Goal: Transaction & Acquisition: Purchase product/service

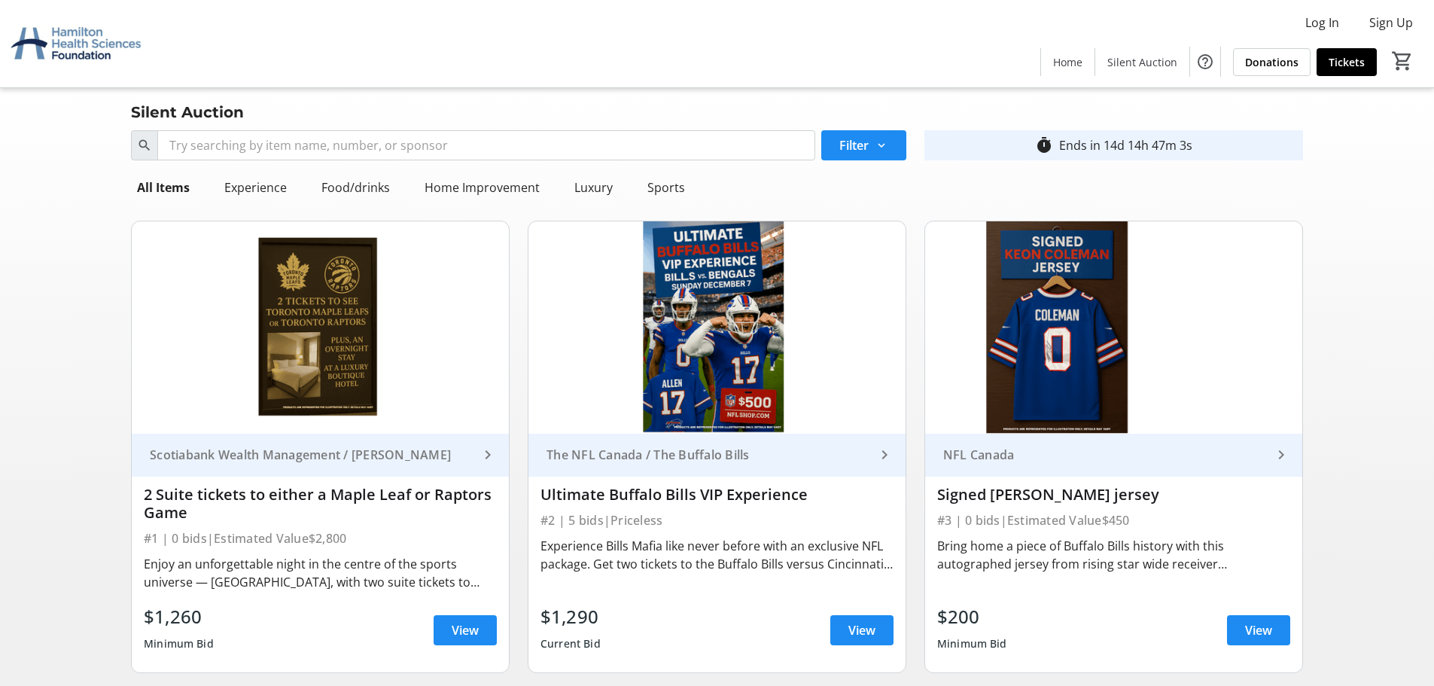
scroll to position [151, 0]
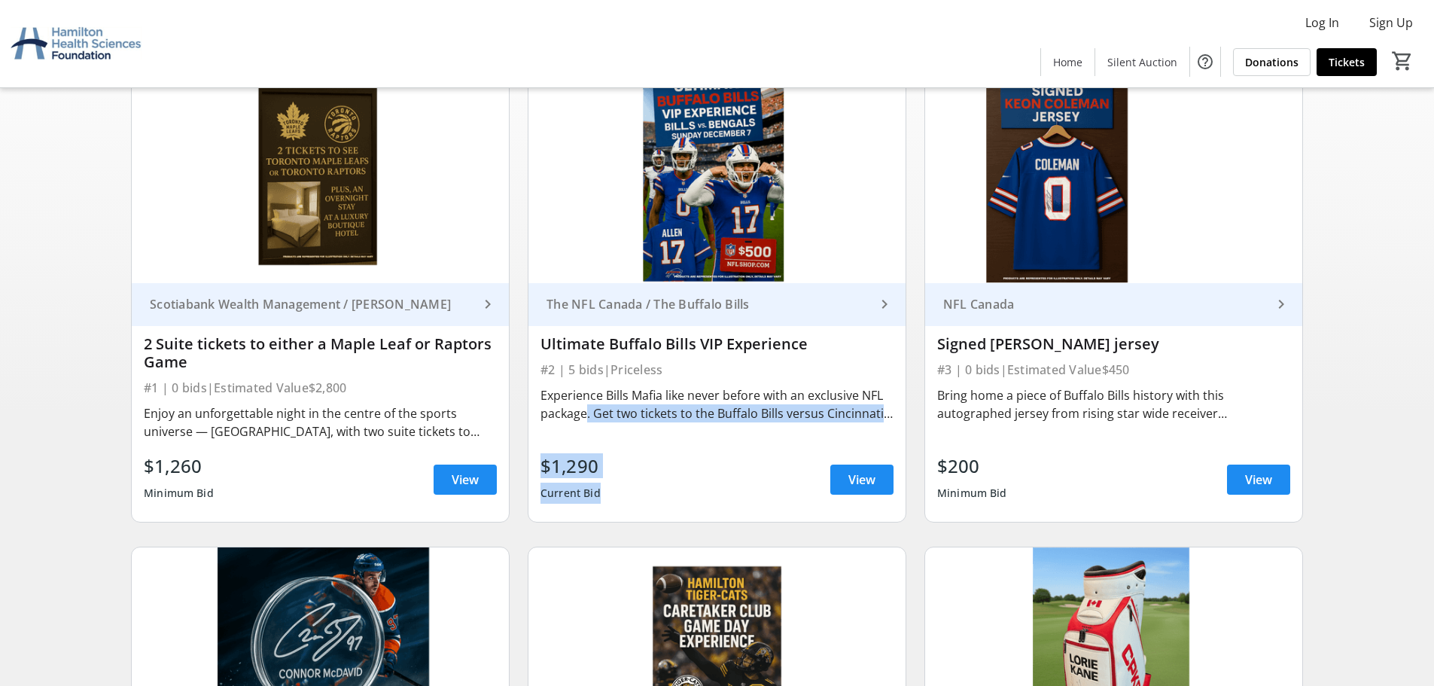
drag, startPoint x: 643, startPoint y: 495, endPoint x: 582, endPoint y: 419, distance: 96.9
click at [582, 419] on div "The NFL Canada / The Buffalo Bills keyboard_arrow_right Ultimate Buffalo Bills …" at bounding box center [716, 402] width 377 height 239
click at [580, 419] on div "Experience Bills Mafia like never before with an exclusive NFL package. Get two…" at bounding box center [716, 404] width 353 height 36
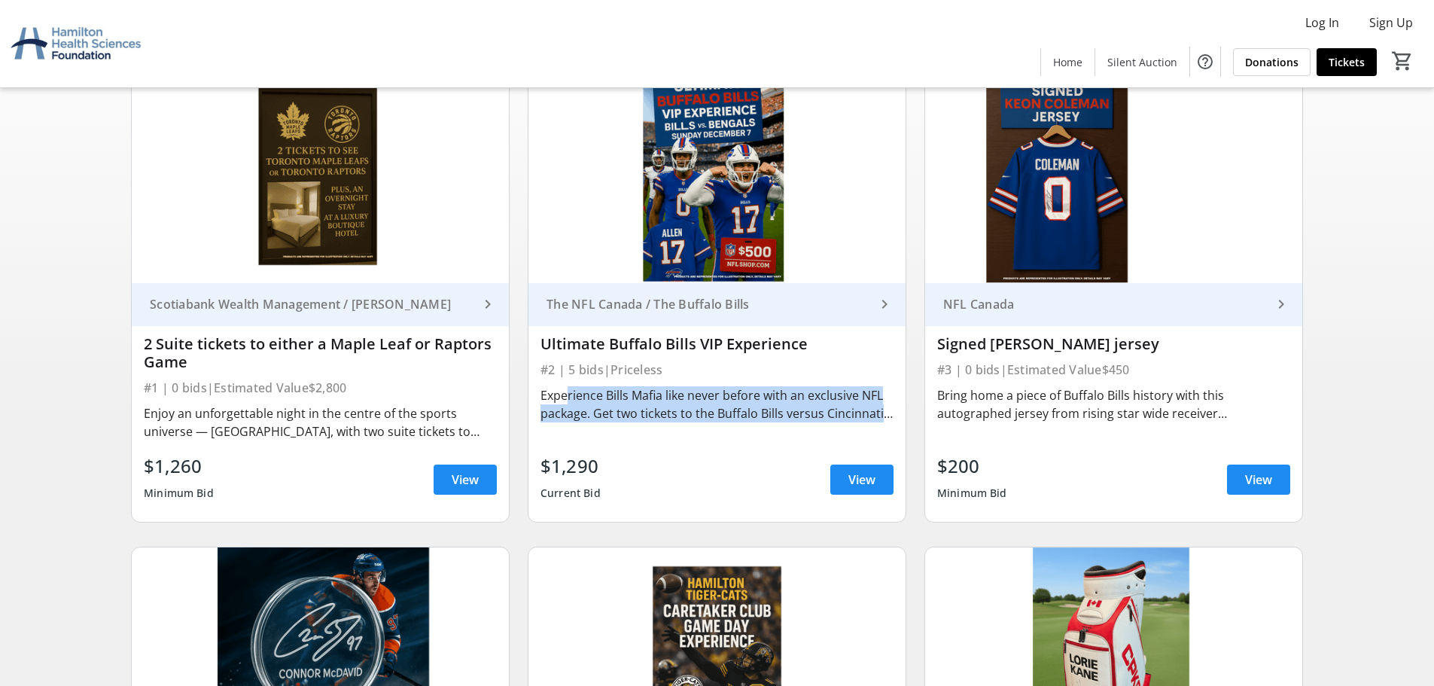
drag, startPoint x: 562, startPoint y: 397, endPoint x: 602, endPoint y: 490, distance: 101.5
click at [601, 489] on div "The NFL Canada / The Buffalo Bills keyboard_arrow_right Ultimate Buffalo Bills …" at bounding box center [716, 402] width 377 height 239
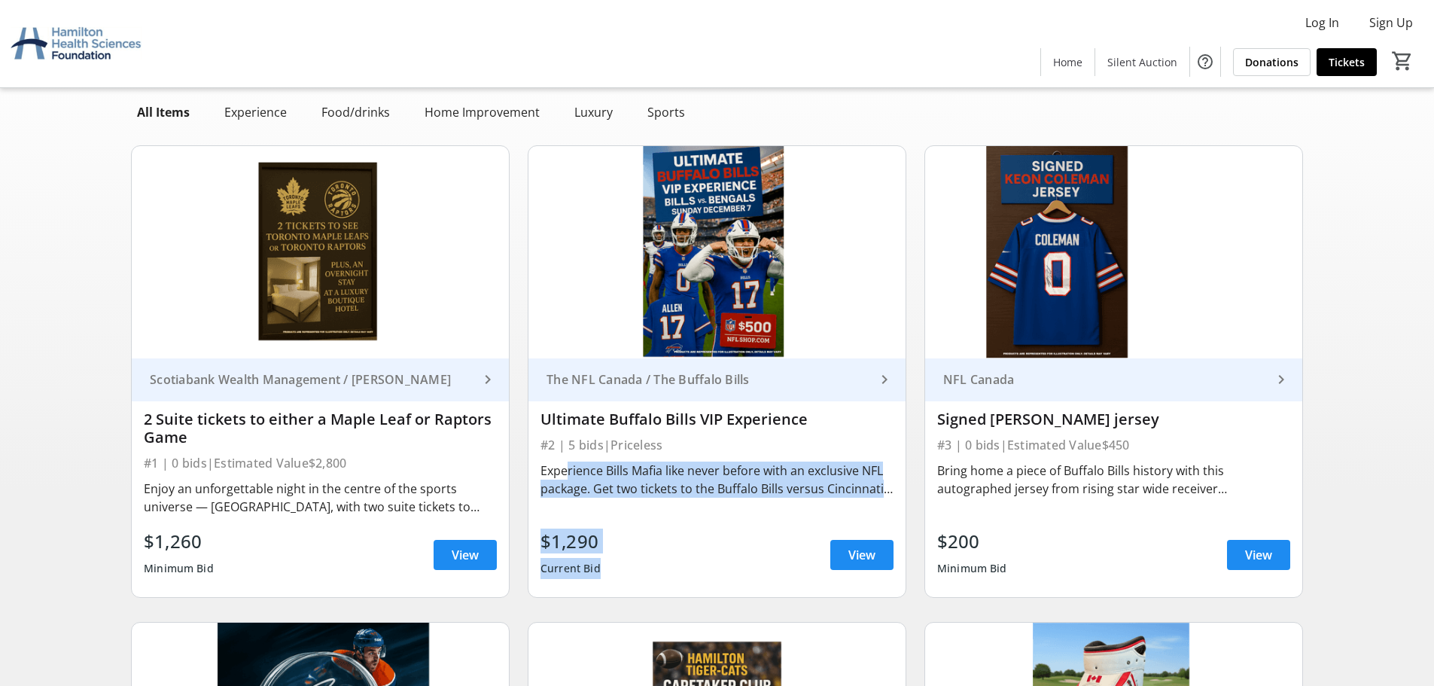
scroll to position [0, 0]
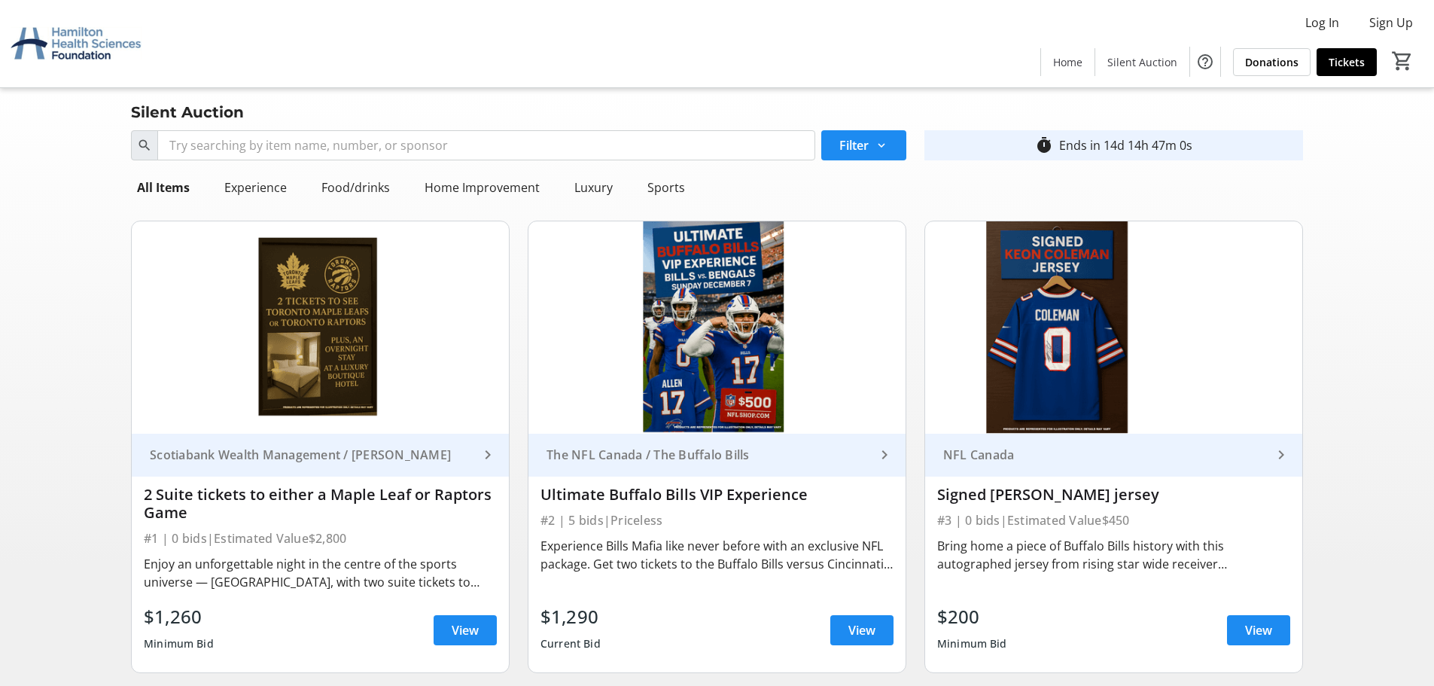
click at [714, 513] on div "#2 | 5 bids | Priceless" at bounding box center [716, 520] width 353 height 21
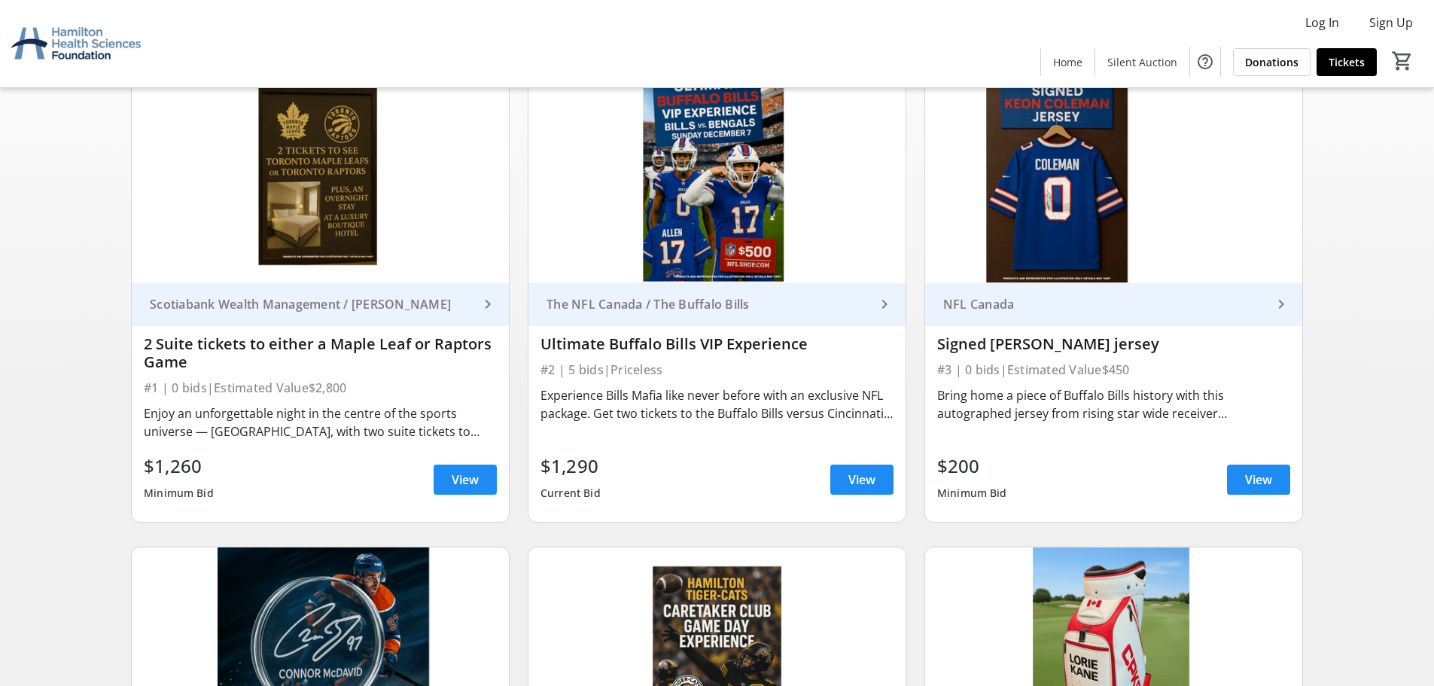
scroll to position [75, 0]
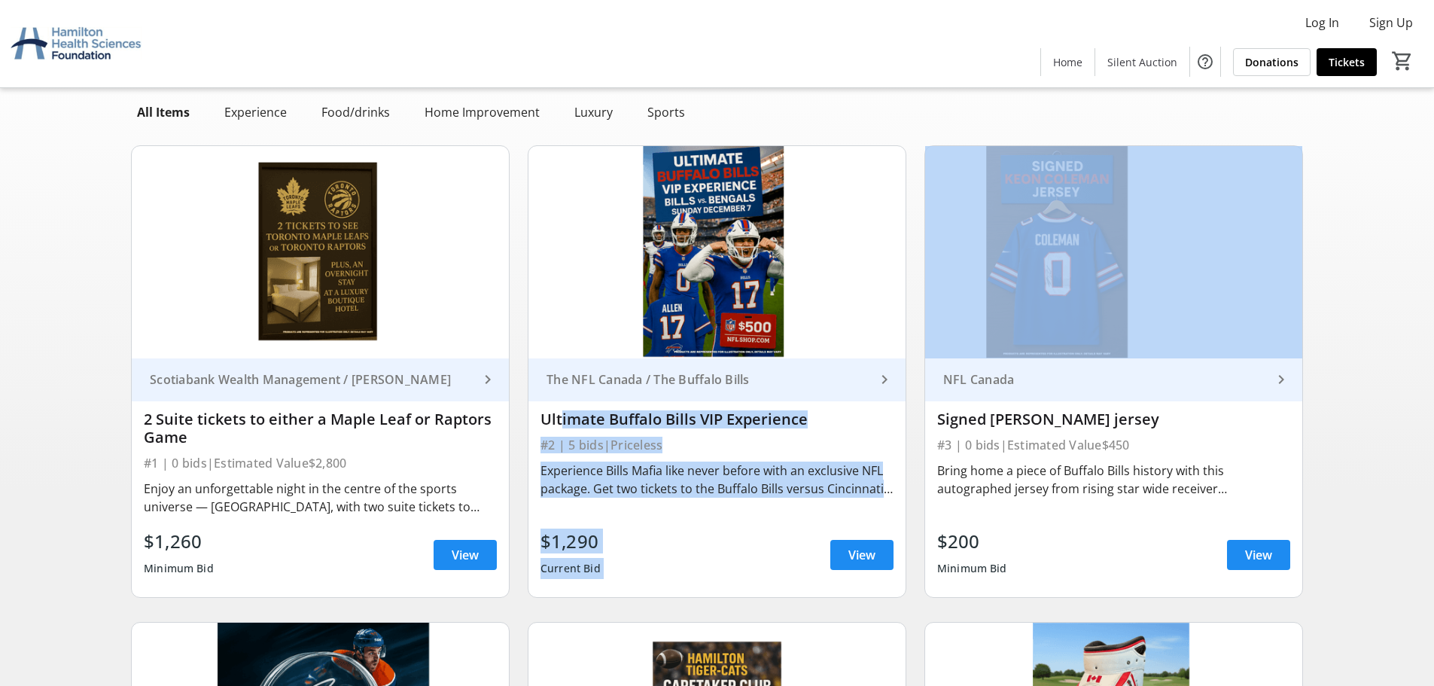
drag, startPoint x: 775, startPoint y: 542, endPoint x: 553, endPoint y: 415, distance: 256.6
click at [555, 416] on div "The NFL Canada / The Buffalo Bills keyboard_arrow_right Ultimate Buffalo Bills …" at bounding box center [716, 477] width 377 height 239
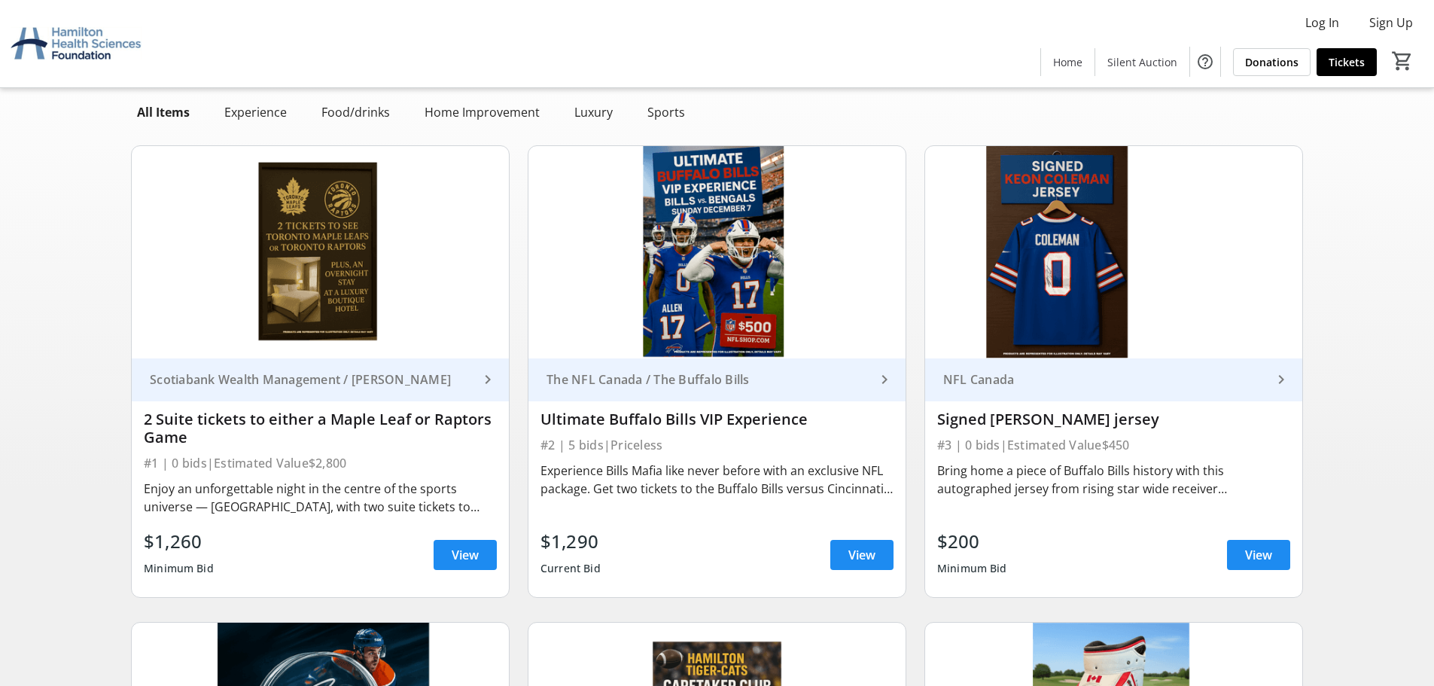
click at [553, 414] on div "Ultimate Buffalo Bills VIP Experience" at bounding box center [716, 419] width 353 height 18
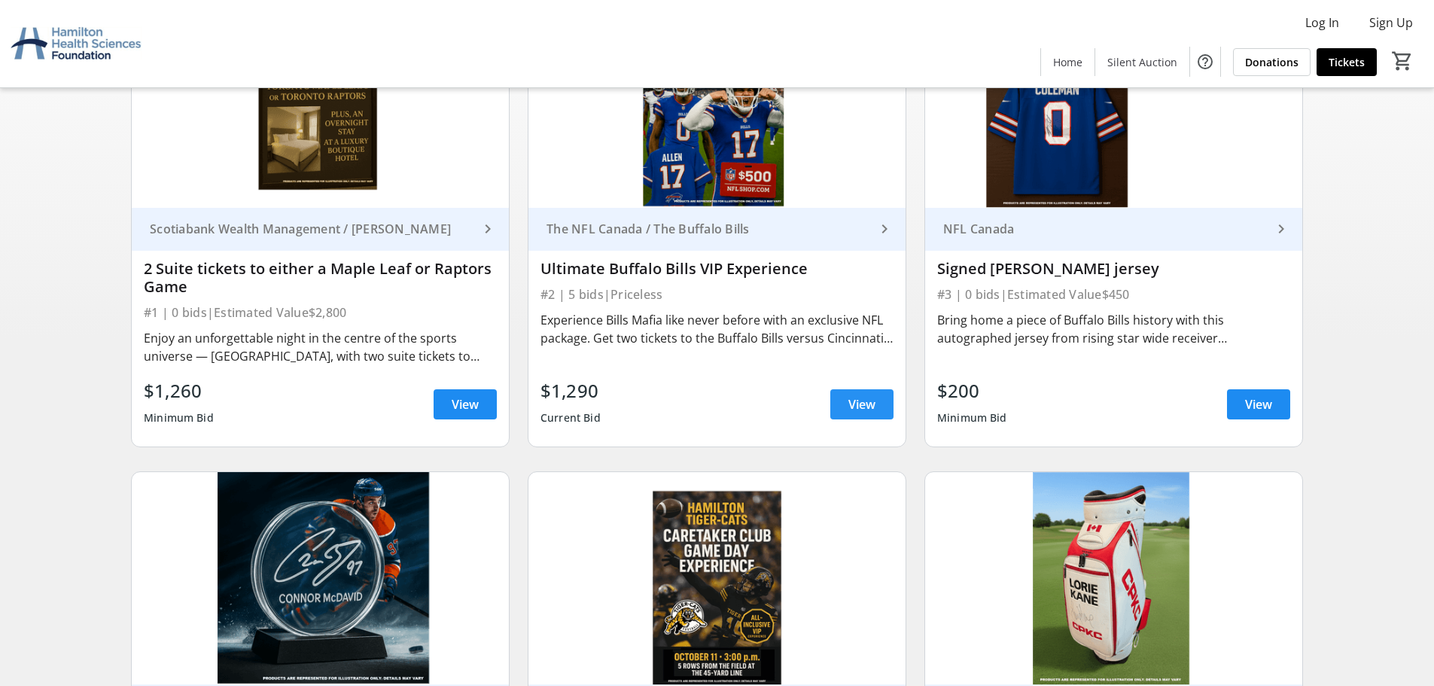
scroll to position [151, 0]
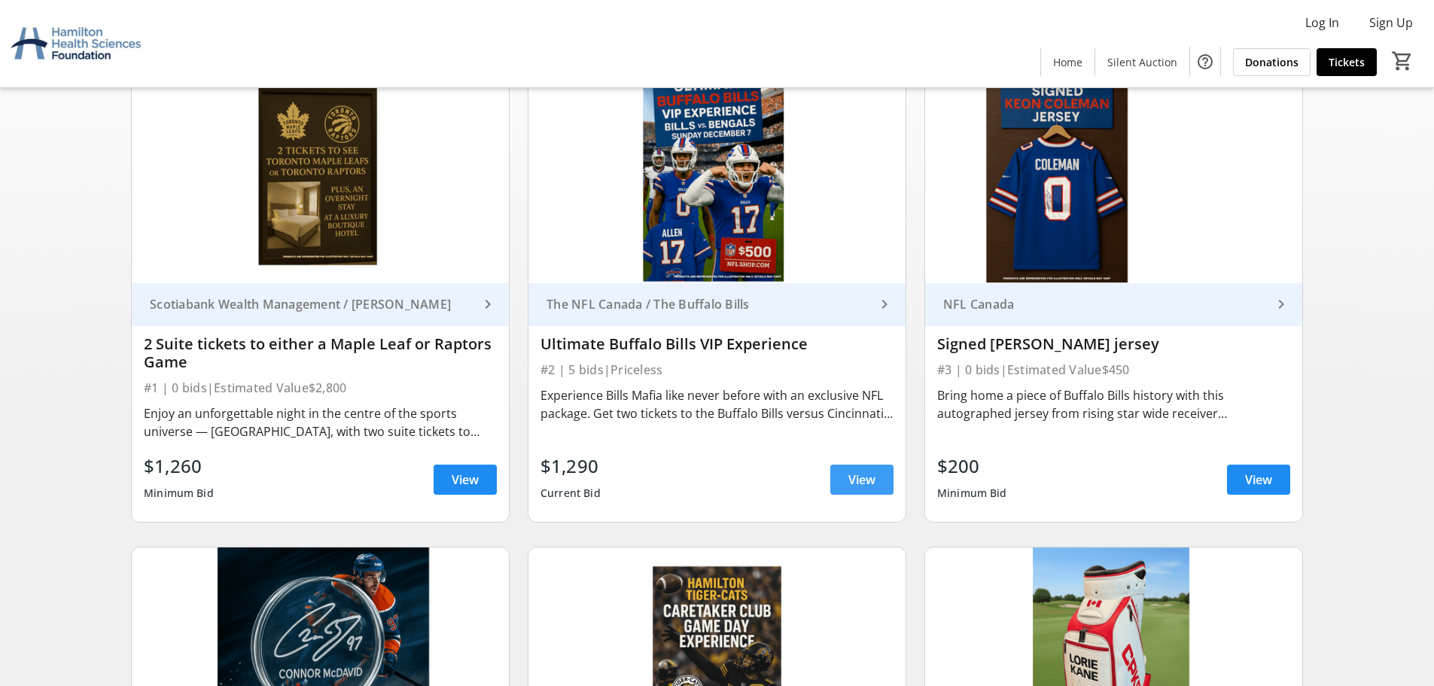
click at [869, 486] on span "View" at bounding box center [861, 479] width 27 height 18
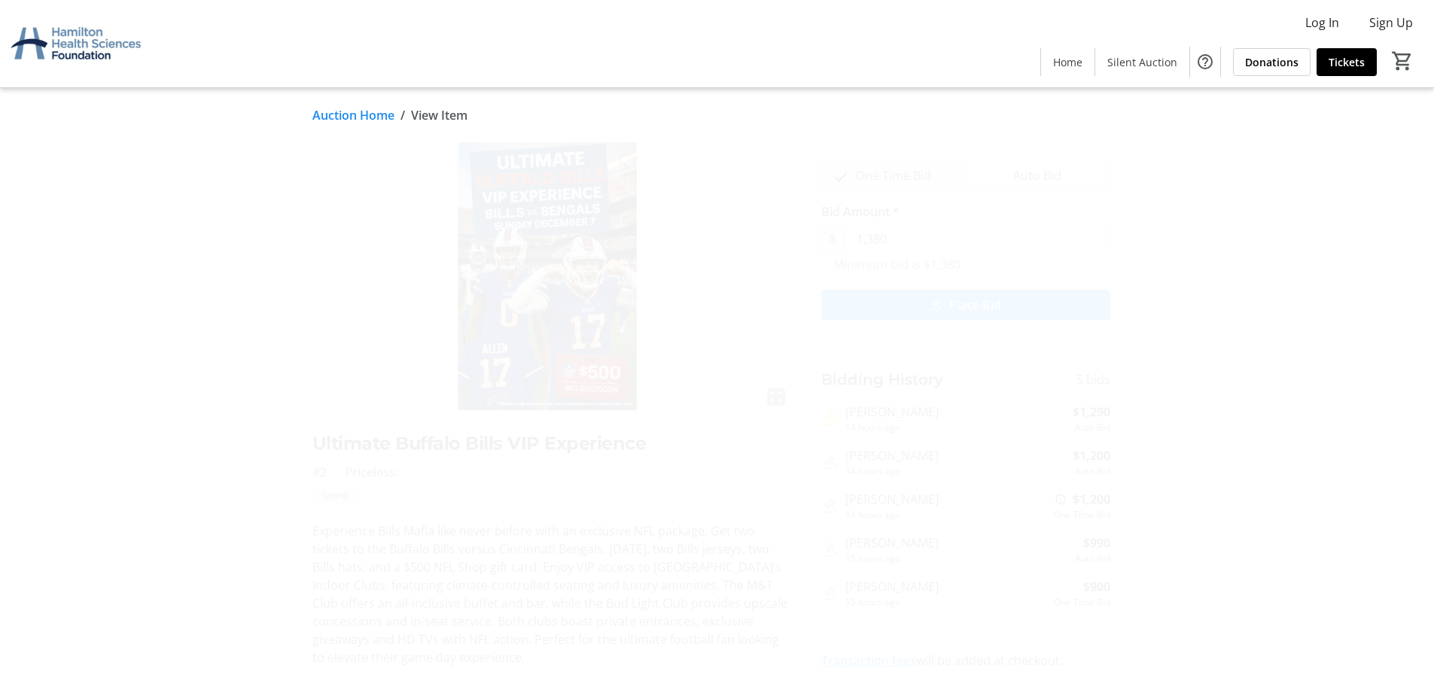
scroll to position [75, 0]
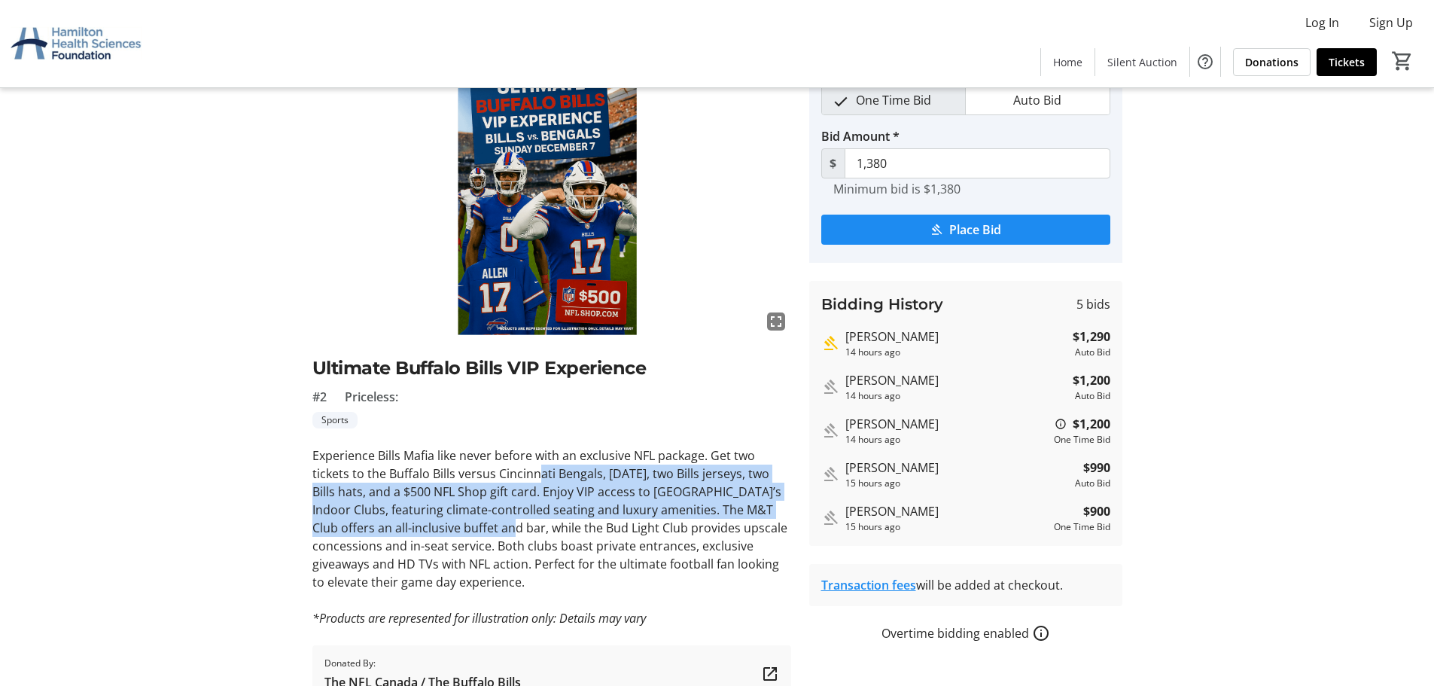
drag, startPoint x: 540, startPoint y: 468, endPoint x: 464, endPoint y: 504, distance: 84.9
click at [502, 520] on p "Experience Bills Mafia like never before with an exclusive NFL package. Get two…" at bounding box center [551, 518] width 479 height 145
drag, startPoint x: 446, startPoint y: 495, endPoint x: 432, endPoint y: 487, distance: 15.9
click at [445, 495] on p "Experience Bills Mafia like never before with an exclusive NFL package. Get two…" at bounding box center [551, 518] width 479 height 145
click at [624, 491] on p "Experience Bills Mafia like never before with an exclusive NFL package. Get two…" at bounding box center [551, 518] width 479 height 145
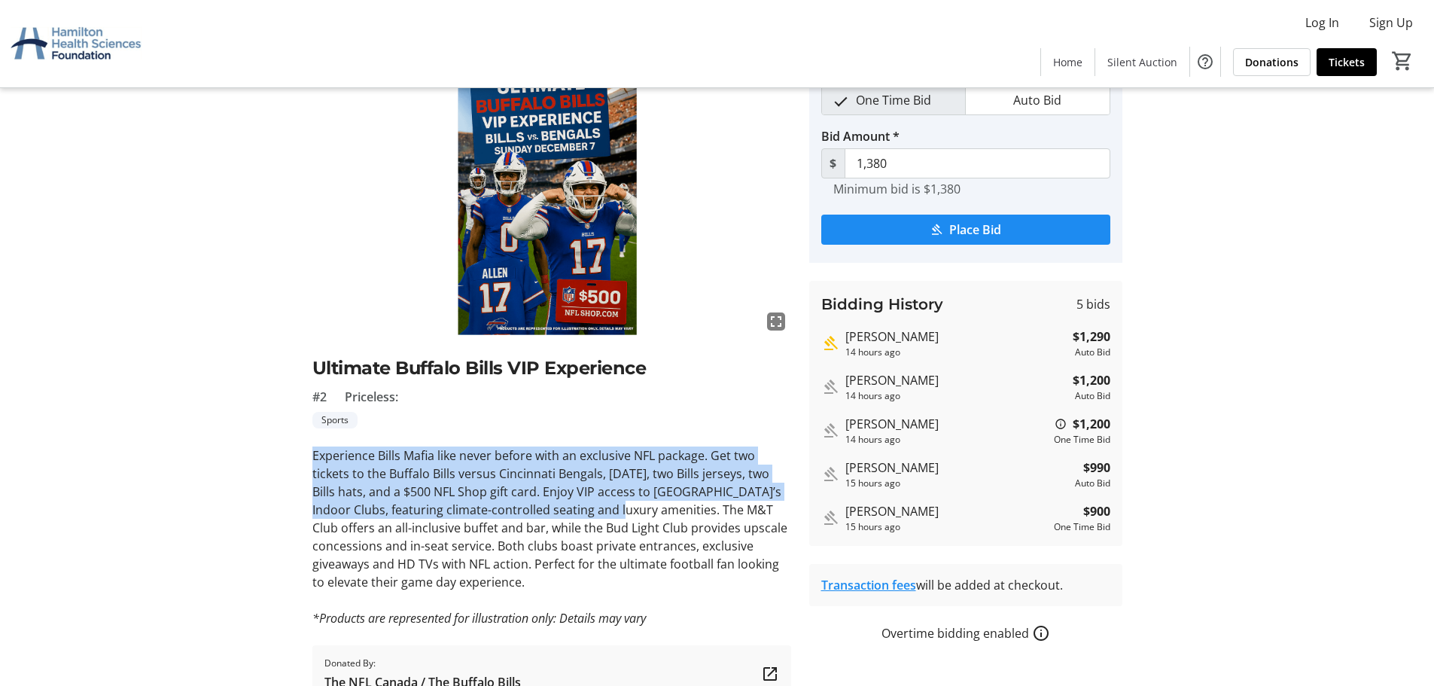
drag, startPoint x: 621, startPoint y: 501, endPoint x: 312, endPoint y: 460, distance: 311.4
click at [312, 460] on p "Experience Bills Mafia like never before with an exclusive NFL package. Get two…" at bounding box center [551, 518] width 479 height 145
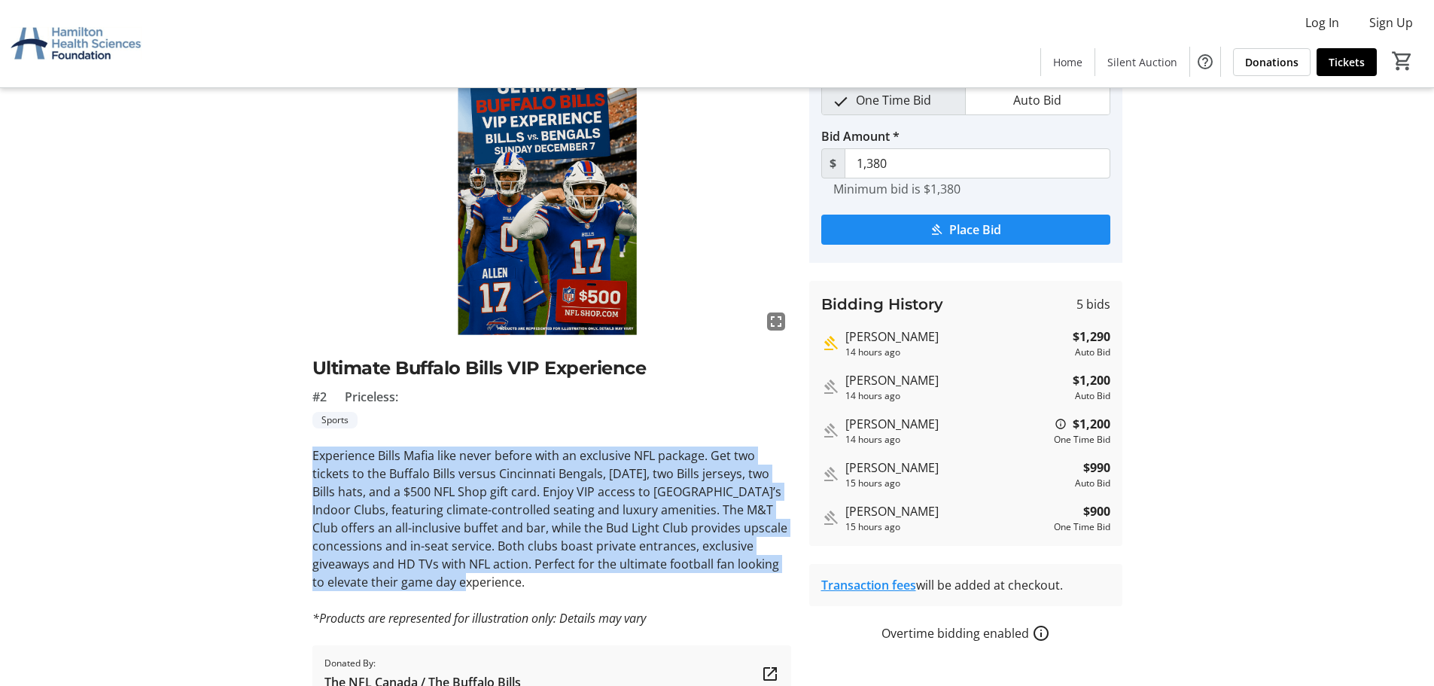
scroll to position [149, 0]
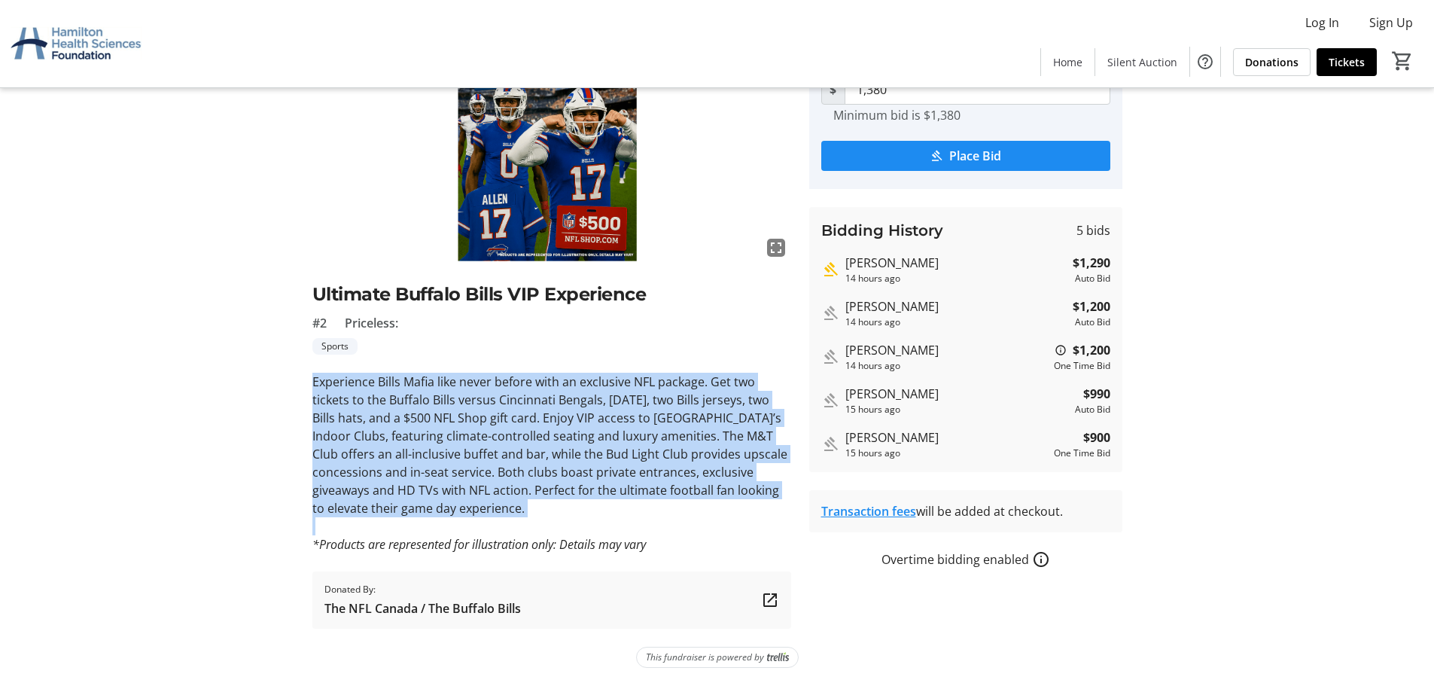
drag, startPoint x: 311, startPoint y: 460, endPoint x: 745, endPoint y: 514, distance: 437.7
click at [745, 514] on tr-auction-item-ui "fullscreen Ultimate Buffalo Bills VIP Experience #2 Priceless: Sports Experienc…" at bounding box center [551, 310] width 497 height 635
click at [607, 522] on p at bounding box center [551, 526] width 479 height 18
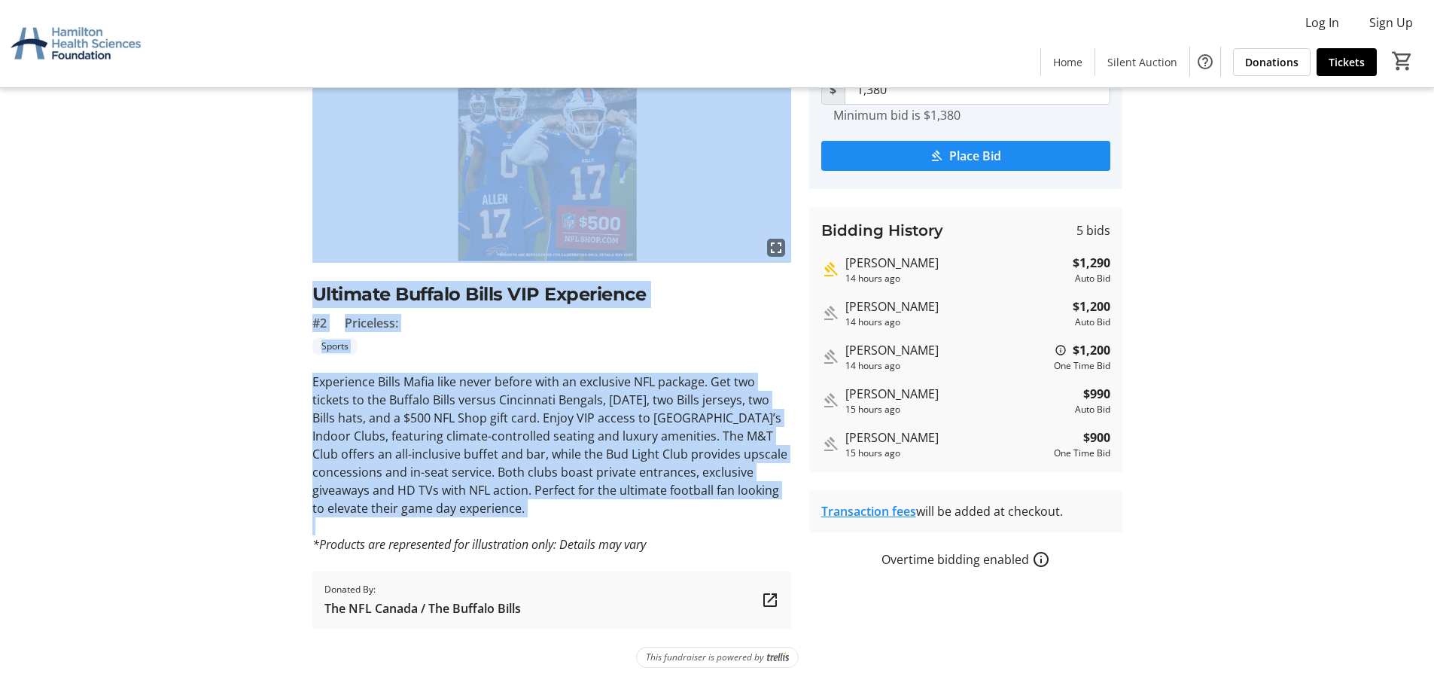
drag, startPoint x: 577, startPoint y: 507, endPoint x: 285, endPoint y: 241, distance: 395.4
click at [285, 241] on div "fullscreen Ultimate Buffalo Bills VIP Experience #2 Priceless: Sports Experienc…" at bounding box center [718, 310] width 994 height 635
click at [283, 259] on div "fullscreen Ultimate Buffalo Bills VIP Experience #2 Priceless: Sports Experienc…" at bounding box center [718, 310] width 994 height 635
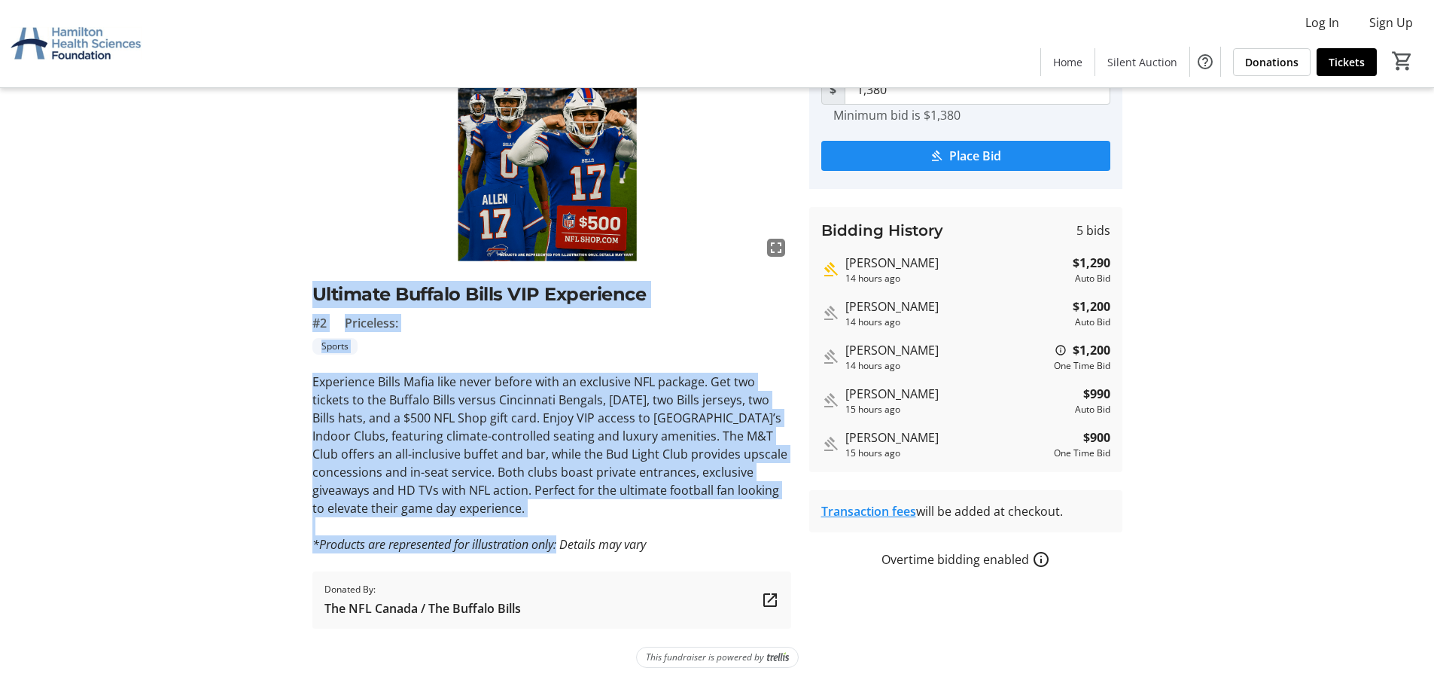
drag, startPoint x: 315, startPoint y: 305, endPoint x: 559, endPoint y: 547, distance: 344.4
click at [559, 547] on div "fullscreen Ultimate Buffalo Bills VIP Experience #2 Priceless: Sports Experienc…" at bounding box center [718, 310] width 994 height 635
click at [627, 533] on p at bounding box center [551, 526] width 479 height 18
drag, startPoint x: 643, startPoint y: 540, endPoint x: 295, endPoint y: 285, distance: 431.3
click at [296, 286] on div "fullscreen Ultimate Buffalo Bills VIP Experience #2 Priceless: Sports Experienc…" at bounding box center [718, 310] width 994 height 635
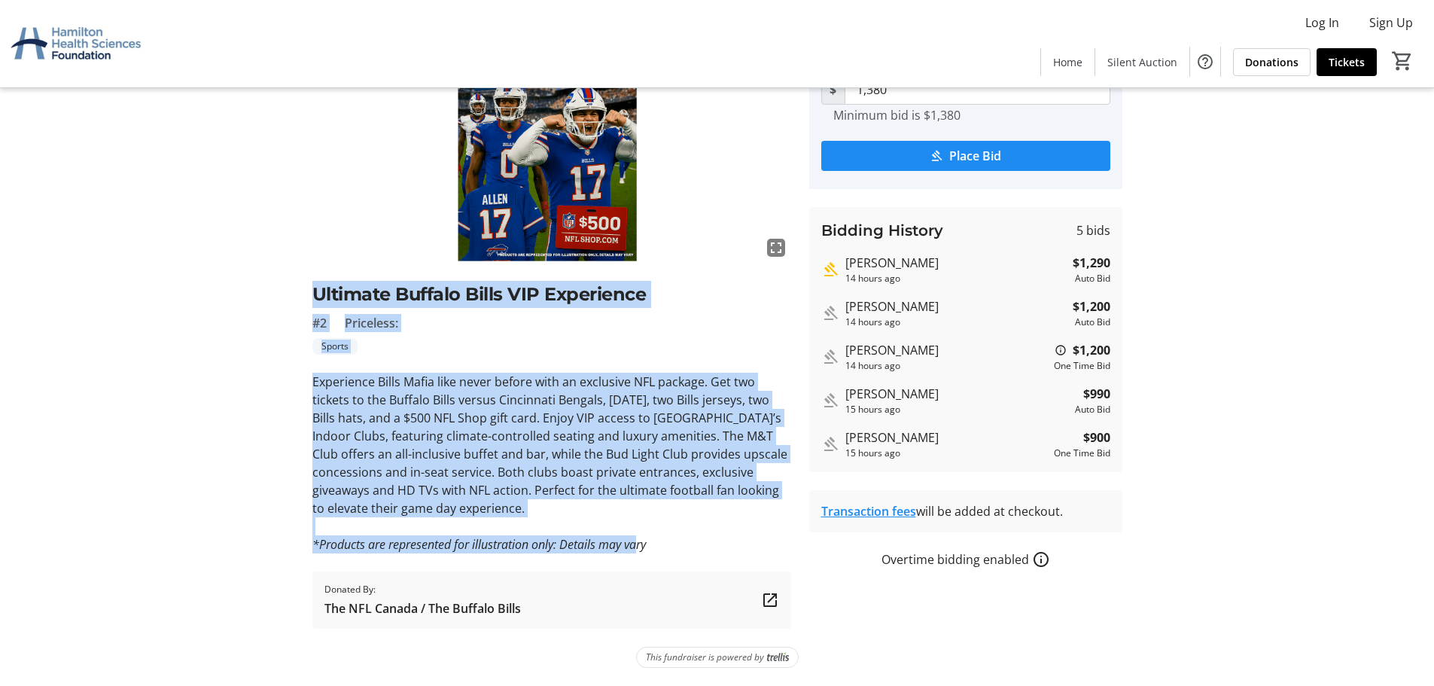
click at [295, 285] on div "fullscreen Ultimate Buffalo Bills VIP Experience #2 Priceless: Sports Experienc…" at bounding box center [718, 310] width 994 height 635
drag, startPoint x: 295, startPoint y: 284, endPoint x: 683, endPoint y: 554, distance: 472.6
click at [683, 554] on div "fullscreen Ultimate Buffalo Bills VIP Experience #2 Priceless: Sports Experienc…" at bounding box center [718, 310] width 994 height 635
click at [683, 554] on div "fullscreen Ultimate Buffalo Bills VIP Experience #2 Priceless: Sports Experienc…" at bounding box center [551, 310] width 479 height 635
drag, startPoint x: 300, startPoint y: 286, endPoint x: 711, endPoint y: 573, distance: 501.2
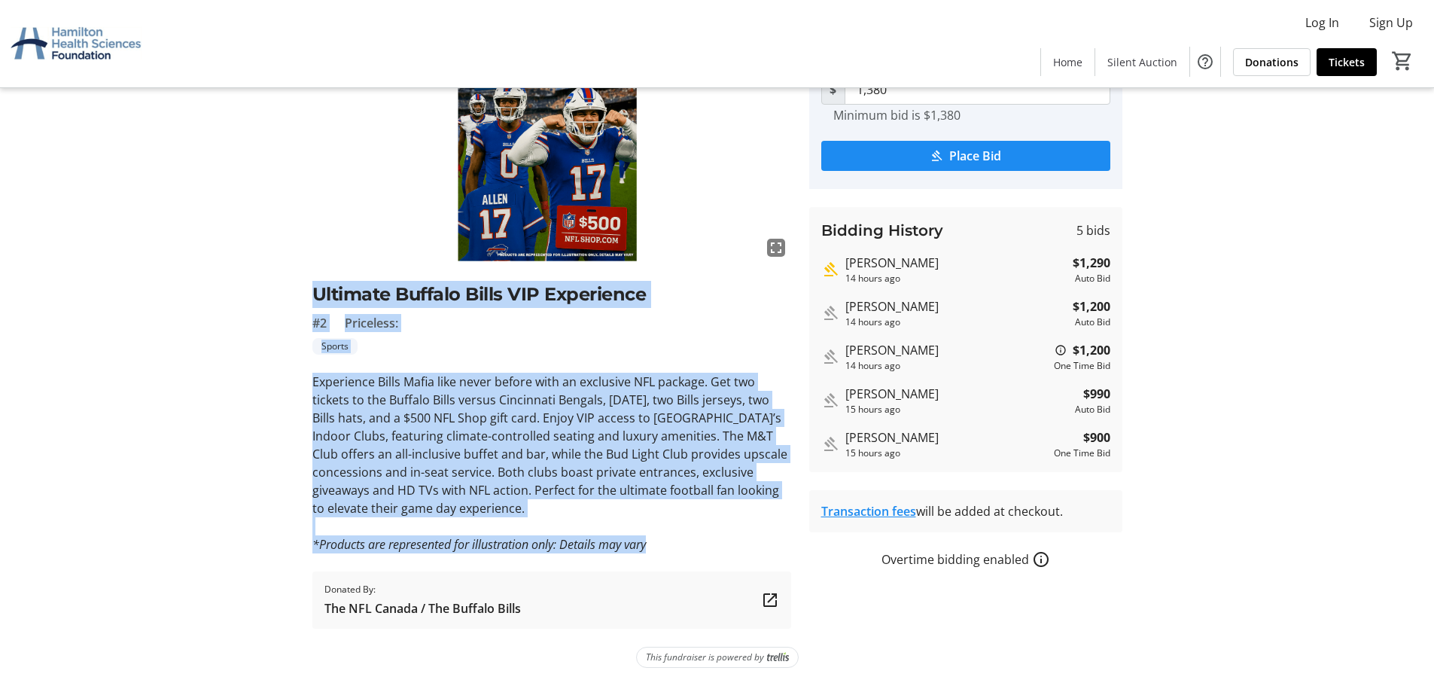
click at [671, 560] on div "fullscreen Ultimate Buffalo Bills VIP Experience #2 Priceless: Sports Experienc…" at bounding box center [718, 310] width 994 height 635
click at [723, 540] on p "*Products are represented for illustration only: Details may vary" at bounding box center [551, 544] width 479 height 18
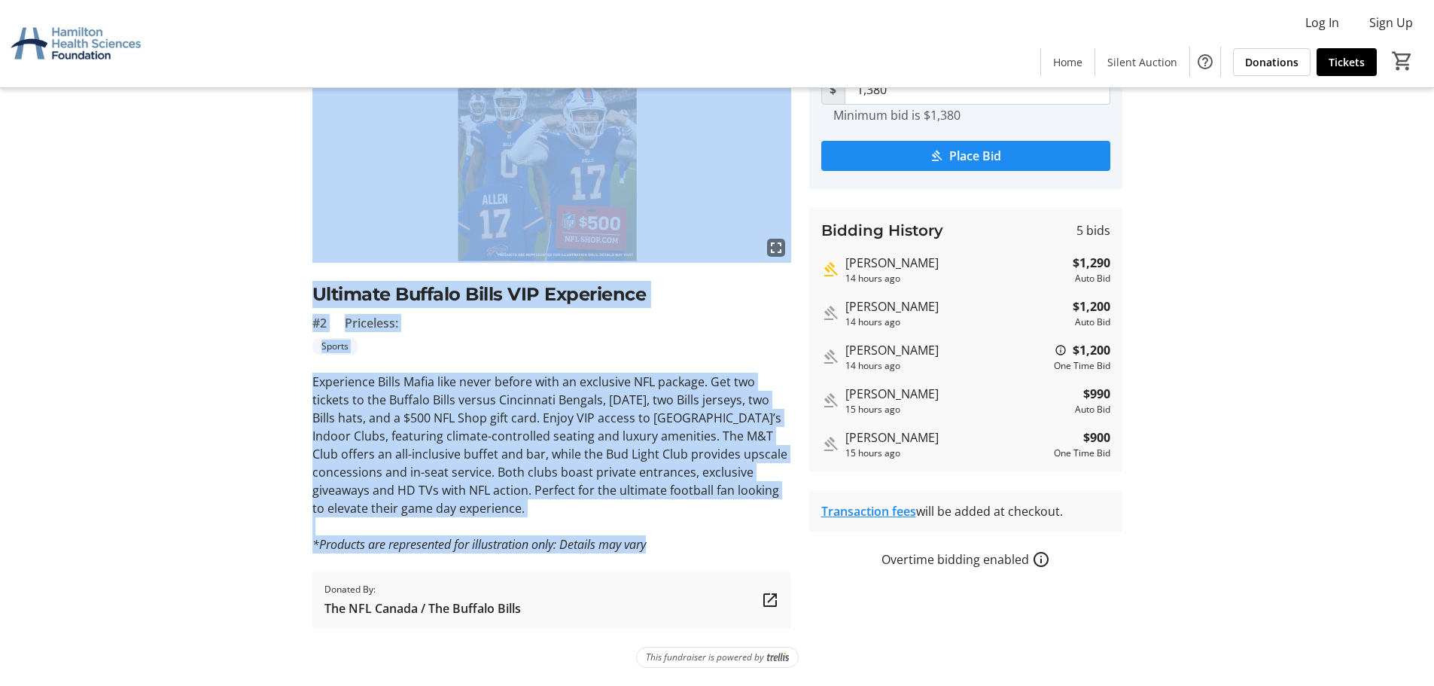
drag, startPoint x: 720, startPoint y: 541, endPoint x: 279, endPoint y: 260, distance: 523.5
click at [279, 260] on div "fullscreen Ultimate Buffalo Bills VIP Experience #2 Priceless: Sports Experienc…" at bounding box center [718, 310] width 994 height 635
click at [280, 261] on div "fullscreen Ultimate Buffalo Bills VIP Experience #2 Priceless: Sports Experienc…" at bounding box center [718, 310] width 994 height 635
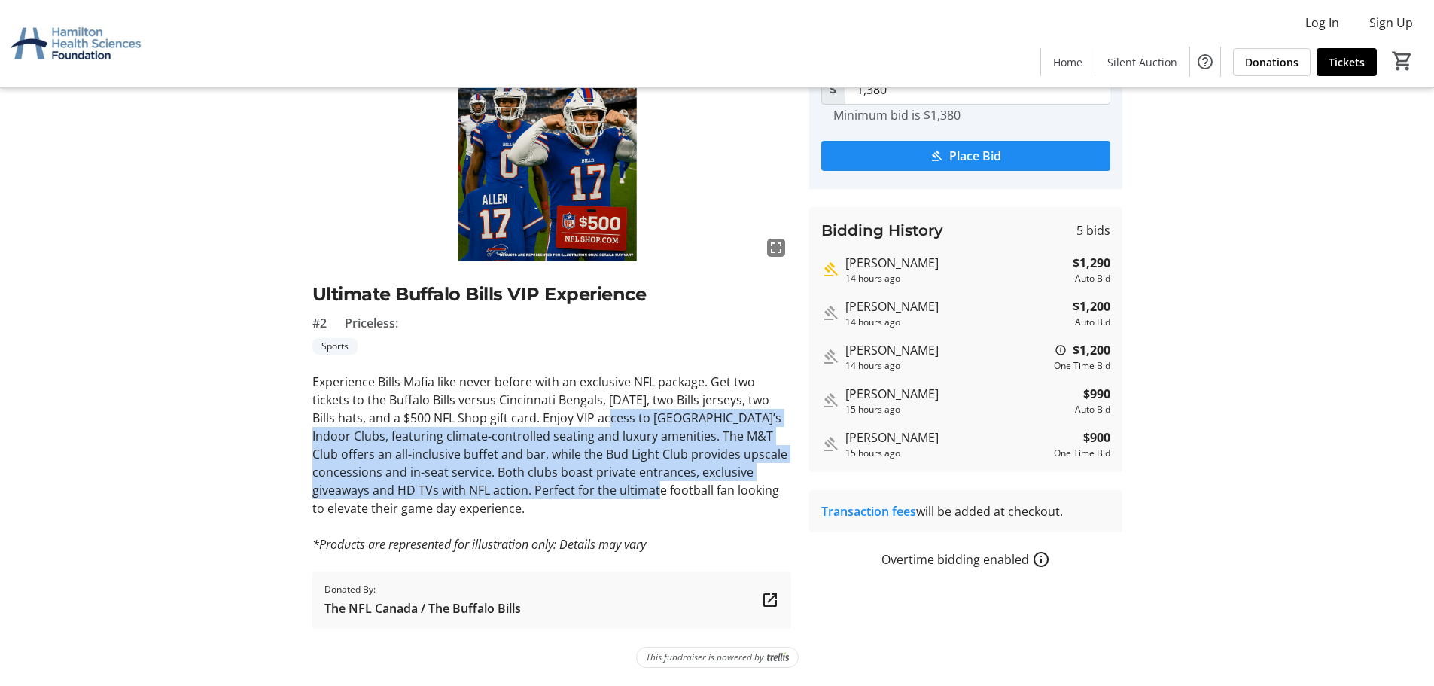
click at [661, 491] on p "Experience Bills Mafia like never before with an exclusive NFL package. Get two…" at bounding box center [551, 445] width 479 height 145
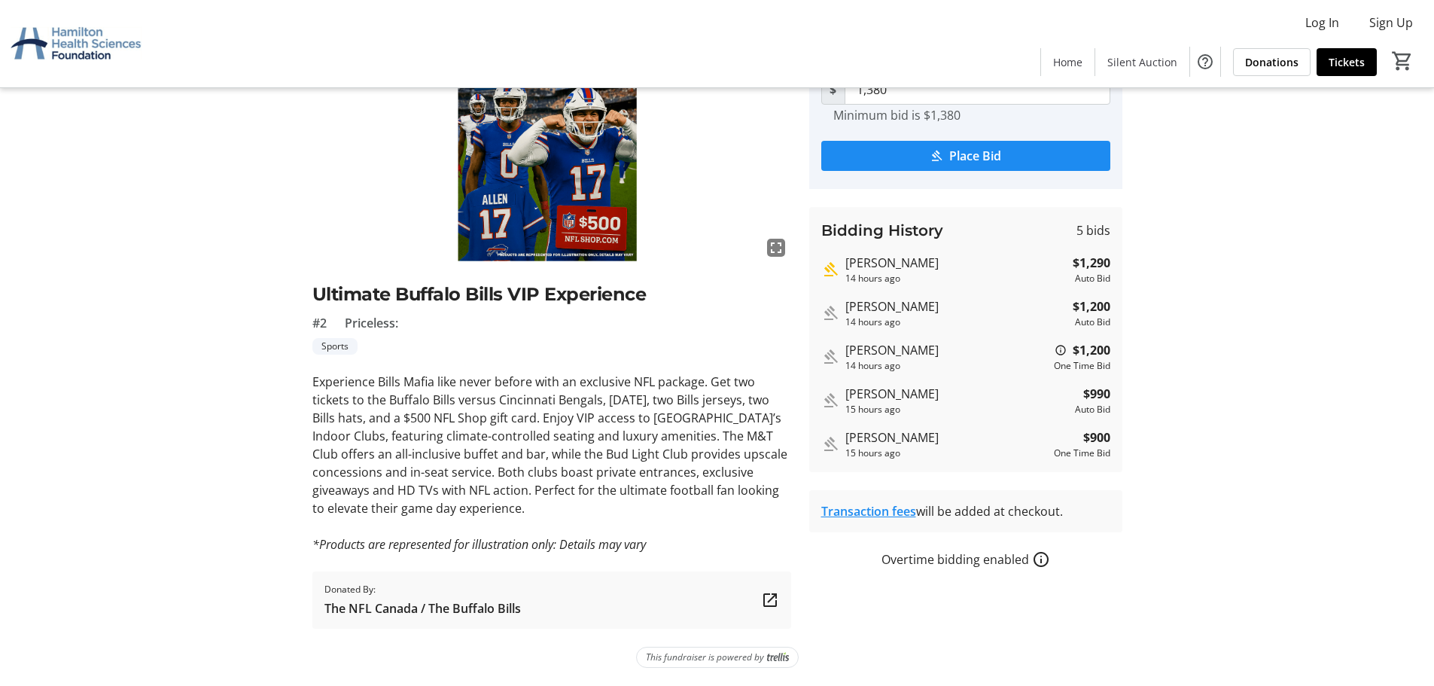
click at [670, 510] on p "Experience Bills Mafia like never before with an exclusive NFL package. Get two…" at bounding box center [551, 445] width 479 height 145
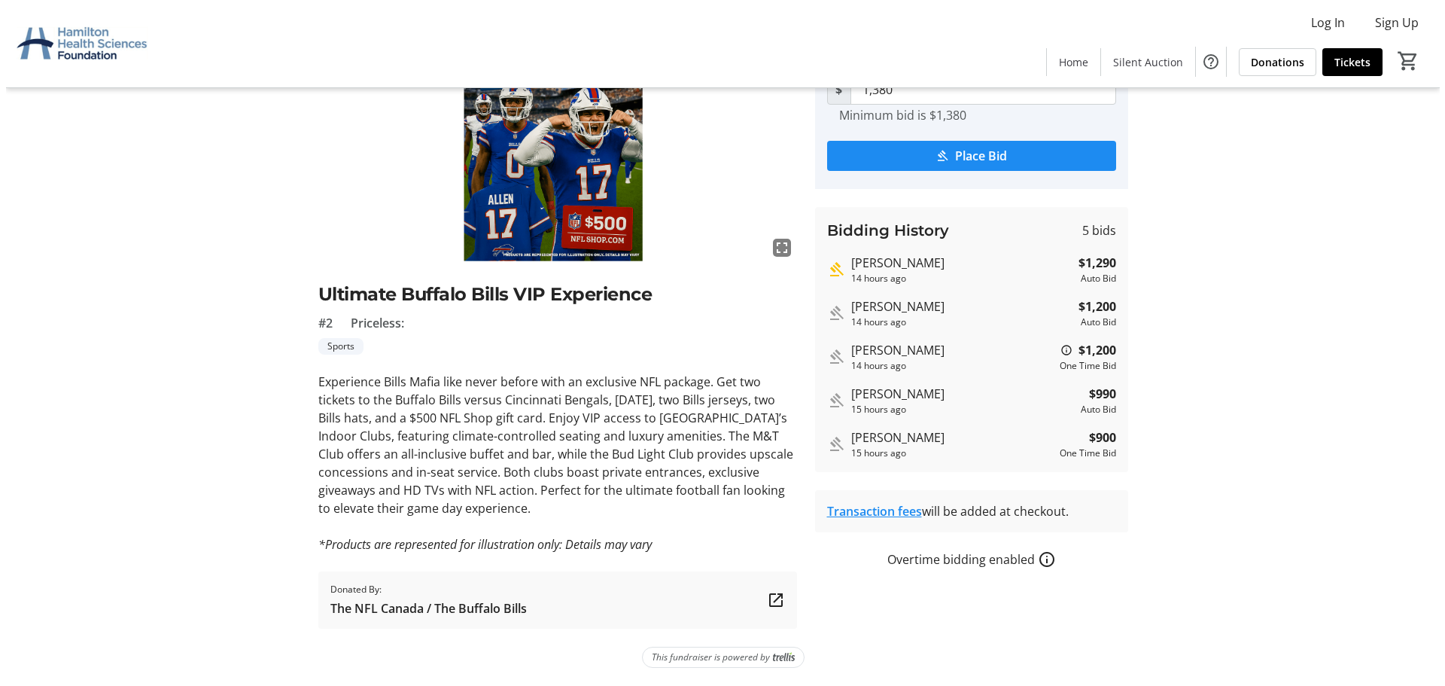
scroll to position [0, 0]
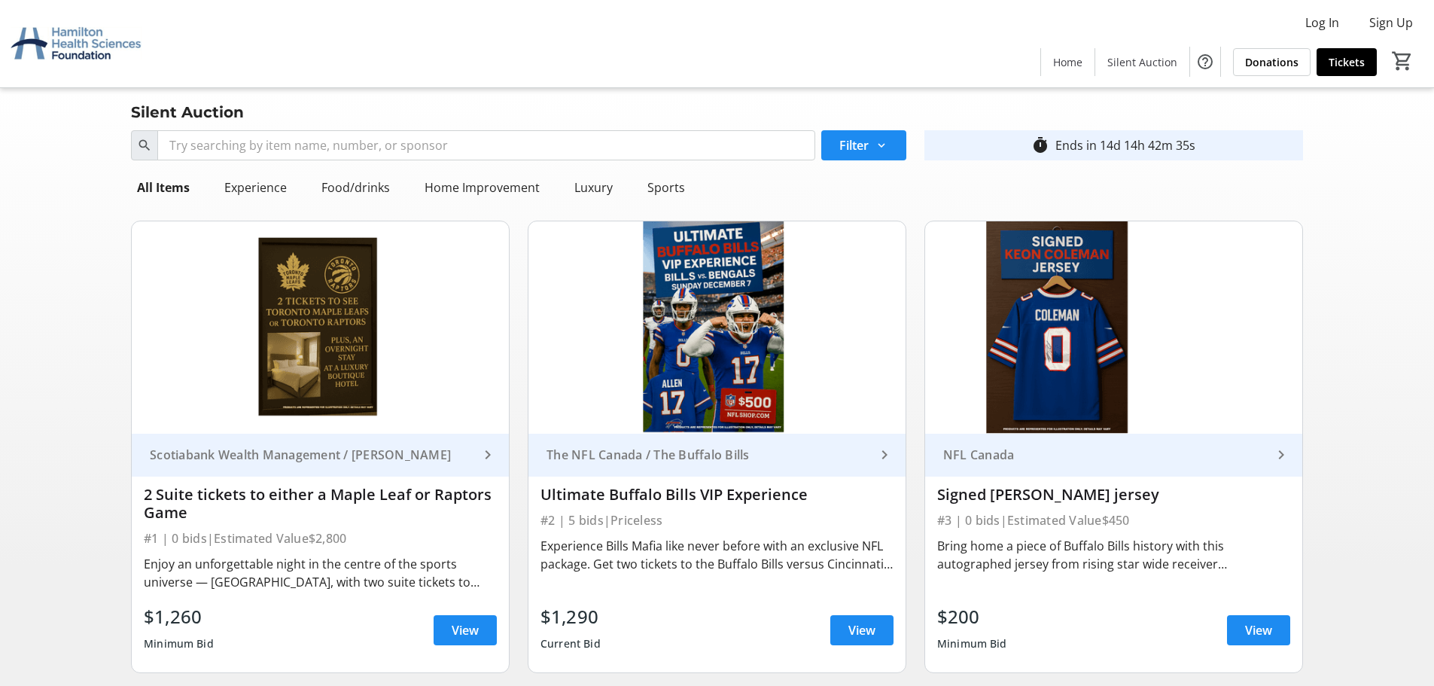
scroll to position [151, 0]
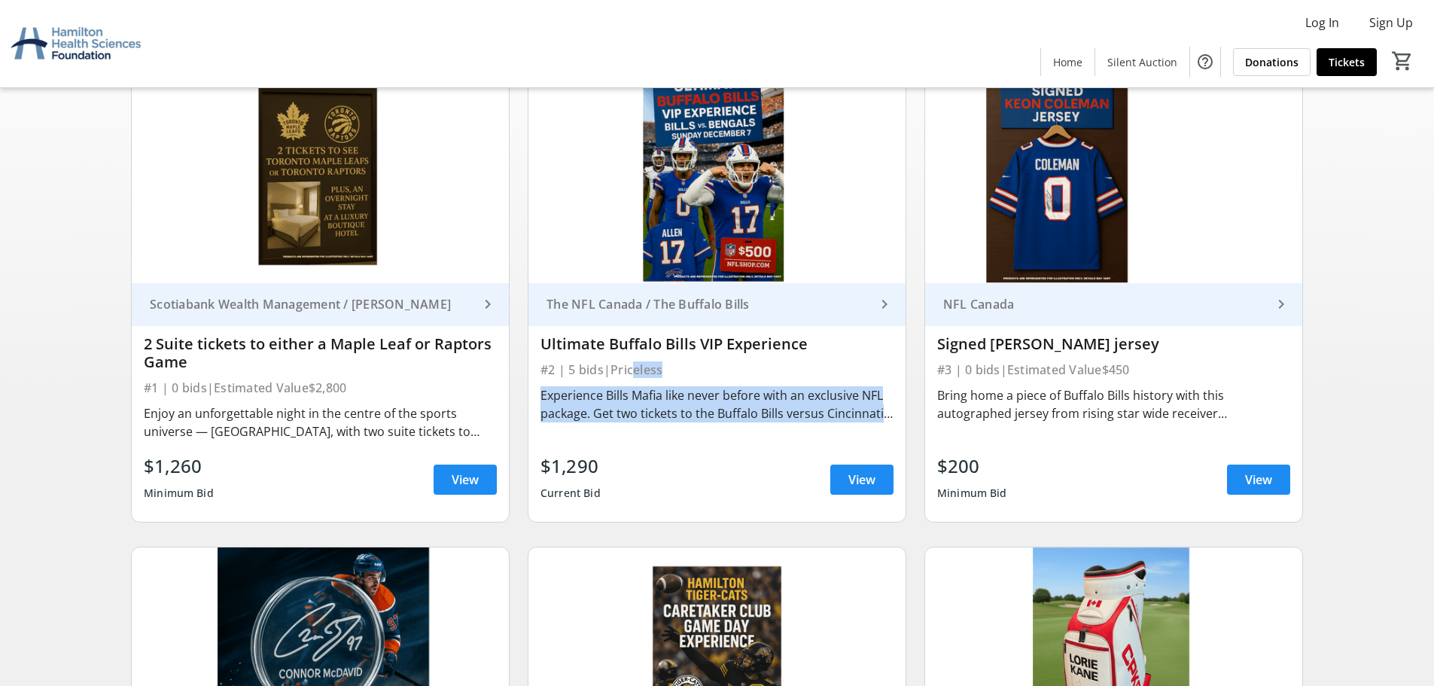
drag, startPoint x: 682, startPoint y: 422, endPoint x: 631, endPoint y: 373, distance: 70.8
click at [632, 374] on div "The NFL Canada / The Buffalo Bills keyboard_arrow_right Ultimate Buffalo Bills …" at bounding box center [716, 402] width 377 height 239
click at [631, 373] on div "#2 | 5 bids | Priceless" at bounding box center [716, 369] width 353 height 21
drag, startPoint x: 631, startPoint y: 373, endPoint x: 840, endPoint y: 419, distance: 214.1
click at [840, 419] on div "The NFL Canada / The Buffalo Bills keyboard_arrow_right Ultimate Buffalo Bills …" at bounding box center [716, 402] width 377 height 239
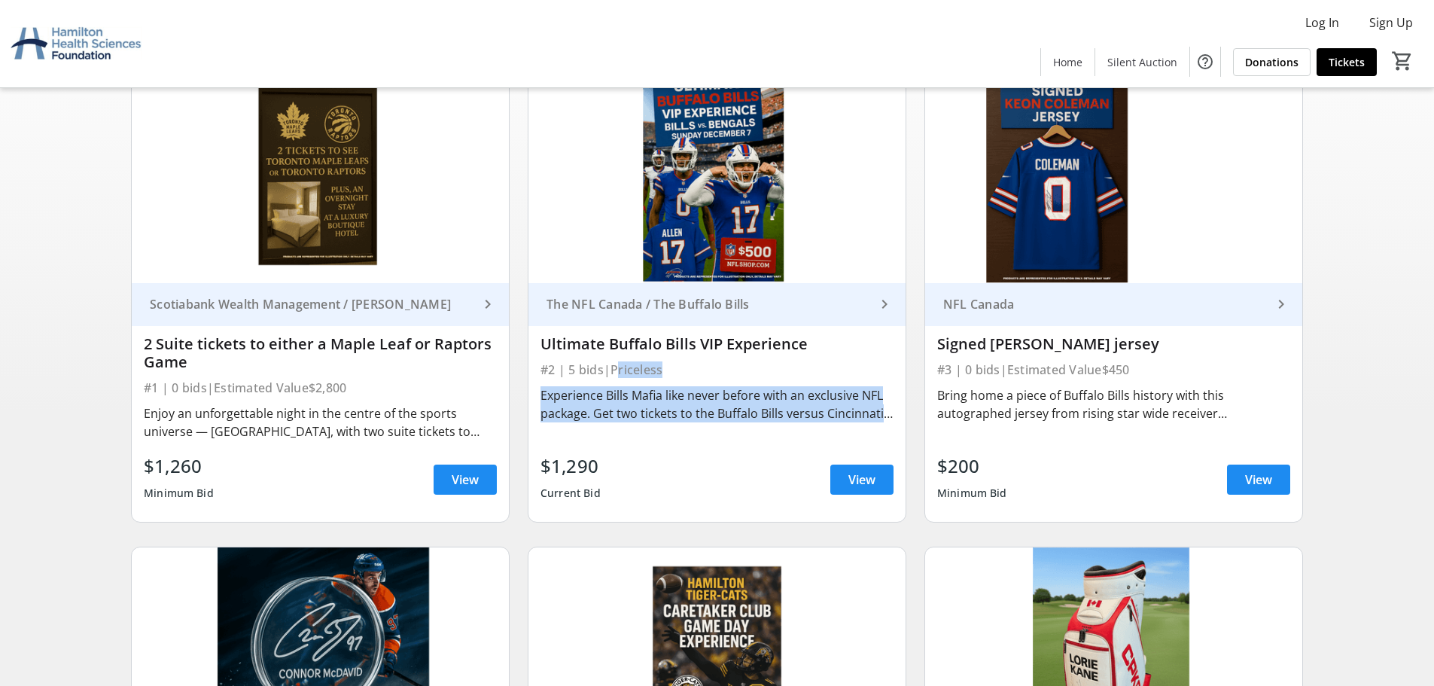
click at [840, 419] on div "Experience Bills Mafia like never before with an exclusive NFL package. Get two…" at bounding box center [716, 404] width 353 height 36
drag, startPoint x: 840, startPoint y: 417, endPoint x: 561, endPoint y: 337, distance: 290.4
click at [562, 336] on div "The NFL Canada / The Buffalo Bills keyboard_arrow_right Ultimate Buffalo Bills …" at bounding box center [716, 402] width 377 height 239
click at [561, 337] on div "Ultimate Buffalo Bills VIP Experience" at bounding box center [716, 344] width 353 height 18
drag, startPoint x: 665, startPoint y: 370, endPoint x: 794, endPoint y: 413, distance: 136.2
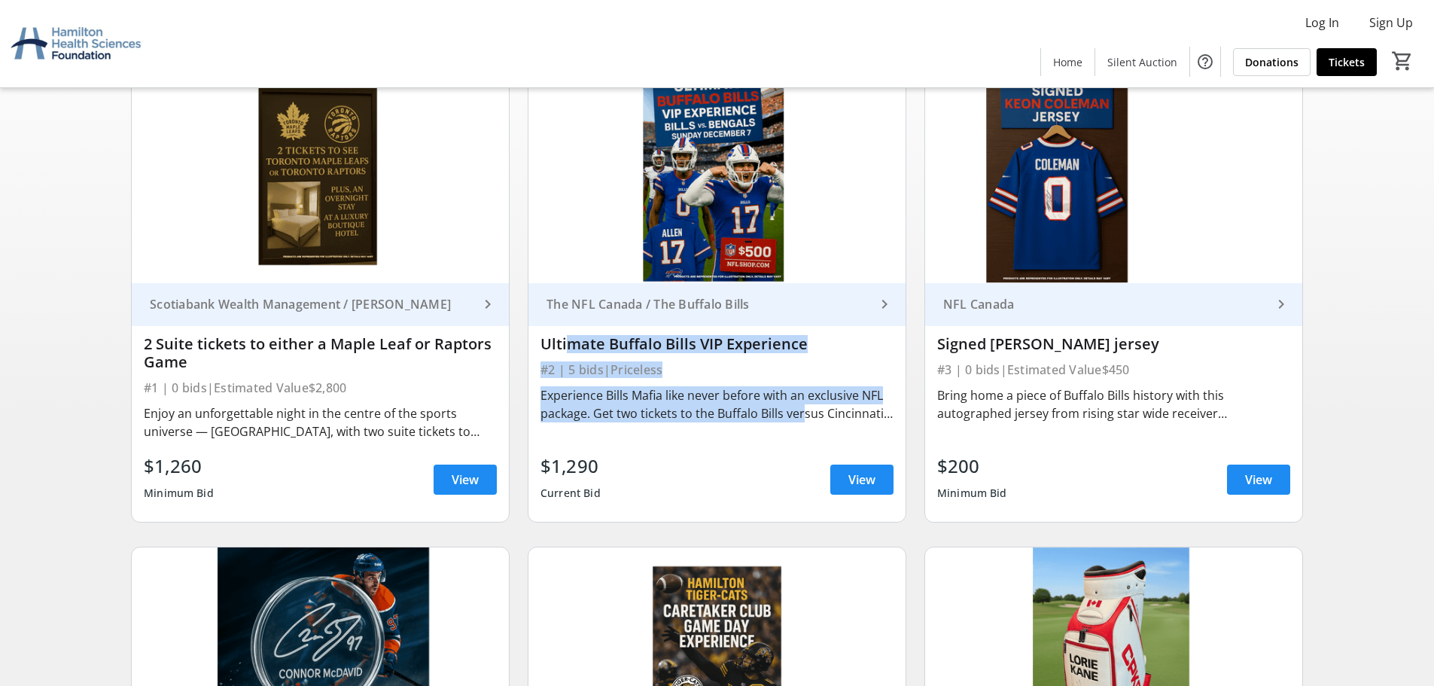
click at [794, 413] on div "The NFL Canada / The Buffalo Bills keyboard_arrow_right Ultimate Buffalo Bills …" at bounding box center [716, 402] width 377 height 239
click at [796, 413] on div "Experience Bills Mafia like never before with an exclusive NFL package. Get two…" at bounding box center [716, 404] width 353 height 36
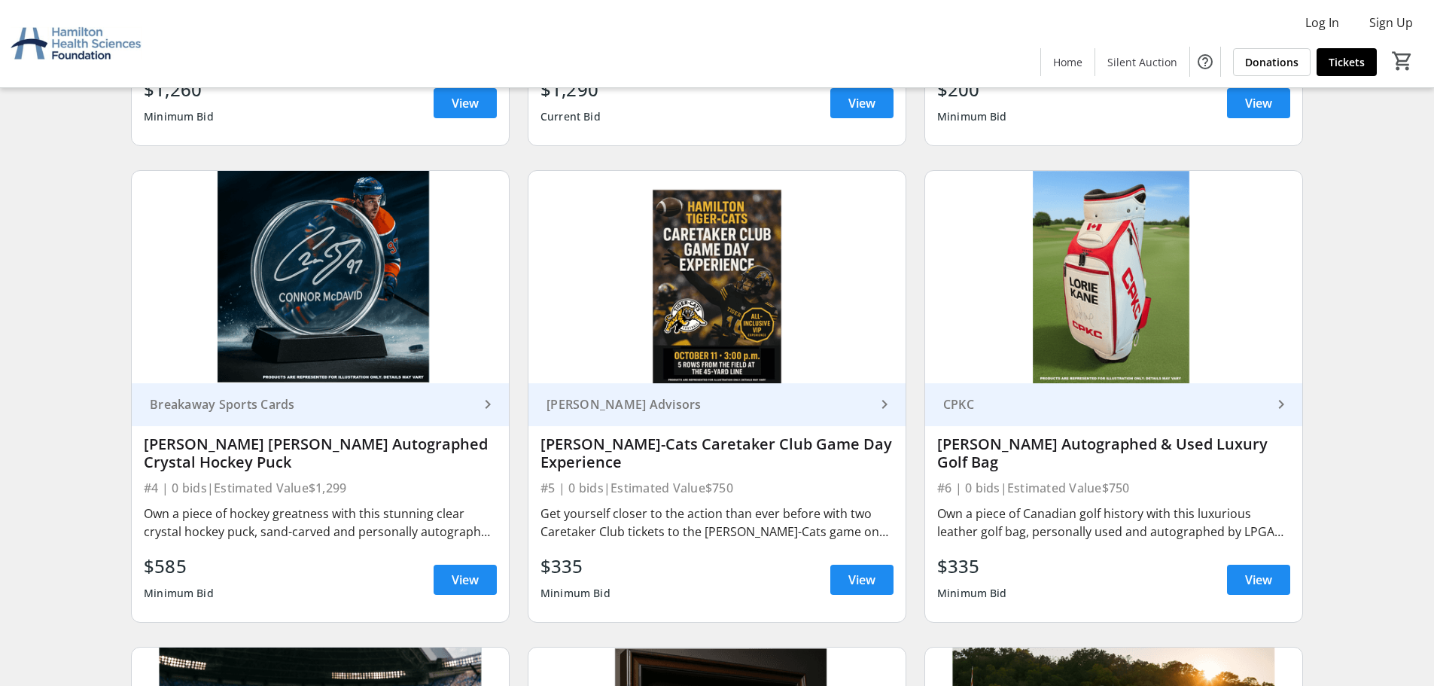
scroll to position [602, 0]
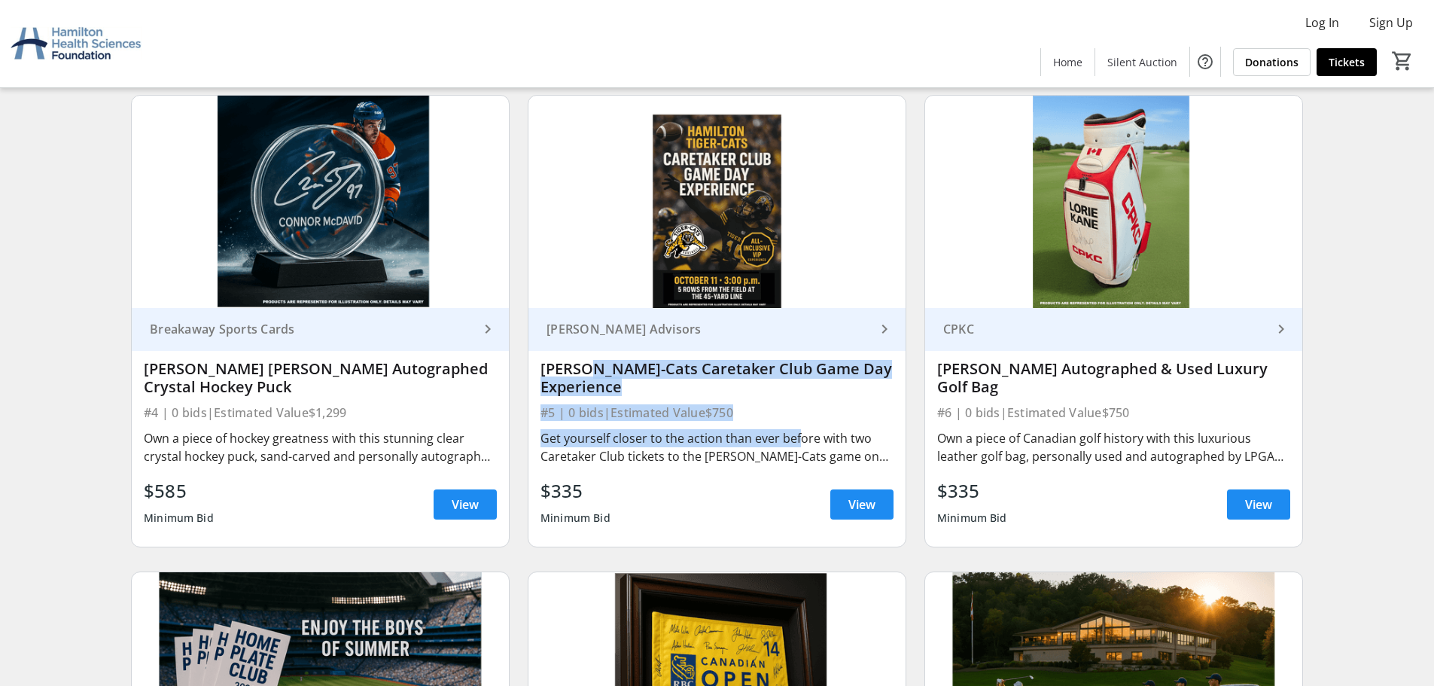
drag, startPoint x: 617, startPoint y: 377, endPoint x: 793, endPoint y: 433, distance: 184.7
click at [793, 433] on div "Braley Advisors keyboard_arrow_right Hamilton Tiger-Cats Caretaker Club Game Da…" at bounding box center [716, 427] width 377 height 239
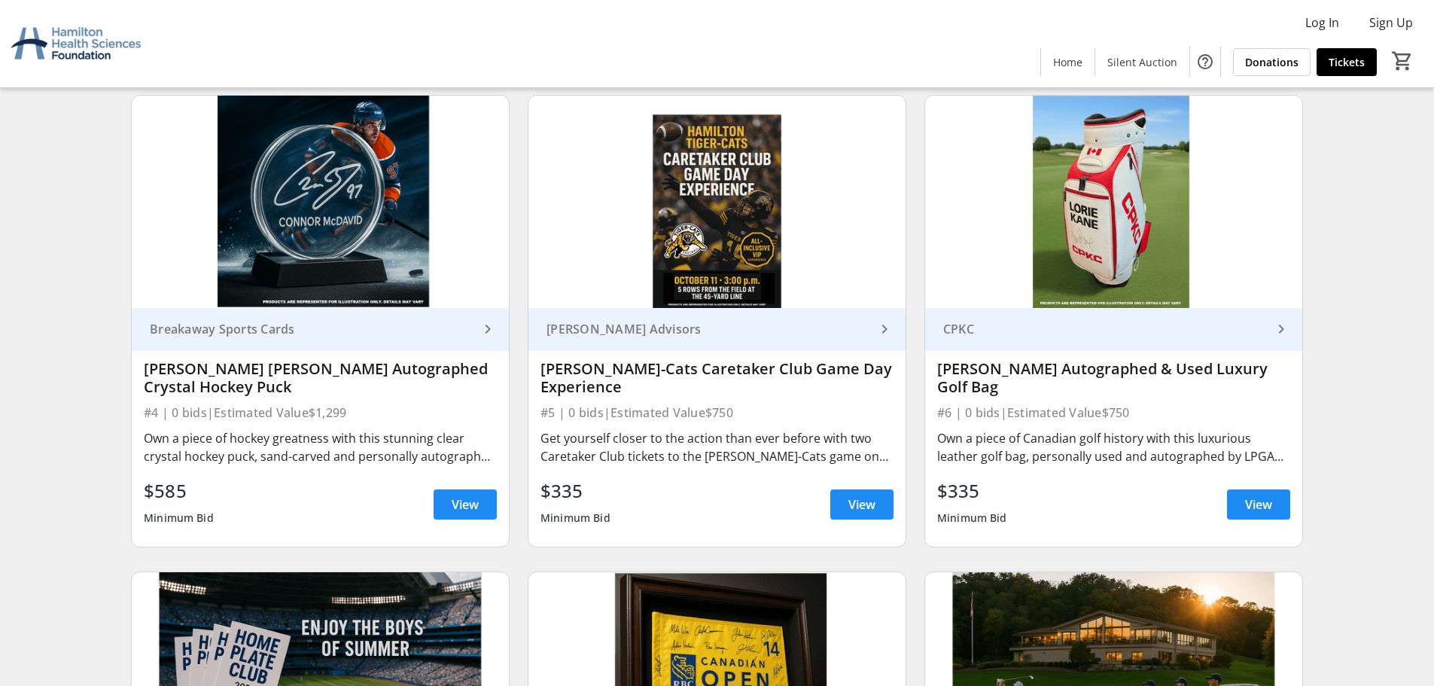
click at [802, 450] on div "Get yourself closer to the action than ever before with two Caretaker Club tick…" at bounding box center [716, 447] width 353 height 36
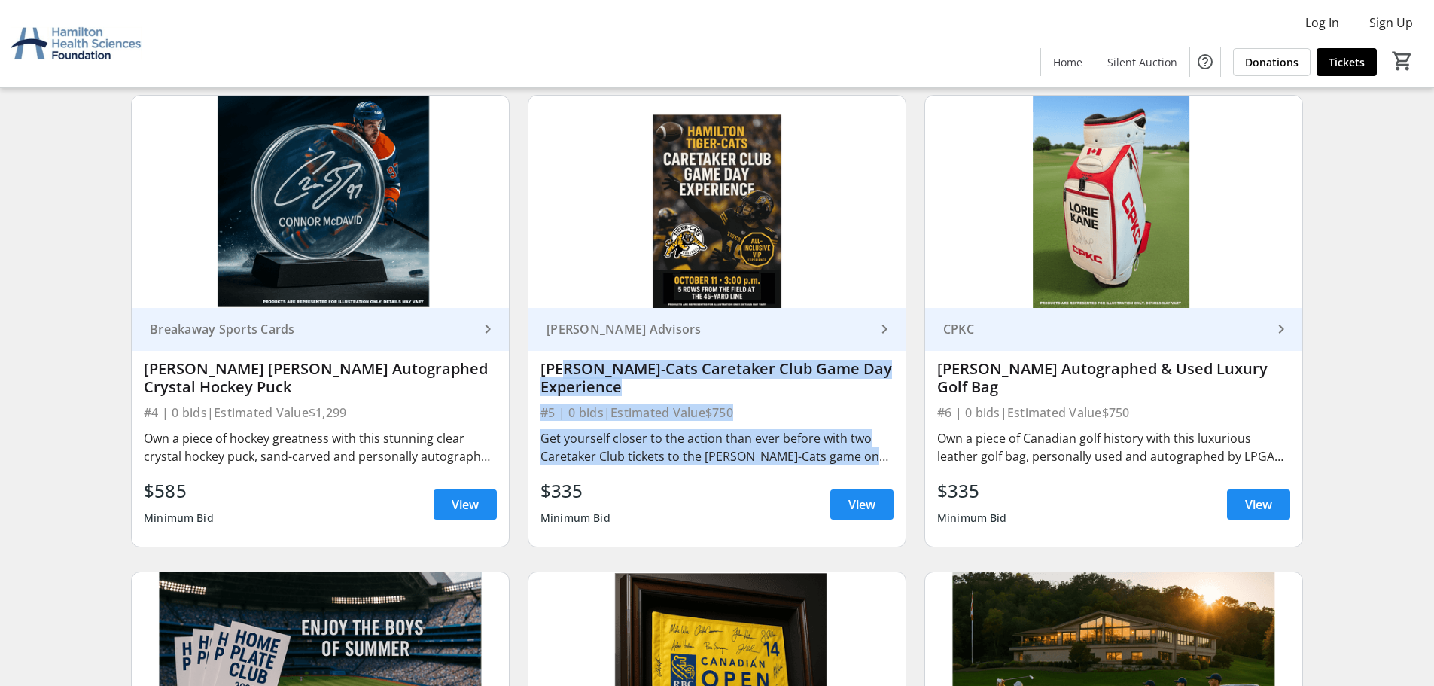
drag, startPoint x: 573, startPoint y: 373, endPoint x: 868, endPoint y: 463, distance: 308.6
click at [868, 463] on div "Braley Advisors keyboard_arrow_right Hamilton Tiger-Cats Caretaker Club Game Da…" at bounding box center [716, 427] width 377 height 239
click at [868, 463] on div "Get yourself closer to the action than ever before with two Caretaker Club tick…" at bounding box center [716, 447] width 353 height 36
drag, startPoint x: 858, startPoint y: 457, endPoint x: 553, endPoint y: 368, distance: 317.5
click at [554, 368] on div "Braley Advisors keyboard_arrow_right Hamilton Tiger-Cats Caretaker Club Game Da…" at bounding box center [716, 427] width 377 height 239
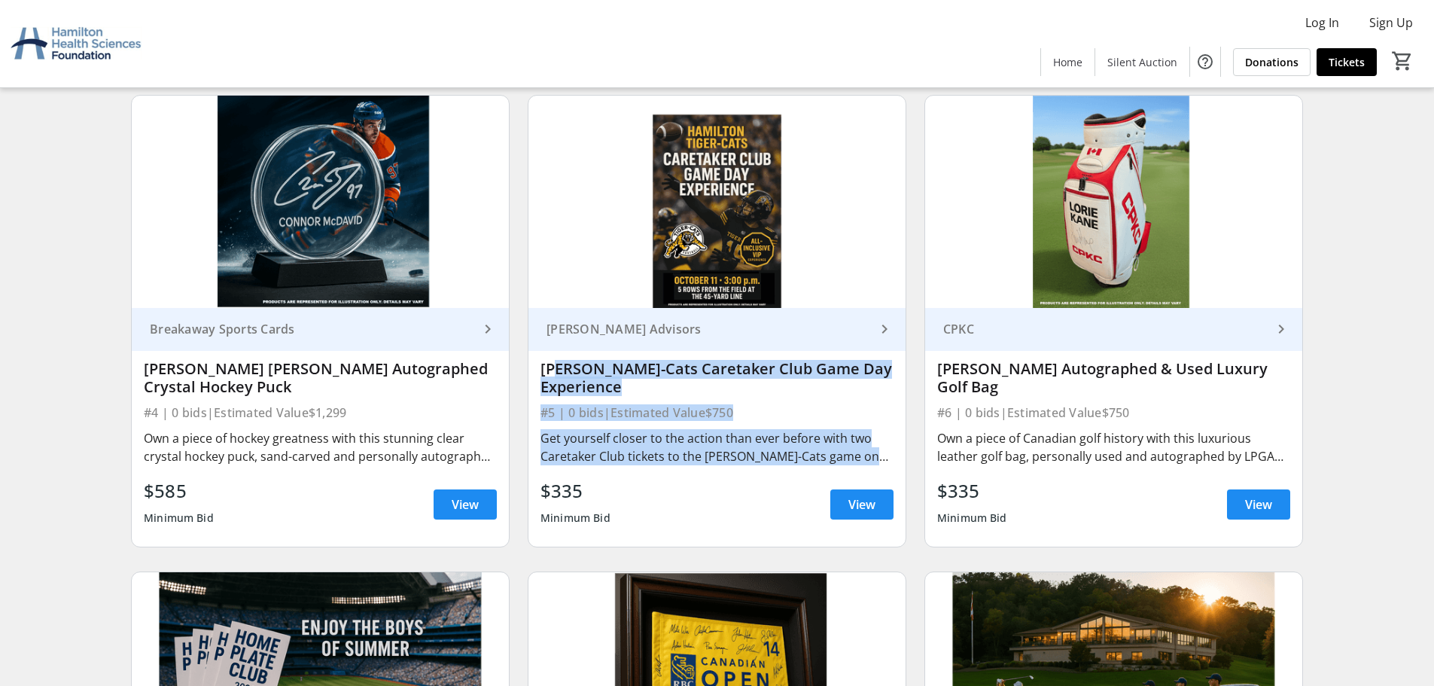
click at [553, 367] on div "[PERSON_NAME]-Cats Caretaker Club Game Day Experience" at bounding box center [716, 378] width 353 height 36
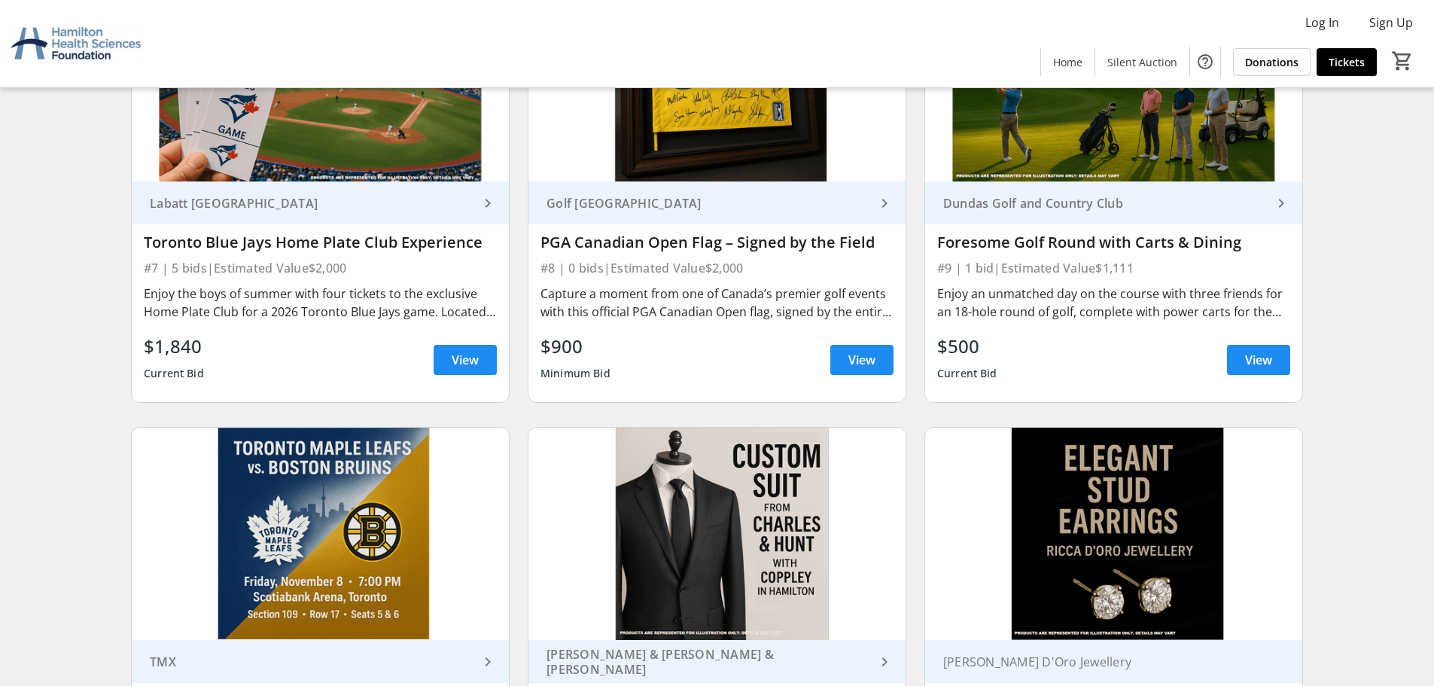
scroll to position [1129, 0]
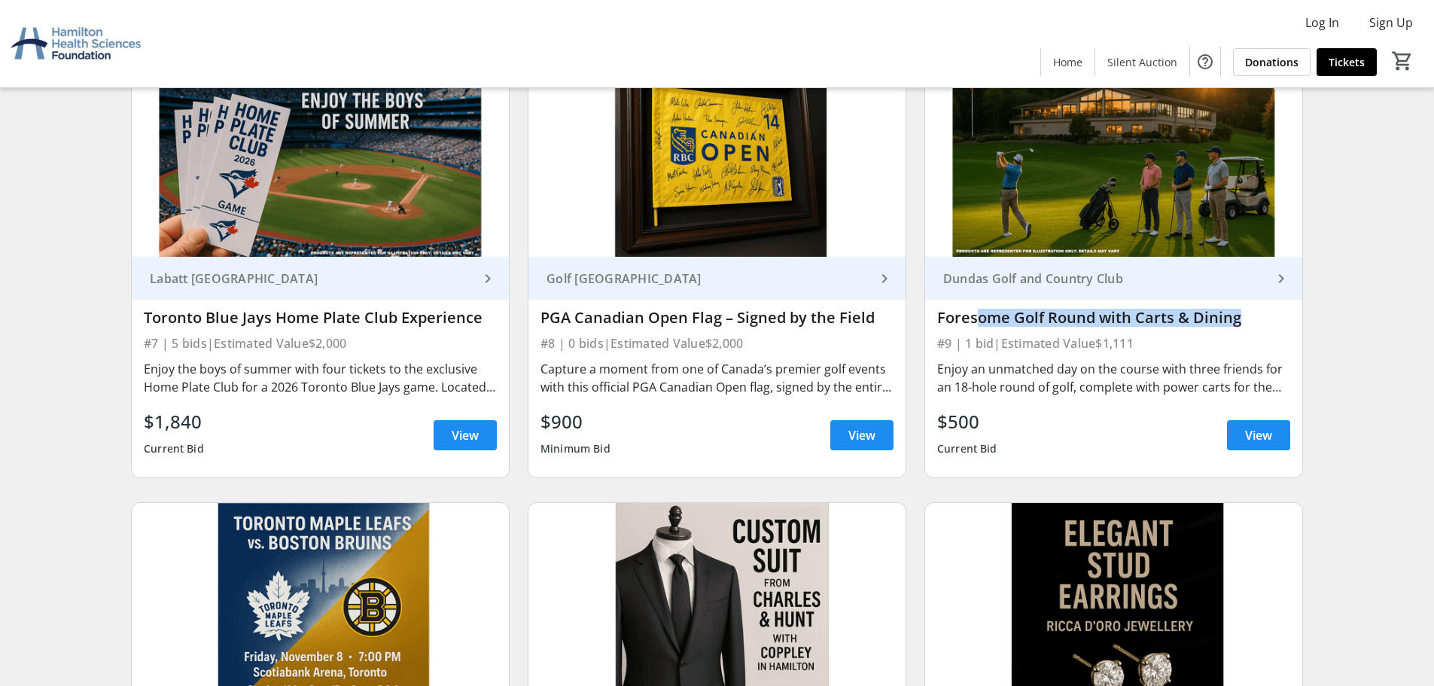
drag, startPoint x: 972, startPoint y: 319, endPoint x: 1229, endPoint y: 321, distance: 257.4
click at [1229, 321] on div "Foresome Golf Round with Carts & Dining" at bounding box center [1113, 318] width 353 height 18
click at [1231, 321] on div "Foresome Golf Round with Carts & Dining" at bounding box center [1113, 318] width 353 height 18
drag, startPoint x: 1233, startPoint y: 320, endPoint x: 964, endPoint y: 319, distance: 269.5
click at [964, 319] on div "Foresome Golf Round with Carts & Dining" at bounding box center [1113, 318] width 353 height 18
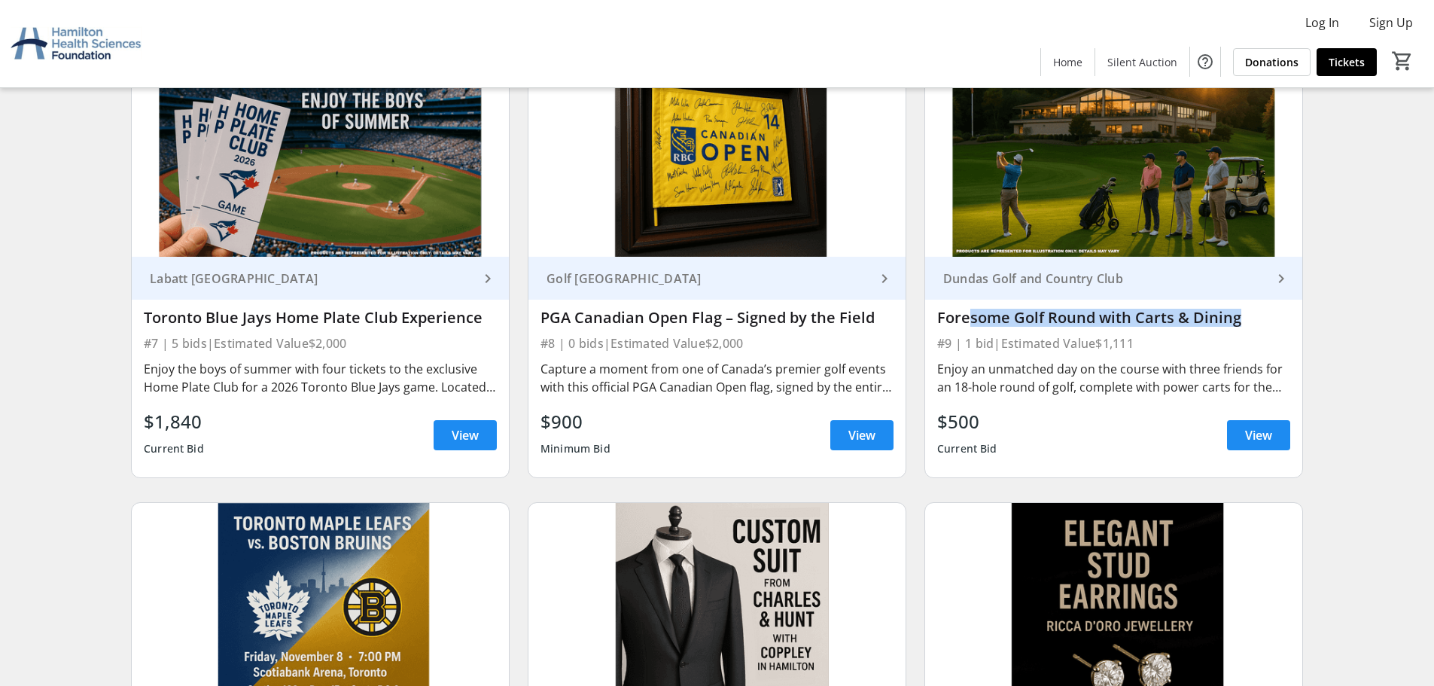
click at [964, 319] on div "Foresome Golf Round with Carts & Dining" at bounding box center [1113, 318] width 353 height 18
drag, startPoint x: 964, startPoint y: 319, endPoint x: 1232, endPoint y: 321, distance: 268.7
click at [1229, 321] on div "Foresome Golf Round with Carts & Dining" at bounding box center [1113, 318] width 353 height 18
click at [1243, 321] on div "Foresome Golf Round with Carts & Dining" at bounding box center [1113, 318] width 353 height 18
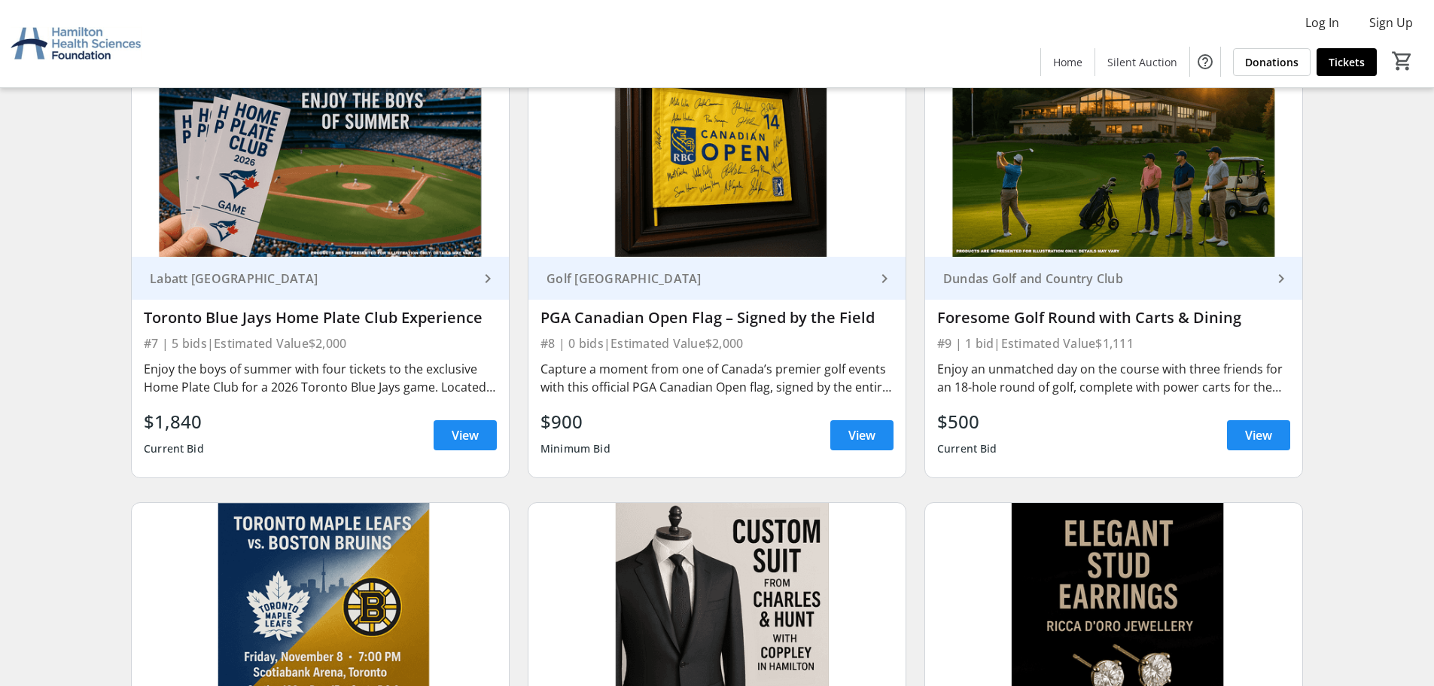
click at [1243, 321] on div "Foresome Golf Round with Carts & Dining" at bounding box center [1113, 318] width 353 height 18
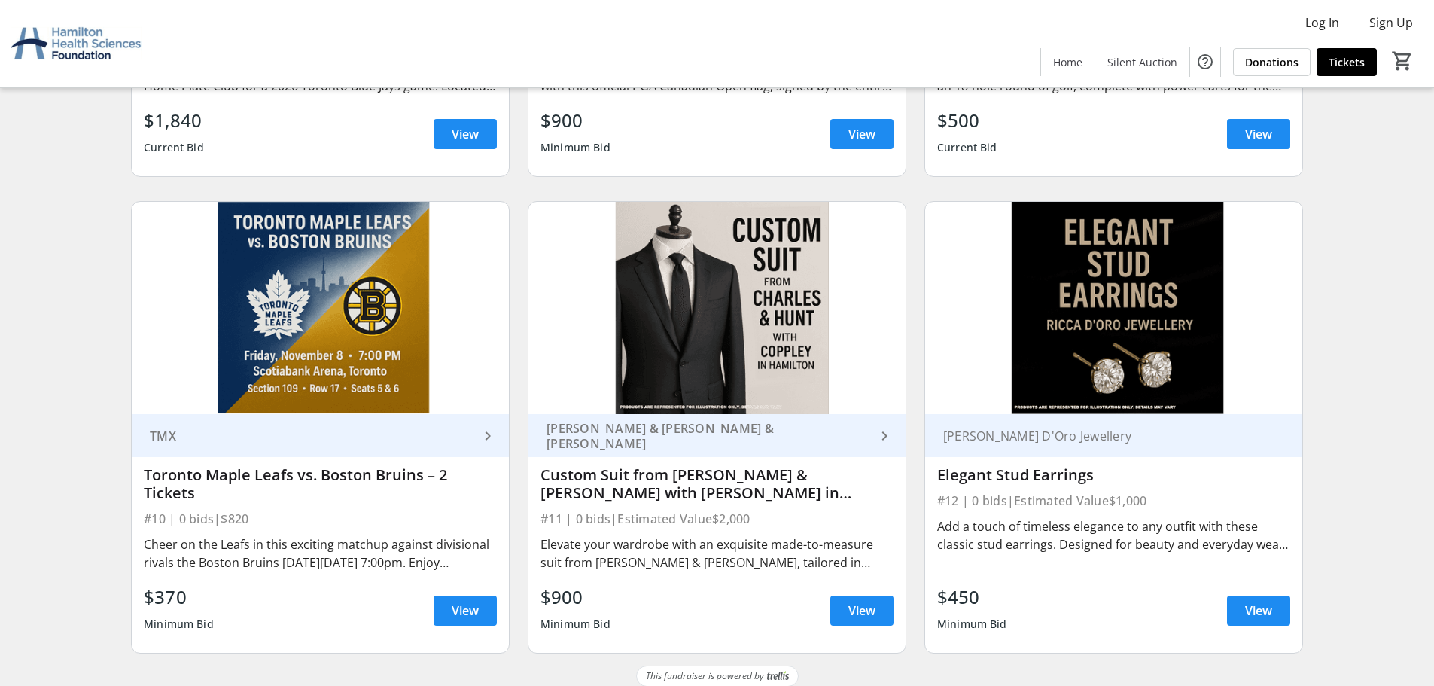
scroll to position [1443, 0]
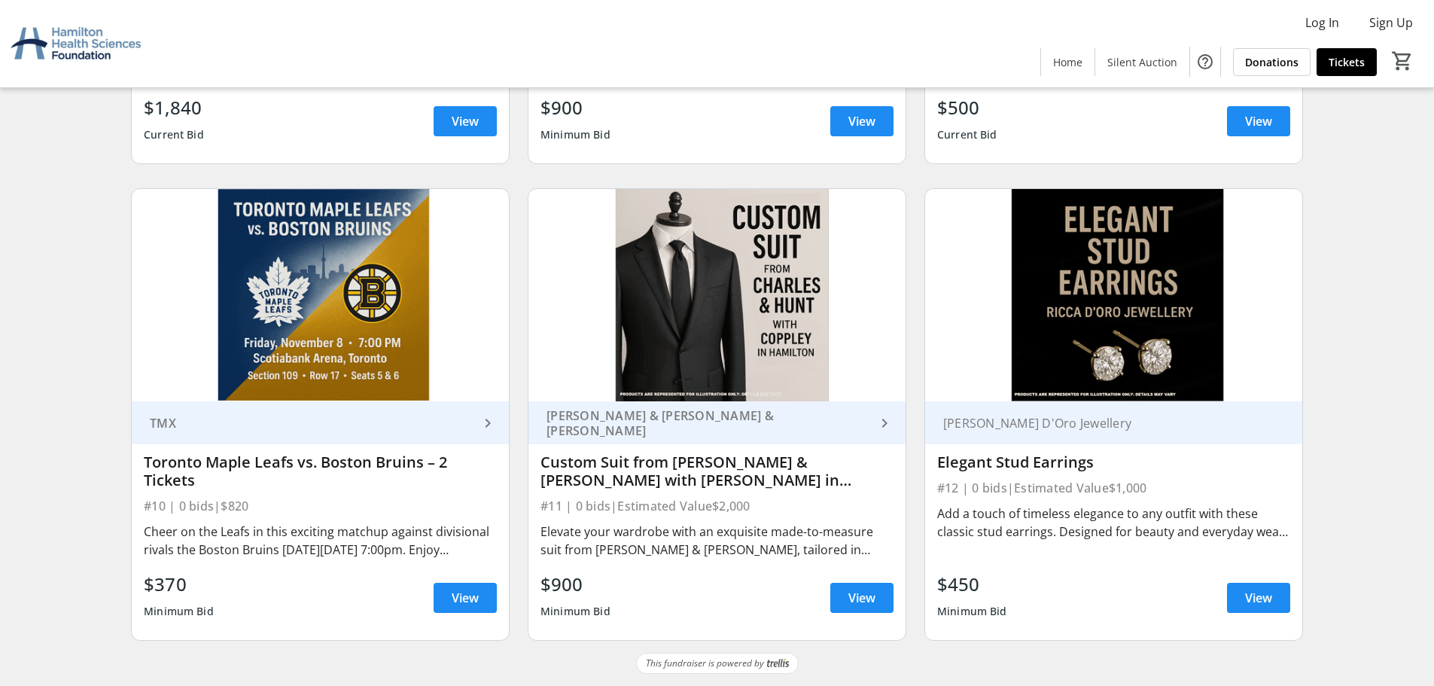
click at [515, 396] on div "TMX keyboard_arrow_right Toronto Maple Leafs vs. Boston Bruins – 2 Tickets #10 …" at bounding box center [320, 414] width 397 height 476
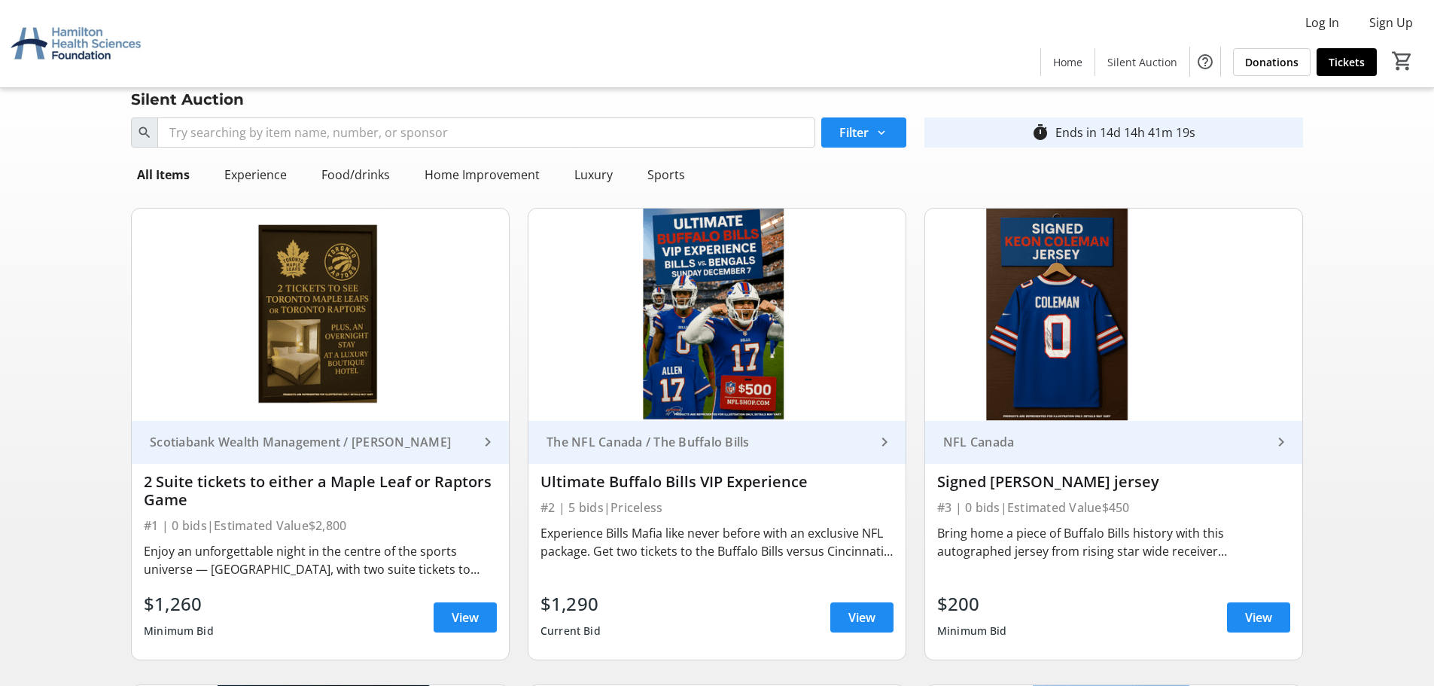
scroll to position [163, 0]
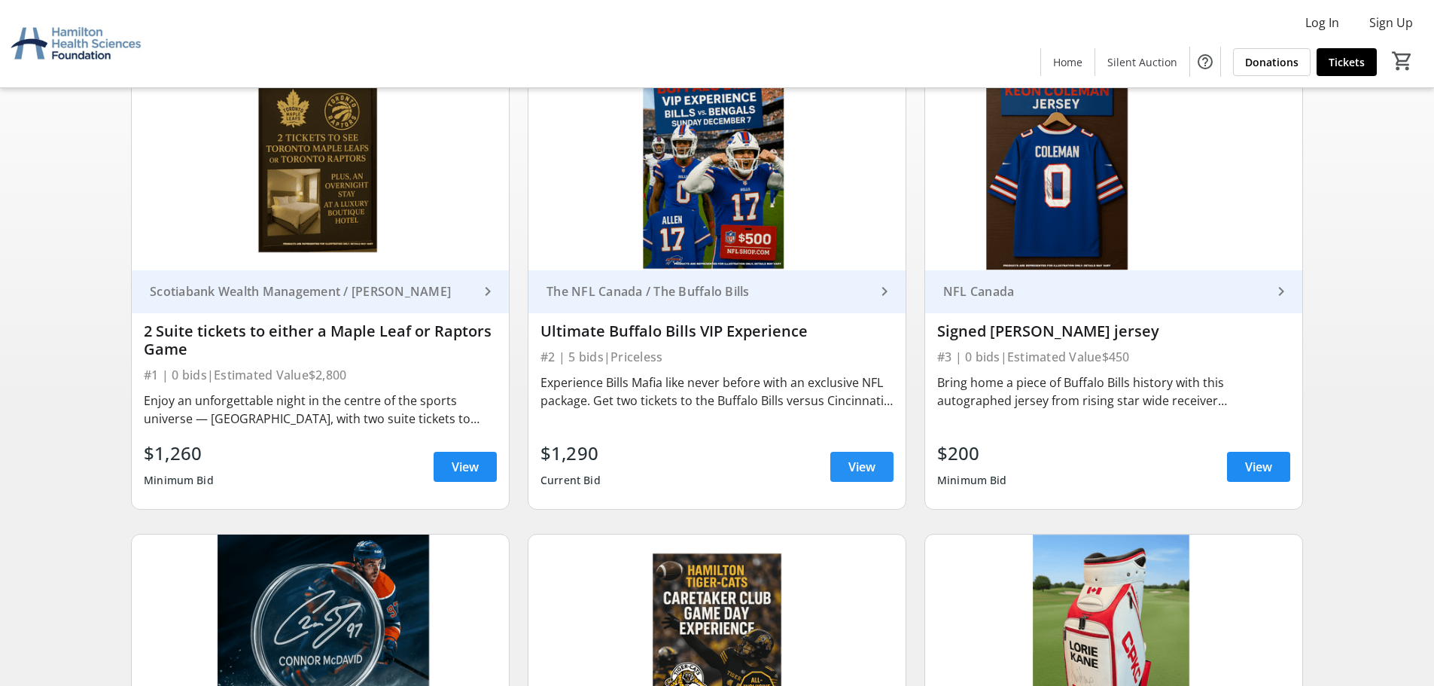
click at [863, 464] on span "View" at bounding box center [861, 467] width 27 height 18
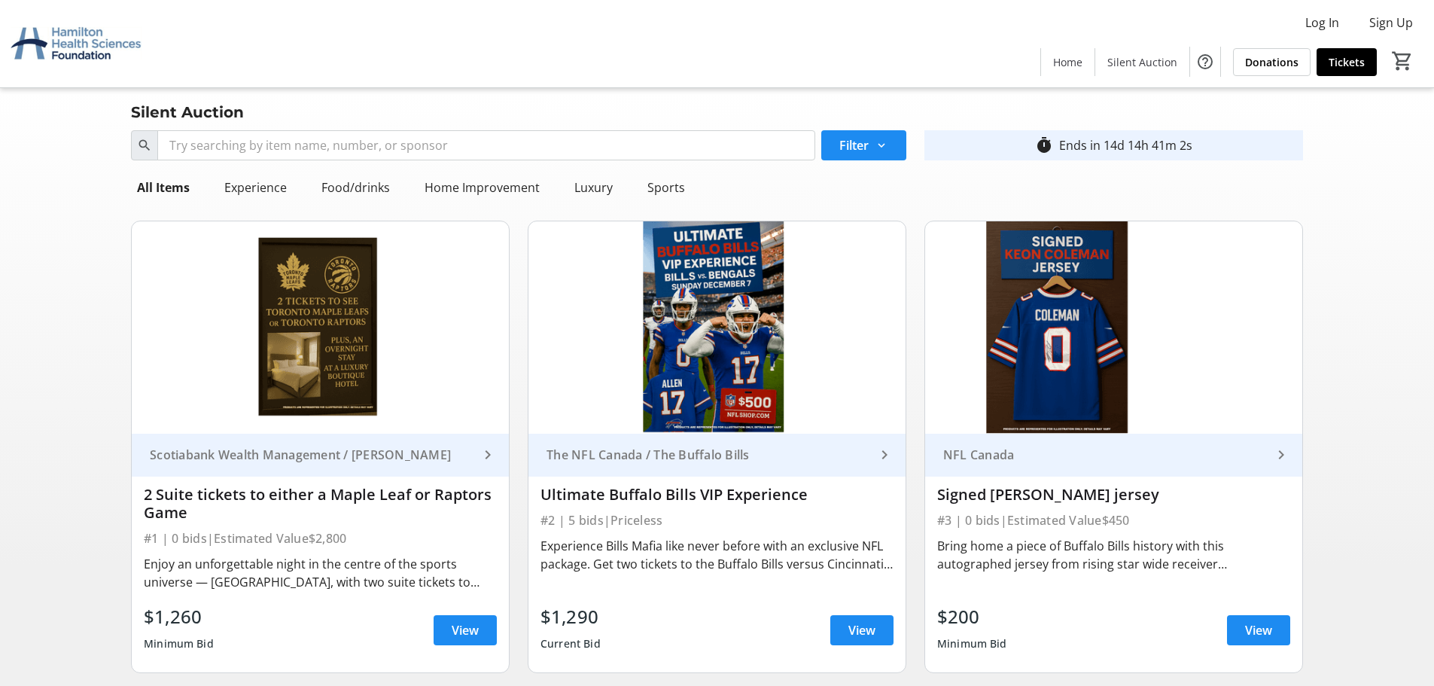
click at [699, 389] on img at bounding box center [716, 327] width 377 height 212
click at [863, 629] on span "View" at bounding box center [861, 630] width 27 height 18
click at [859, 626] on span "View" at bounding box center [861, 630] width 27 height 18
click at [859, 623] on span "View" at bounding box center [861, 630] width 27 height 18
click at [860, 624] on span "View" at bounding box center [861, 630] width 27 height 18
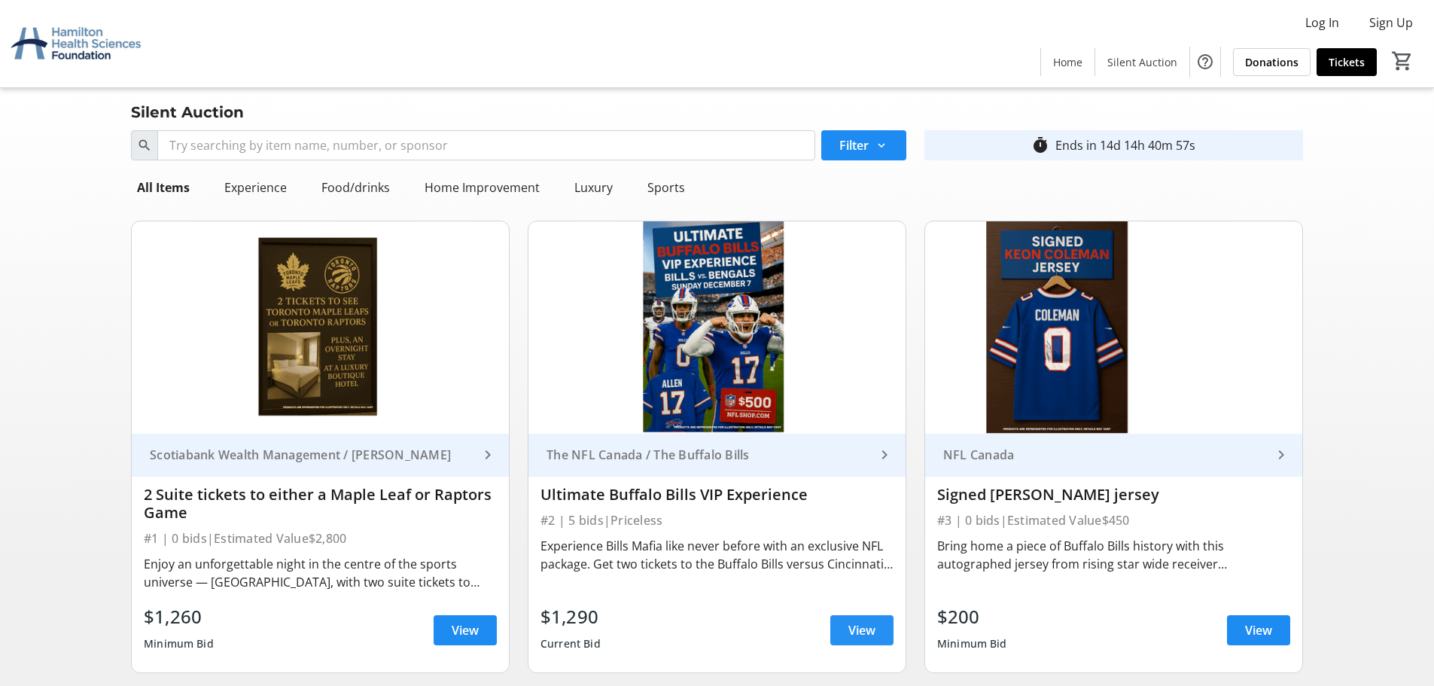
click at [836, 635] on span at bounding box center [861, 630] width 63 height 36
click at [837, 635] on span at bounding box center [861, 630] width 63 height 36
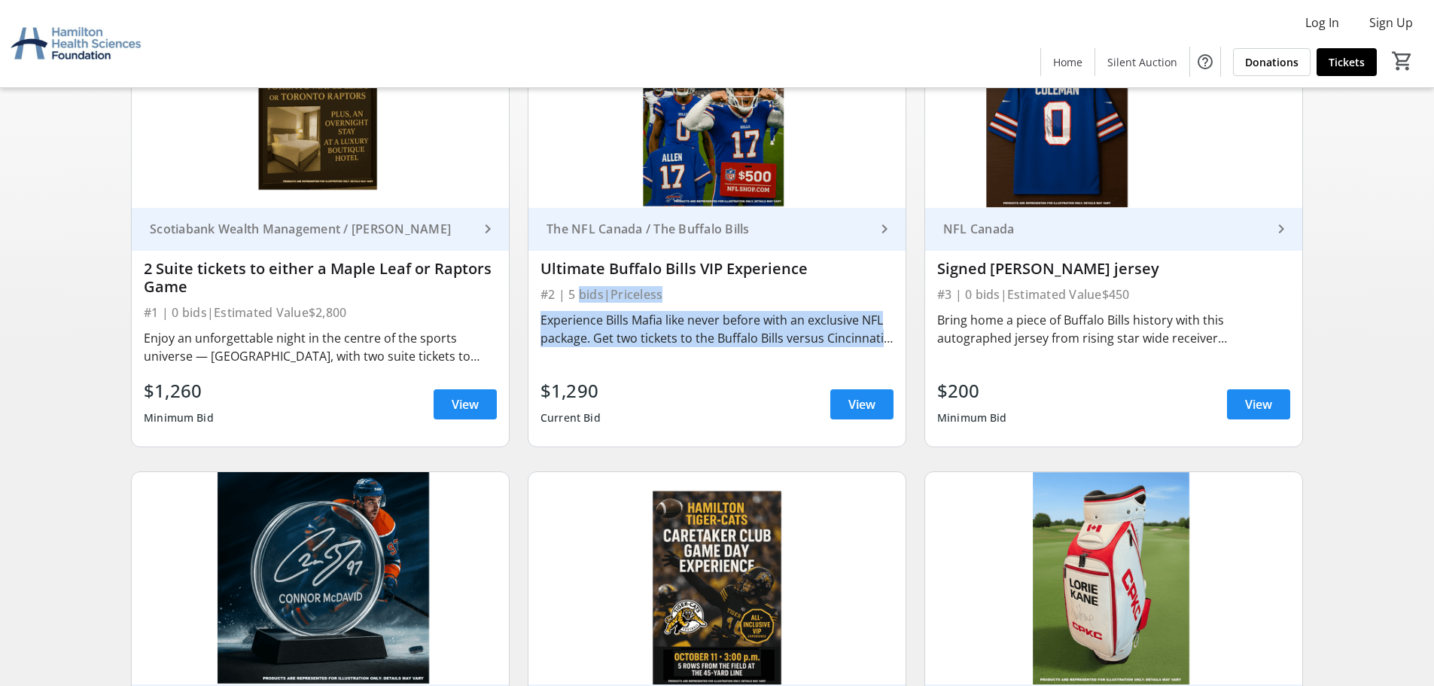
drag, startPoint x: 584, startPoint y: 314, endPoint x: 679, endPoint y: 348, distance: 100.7
click at [679, 348] on div "The NFL Canada / The Buffalo Bills keyboard_arrow_right Ultimate Buffalo Bills …" at bounding box center [716, 327] width 377 height 239
click at [679, 348] on div "Experience Bills Mafia like never before with an exclusive NFL package. Get two…" at bounding box center [716, 338] width 353 height 60
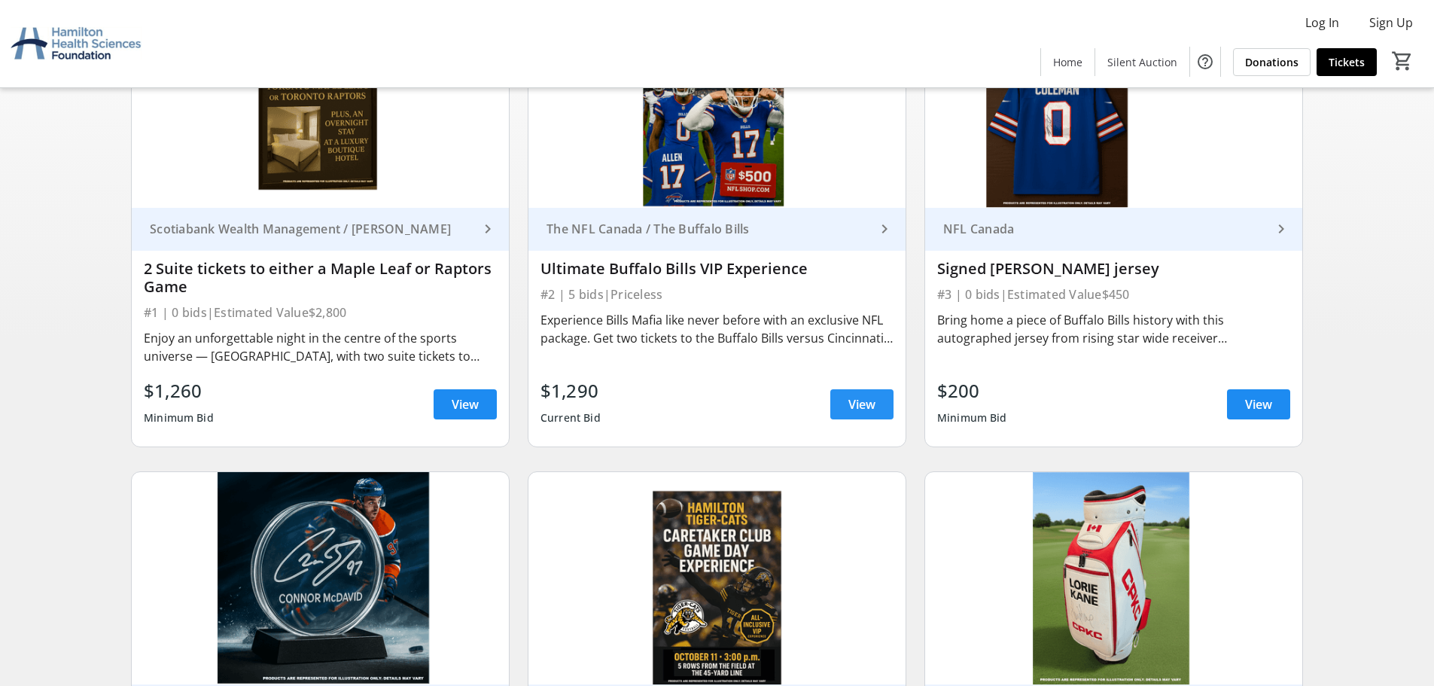
click at [866, 403] on span "View" at bounding box center [861, 404] width 27 height 18
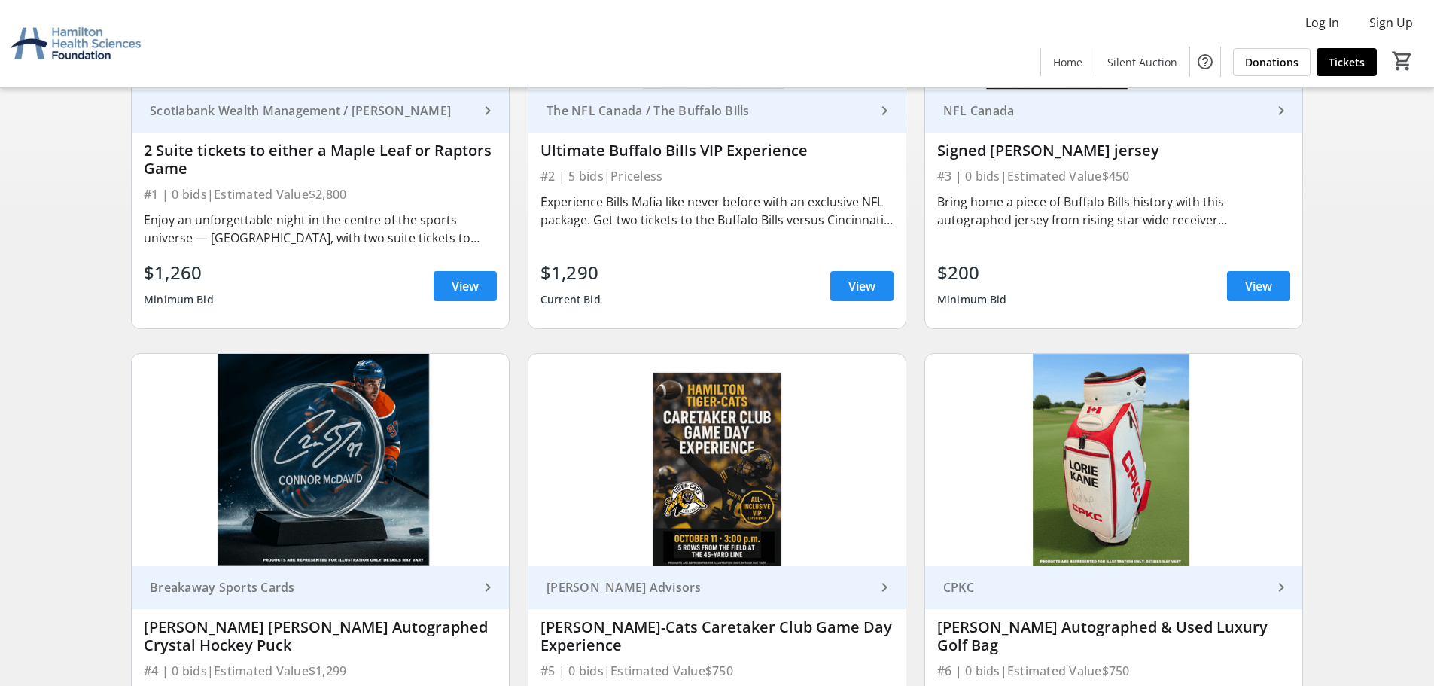
scroll to position [0, 0]
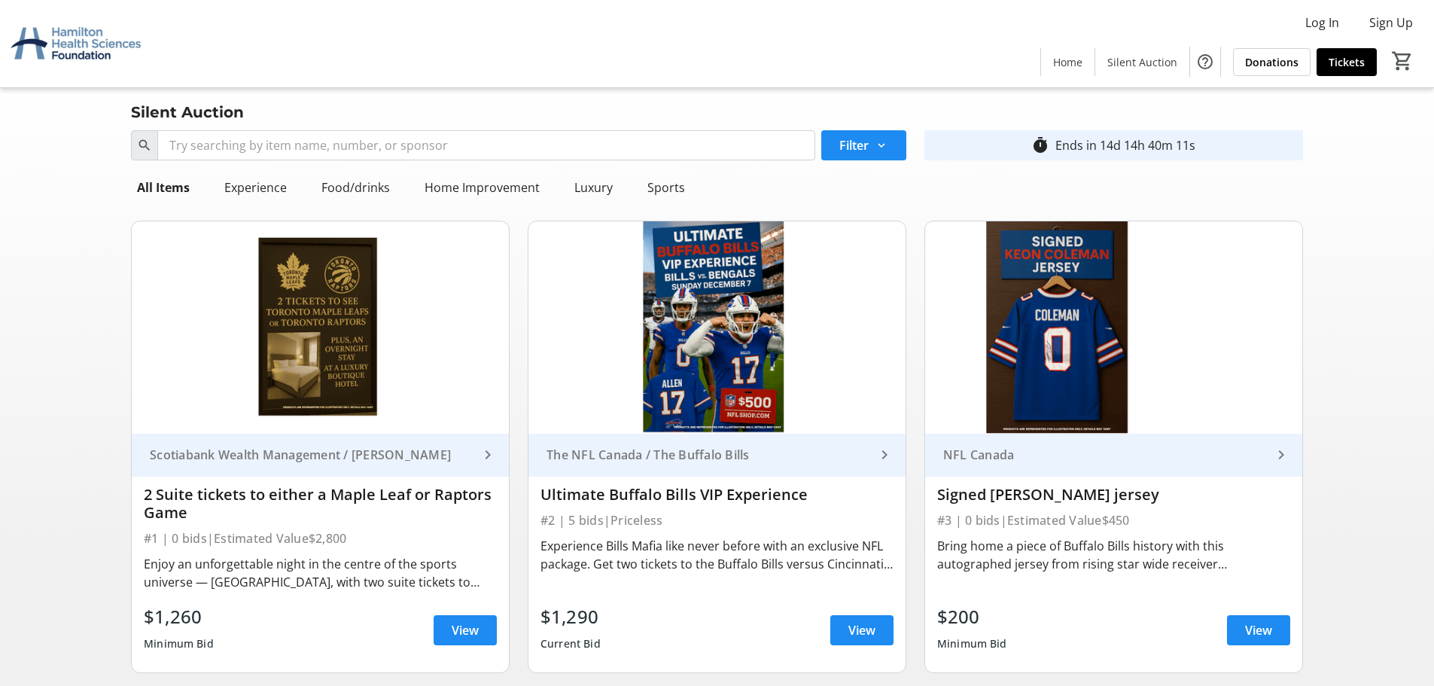
click at [723, 272] on img at bounding box center [716, 327] width 377 height 212
drag, startPoint x: 723, startPoint y: 272, endPoint x: 749, endPoint y: 301, distance: 38.9
click at [724, 272] on img at bounding box center [716, 327] width 377 height 212
click at [855, 462] on div "The NFL Canada / The Buffalo Bills" at bounding box center [707, 454] width 335 height 15
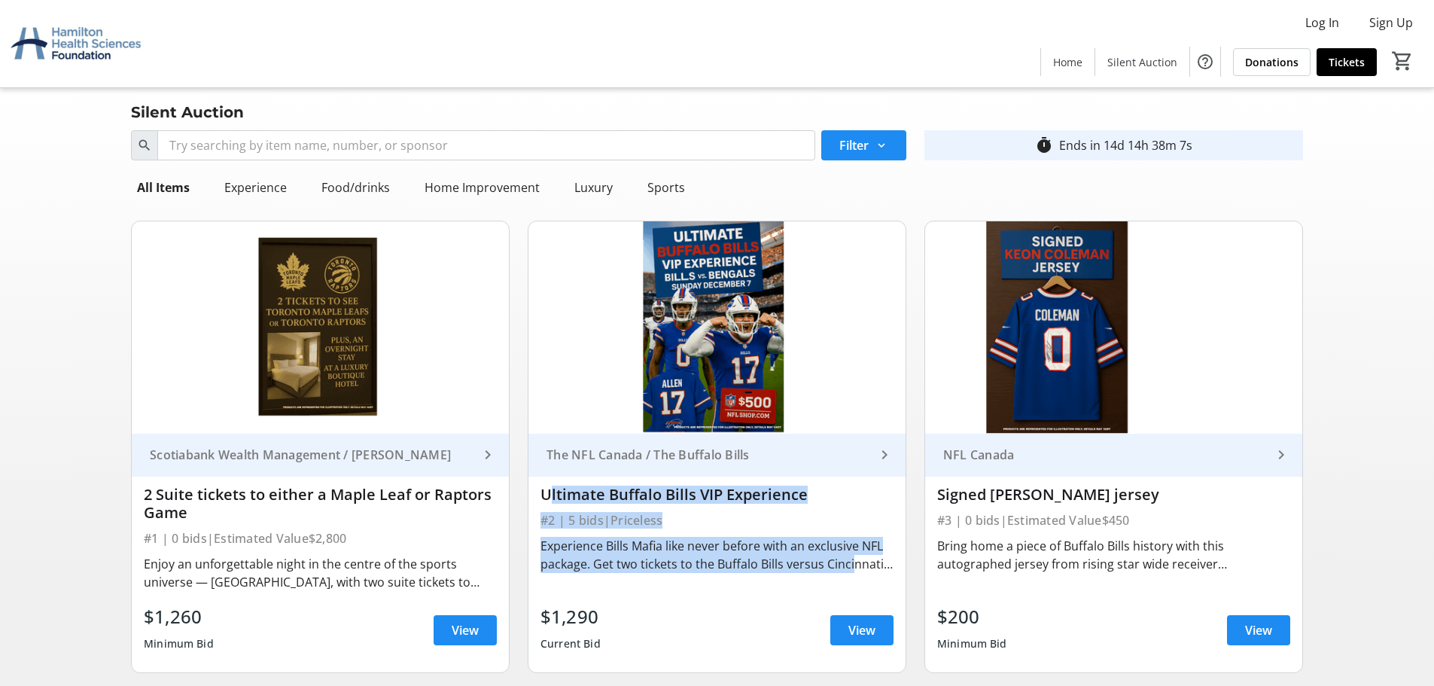
drag, startPoint x: 538, startPoint y: 495, endPoint x: 854, endPoint y: 572, distance: 325.3
click at [854, 572] on div "The NFL Canada / The Buffalo Bills keyboard_arrow_right Ultimate Buffalo Bills …" at bounding box center [716, 553] width 377 height 239
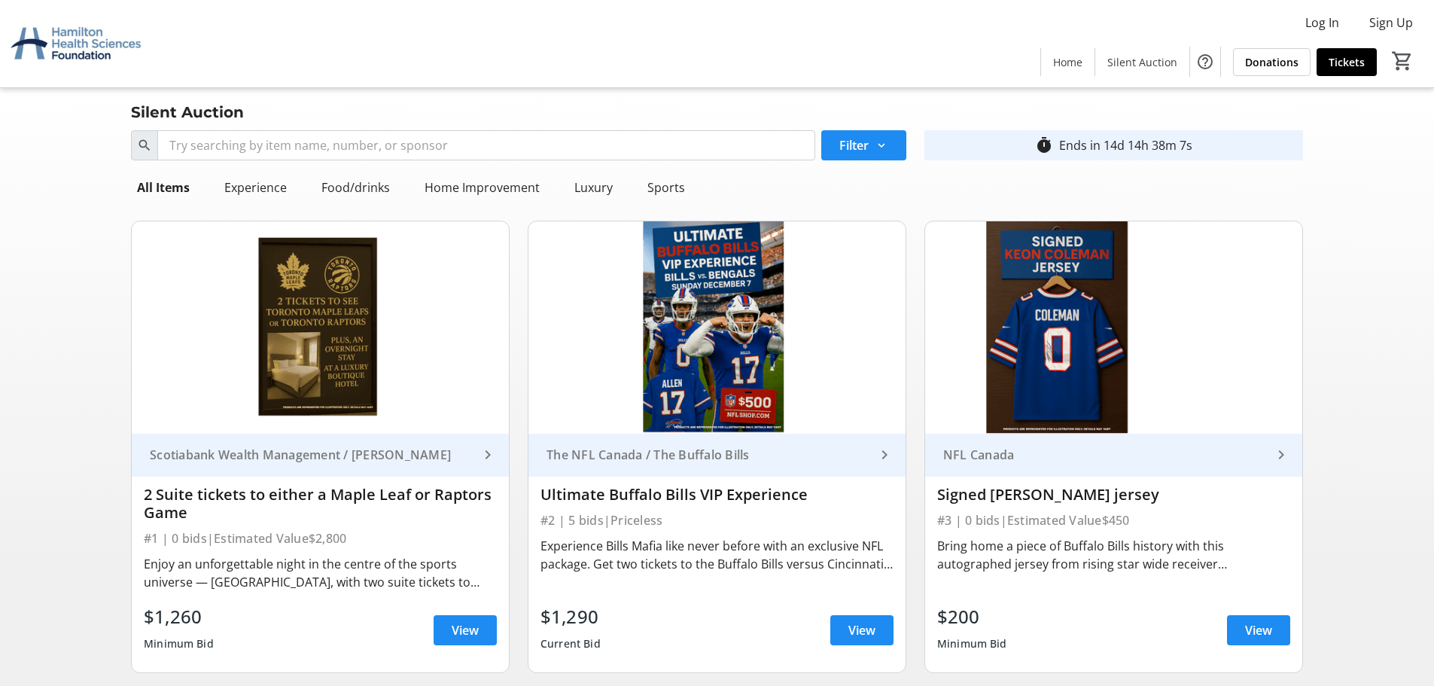
click at [855, 572] on div "Experience Bills Mafia like never before with an exclusive NFL package. Get two…" at bounding box center [716, 555] width 353 height 36
click at [867, 627] on span "View" at bounding box center [861, 630] width 27 height 18
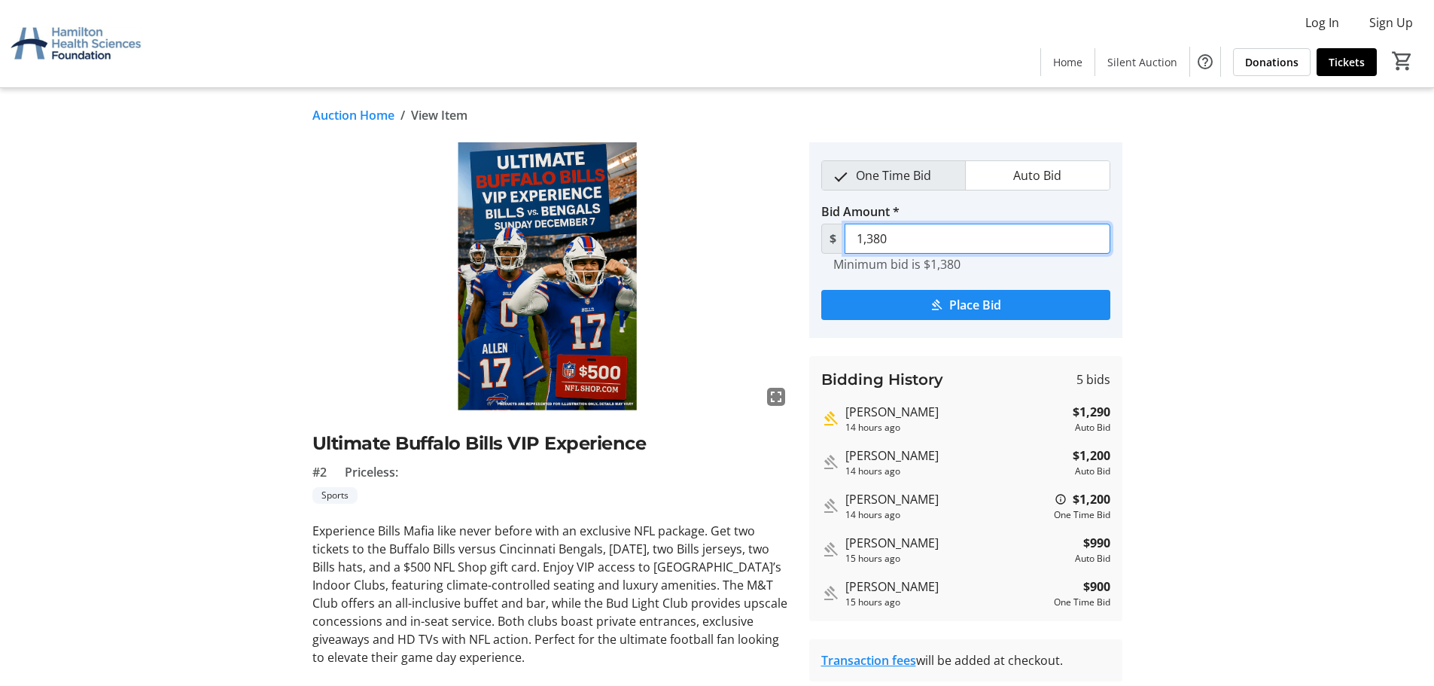
drag, startPoint x: 895, startPoint y: 241, endPoint x: 814, endPoint y: 228, distance: 82.3
click at [814, 228] on tr-place-bid-ui "One Time Bid Auto Bid Bid Amount * $ 1,380 Minimum bid is $1,380 Place Bid" at bounding box center [965, 240] width 313 height 196
click at [1215, 394] on tr-auction-item-details-ui "Auction Home / View Item fullscreen Ultimate Buffalo Bills VIP Experience #2 Pr…" at bounding box center [717, 461] width 1434 height 747
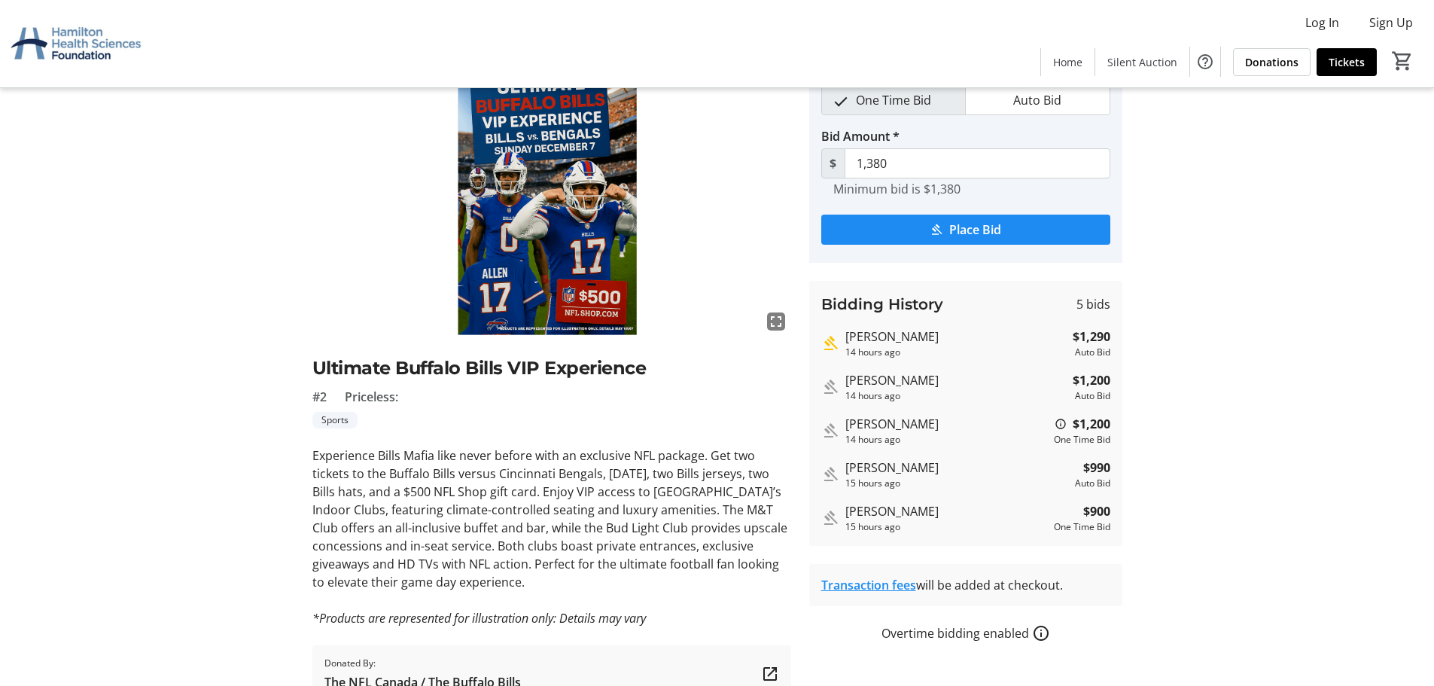
scroll to position [149, 0]
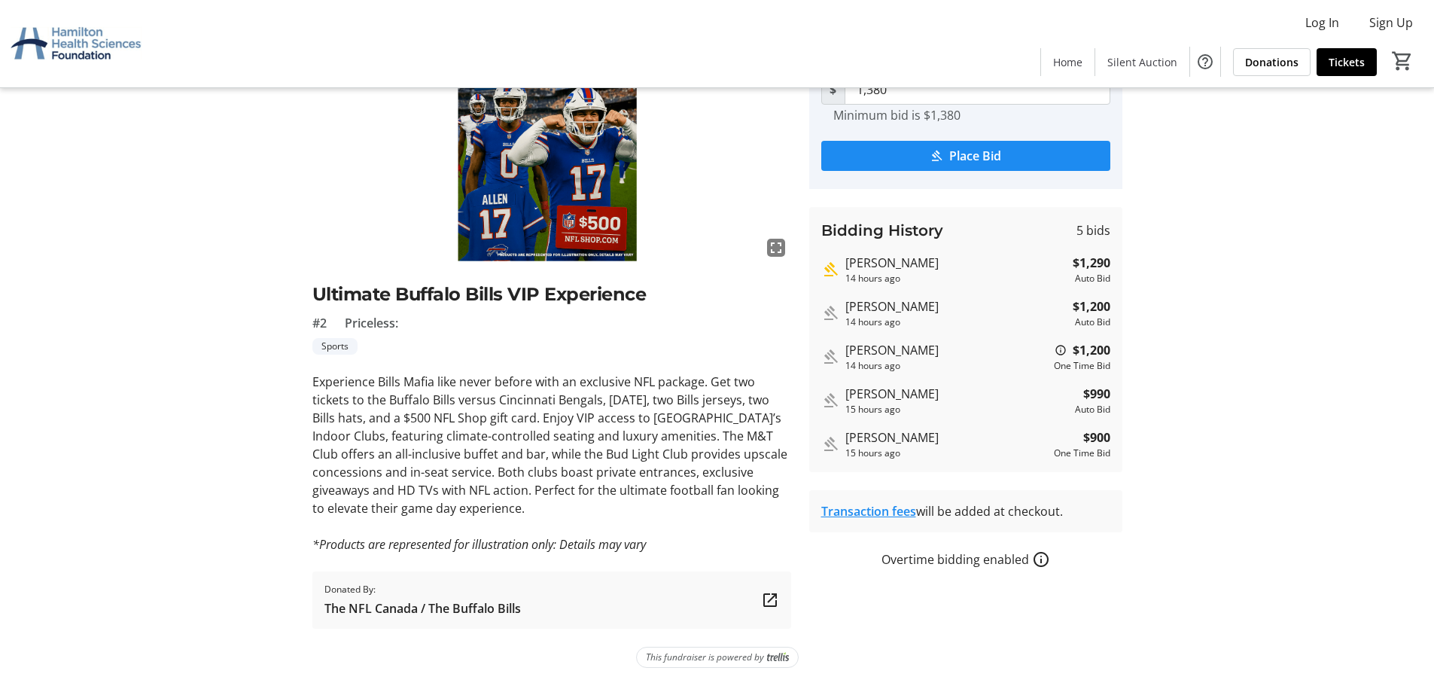
click at [897, 508] on link "Transaction fees" at bounding box center [868, 511] width 95 height 17
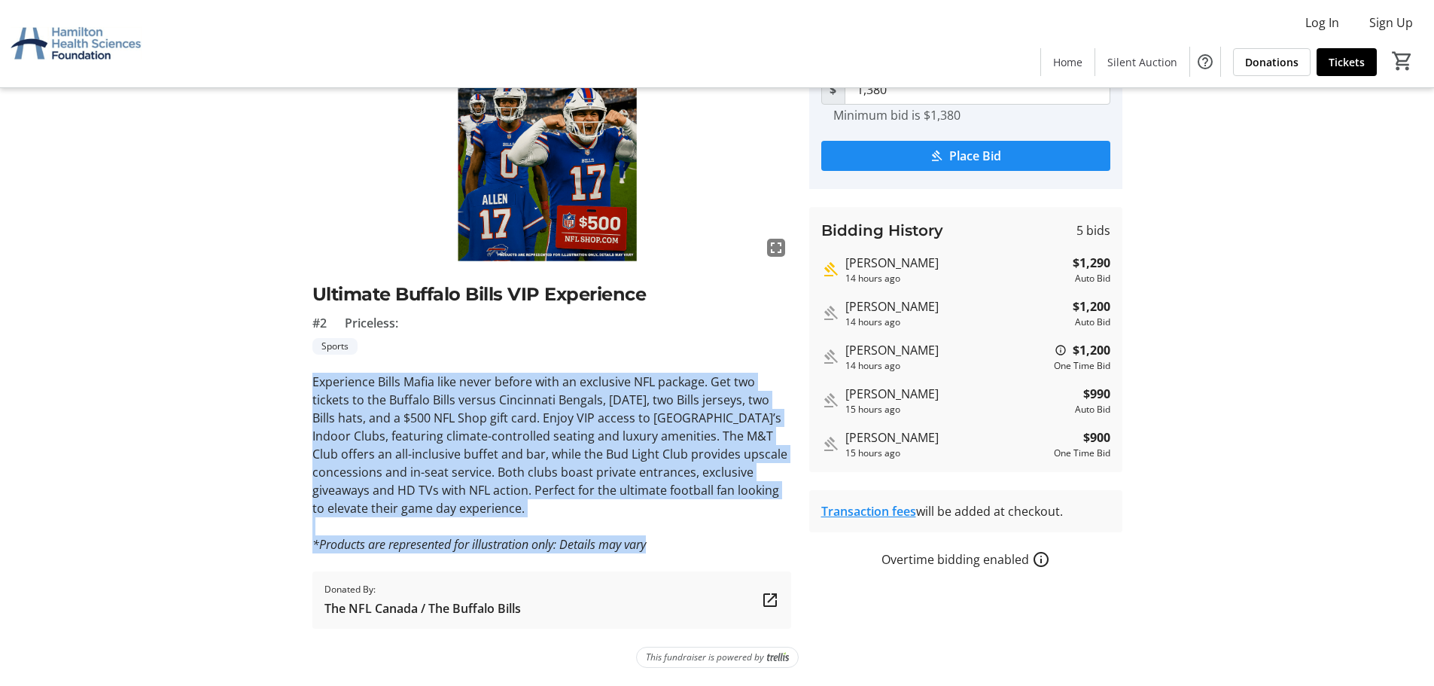
drag, startPoint x: 305, startPoint y: 370, endPoint x: 783, endPoint y: 552, distance: 511.5
click at [783, 551] on tr-auction-item-ui "fullscreen Ultimate Buffalo Bills VIP Experience #2 Priceless: Sports Experienc…" at bounding box center [551, 310] width 497 height 635
click at [744, 538] on p "*Products are represented for illustration only: Details may vary" at bounding box center [551, 544] width 479 height 18
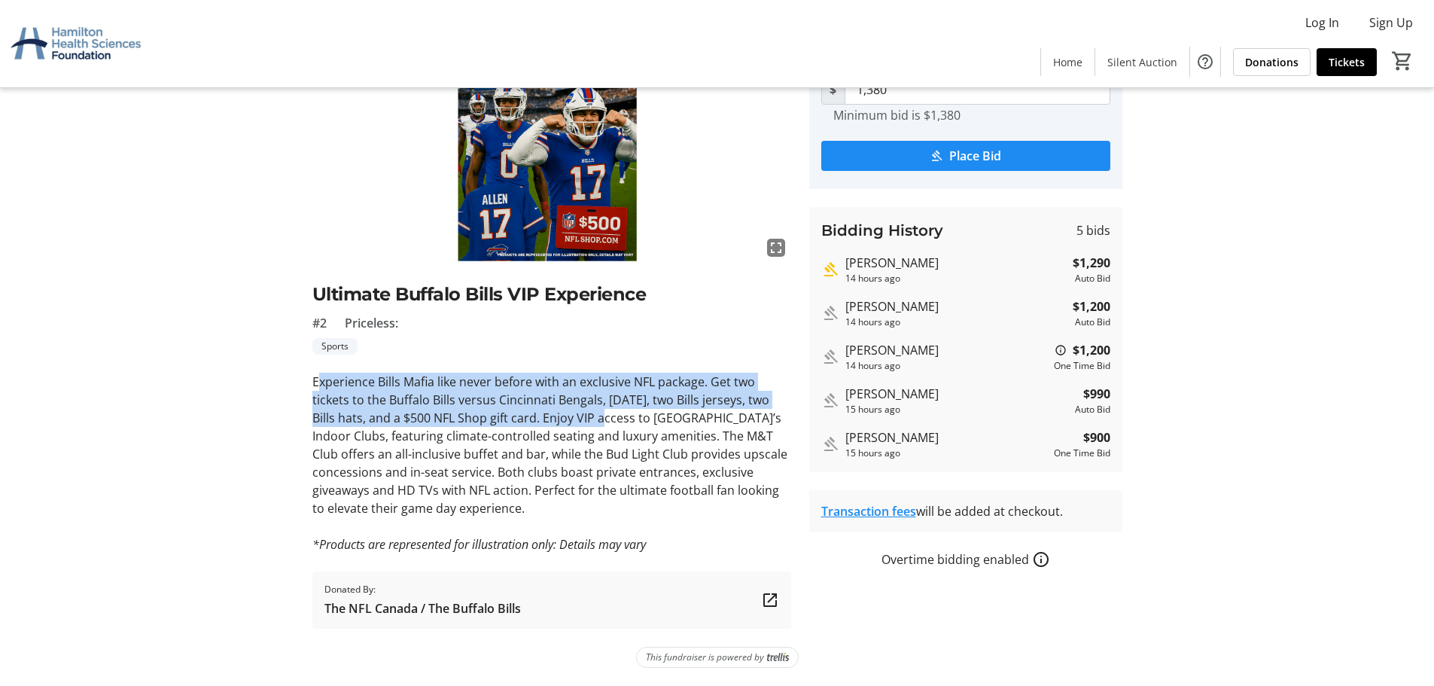
drag, startPoint x: 321, startPoint y: 382, endPoint x: 610, endPoint y: 419, distance: 292.0
click at [610, 419] on p "Experience Bills Mafia like never before with an exclusive NFL package. Get two…" at bounding box center [551, 445] width 479 height 145
click at [512, 422] on p "Experience Bills Mafia like never before with an exclusive NFL package. Get two…" at bounding box center [551, 445] width 479 height 145
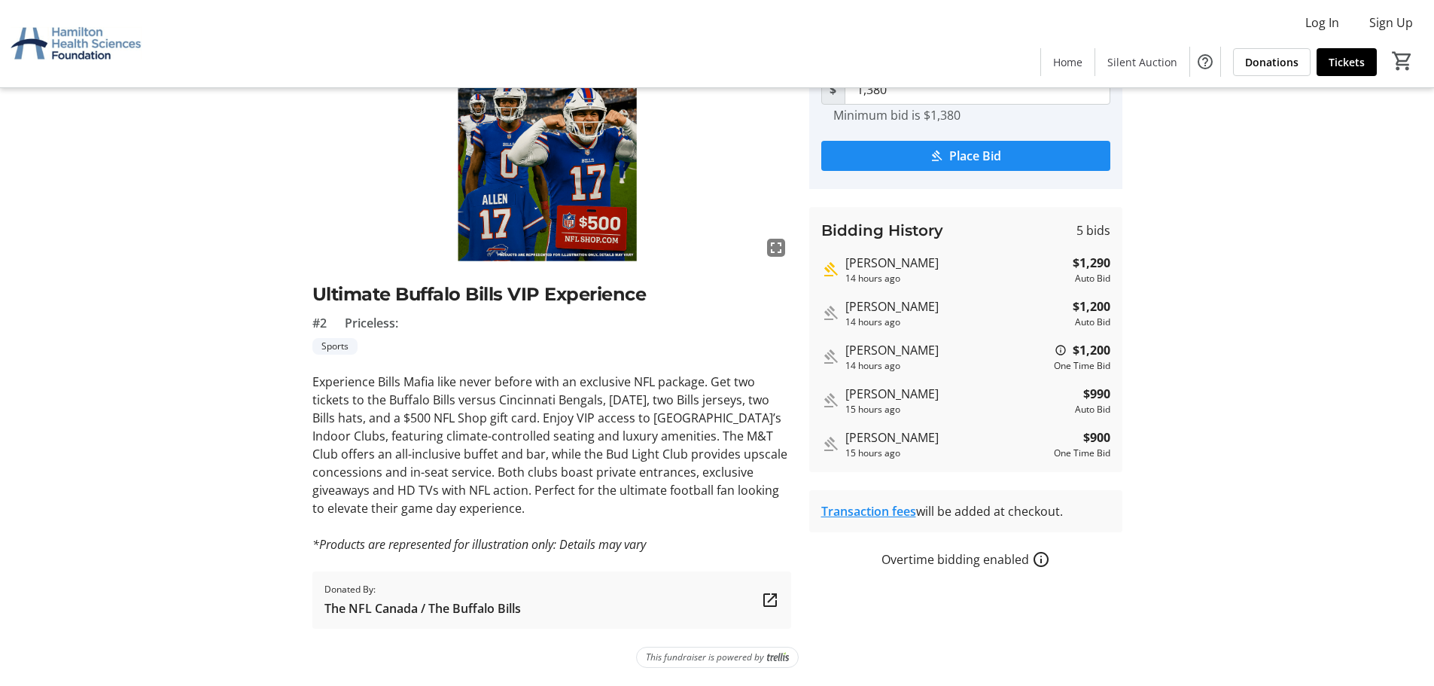
drag, startPoint x: 316, startPoint y: 382, endPoint x: 766, endPoint y: 507, distance: 467.2
click at [766, 507] on p "Experience Bills Mafia like never before with an exclusive NFL package. Get two…" at bounding box center [551, 445] width 479 height 145
click at [708, 517] on p at bounding box center [551, 526] width 479 height 18
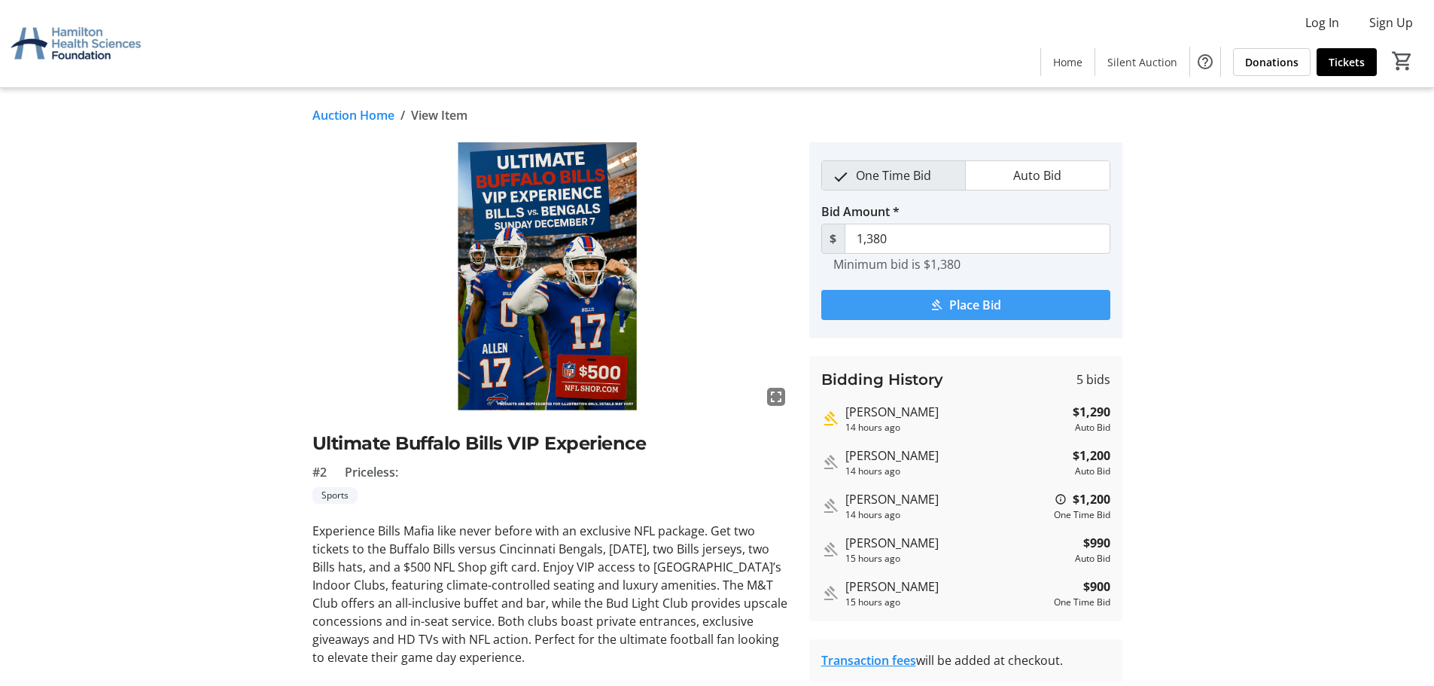
click at [987, 309] on span "Place Bid" at bounding box center [975, 305] width 52 height 18
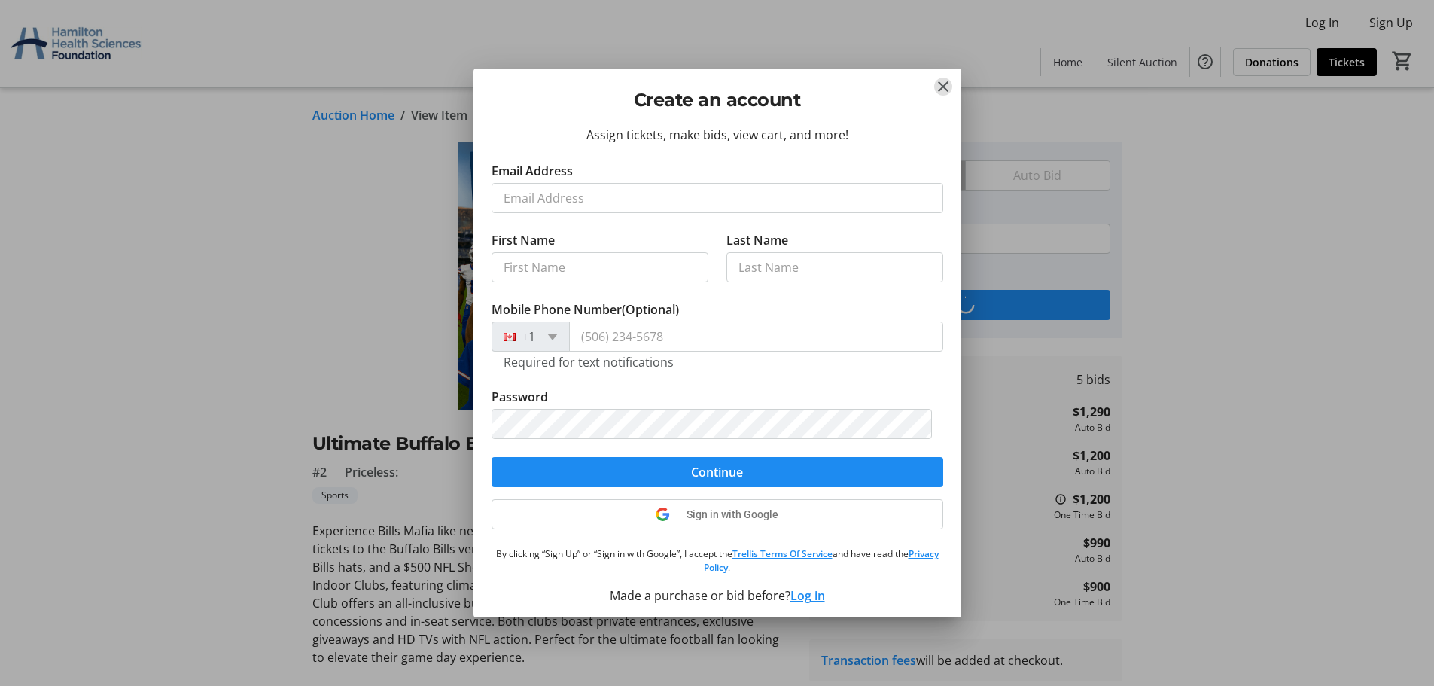
click at [581, 215] on tr-form-field "Email Address" at bounding box center [718, 196] width 452 height 69
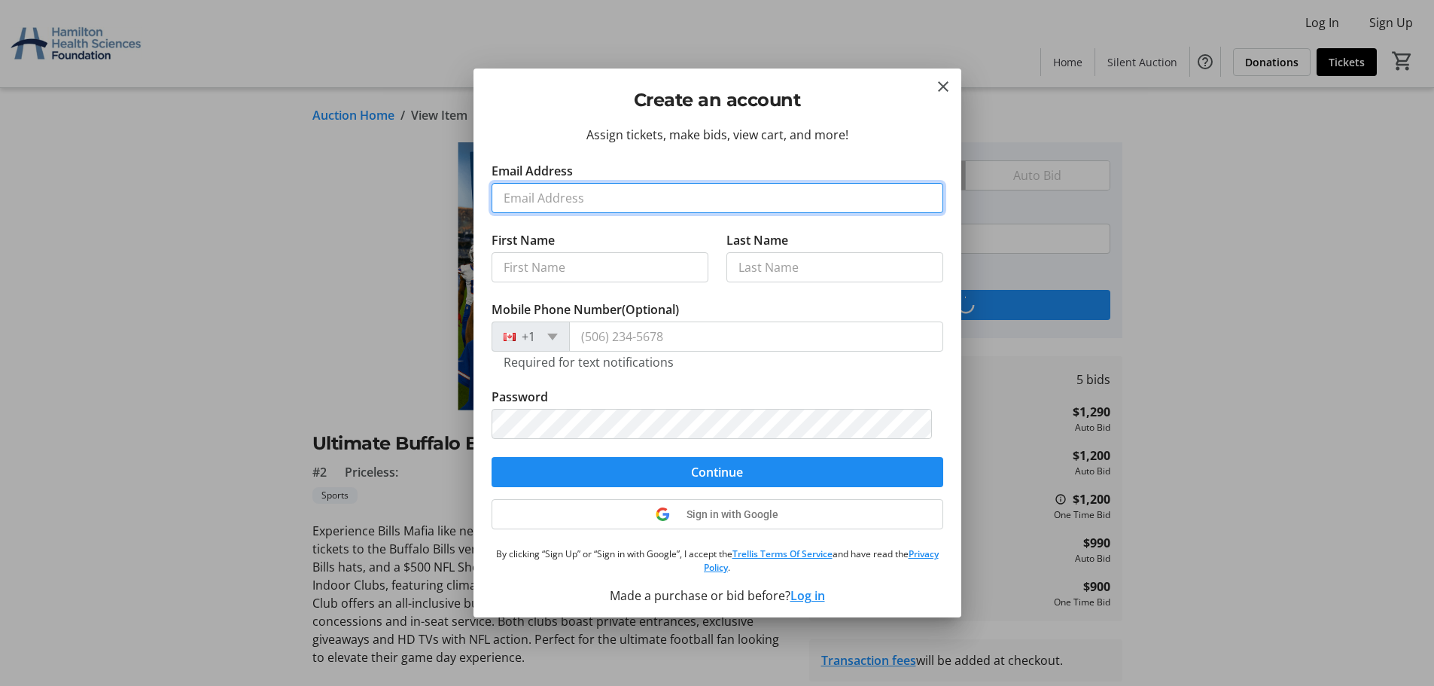
click at [565, 191] on input "Email Address" at bounding box center [718, 198] width 452 height 30
type input "mcmasterkin@gmail.com"
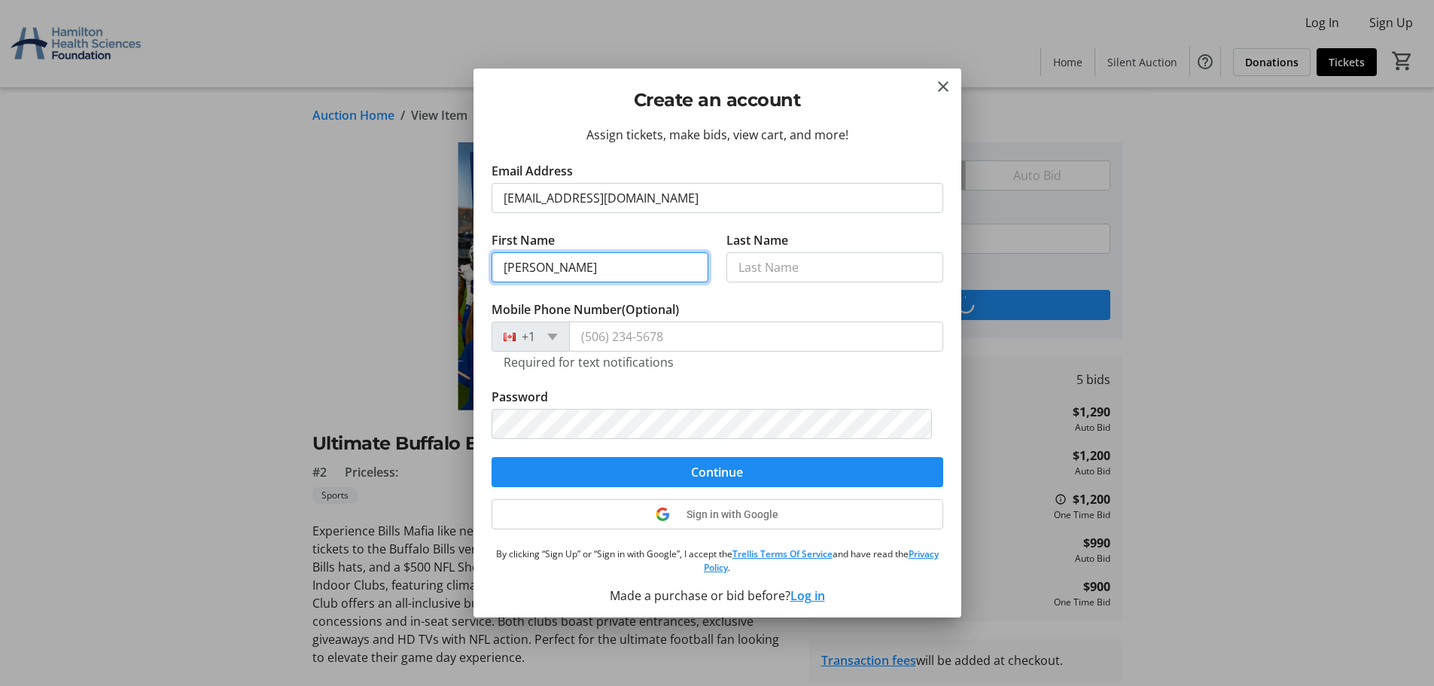
type input "David"
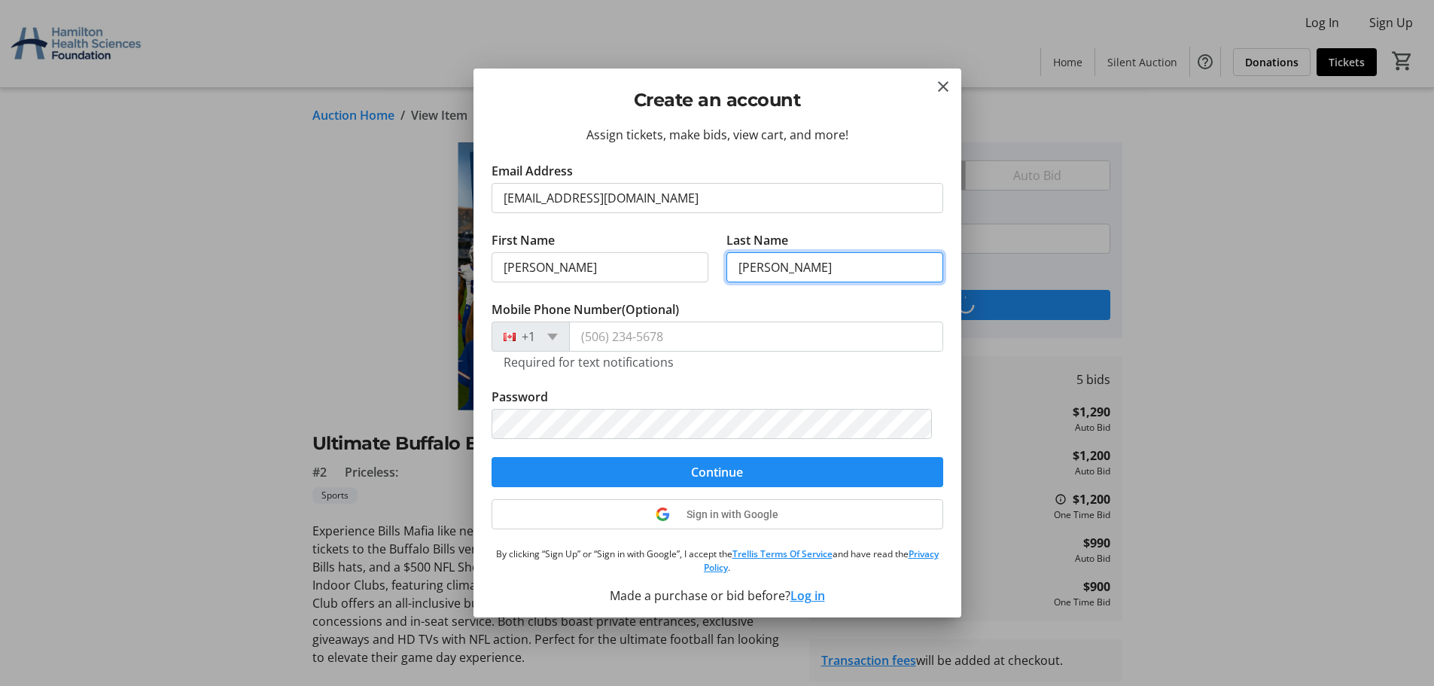
type input "Burzynski"
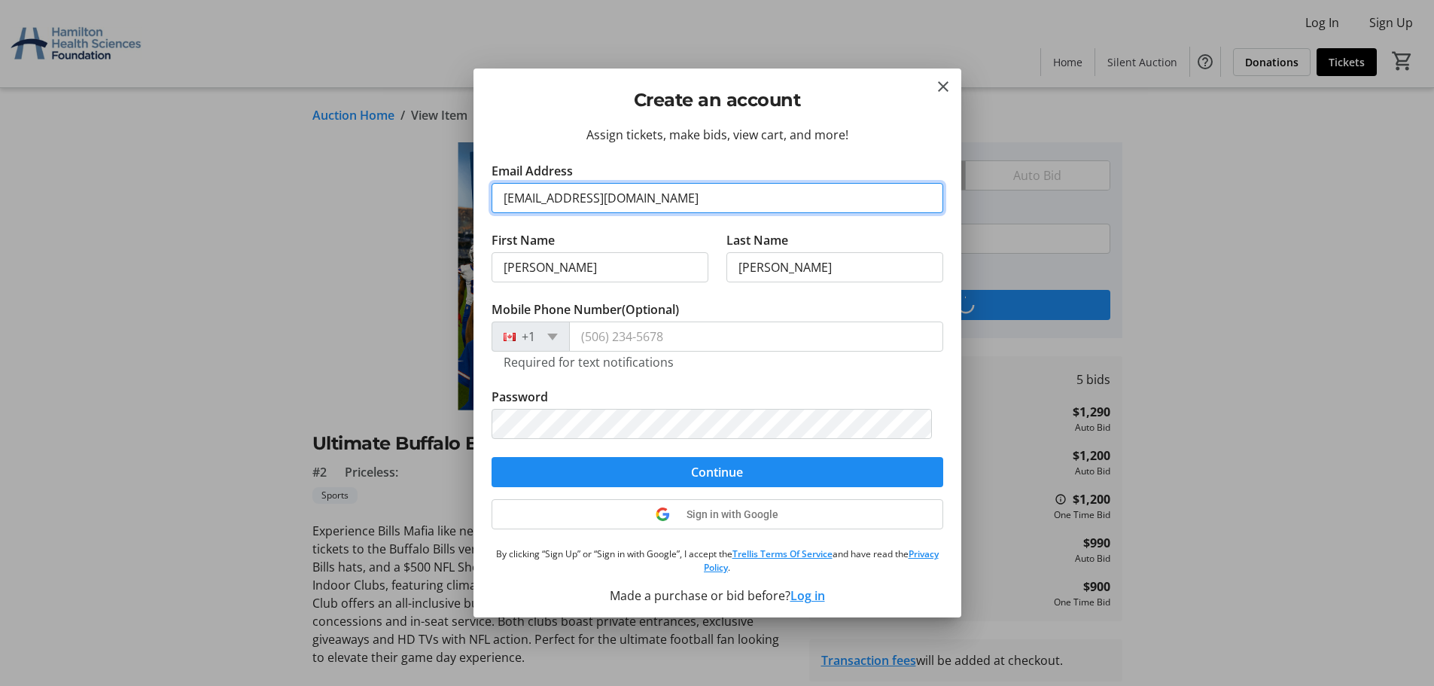
drag, startPoint x: 682, startPoint y: 196, endPoint x: 419, endPoint y: 160, distance: 265.2
click at [385, 161] on div "Create an account Assign tickets, make bids, view cart, and more! Email Address…" at bounding box center [717, 343] width 1434 height 686
type input "burzynskid@hhsc.ca"
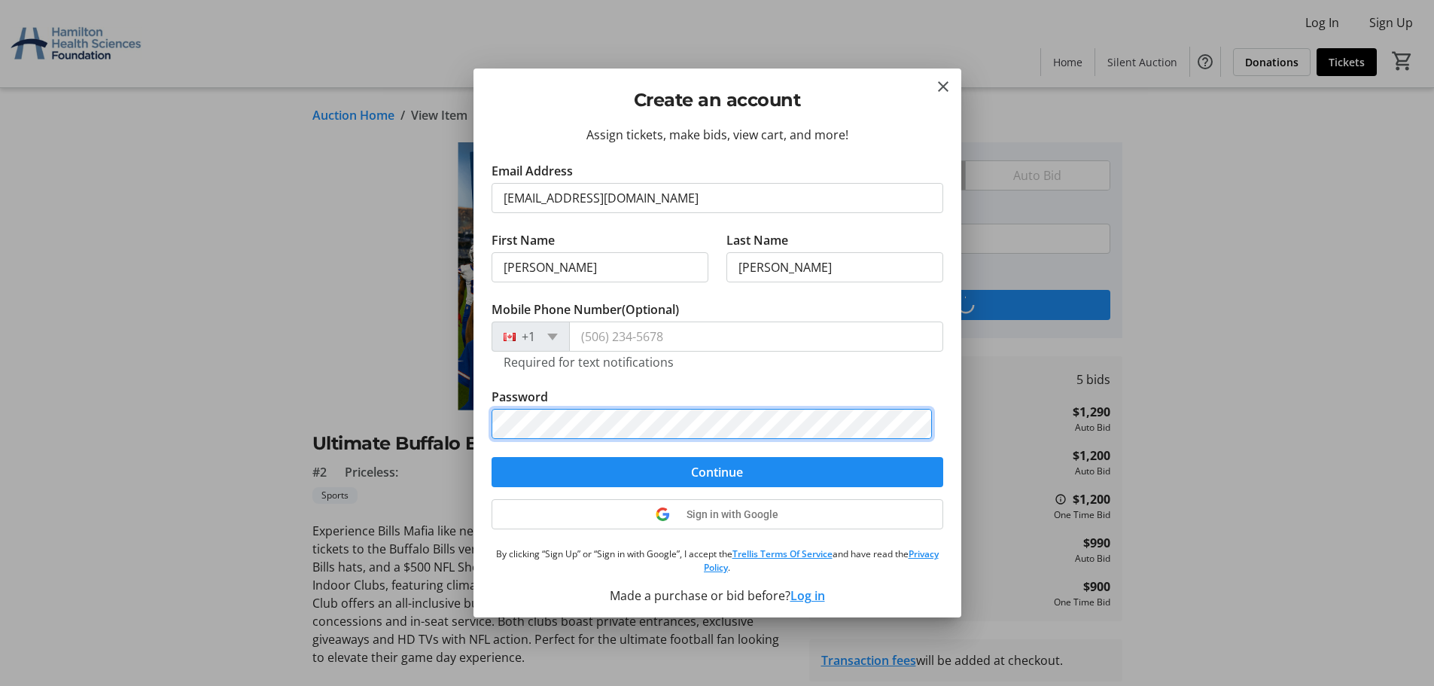
scroll to position [5, 0]
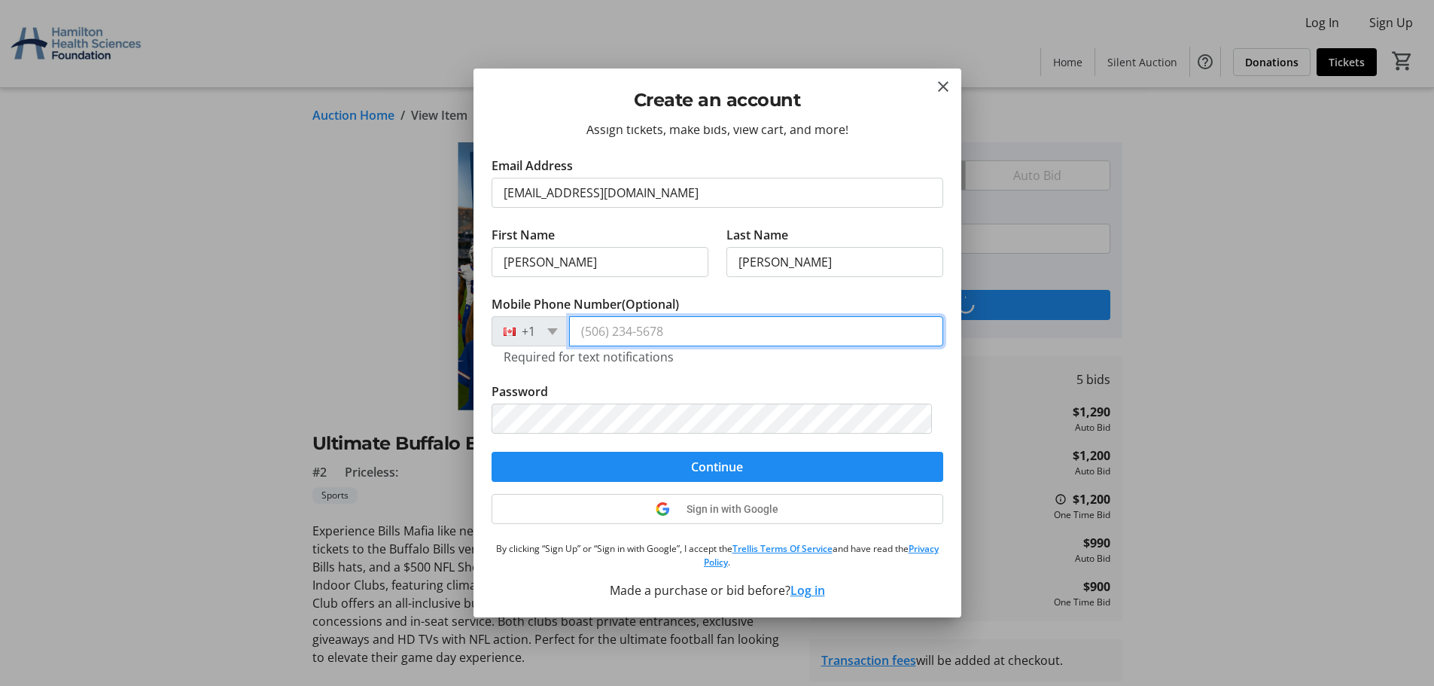
click at [749, 337] on input "Mobile Phone Number (Optional)" at bounding box center [756, 331] width 374 height 30
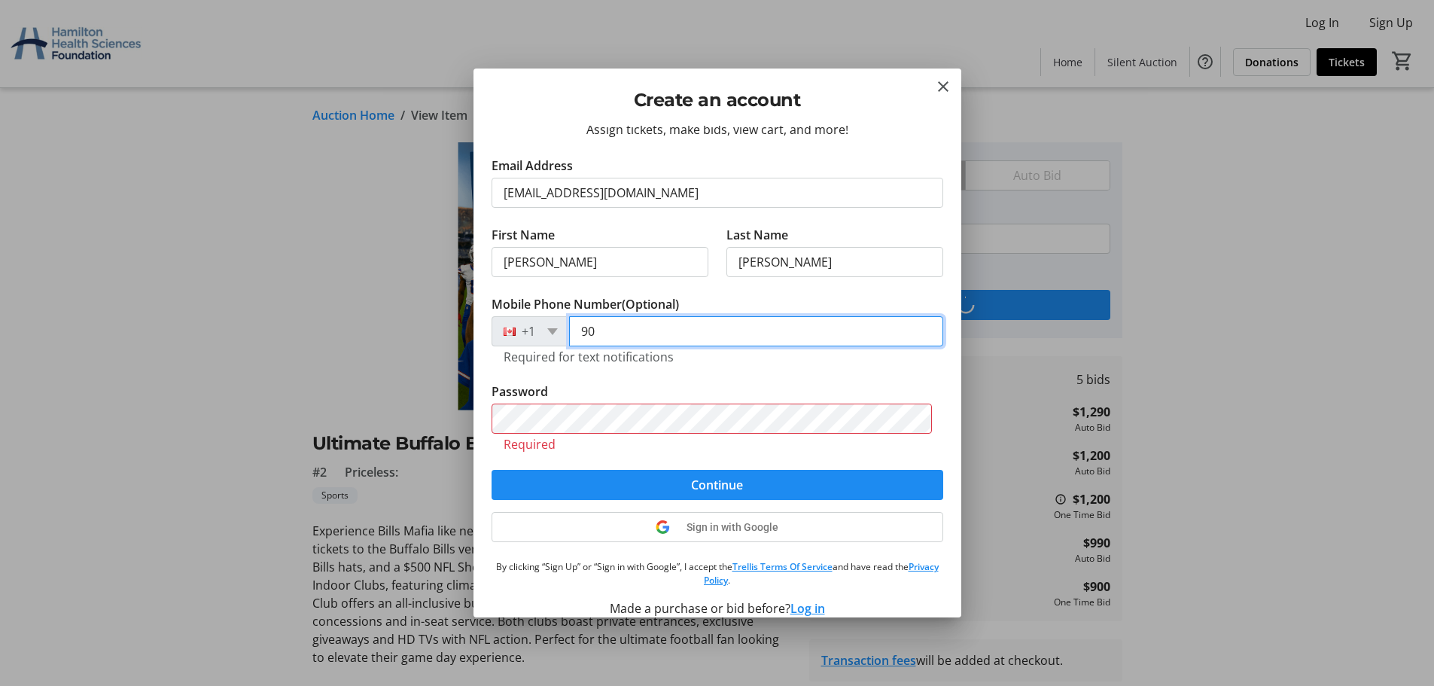
type input "9"
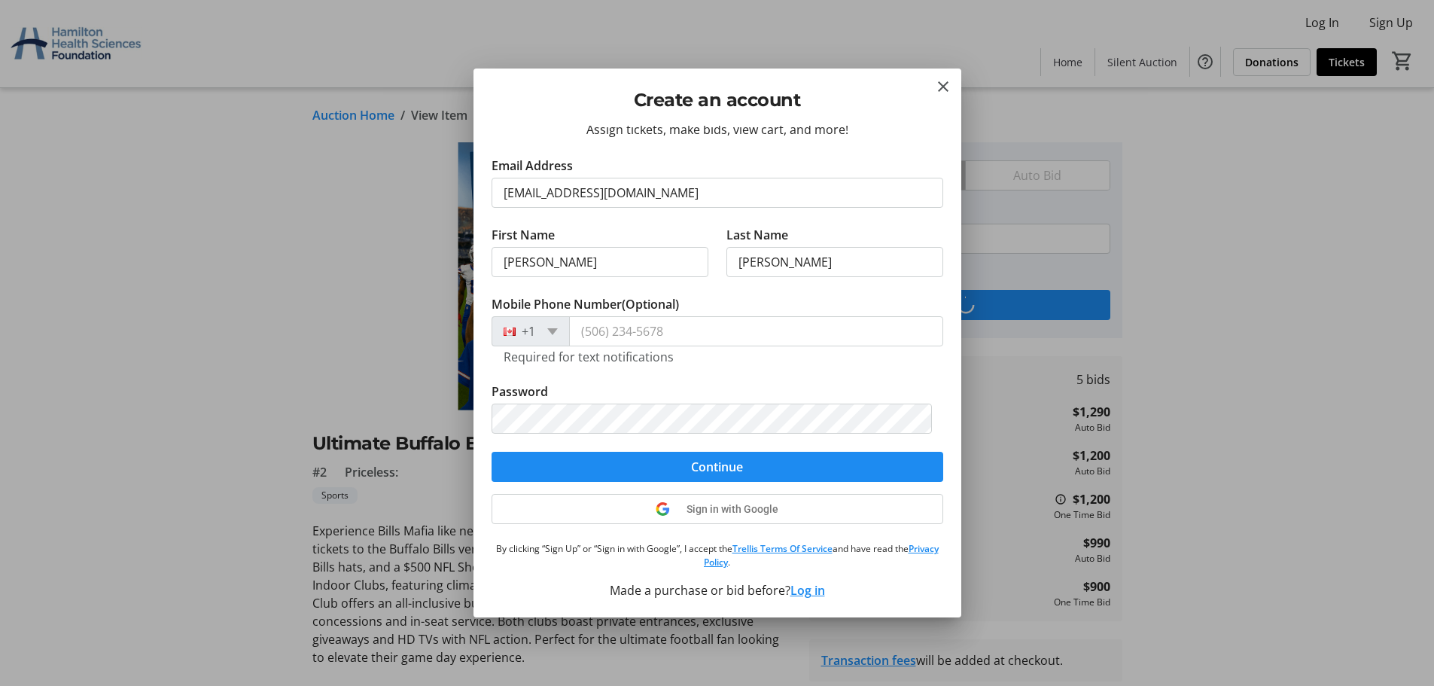
click at [775, 422] on form "Email Address burzynskid@hhsc.ca First Name David Last Name Burzynski Mobile Ph…" at bounding box center [718, 319] width 452 height 325
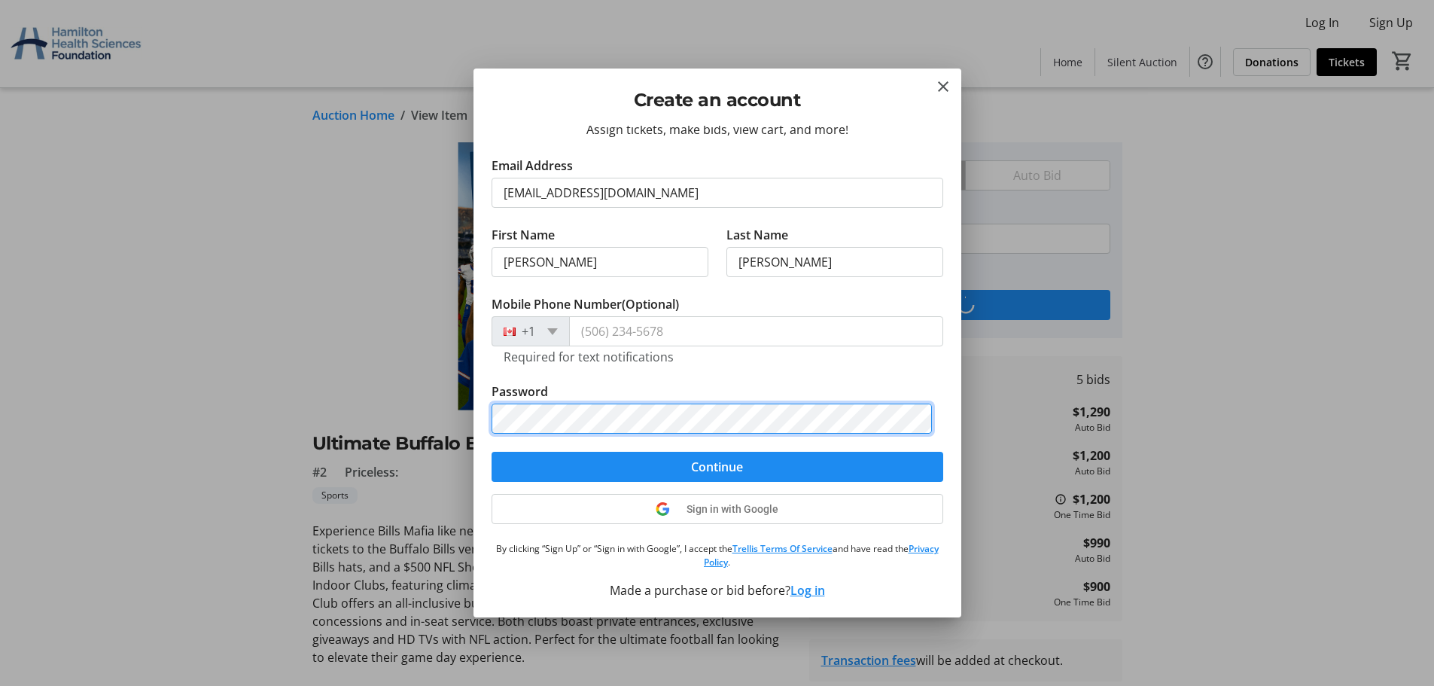
drag, startPoint x: 779, startPoint y: 468, endPoint x: 489, endPoint y: 401, distance: 298.2
click at [489, 401] on div "Assign tickets, make bids, view cart, and more! Email Address burzynskid@hhsc.c…" at bounding box center [717, 372] width 488 height 492
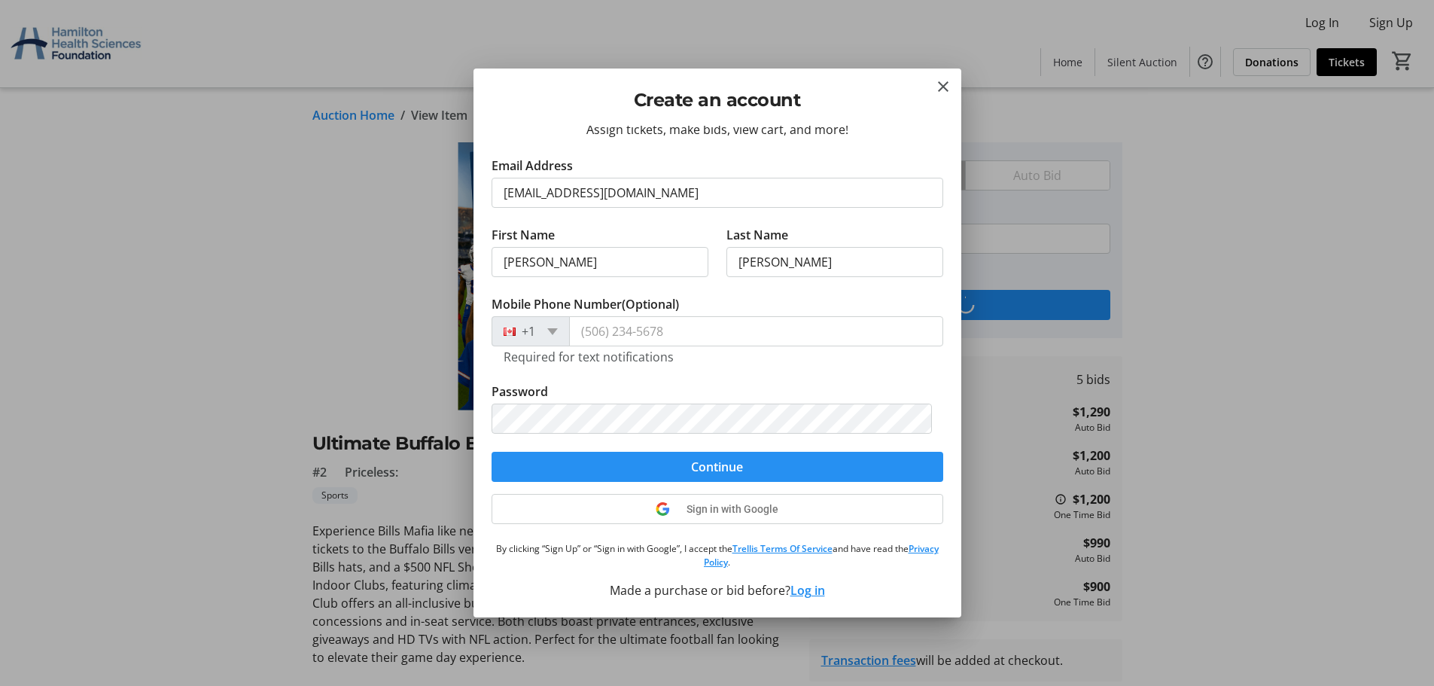
click at [715, 467] on span "Continue" at bounding box center [717, 467] width 52 height 18
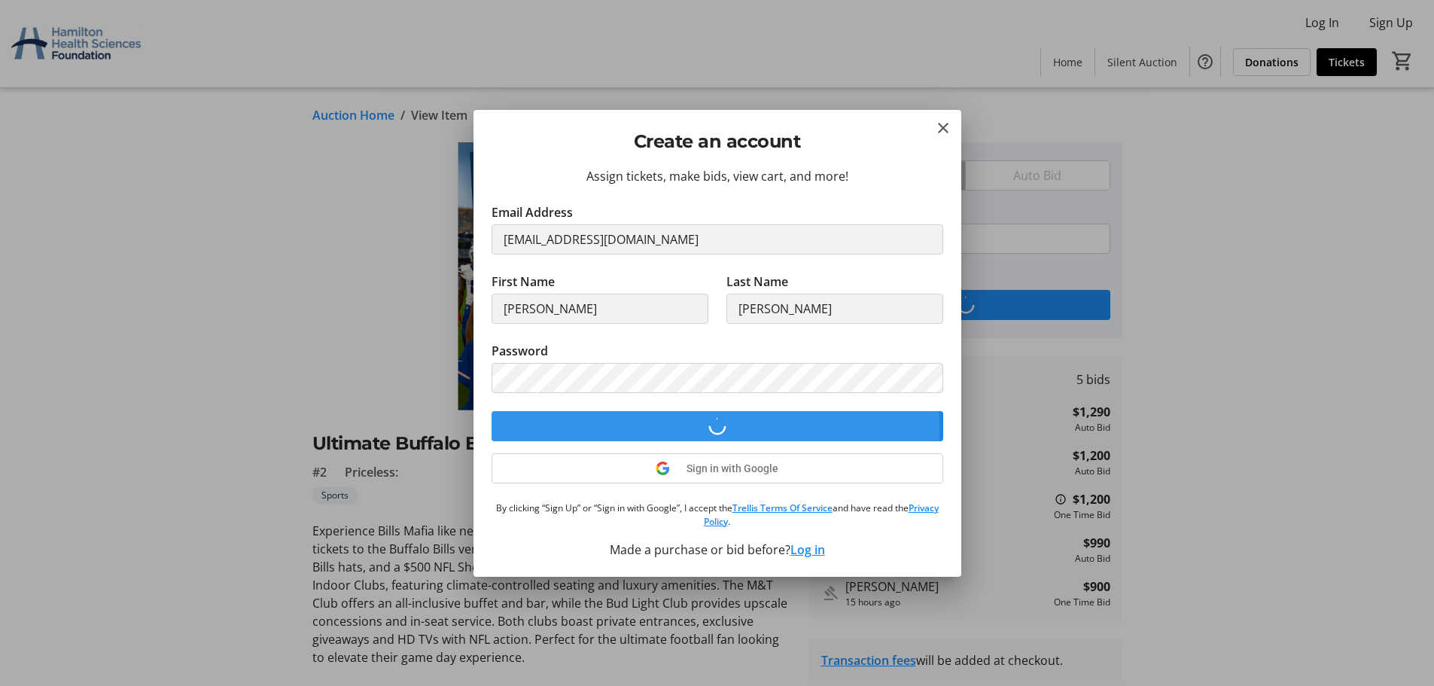
scroll to position [0, 0]
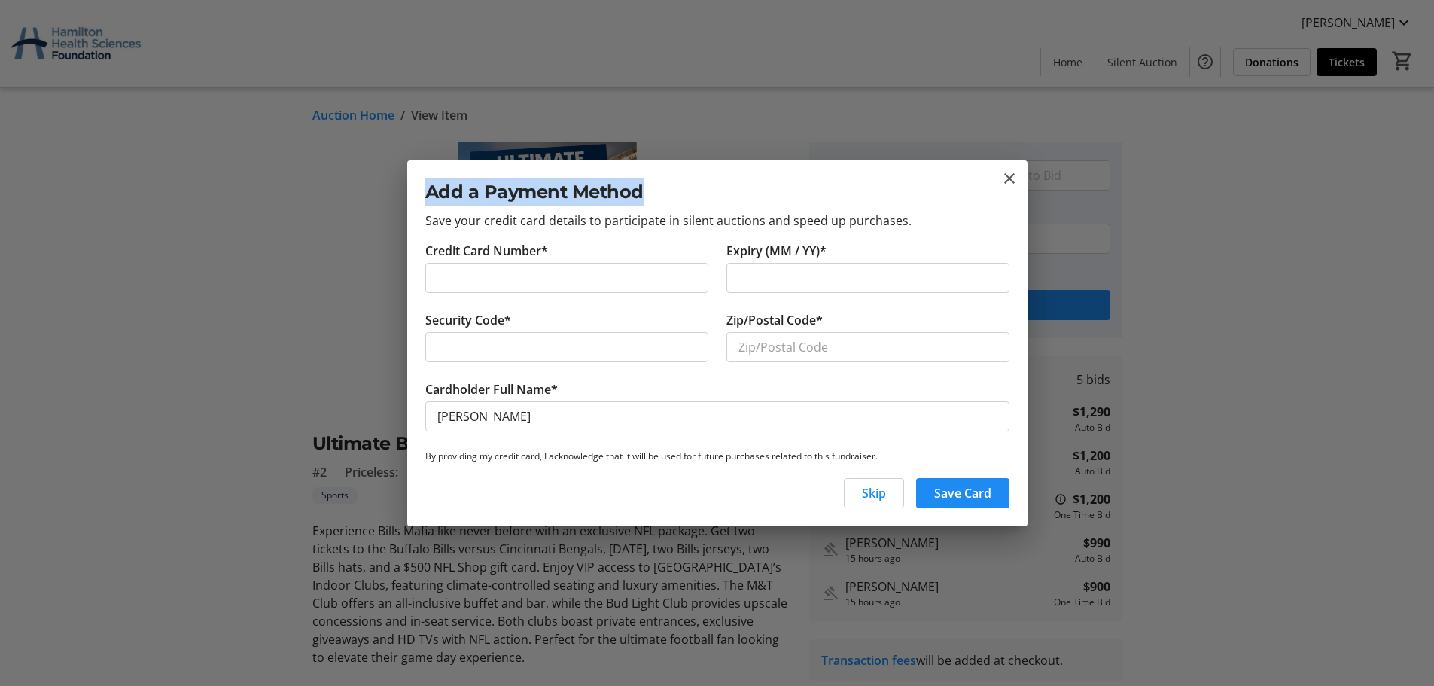
drag, startPoint x: 823, startPoint y: 177, endPoint x: 797, endPoint y: 114, distance: 67.5
click at [797, 114] on div "Turn on notifications? Turn on notifications to receive updates on important fu…" at bounding box center [717, 343] width 1434 height 686
click at [590, 181] on h2 "Add a Payment Method" at bounding box center [717, 191] width 584 height 27
click at [827, 184] on h2 "Add a Payment Method" at bounding box center [717, 191] width 584 height 27
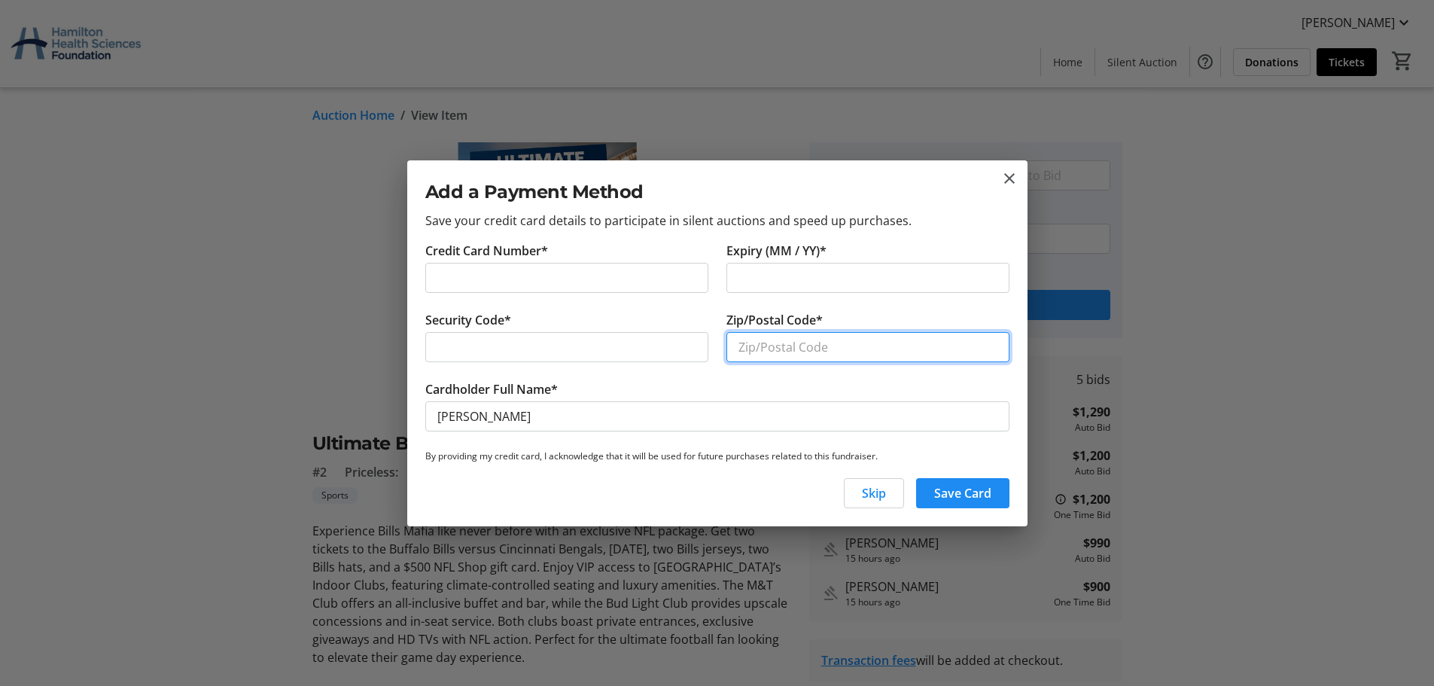
click at [815, 342] on input "Zip/Postal Code*" at bounding box center [867, 347] width 283 height 30
type input "L9A3A8"
click at [887, 489] on span "button" at bounding box center [874, 493] width 59 height 36
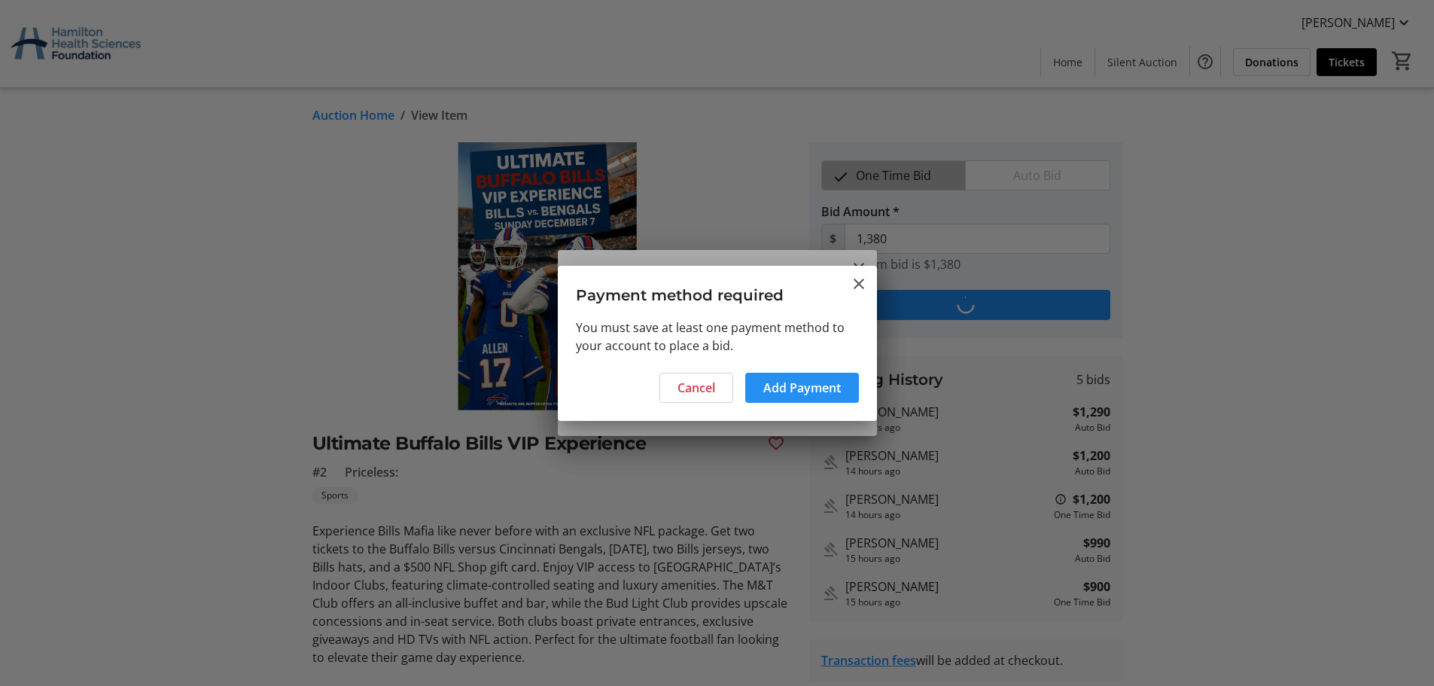
click at [781, 388] on span "Add Payment" at bounding box center [802, 388] width 78 height 18
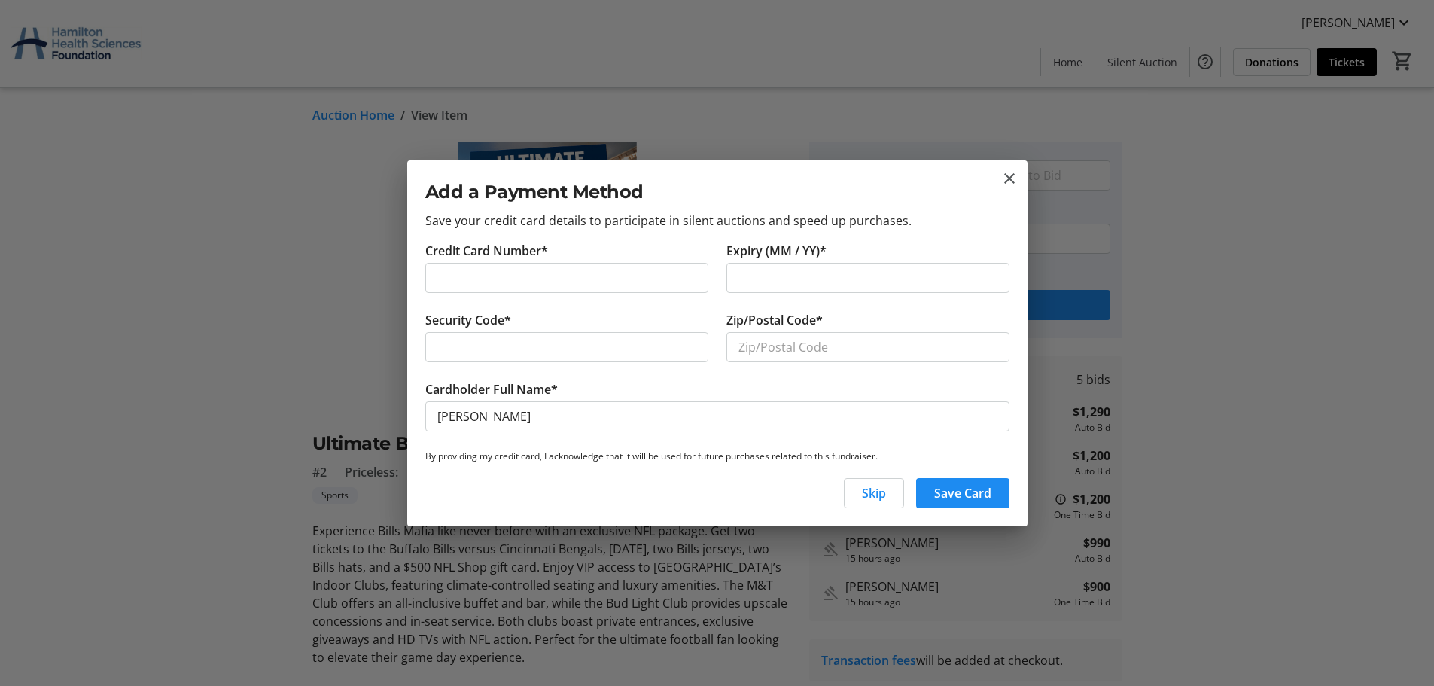
click at [801, 286] on iframe at bounding box center [867, 278] width 259 height 18
click at [620, 355] on iframe at bounding box center [566, 347] width 259 height 18
type input "L9A3A8"
click at [969, 504] on span "button" at bounding box center [962, 493] width 93 height 36
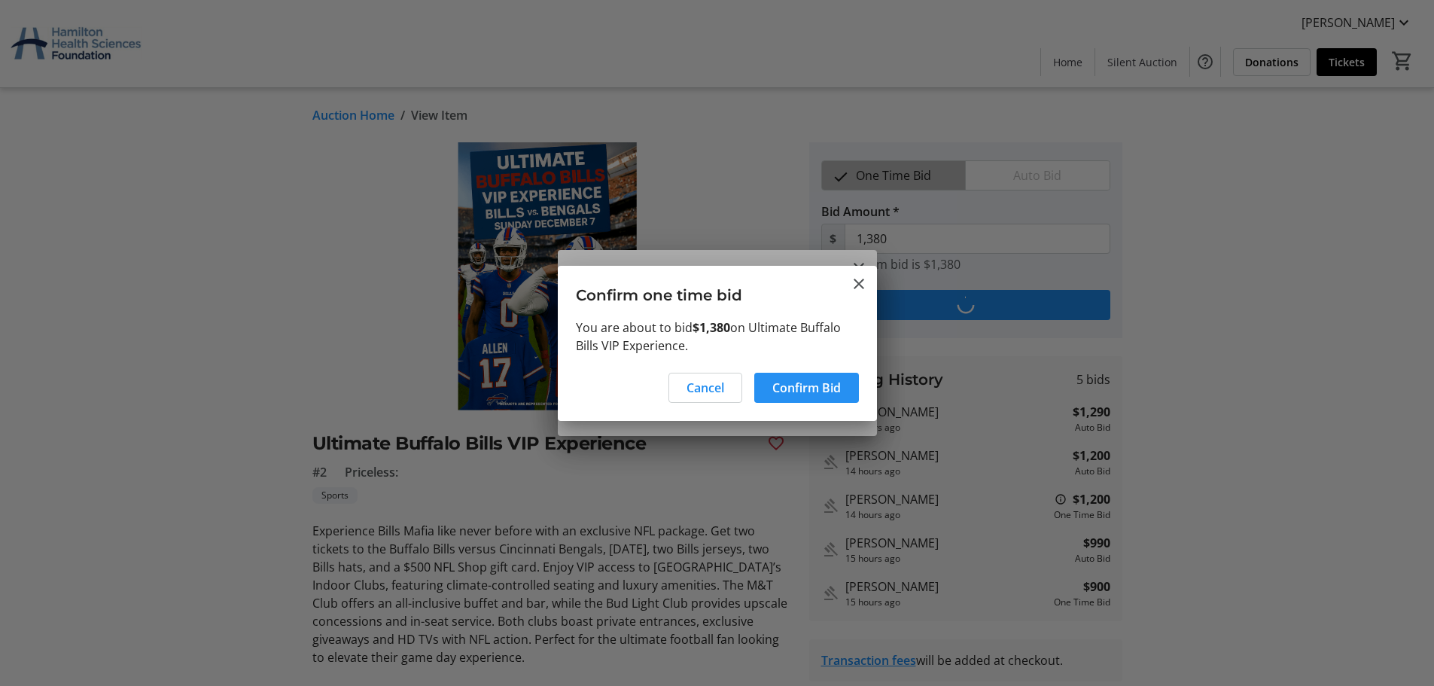
click at [823, 388] on span "Confirm Bid" at bounding box center [806, 388] width 68 height 18
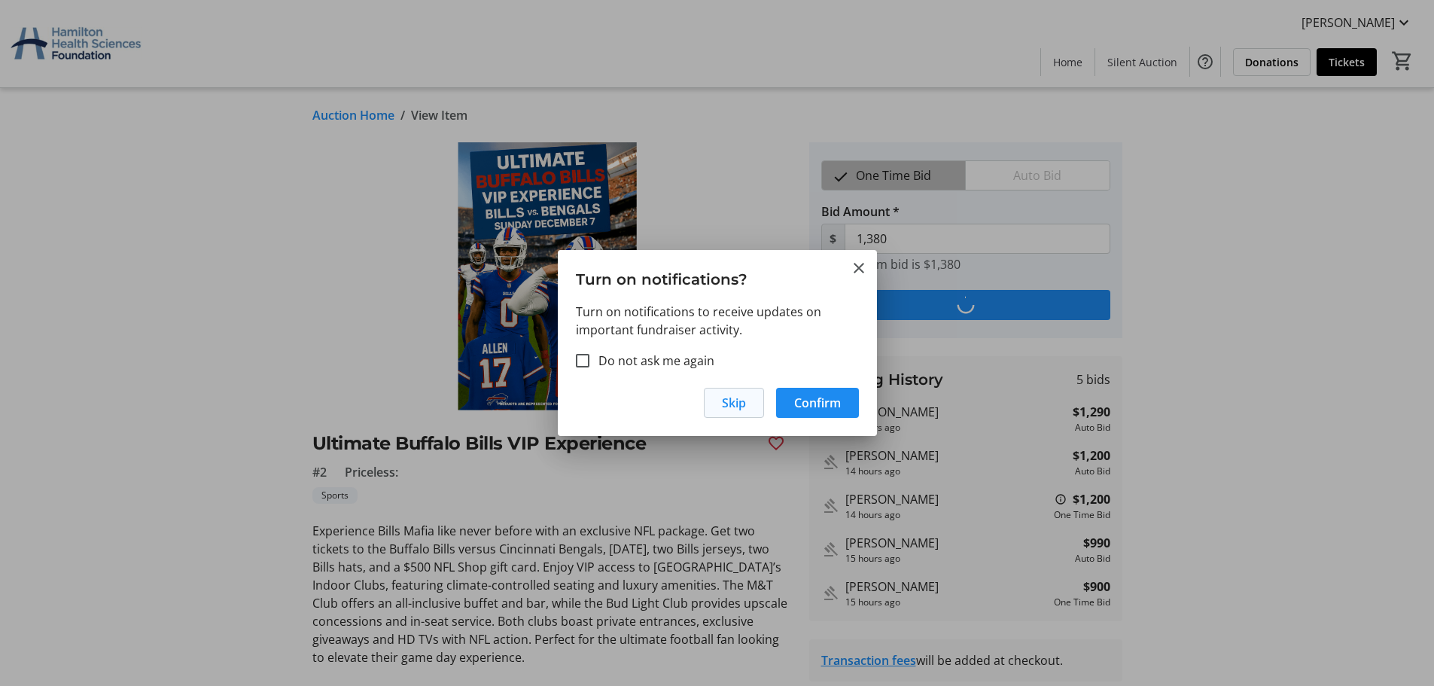
type input "1,480"
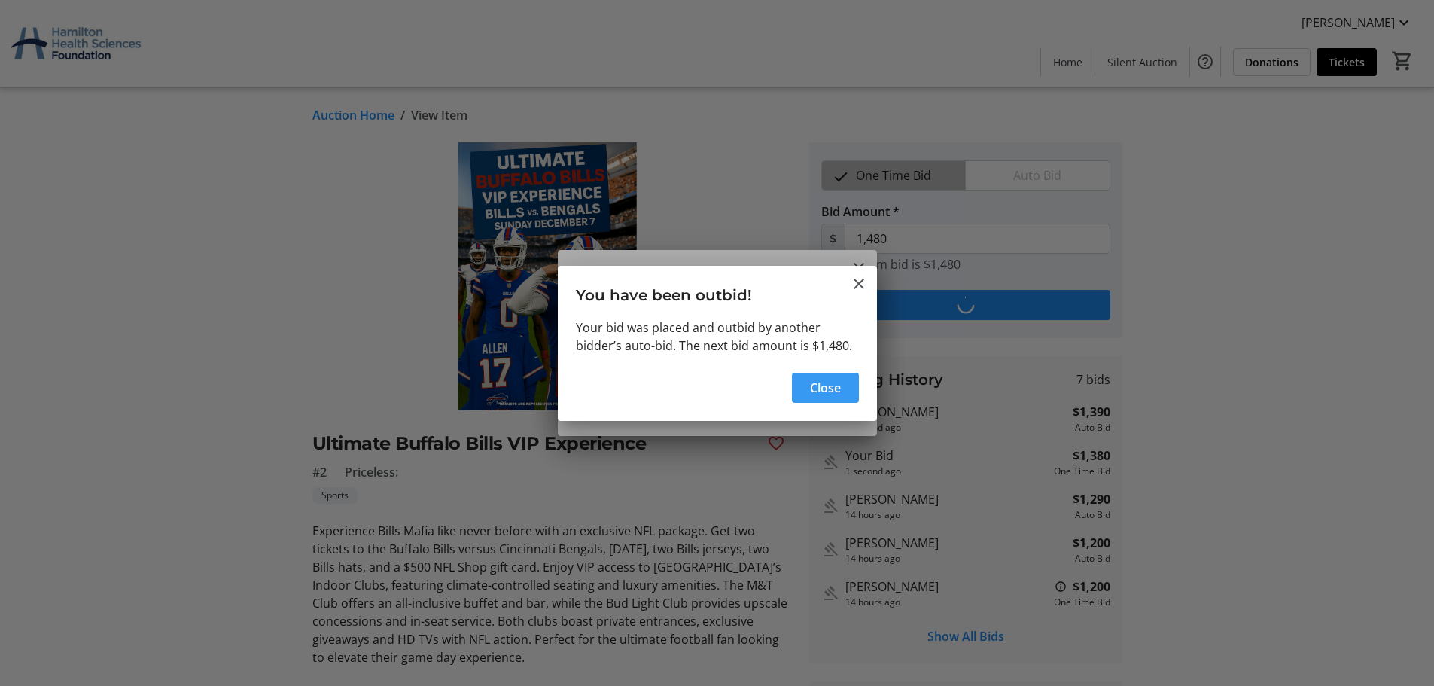
click at [819, 376] on span "button" at bounding box center [825, 388] width 67 height 36
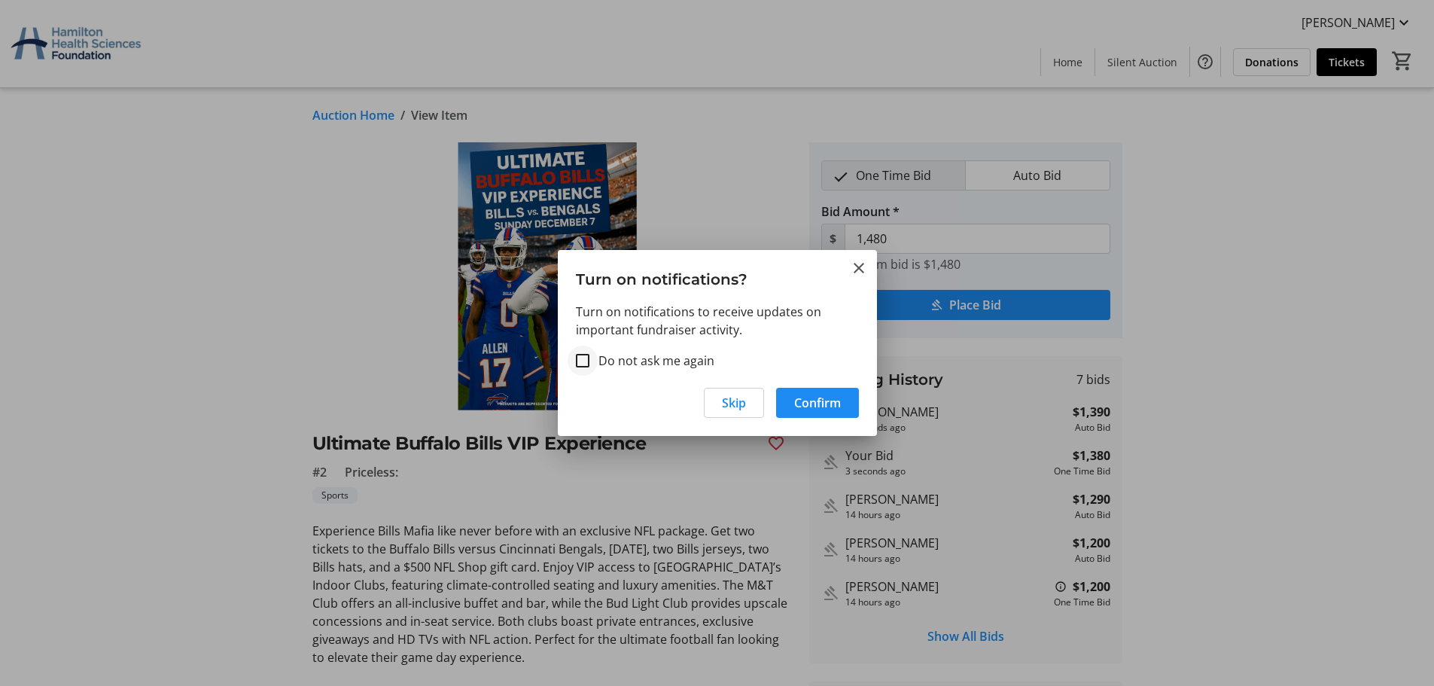
click at [589, 364] on div at bounding box center [583, 360] width 36 height 36
checkbox input "true"
click at [822, 406] on span "Confirm" at bounding box center [817, 403] width 47 height 18
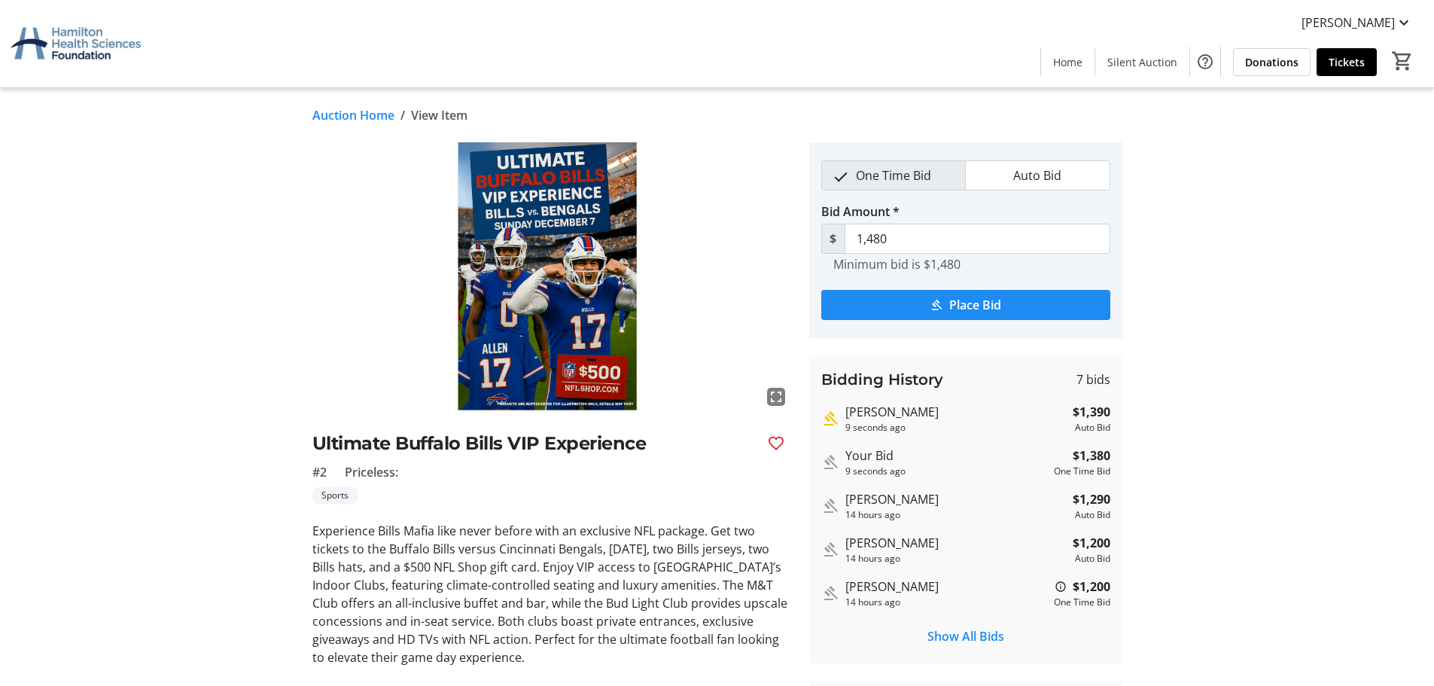
click at [1249, 286] on tr-auction-item-details-ui "Auction Home / View Item fullscreen Ultimate Buffalo Bills VIP Experience #2 Pr…" at bounding box center [717, 461] width 1434 height 747
click at [1027, 303] on span "submit" at bounding box center [965, 305] width 289 height 36
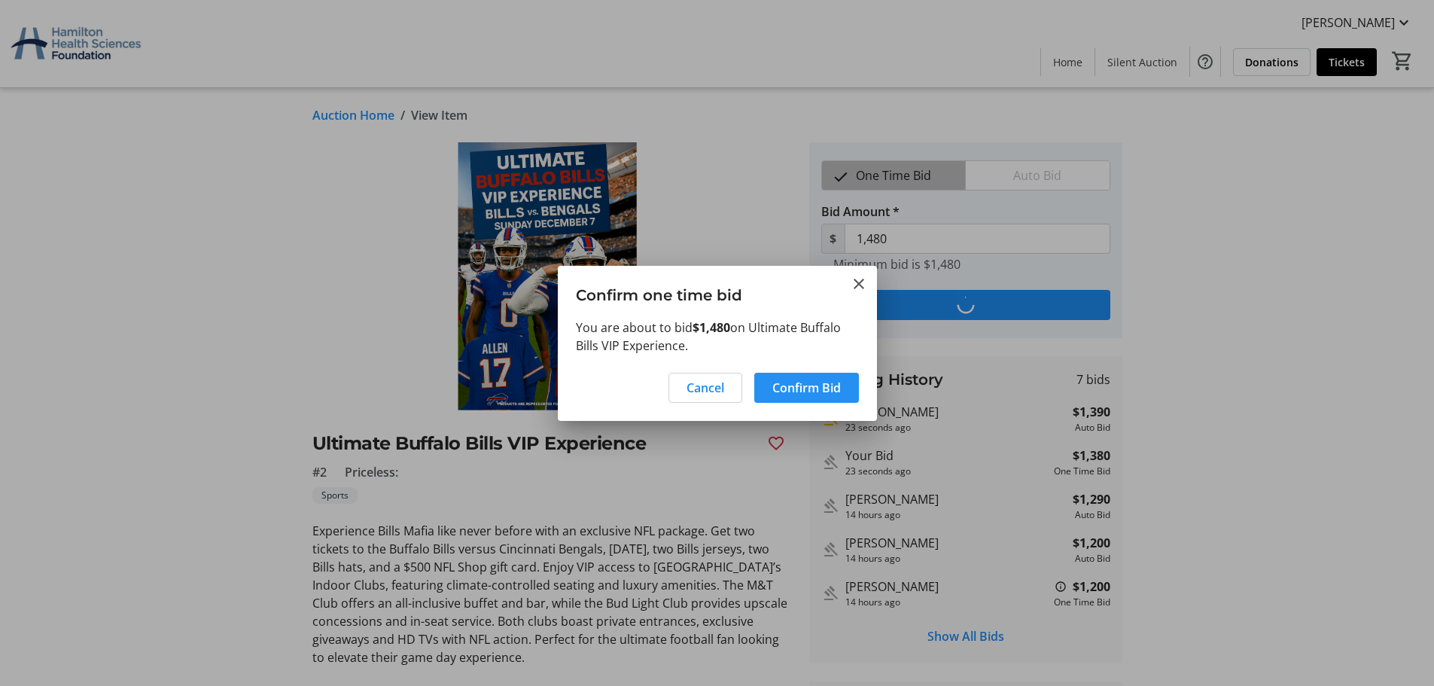
click at [808, 385] on span "Confirm Bid" at bounding box center [806, 388] width 68 height 18
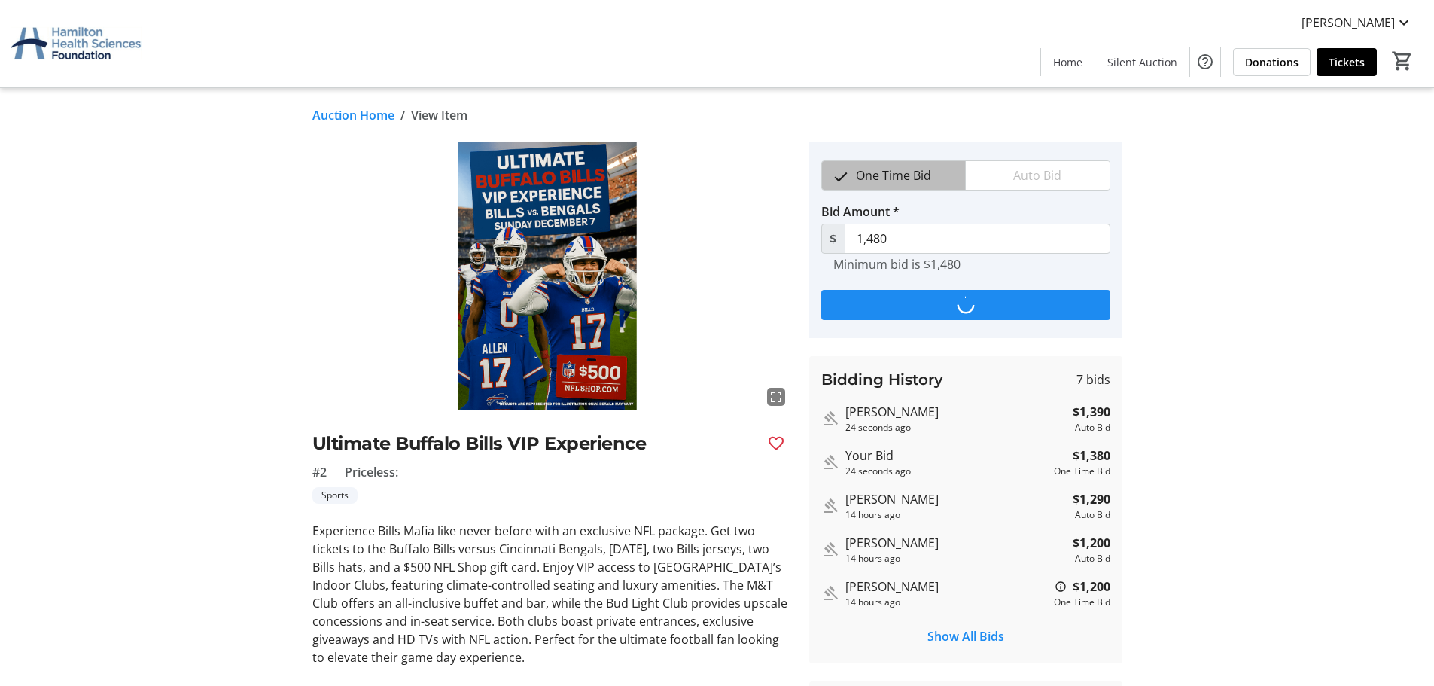
type input "1,570"
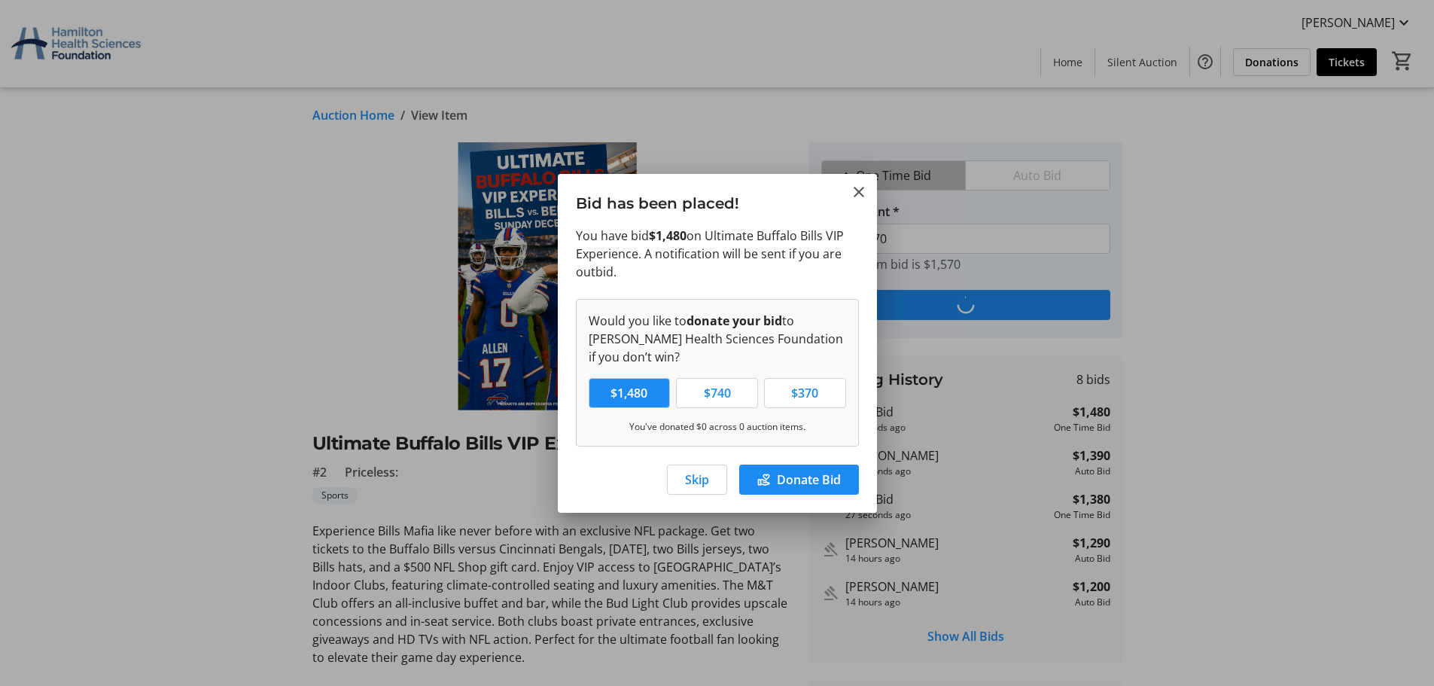
drag, startPoint x: 621, startPoint y: 224, endPoint x: 692, endPoint y: 273, distance: 86.5
click at [692, 273] on tr-auction-item-details-donate-bid-dialog-ui "Bid has been placed! You have bid $1,480 on Ultimate Buffalo Bills VIP Experien…" at bounding box center [717, 343] width 319 height 339
click at [692, 273] on p "You have bid $1,480 on Ultimate Buffalo Bills VIP Experience. A notification wi…" at bounding box center [717, 254] width 283 height 54
drag, startPoint x: 674, startPoint y: 484, endPoint x: 605, endPoint y: 479, distance: 69.5
click at [606, 481] on div "Skip Donate Bid" at bounding box center [717, 483] width 319 height 57
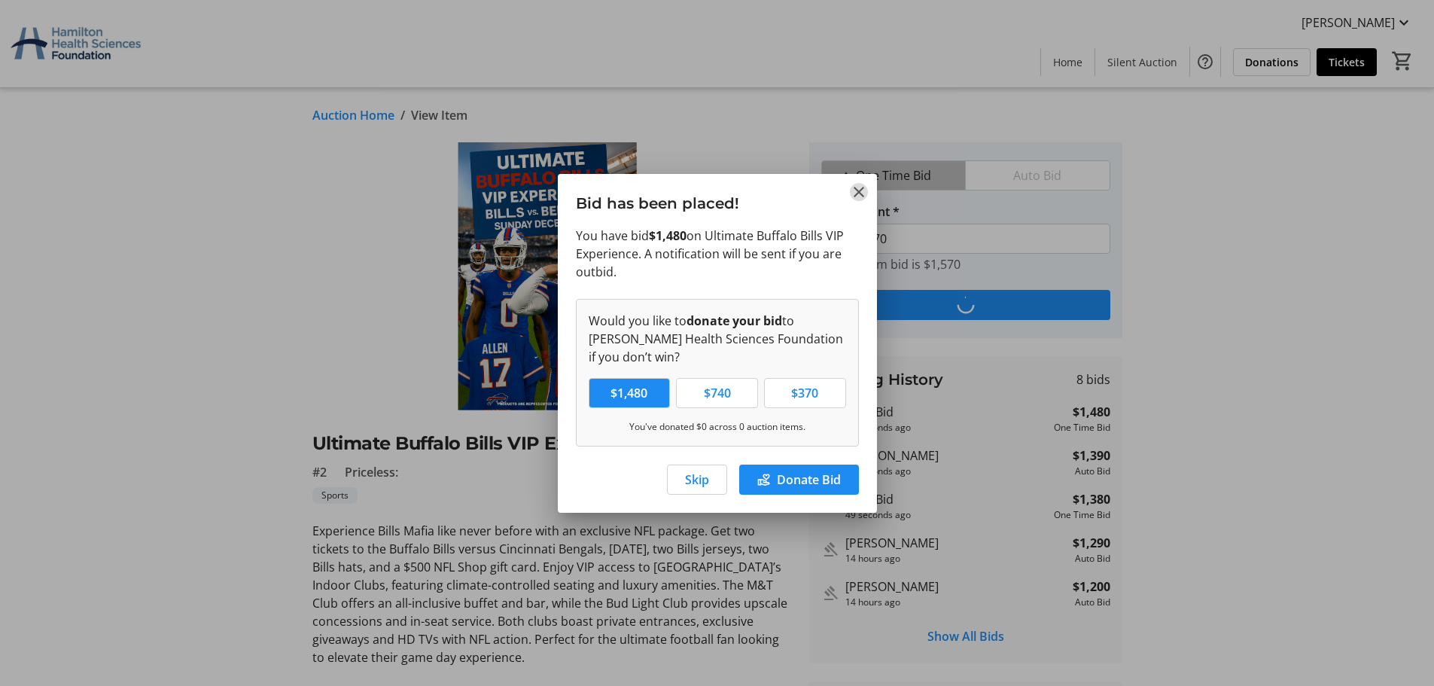
click at [859, 193] on mat-icon "Close" at bounding box center [859, 192] width 18 height 18
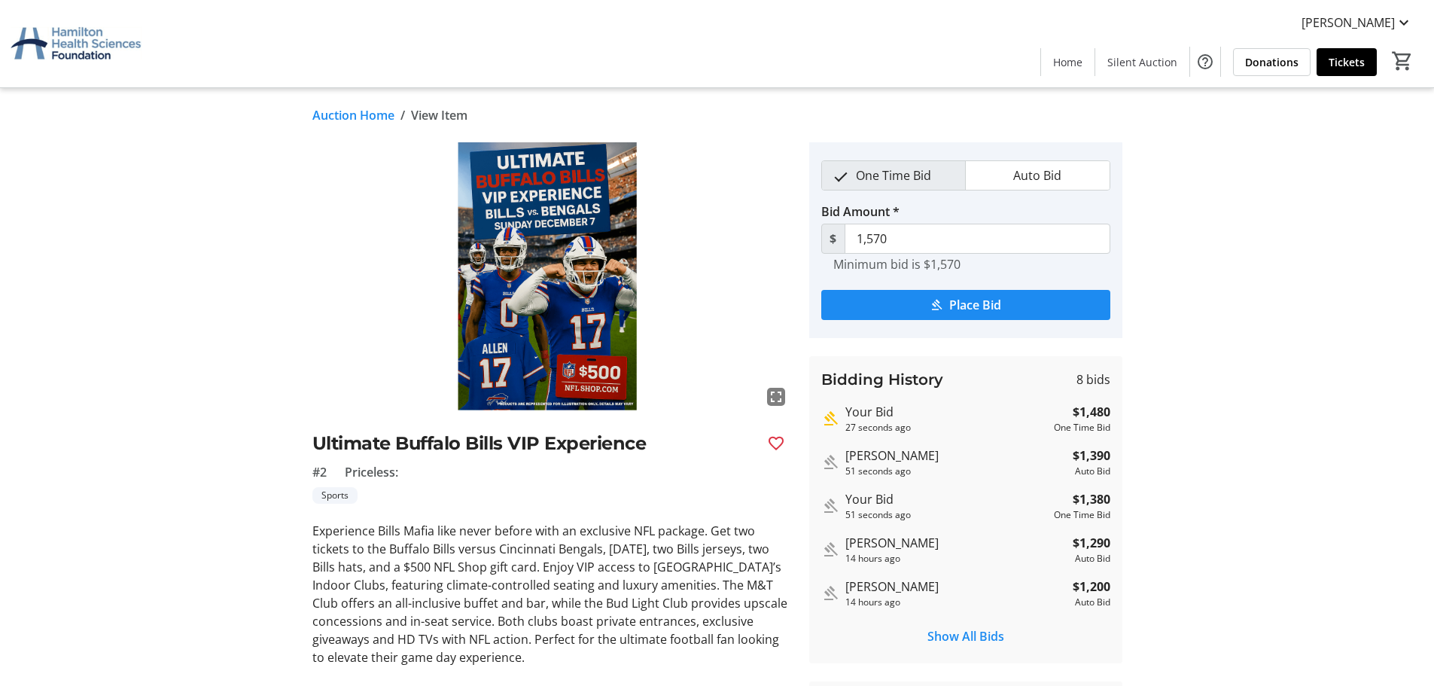
drag, startPoint x: 1310, startPoint y: 430, endPoint x: 1326, endPoint y: 419, distance: 19.0
click at [1310, 420] on tr-auction-item-details-ui "Auction Home / View Item fullscreen Ultimate Buffalo Bills VIP Experience #2 Pr…" at bounding box center [717, 461] width 1434 height 747
click at [353, 261] on img at bounding box center [551, 276] width 479 height 269
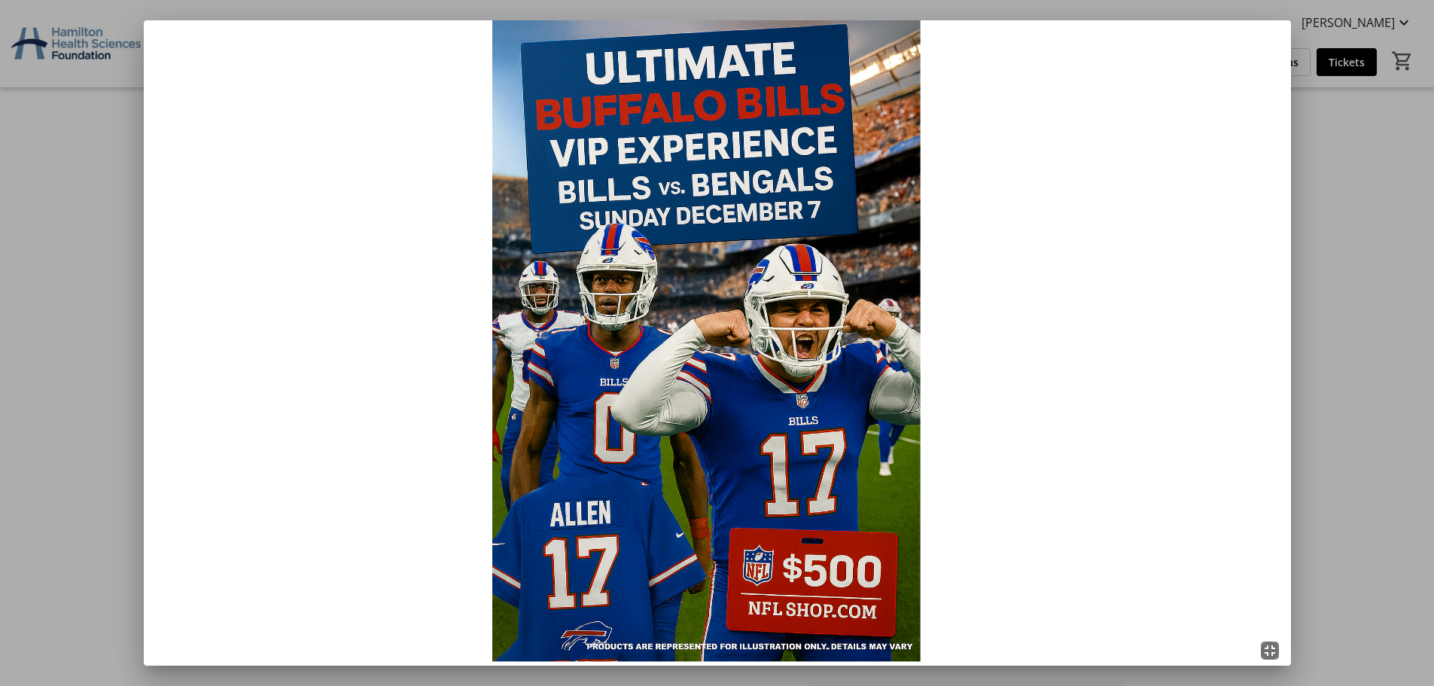
click at [1414, 371] on div at bounding box center [717, 343] width 1434 height 686
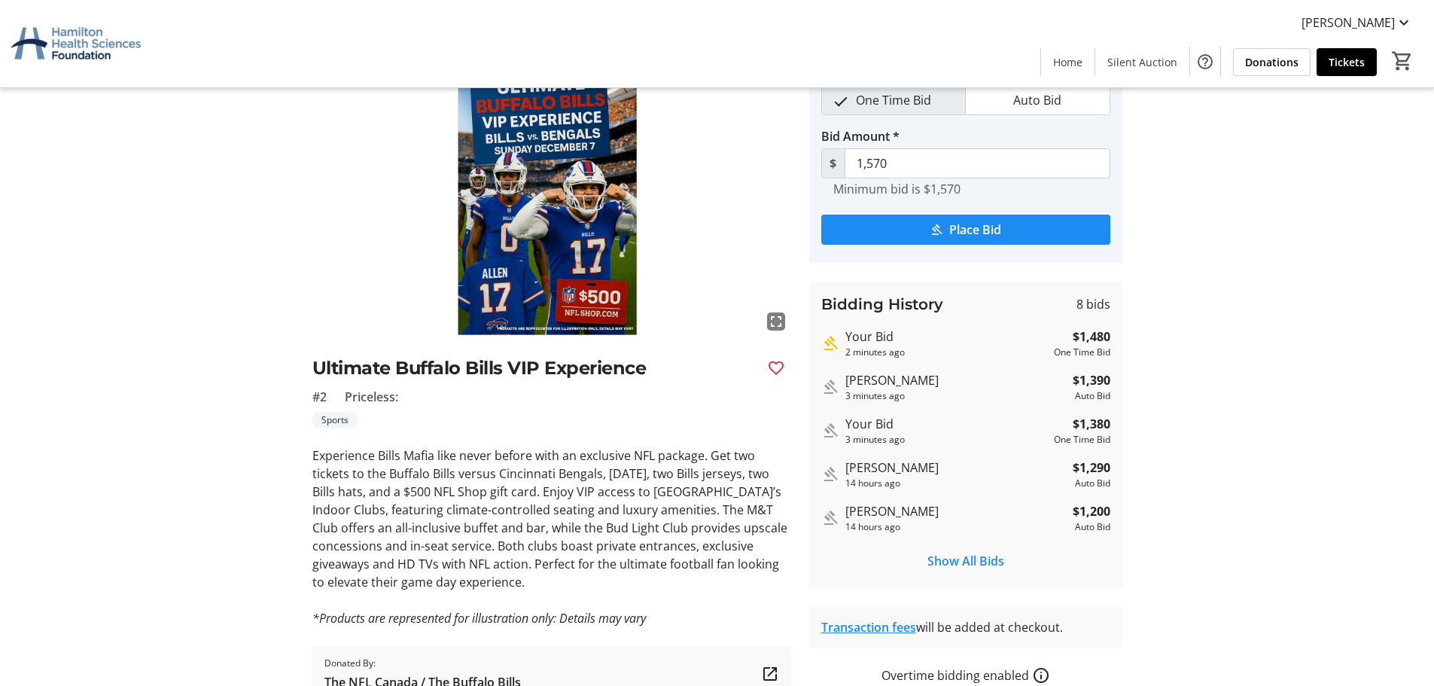
scroll to position [149, 0]
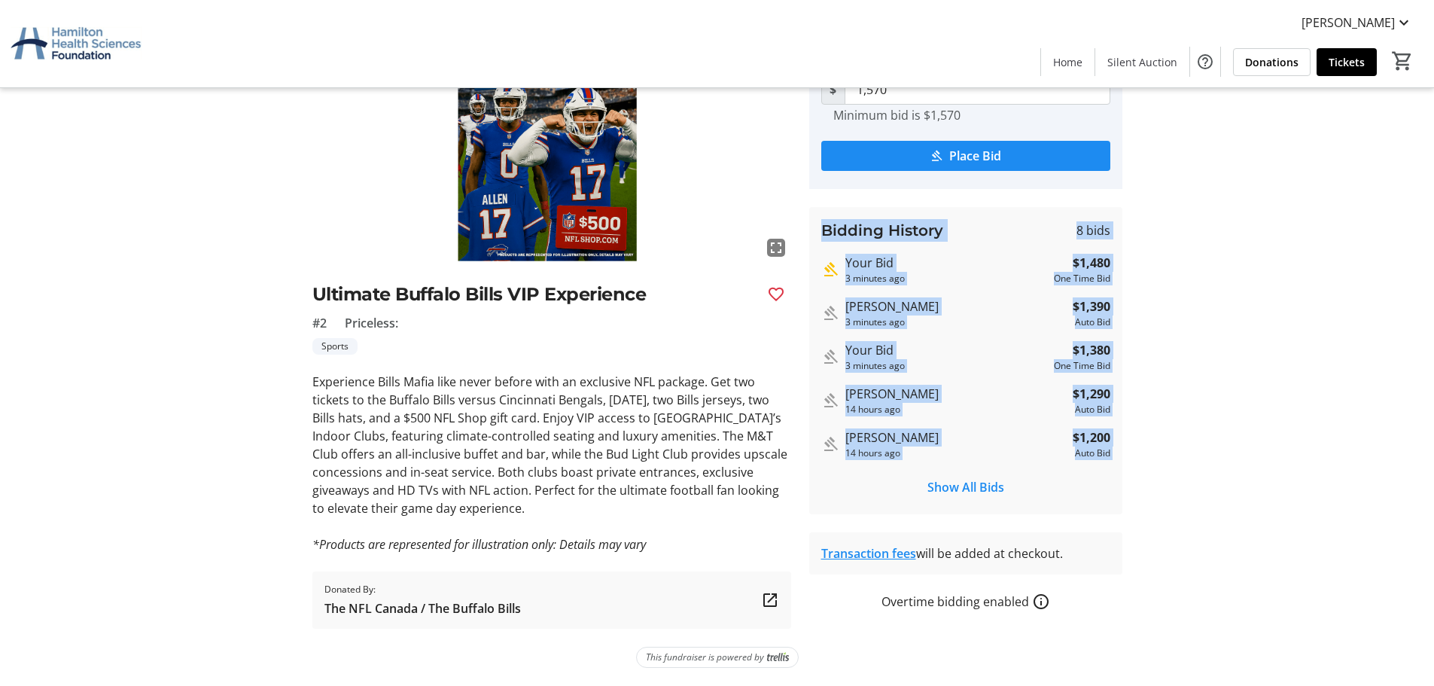
drag, startPoint x: 1092, startPoint y: 512, endPoint x: 810, endPoint y: 213, distance: 411.1
click at [810, 213] on div "Bidding History 8 bids Your Bid 3 minutes ago $1,480 One Time Bid gurvinder dhi…" at bounding box center [965, 360] width 313 height 307
drag, startPoint x: 817, startPoint y: 216, endPoint x: 1101, endPoint y: 623, distance: 496.8
click at [1101, 623] on tr-auction-item-bidding-ui "One Time Bid Auto Bid Bid Amount * $ 1,570 Minimum bid is $1,570 Place Bid Bidd…" at bounding box center [965, 310] width 331 height 635
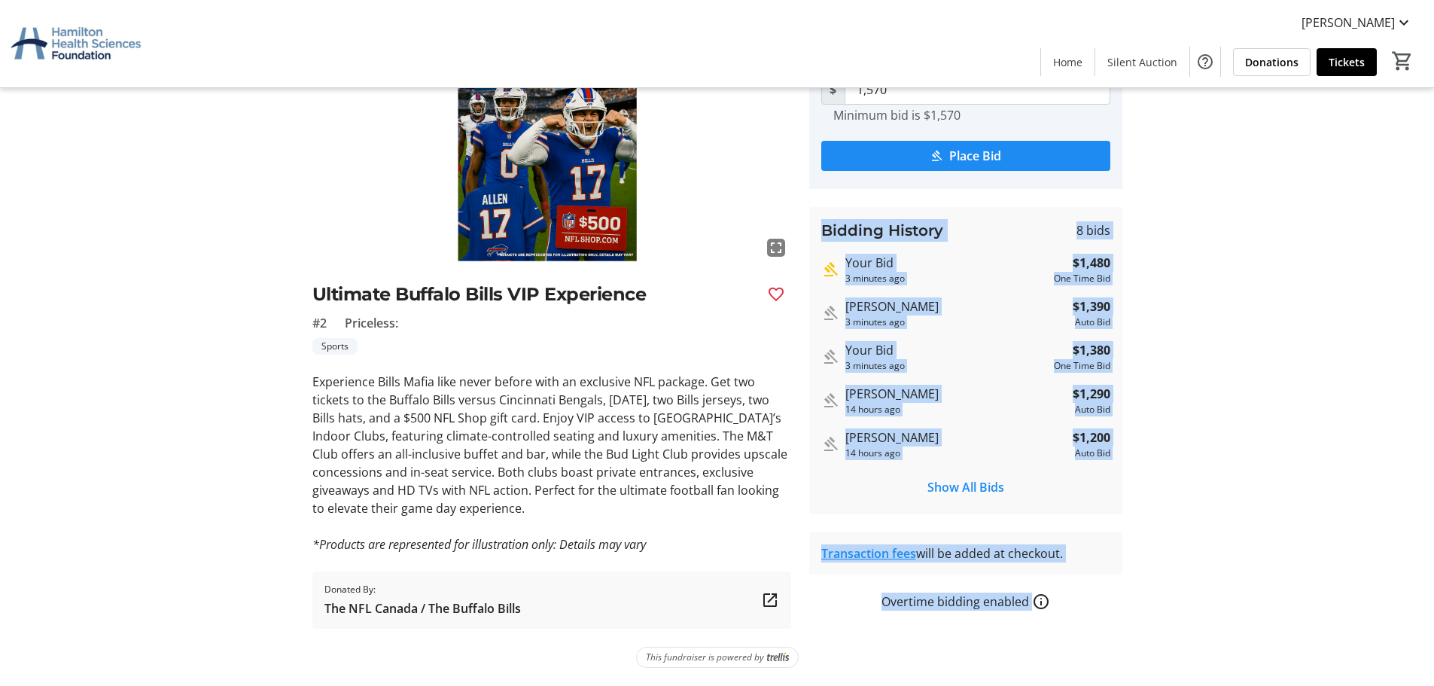
click at [1098, 596] on div "Overtime bidding enabled" at bounding box center [965, 601] width 313 height 18
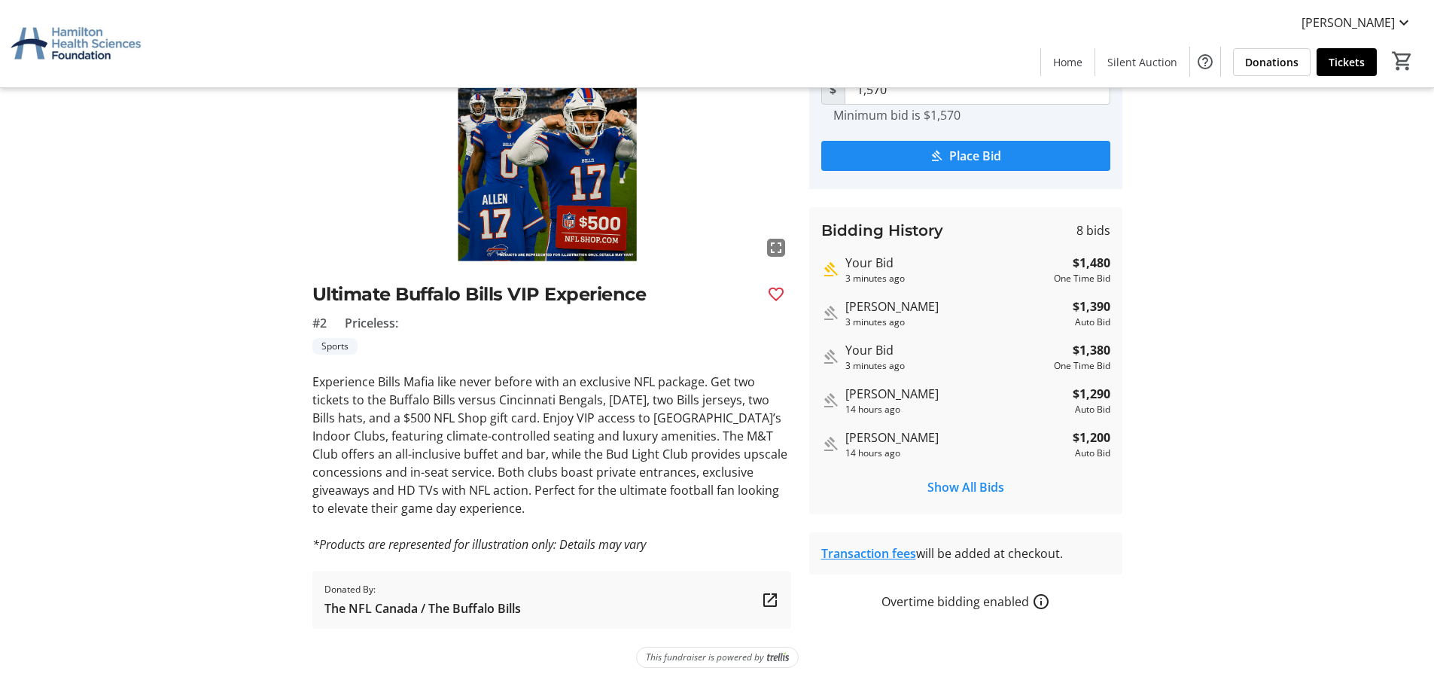
scroll to position [0, 0]
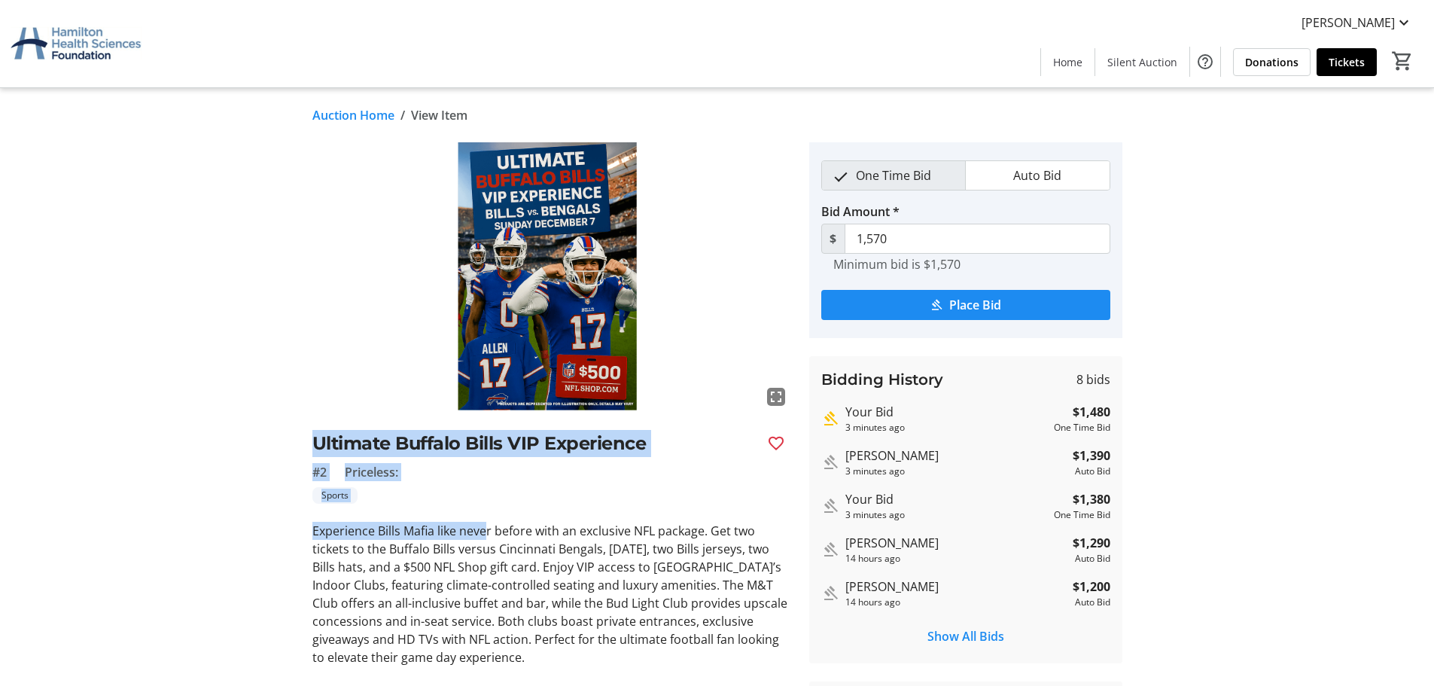
drag, startPoint x: 317, startPoint y: 435, endPoint x: 498, endPoint y: 544, distance: 211.7
click at [491, 537] on div "fullscreen Ultimate Buffalo Bills VIP Experience #2 Priceless: Sports Experienc…" at bounding box center [551, 459] width 479 height 635
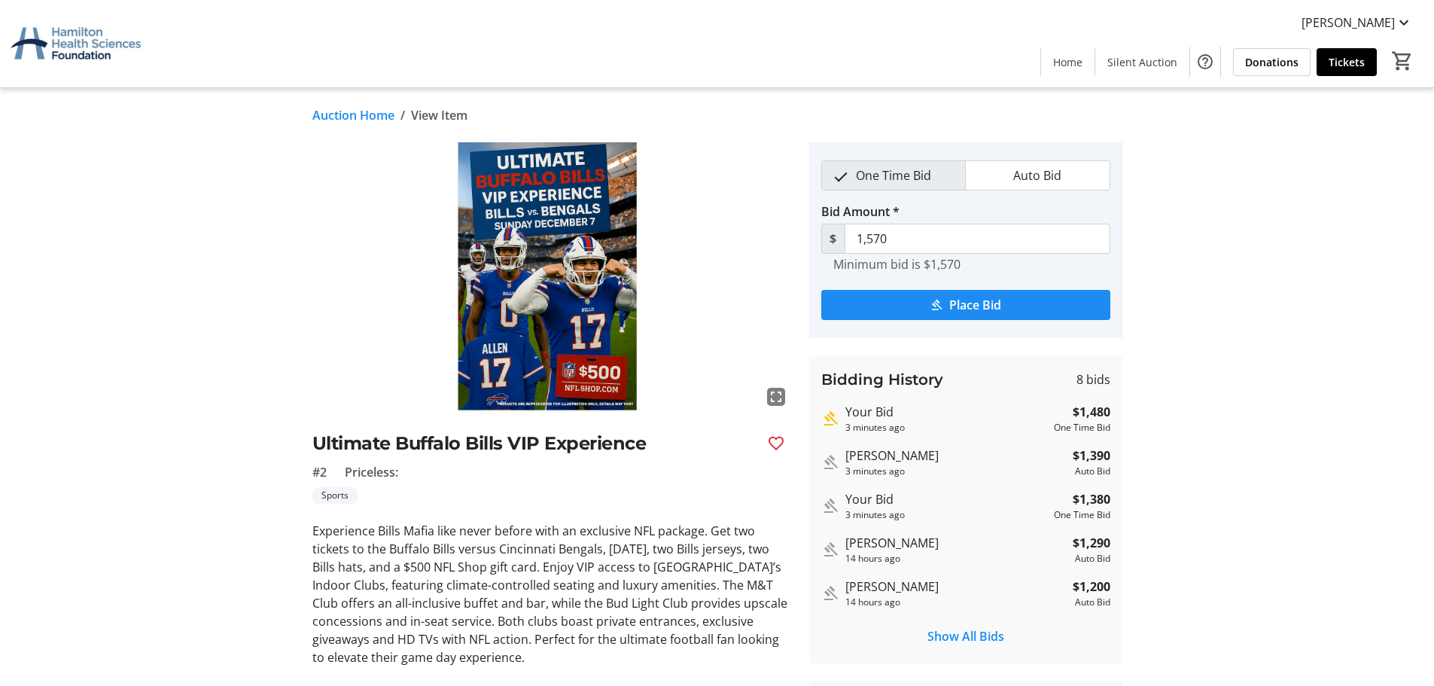
click at [513, 550] on p "Experience Bills Mafia like never before with an exclusive NFL package. Get two…" at bounding box center [551, 594] width 479 height 145
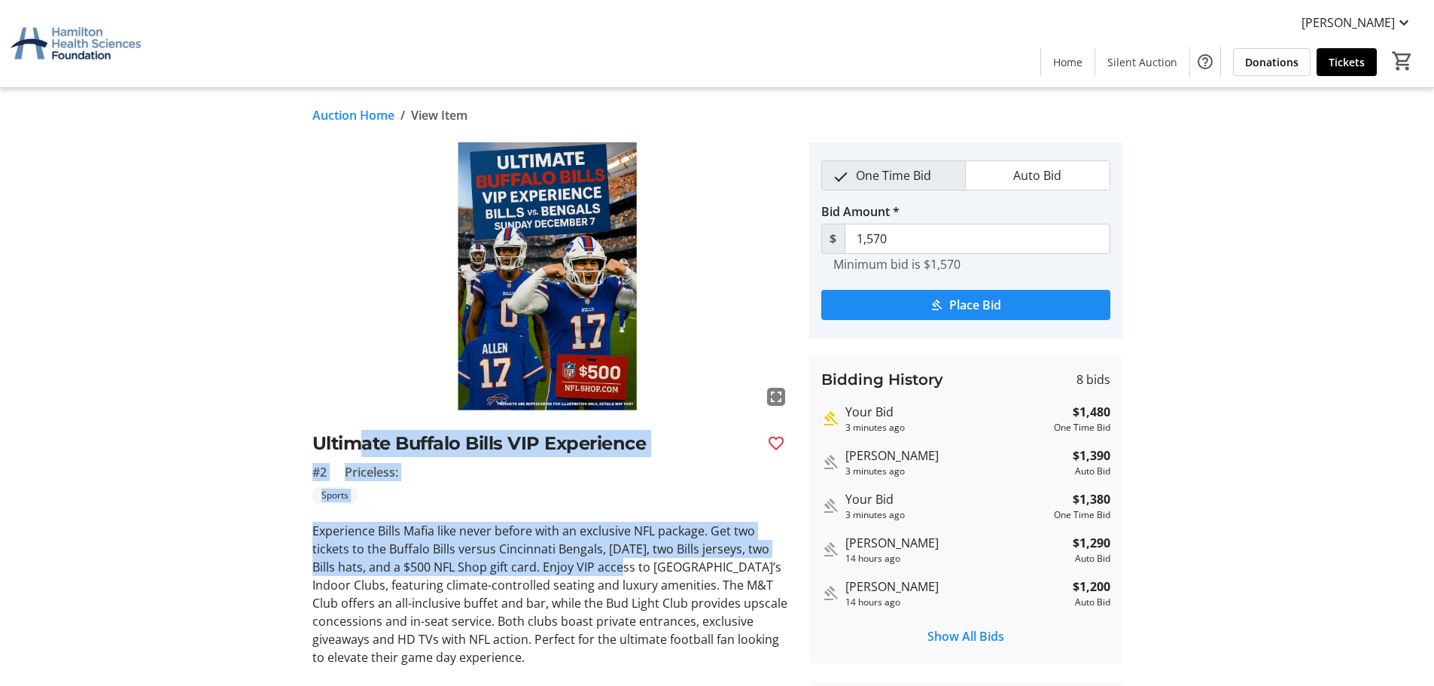
drag, startPoint x: 619, startPoint y: 570, endPoint x: 357, endPoint y: 426, distance: 298.8
click at [358, 425] on div "fullscreen Ultimate Buffalo Bills VIP Experience #2 Priceless: Sports Experienc…" at bounding box center [551, 459] width 479 height 635
click at [357, 430] on h2 "Ultimate Buffalo Bills VIP Experience" at bounding box center [533, 443] width 443 height 27
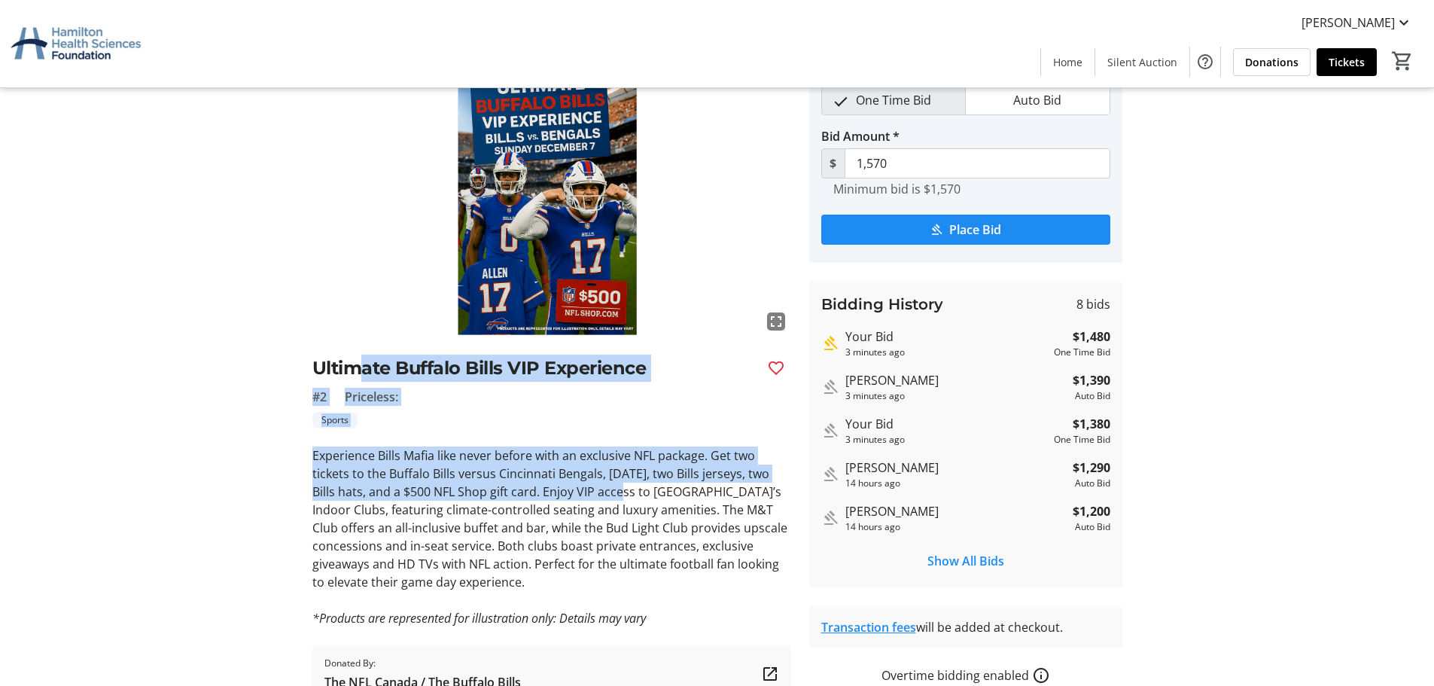
scroll to position [149, 0]
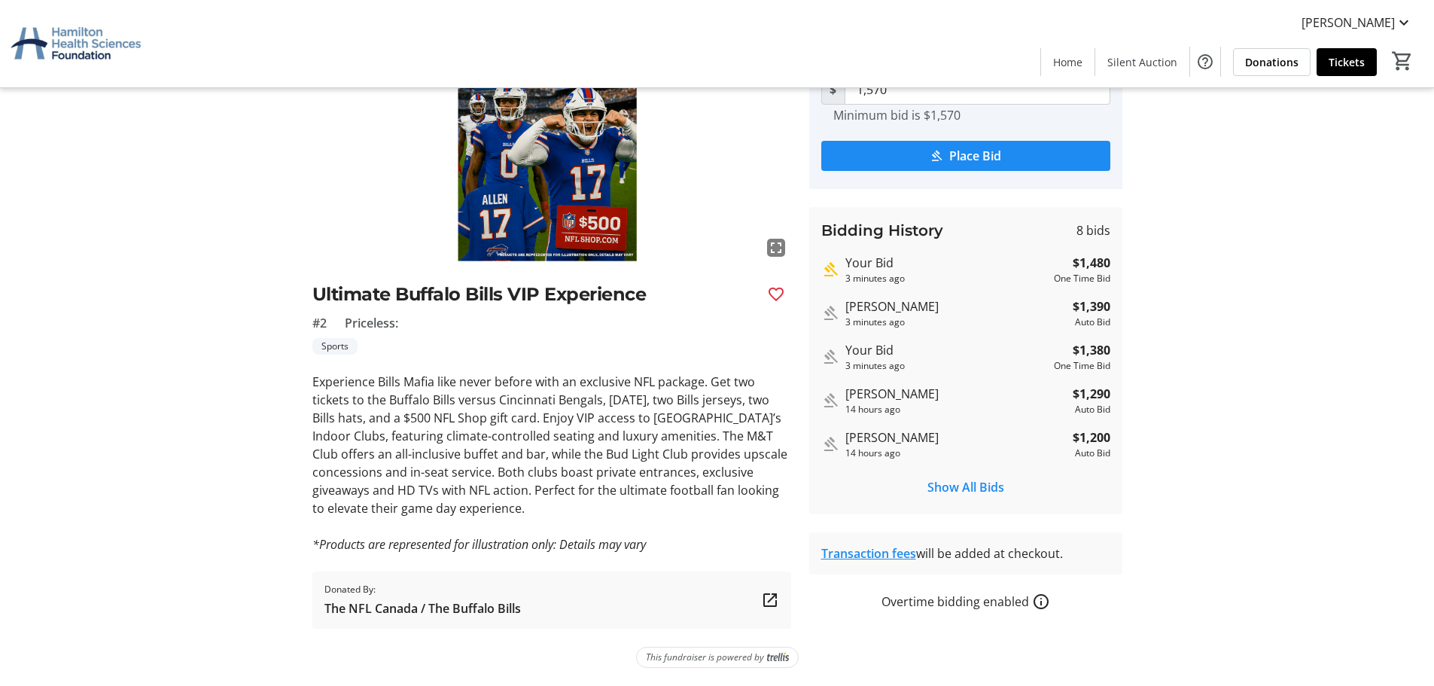
click at [608, 538] on em "*Products are represented for illustration only: Details may vary" at bounding box center [478, 544] width 333 height 17
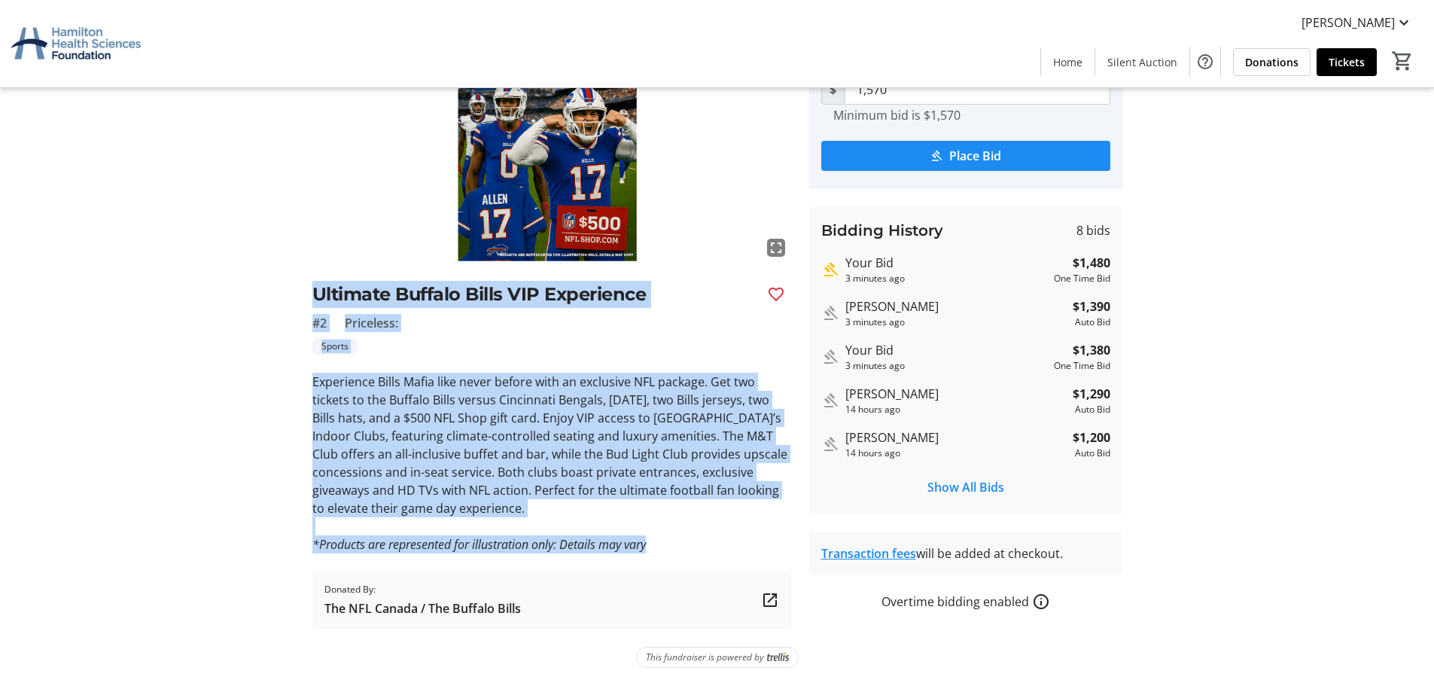
drag, startPoint x: 445, startPoint y: 440, endPoint x: 304, endPoint y: 299, distance: 199.1
click at [304, 299] on tr-auction-item-ui "fullscreen Ultimate Buffalo Bills VIP Experience #2 Priceless: Sports Experienc…" at bounding box center [551, 310] width 497 height 635
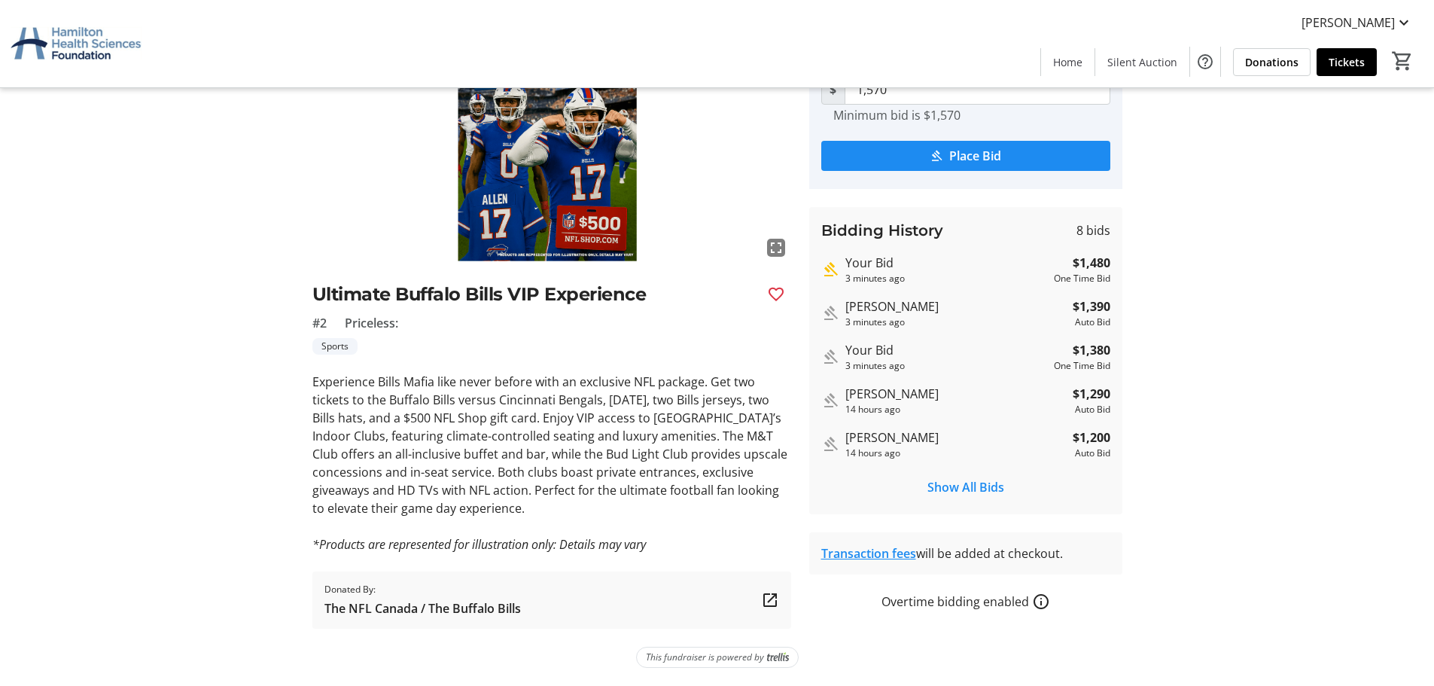
scroll to position [0, 0]
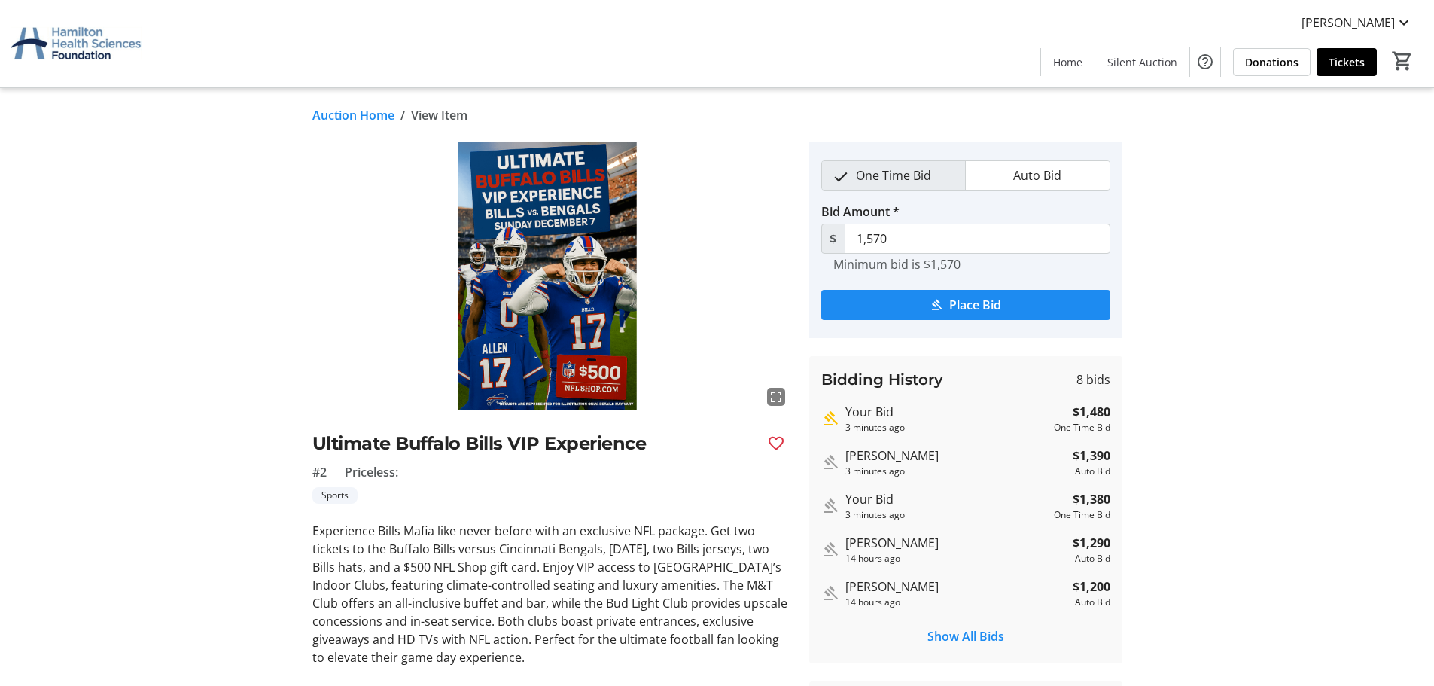
click at [366, 115] on link "Auction Home" at bounding box center [353, 115] width 82 height 18
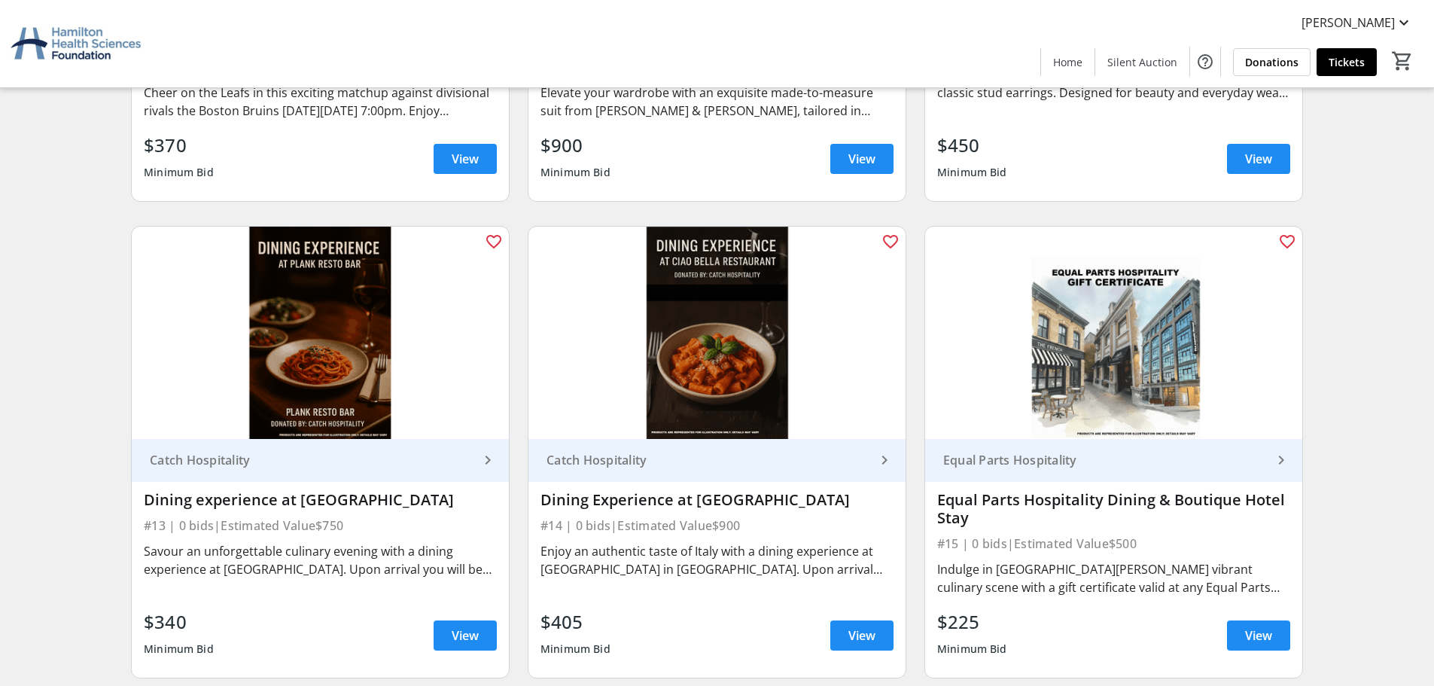
scroll to position [1807, 0]
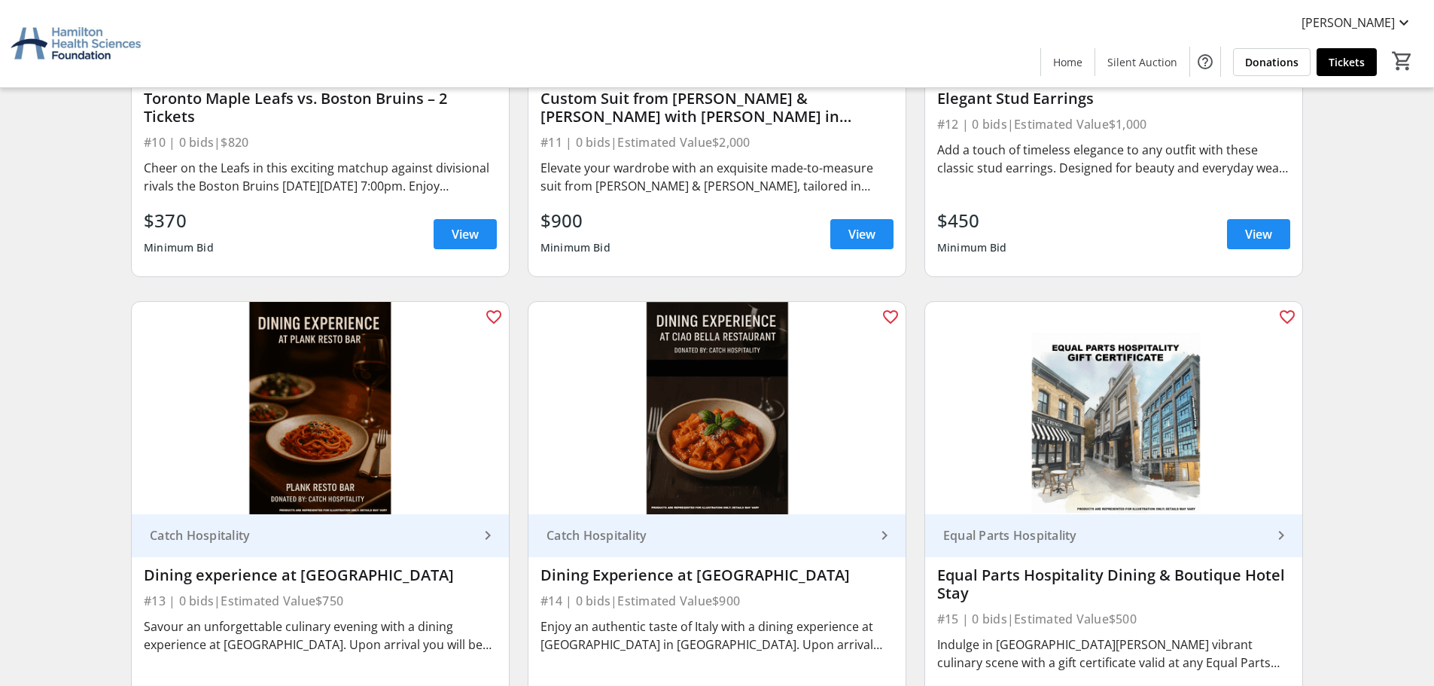
click at [44, 310] on div "Search Filter timer_outline Ends in 14d 14h 30m 59s All Items Experience Food/d…" at bounding box center [717, 256] width 1428 height 3877
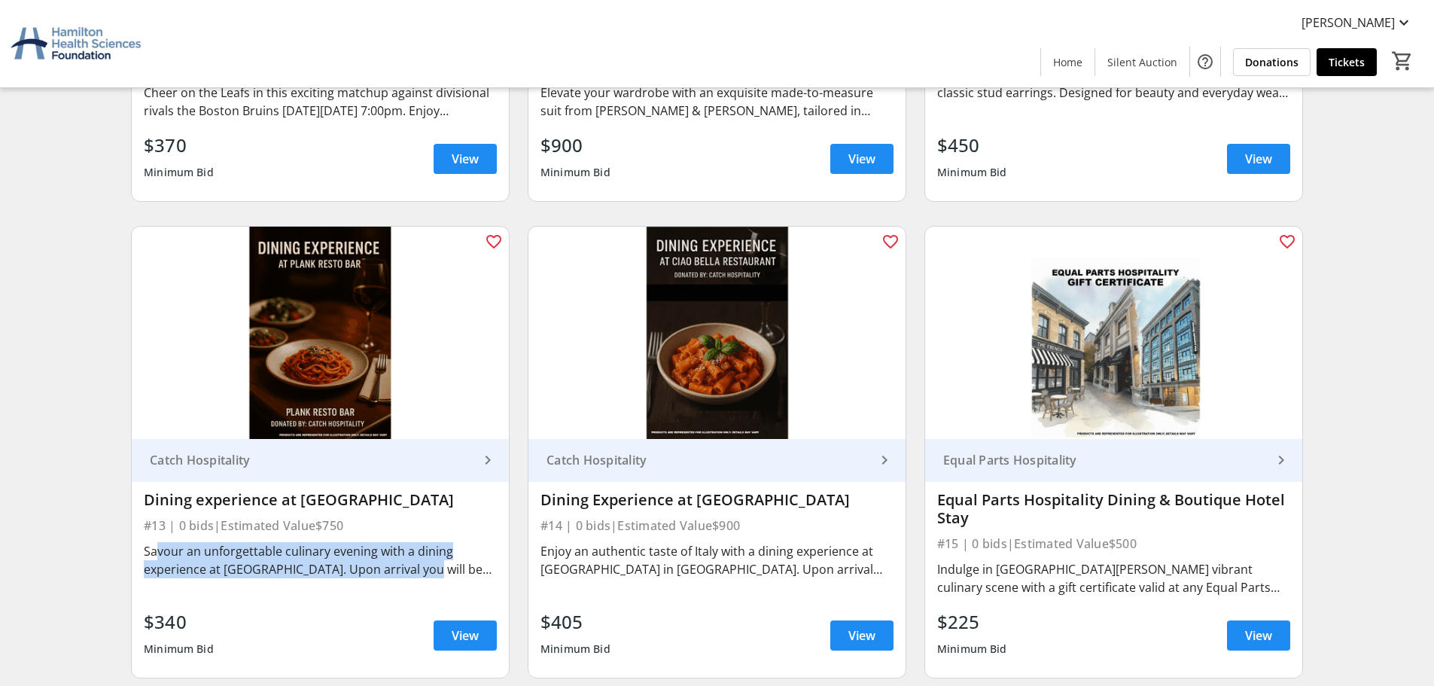
drag, startPoint x: 148, startPoint y: 545, endPoint x: 419, endPoint y: 563, distance: 270.8
click at [419, 563] on div "Savour an unforgettable culinary evening with a dining experience at [GEOGRAPHI…" at bounding box center [320, 560] width 353 height 36
click at [417, 563] on div "Savour an unforgettable culinary evening with a dining experience at [GEOGRAPHI…" at bounding box center [320, 560] width 353 height 36
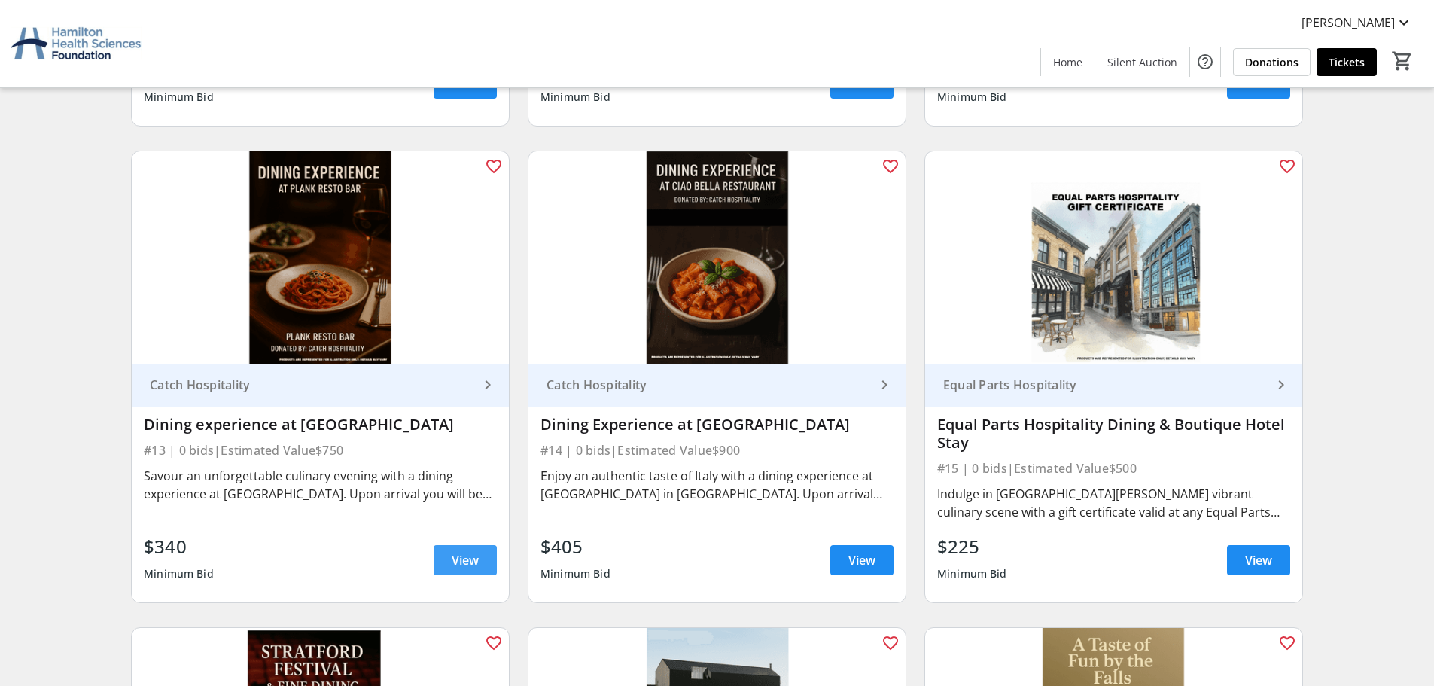
click at [467, 557] on span "View" at bounding box center [465, 560] width 27 height 18
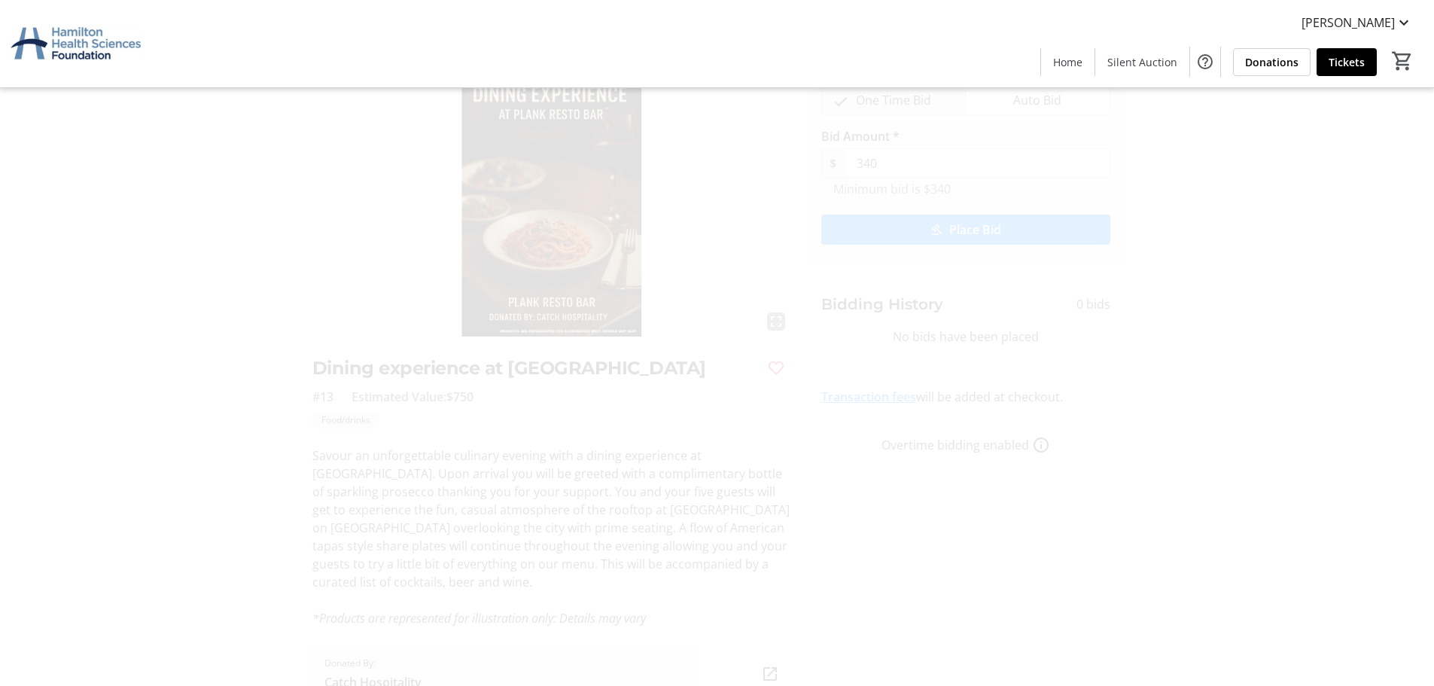
scroll to position [149, 0]
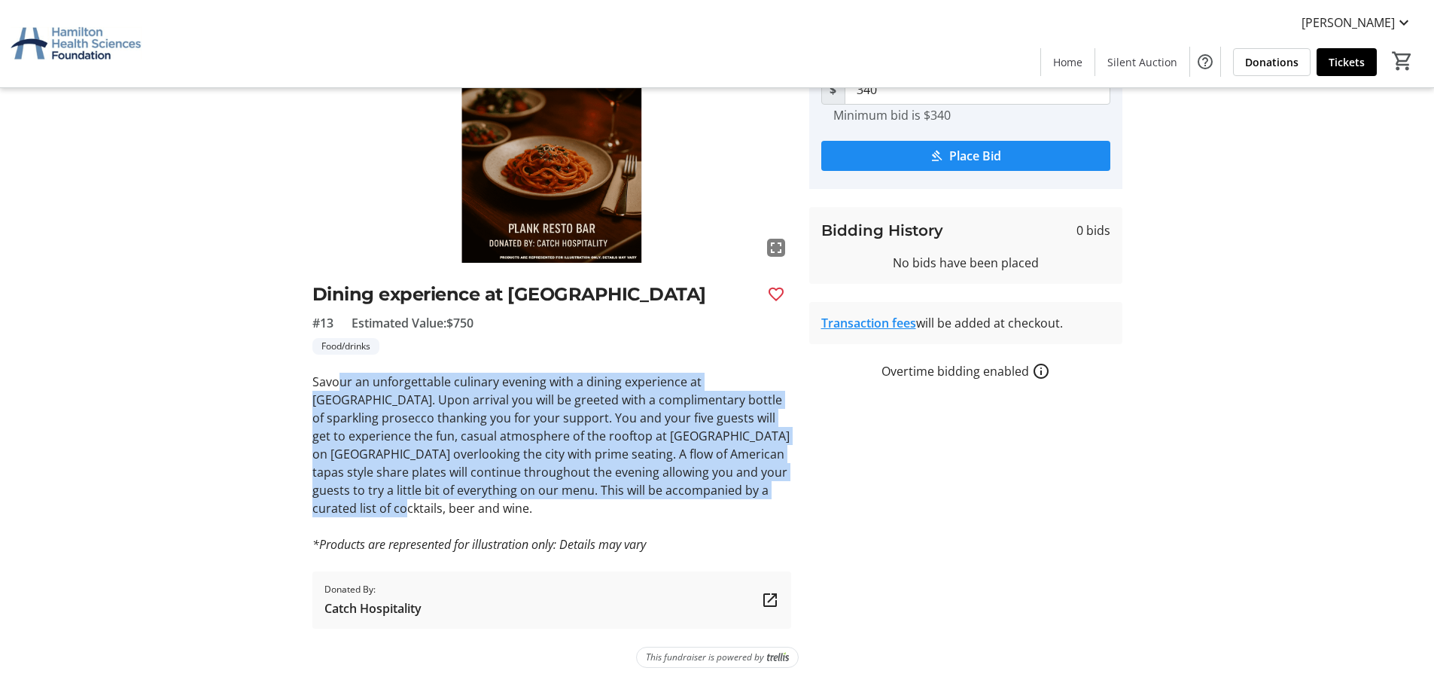
drag, startPoint x: 338, startPoint y: 380, endPoint x: 792, endPoint y: 508, distance: 471.6
click at [794, 509] on tr-auction-item-ui "fullscreen Dining experience at Plank Restaurant #13 Estimated Value: $750 Food…" at bounding box center [551, 310] width 497 height 635
click at [380, 505] on p "Savour an unforgettable culinary evening with a dining experience at [GEOGRAPHI…" at bounding box center [551, 445] width 479 height 145
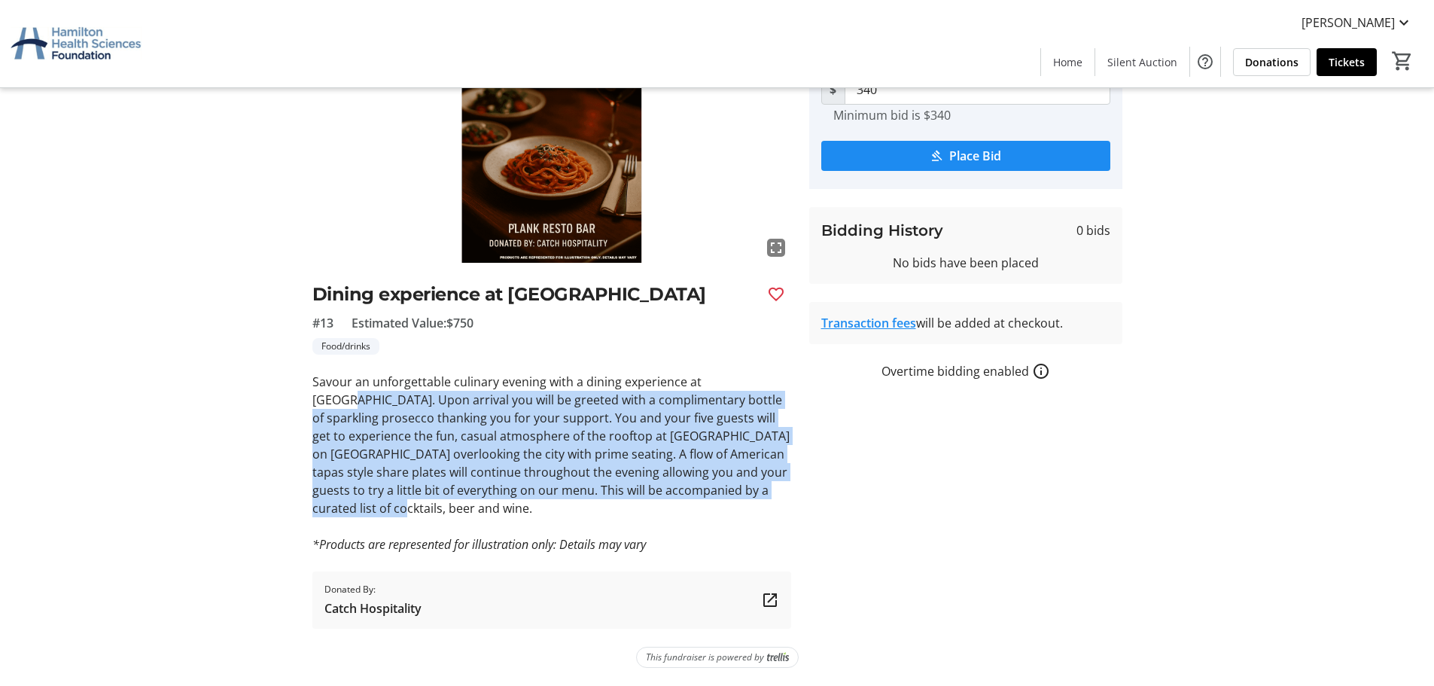
drag, startPoint x: 369, startPoint y: 513, endPoint x: 303, endPoint y: 388, distance: 140.4
click at [305, 390] on tr-auction-item-ui "fullscreen Dining experience at Plank Restaurant #13 Estimated Value: $750 Food…" at bounding box center [551, 310] width 497 height 635
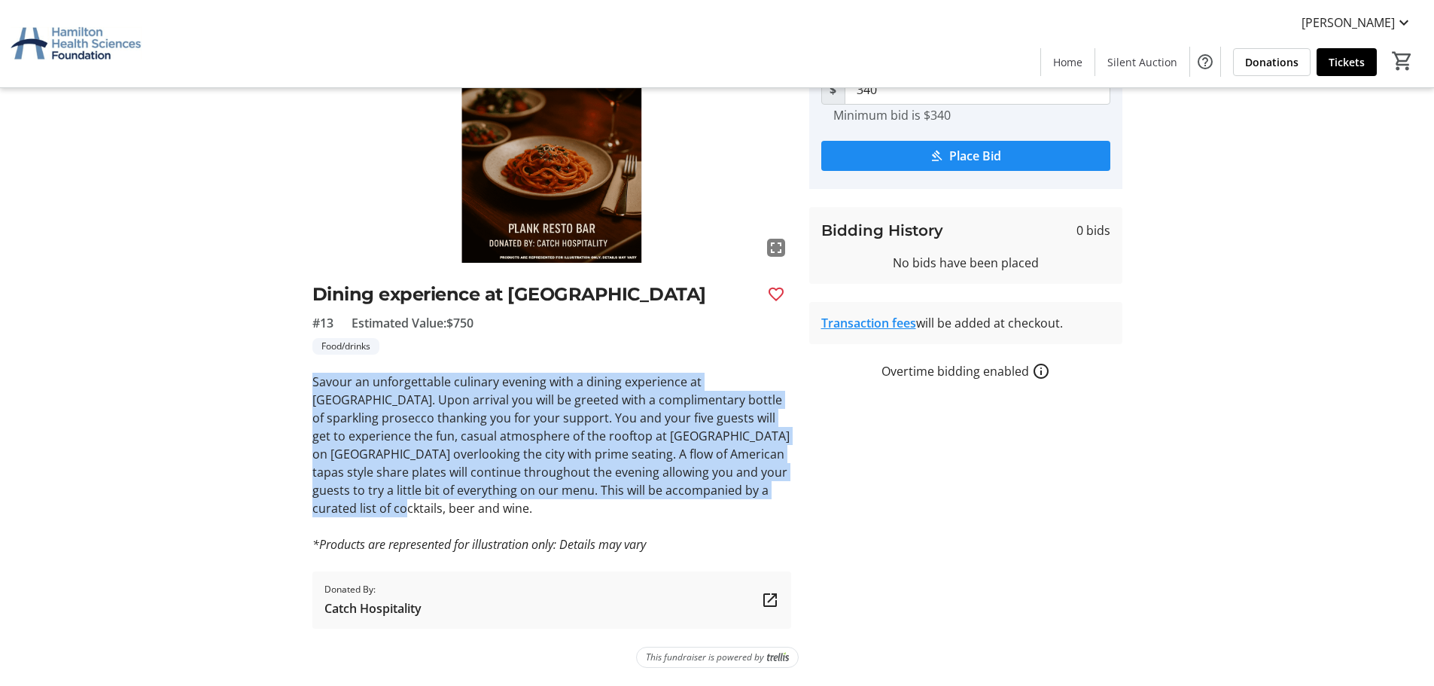
click at [302, 387] on div "fullscreen Dining experience at Plank Restaurant #13 Estimated Value: $750 Food…" at bounding box center [718, 310] width 994 height 635
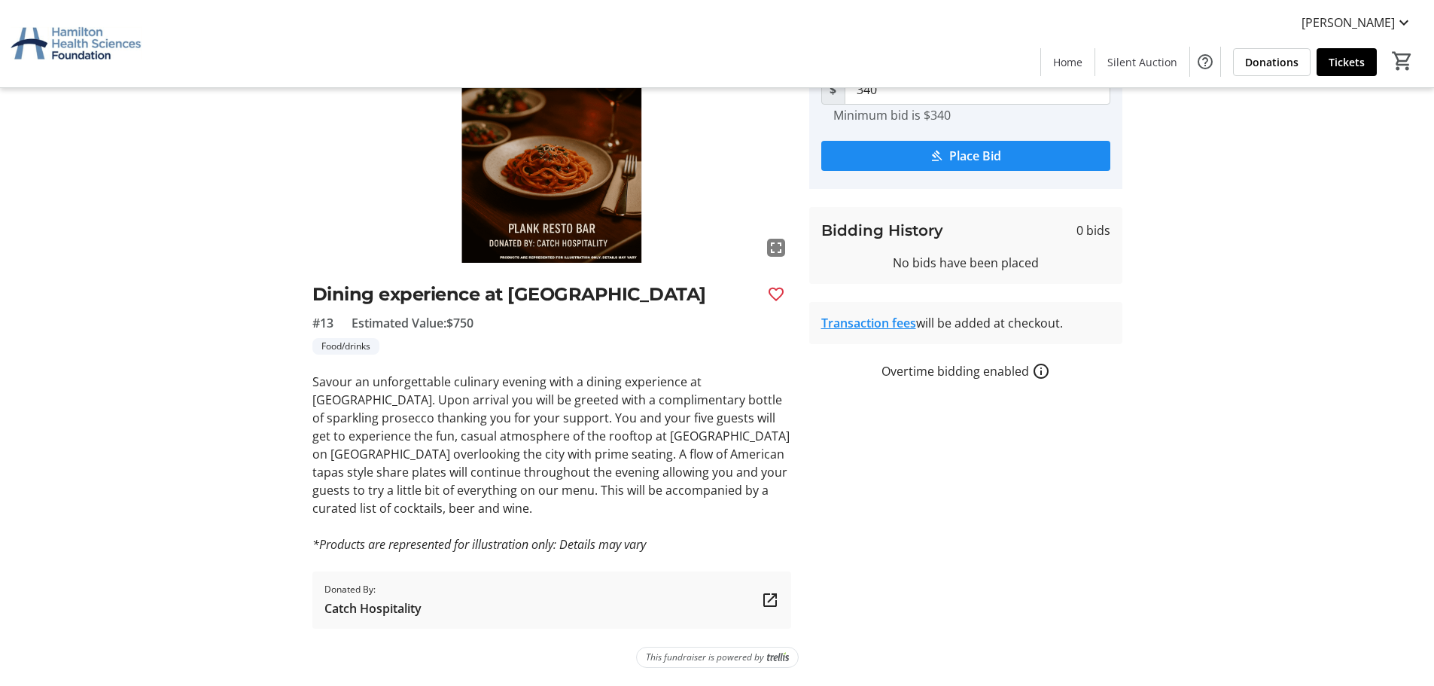
scroll to position [0, 0]
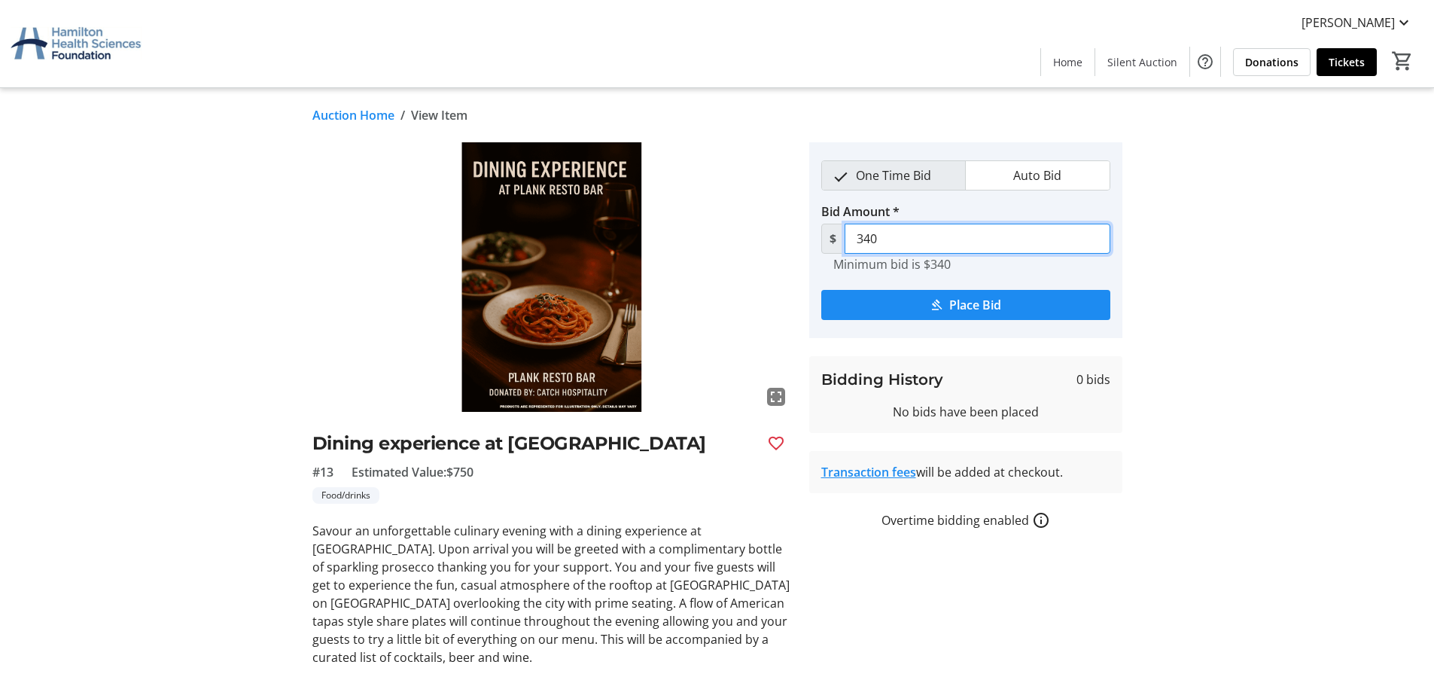
drag, startPoint x: 917, startPoint y: 238, endPoint x: 851, endPoint y: 238, distance: 65.5
click at [851, 238] on input "340" at bounding box center [978, 239] width 266 height 30
click at [1031, 180] on span "Auto Bid" at bounding box center [1037, 175] width 66 height 29
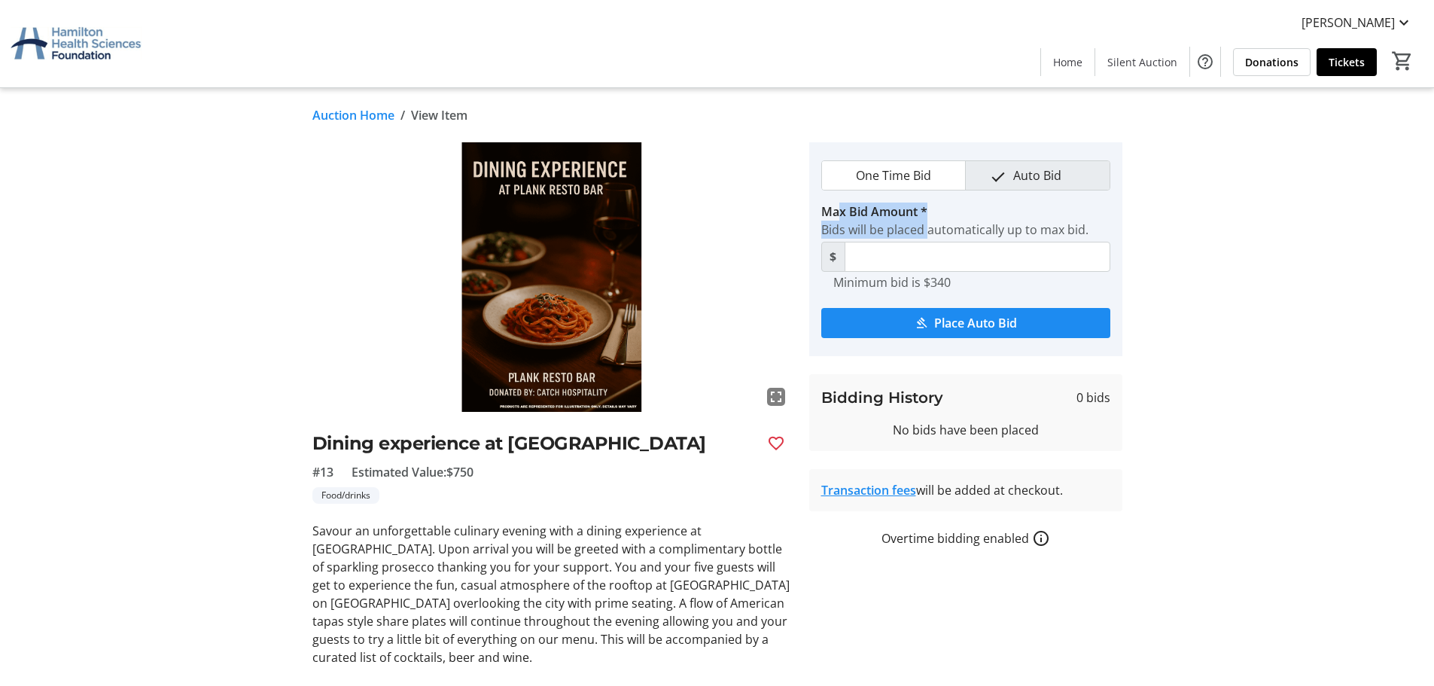
drag, startPoint x: 841, startPoint y: 209, endPoint x: 922, endPoint y: 232, distance: 84.4
click at [922, 232] on tr-form-field "Max Bid Amount * Bids will be placed automatically up to max bid. $ Minimum bid…" at bounding box center [965, 254] width 289 height 105
click at [925, 232] on div "Bids will be placed automatically up to max bid." at bounding box center [965, 230] width 289 height 18
click at [1023, 256] on input "Max Bid Amount *" at bounding box center [978, 257] width 266 height 30
click at [1292, 410] on tr-auction-item-details-ui "Auction Home / View Item fullscreen Dining experience at Plank Restaurant #13 E…" at bounding box center [717, 461] width 1434 height 747
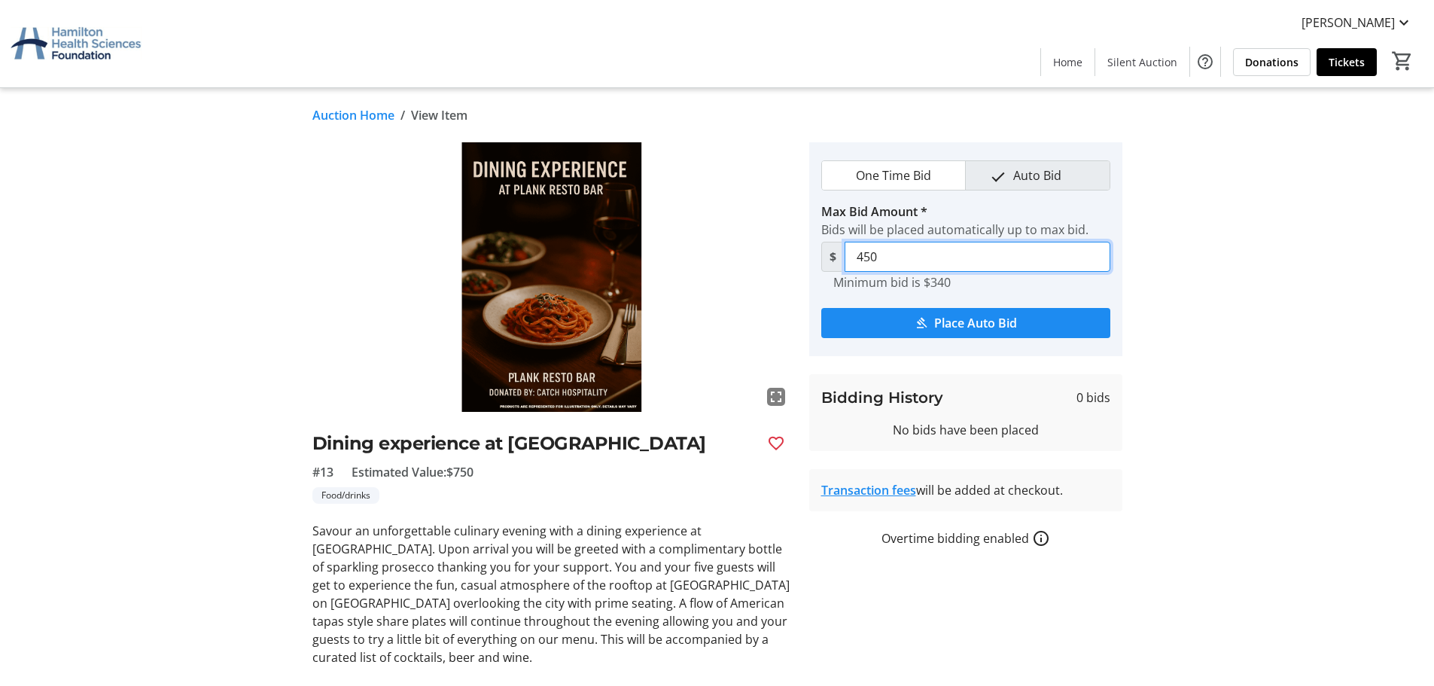
drag, startPoint x: 886, startPoint y: 260, endPoint x: 865, endPoint y: 257, distance: 21.3
click at [865, 257] on input "450" at bounding box center [978, 257] width 266 height 30
type input "425"
click at [1278, 304] on tr-auction-item-details-ui "Auction Home / View Item fullscreen Dining experience at Plank Restaurant #13 E…" at bounding box center [717, 461] width 1434 height 747
click at [1018, 327] on span "submit" at bounding box center [965, 323] width 289 height 36
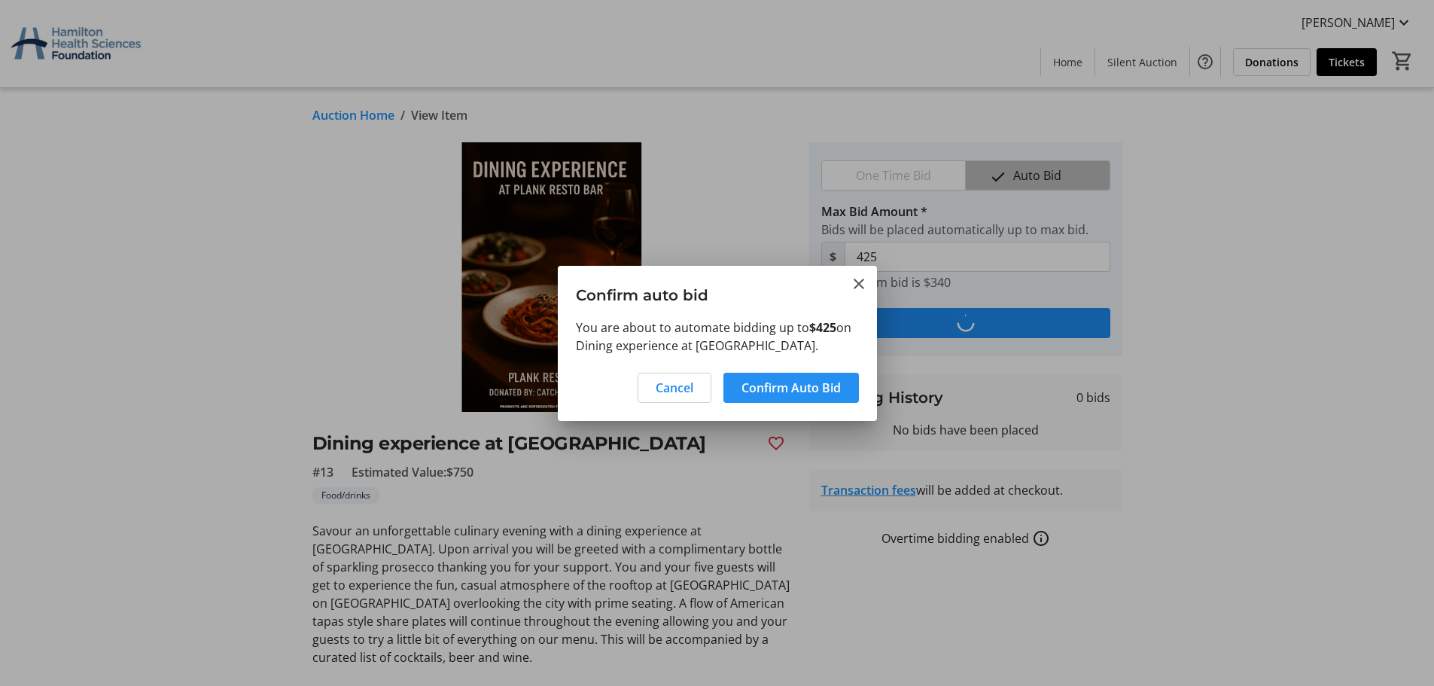
click at [795, 384] on span "Confirm Auto Bid" at bounding box center [790, 388] width 99 height 18
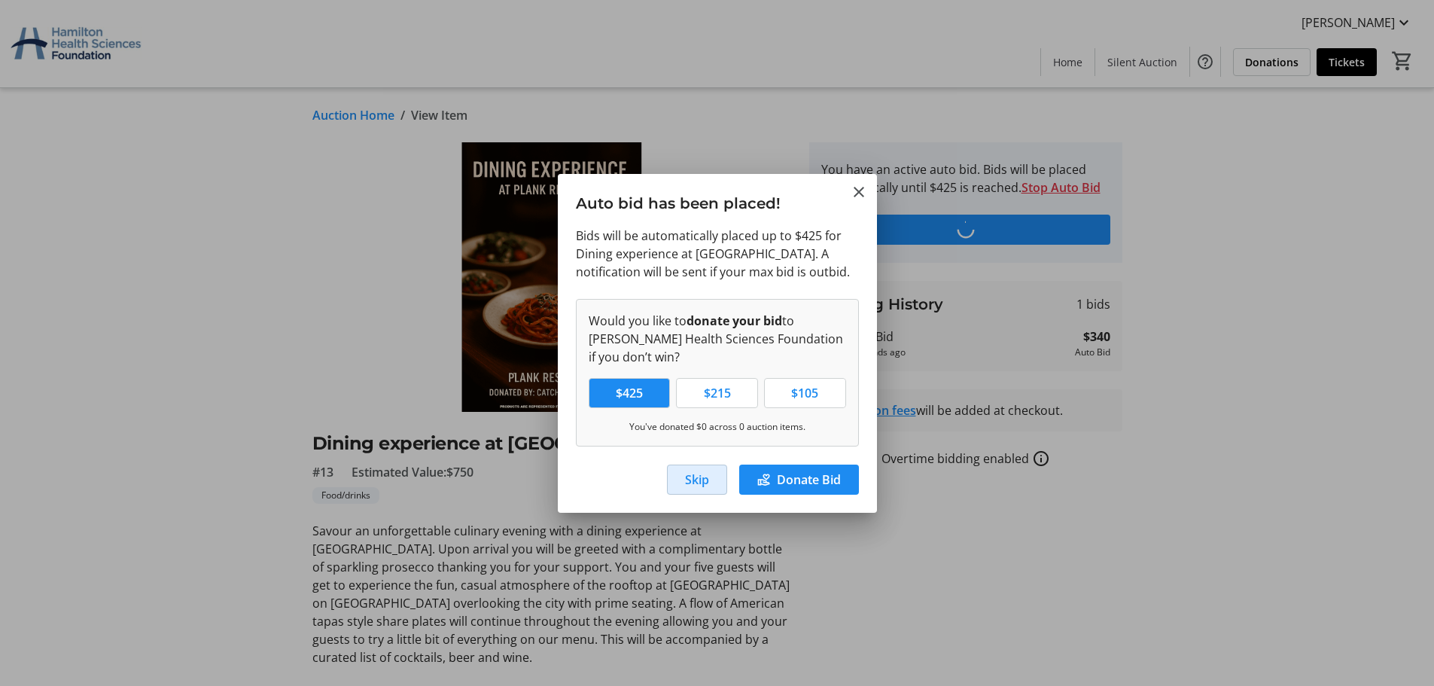
click at [677, 483] on span "button" at bounding box center [697, 479] width 59 height 36
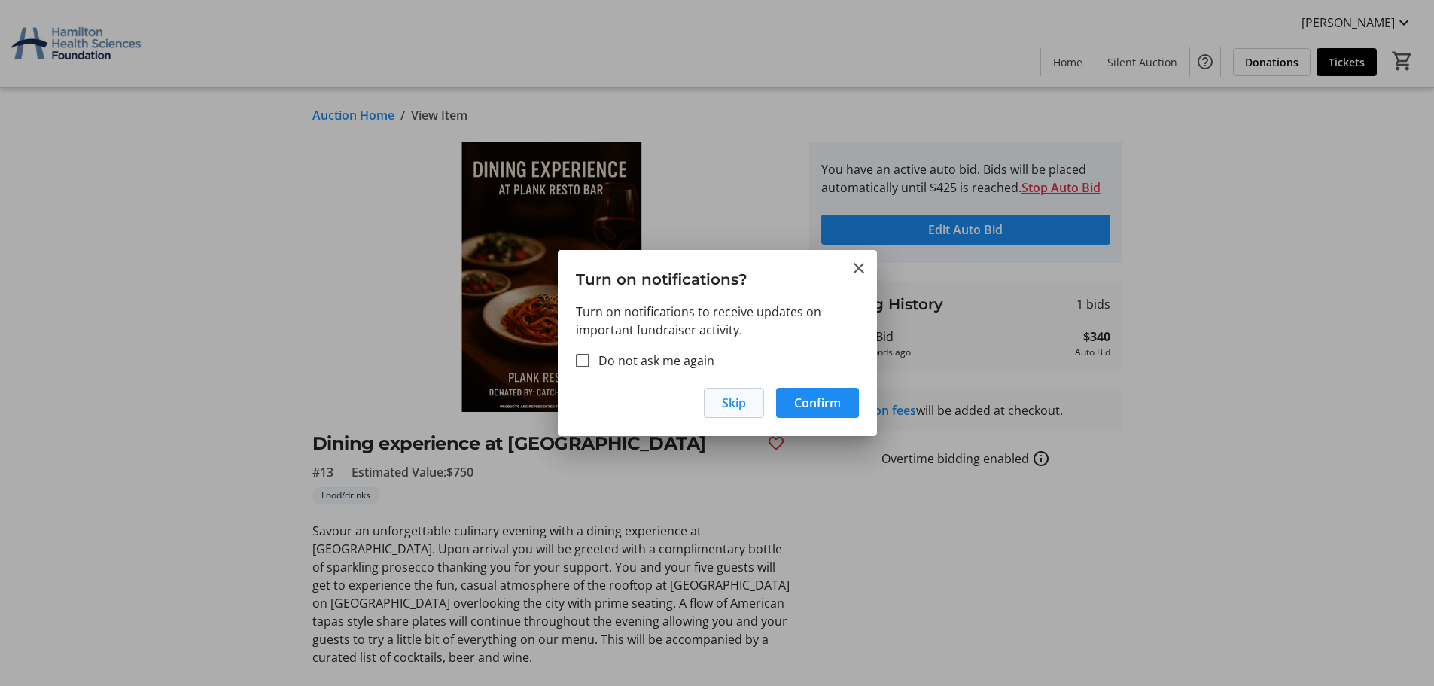
click at [731, 401] on span "Skip" at bounding box center [734, 403] width 24 height 18
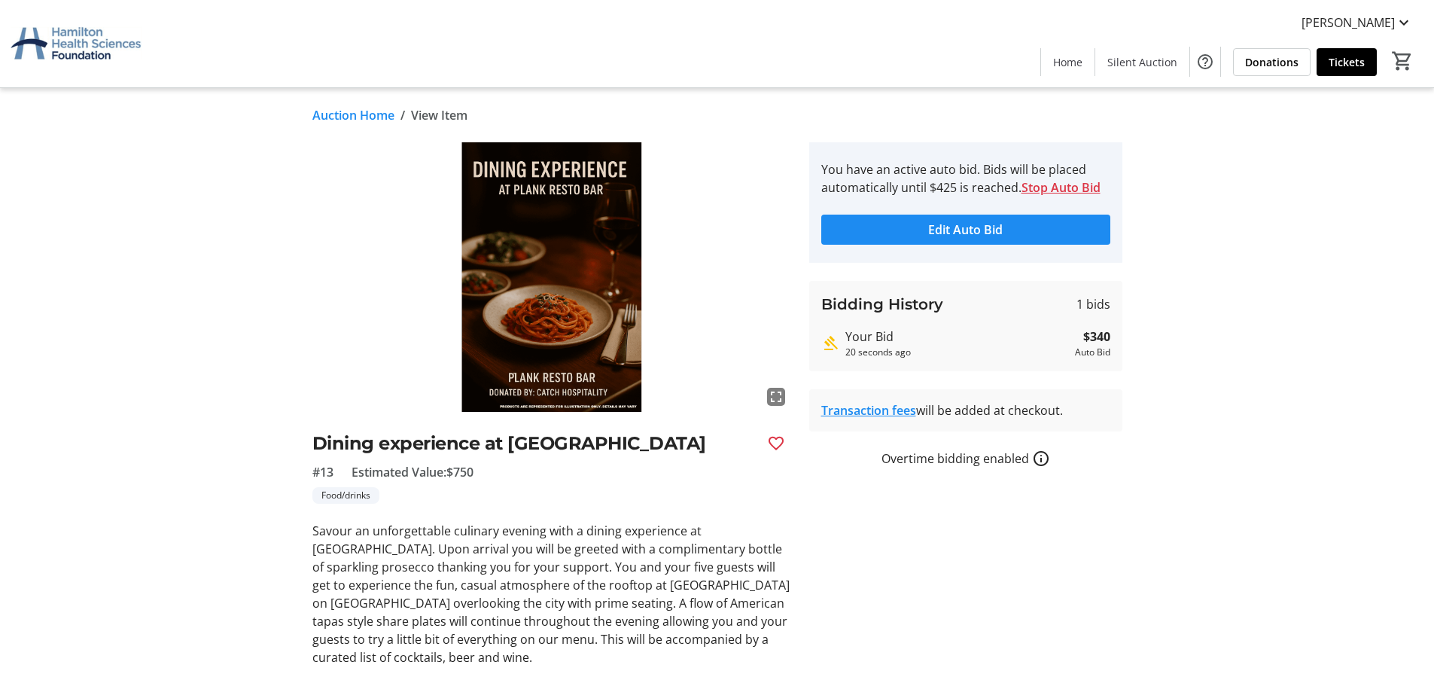
click at [365, 114] on link "Auction Home" at bounding box center [353, 115] width 82 height 18
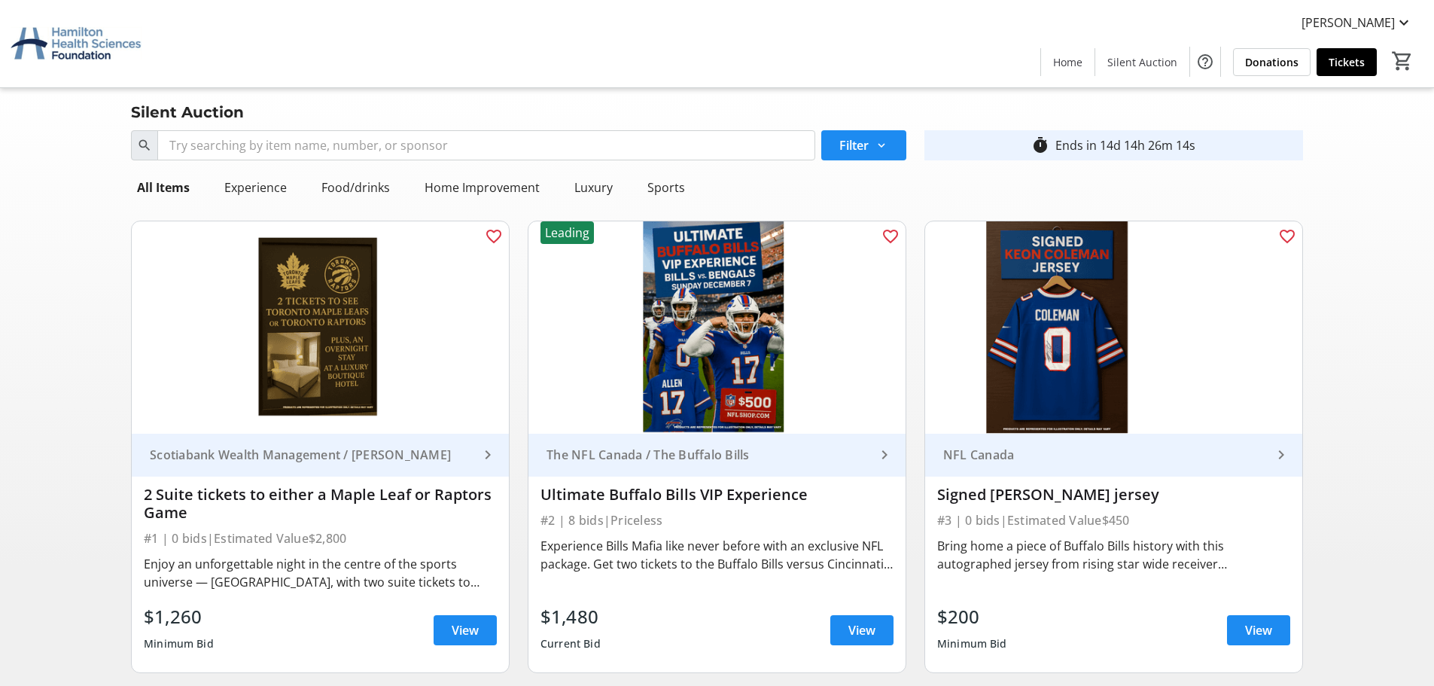
scroll to position [226, 0]
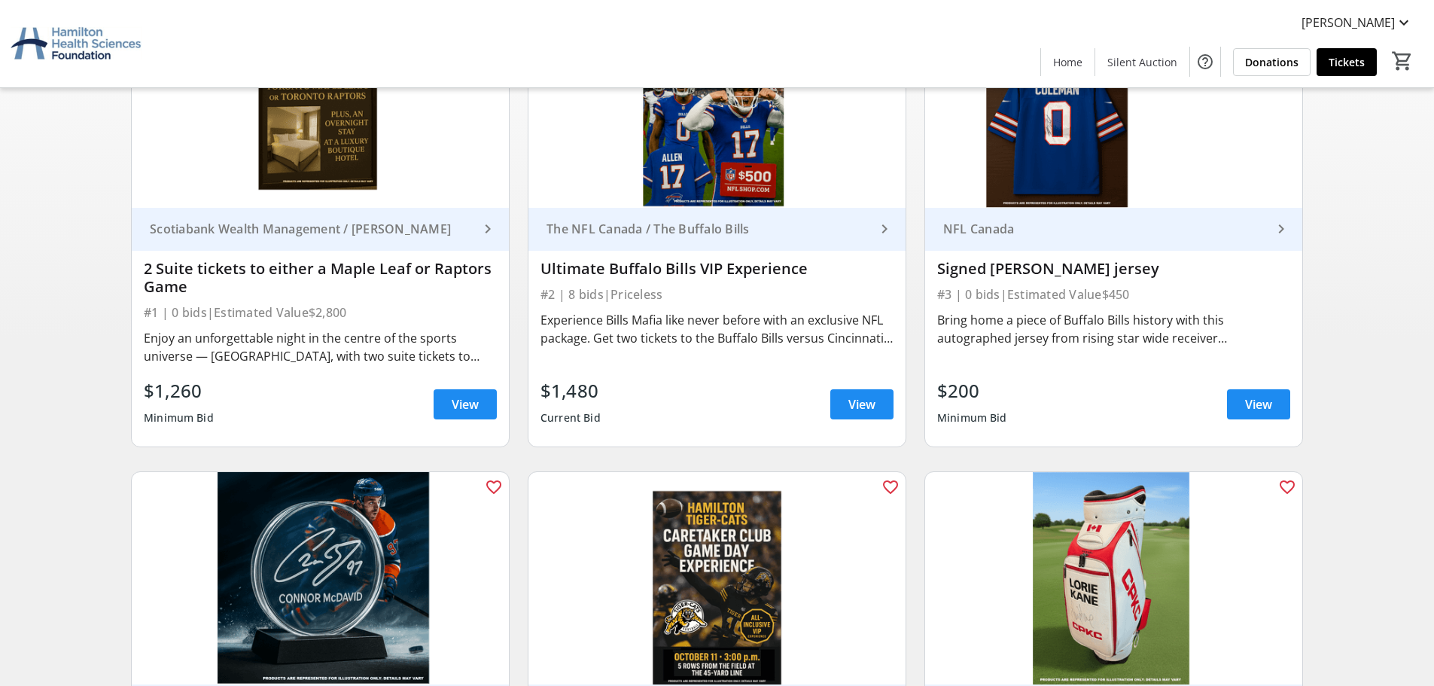
click at [142, 313] on div "Scotiabank Wealth Management / [PERSON_NAME] keyboard_arrow_right 2 Suite ticke…" at bounding box center [320, 327] width 377 height 239
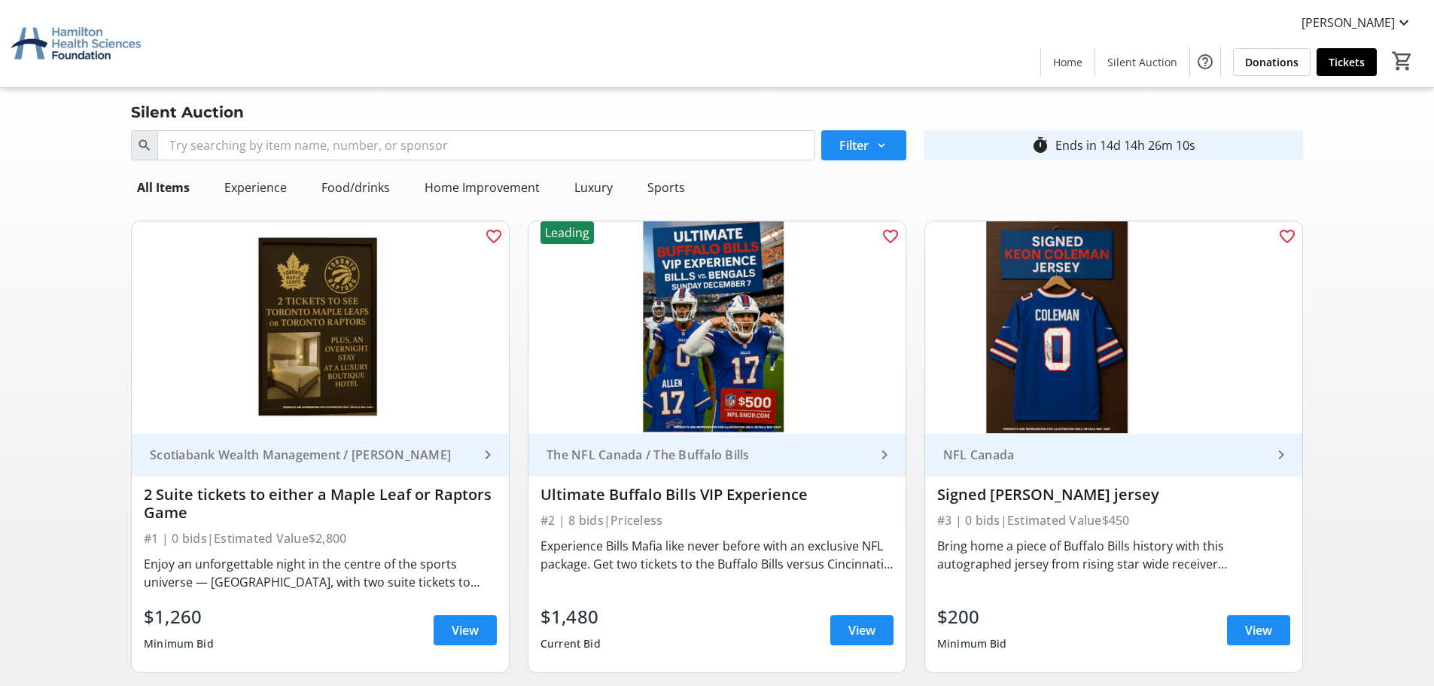
scroll to position [75, 0]
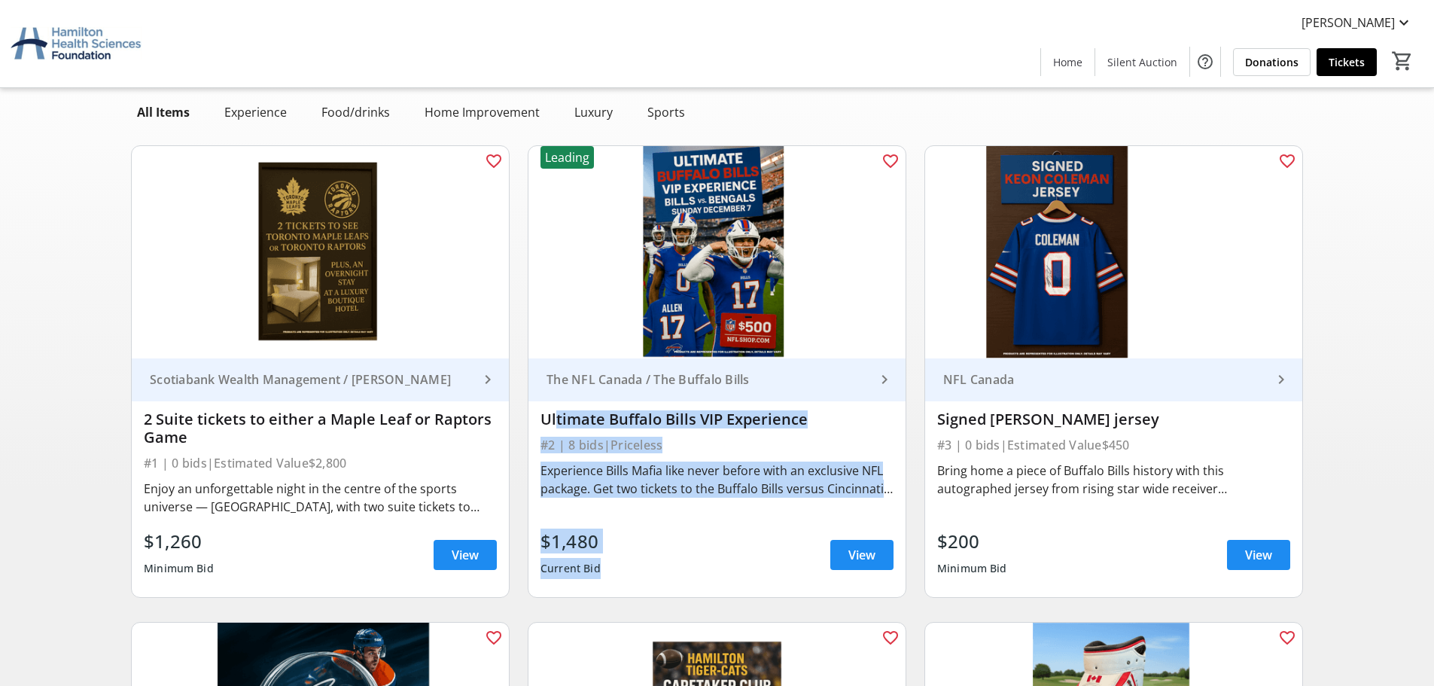
drag, startPoint x: 686, startPoint y: 556, endPoint x: 550, endPoint y: 405, distance: 203.6
click at [550, 405] on div "The NFL Canada / The Buffalo Bills keyboard_arrow_right Ultimate Buffalo Bills …" at bounding box center [716, 477] width 377 height 239
click at [662, 543] on div "$1,480 Current Bid View" at bounding box center [716, 555] width 353 height 54
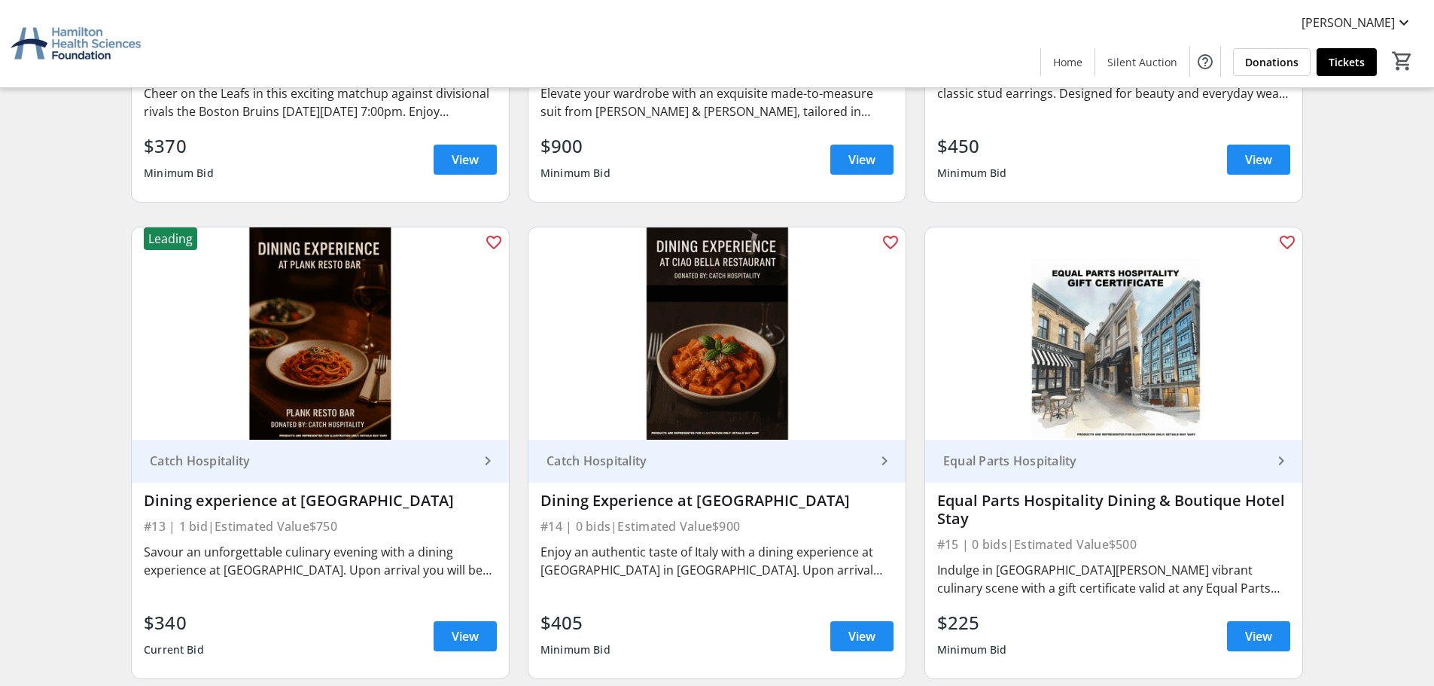
scroll to position [1956, 0]
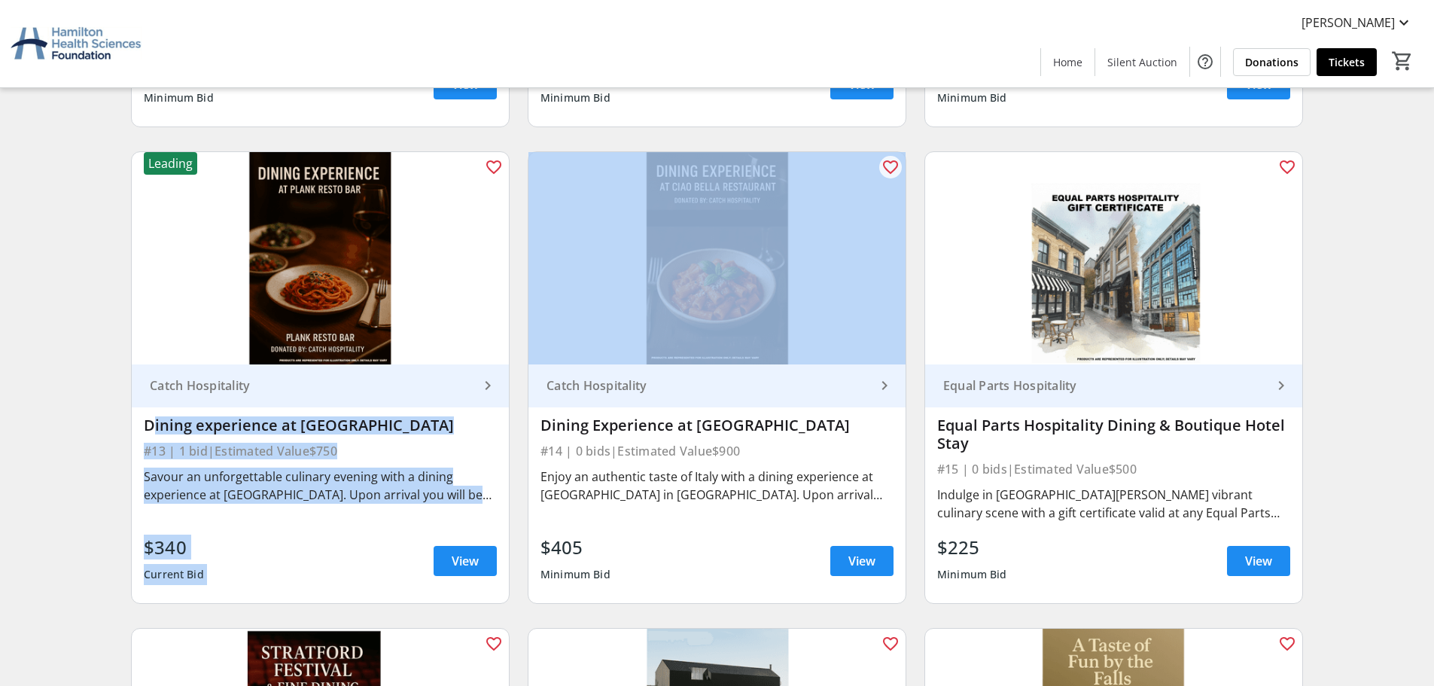
drag, startPoint x: 327, startPoint y: 536, endPoint x: 148, endPoint y: 424, distance: 210.7
click at [148, 424] on div "Catch Hospitality keyboard_arrow_right Dining experience at Plank Restaurant #1…" at bounding box center [320, 483] width 377 height 239
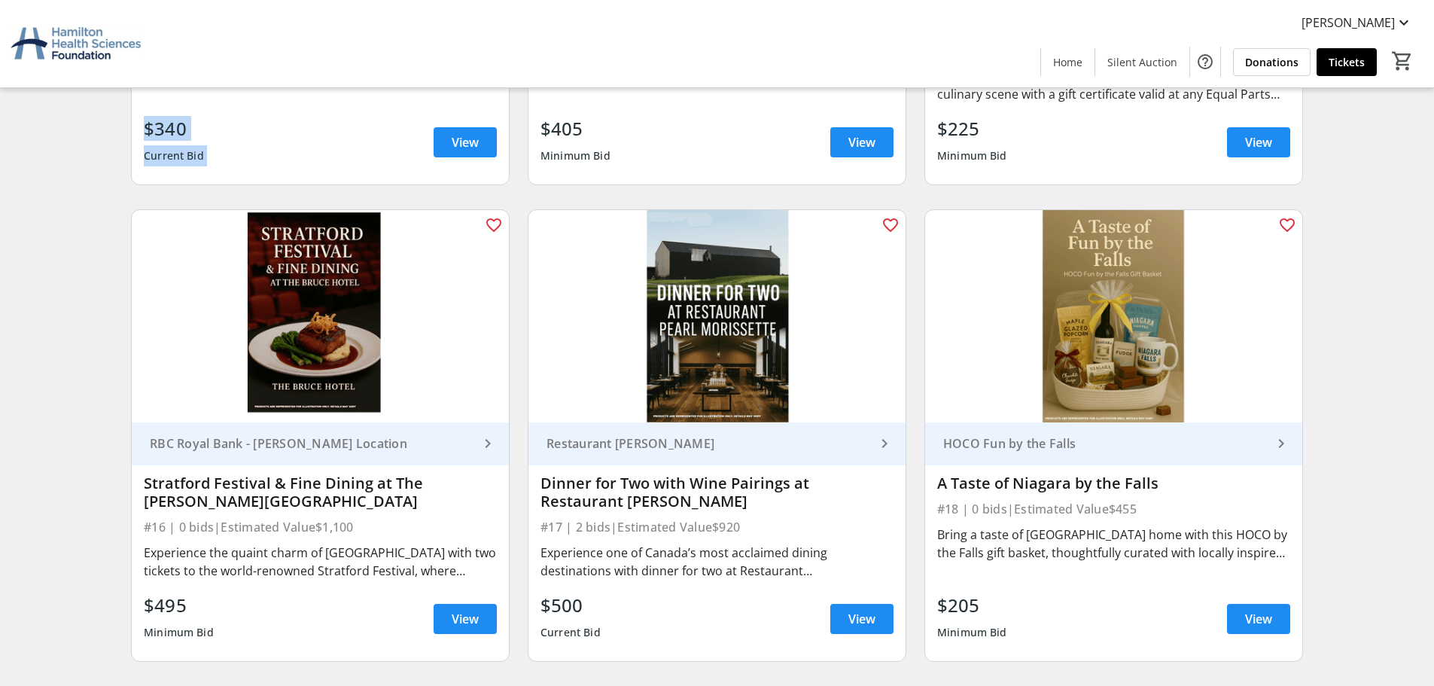
scroll to position [2450, 0]
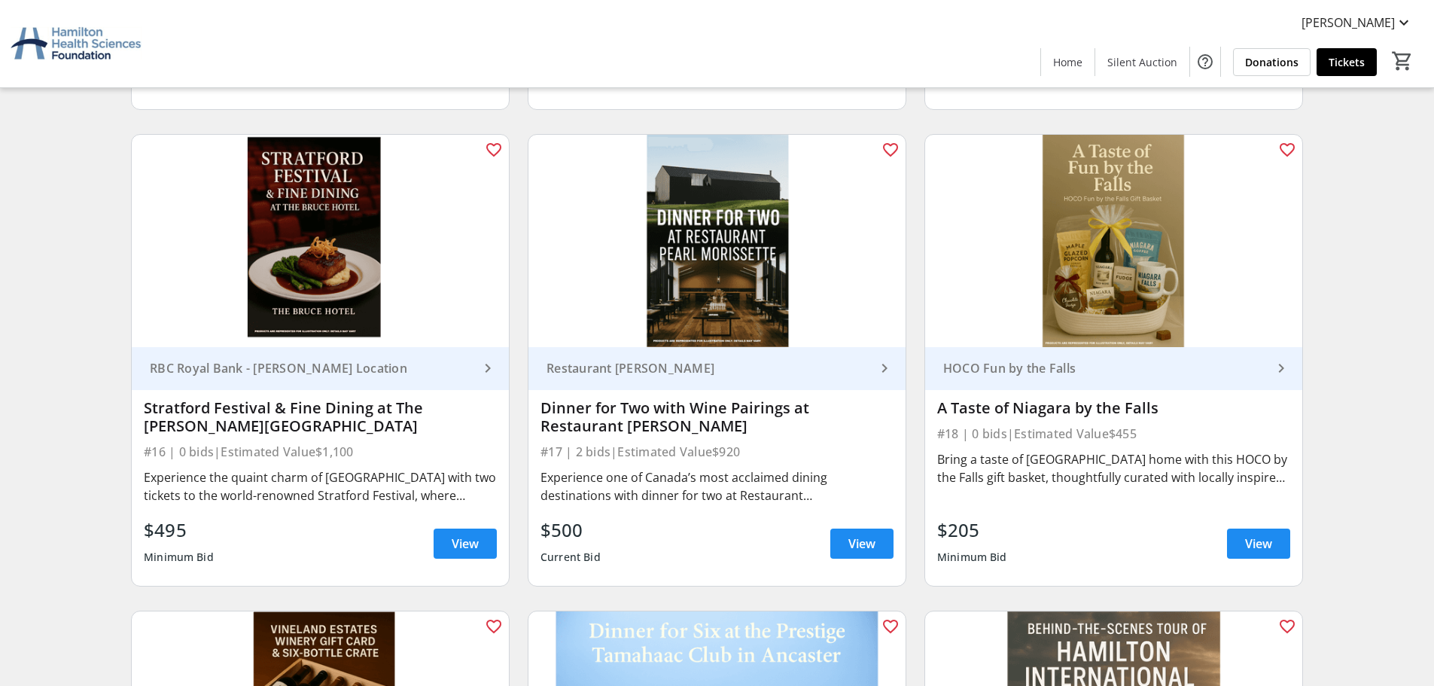
click at [918, 155] on div "favorite_outline HOCO Fun by the Falls keyboard_arrow_right A Taste of Niagara …" at bounding box center [1113, 360] width 397 height 476
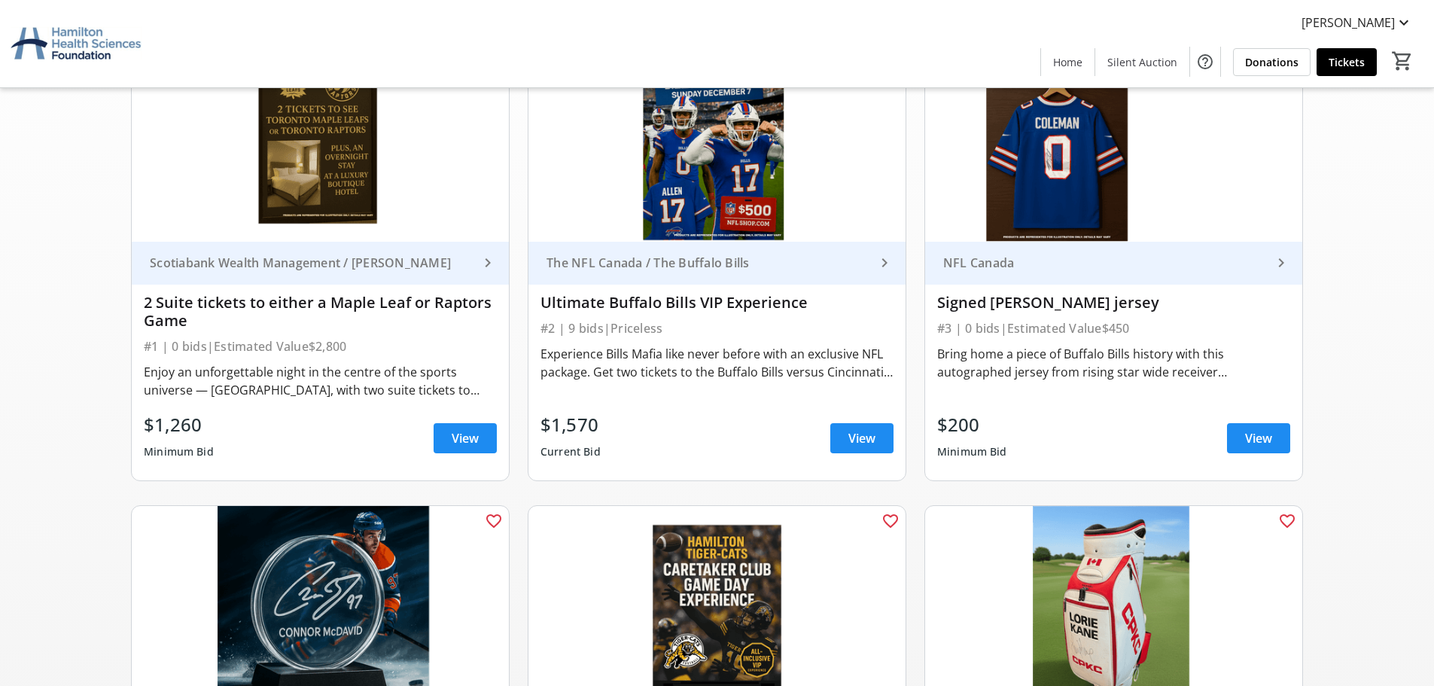
scroll to position [0, 0]
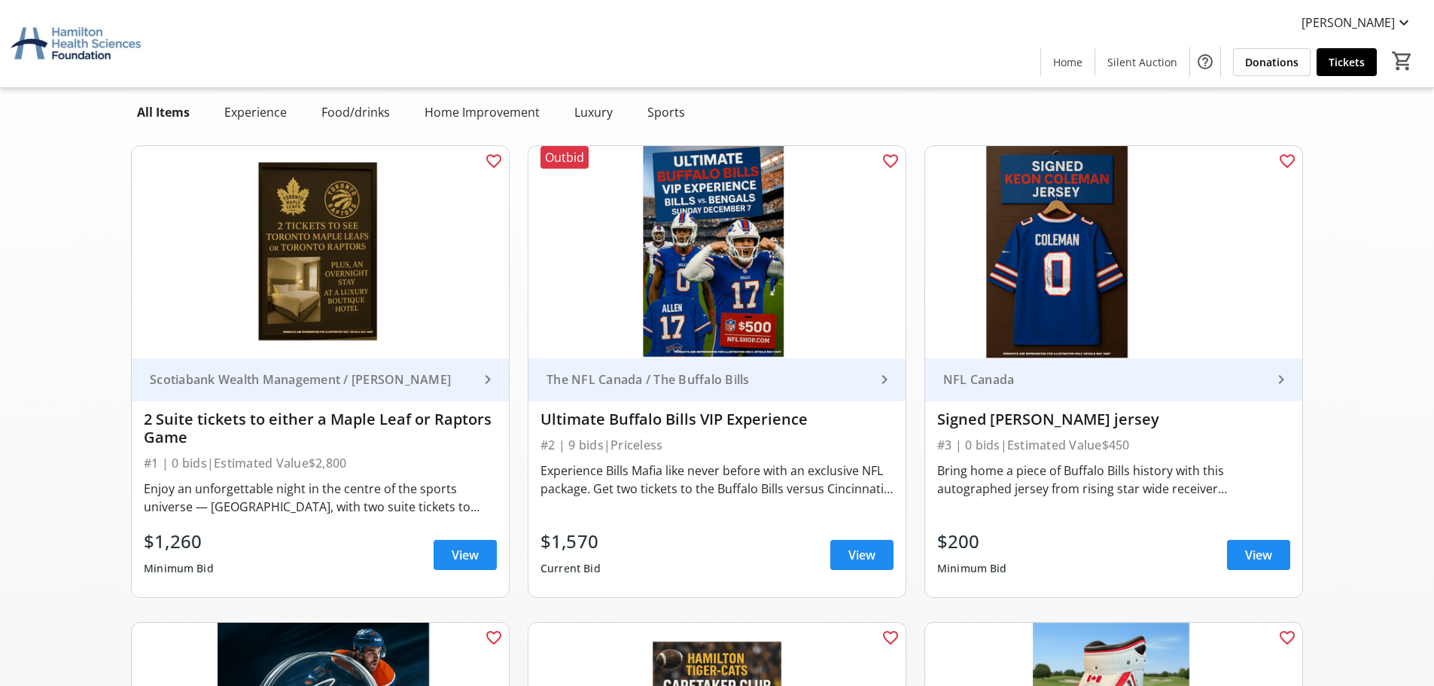
scroll to position [151, 0]
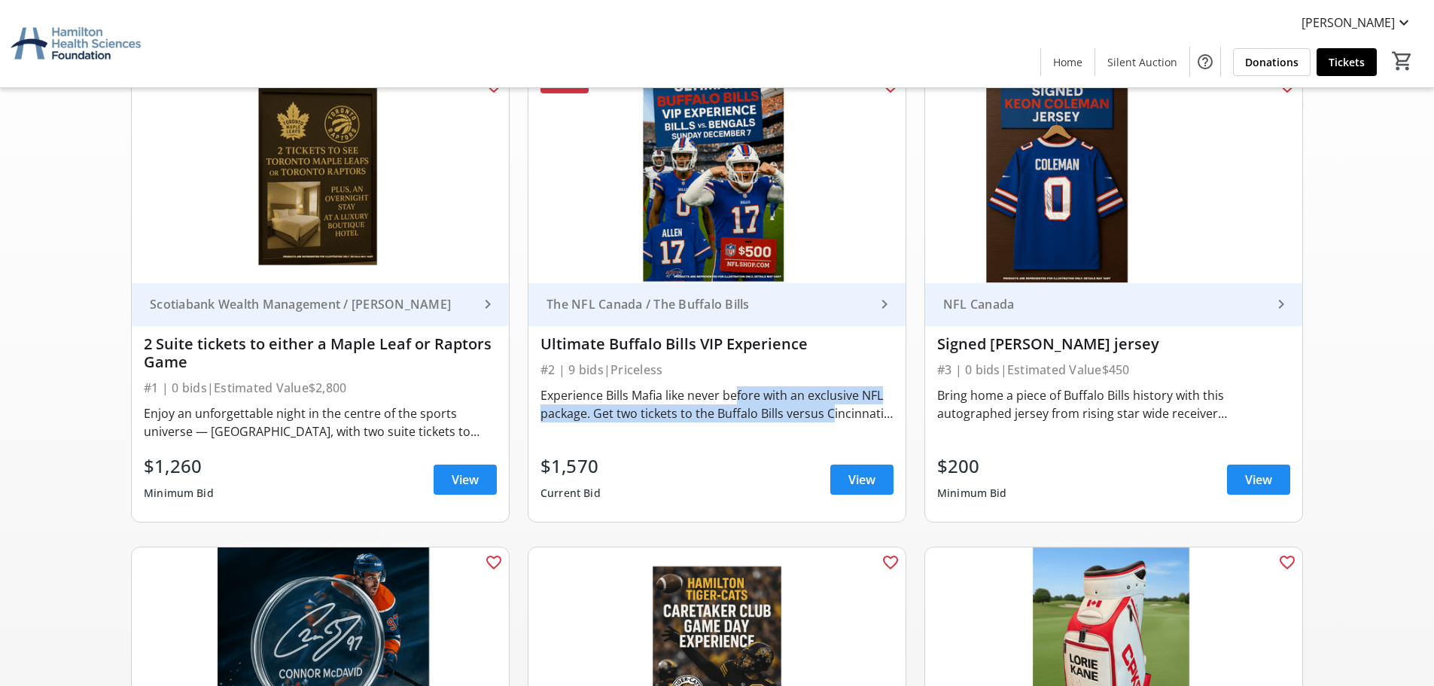
drag, startPoint x: 729, startPoint y: 385, endPoint x: 823, endPoint y: 410, distance: 97.3
click at [823, 410] on div "Experience Bills Mafia like never before with an exclusive NFL package. Get two…" at bounding box center [716, 404] width 353 height 36
drag, startPoint x: 747, startPoint y: 401, endPoint x: 653, endPoint y: 394, distance: 94.3
click at [676, 398] on div "Experience Bills Mafia like never before with an exclusive NFL package. Get two…" at bounding box center [716, 404] width 353 height 36
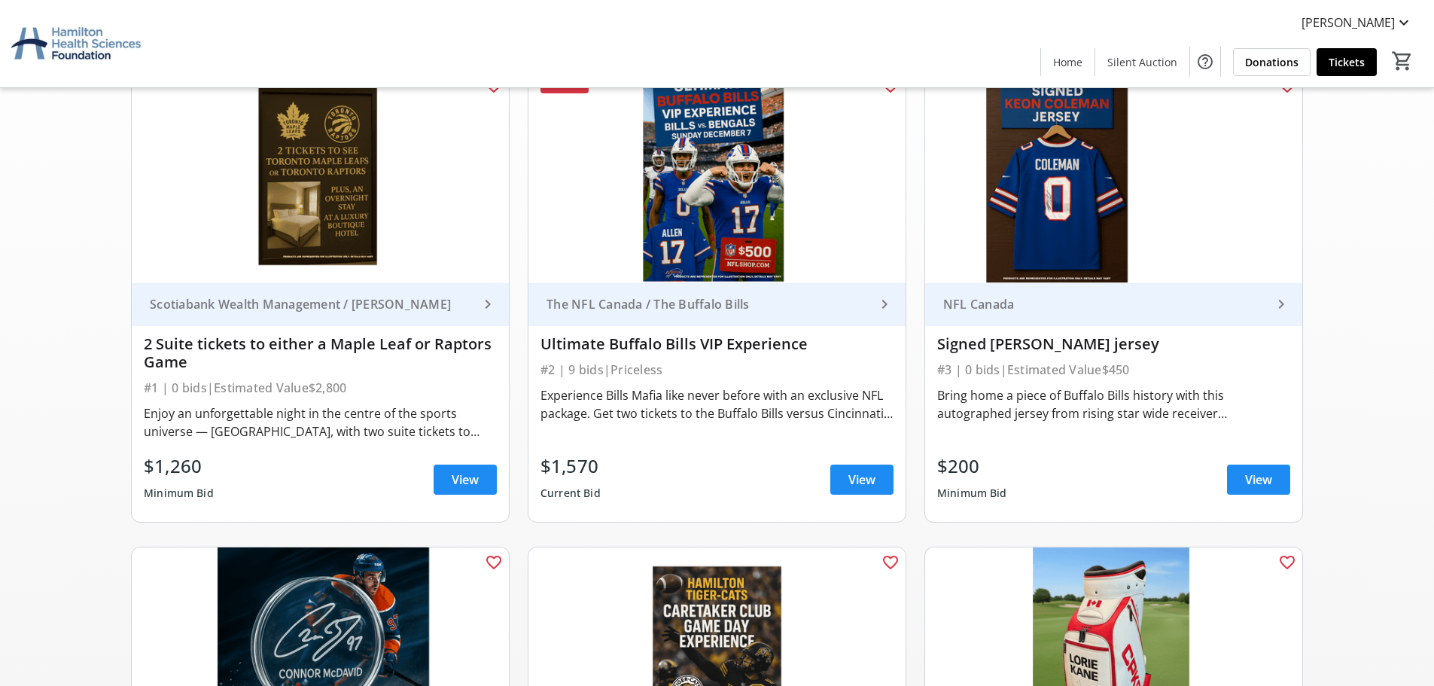
click at [653, 394] on div "Experience Bills Mafia like never before with an exclusive NFL package. Get two…" at bounding box center [716, 404] width 353 height 36
drag, startPoint x: 726, startPoint y: 396, endPoint x: 770, endPoint y: 400, distance: 44.6
click at [767, 400] on div "Experience Bills Mafia like never before with an exclusive NFL package. Get two…" at bounding box center [716, 404] width 353 height 36
click at [784, 416] on div "Experience Bills Mafia like never before with an exclusive NFL package. Get two…" at bounding box center [716, 404] width 353 height 36
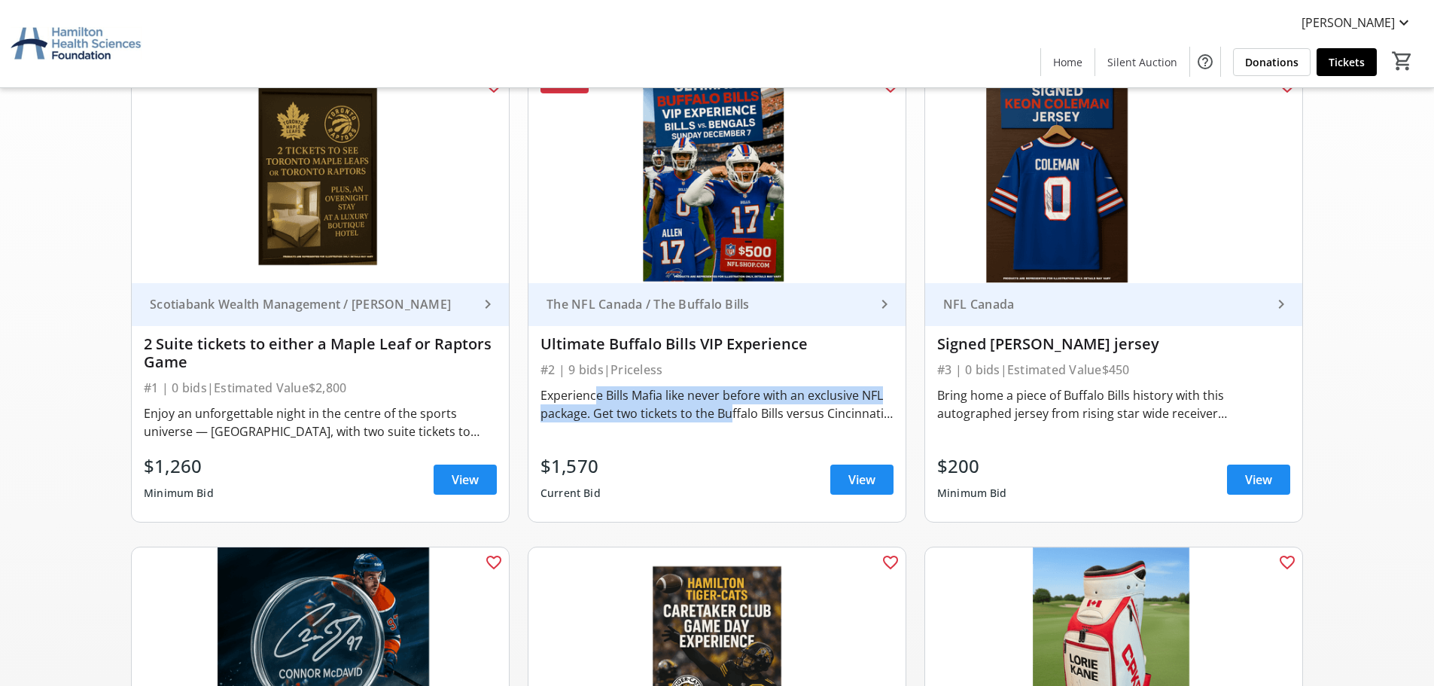
drag, startPoint x: 597, startPoint y: 400, endPoint x: 730, endPoint y: 407, distance: 133.4
click at [724, 406] on div "Experience Bills Mafia like never before with an exclusive NFL package. Get two…" at bounding box center [716, 404] width 353 height 36
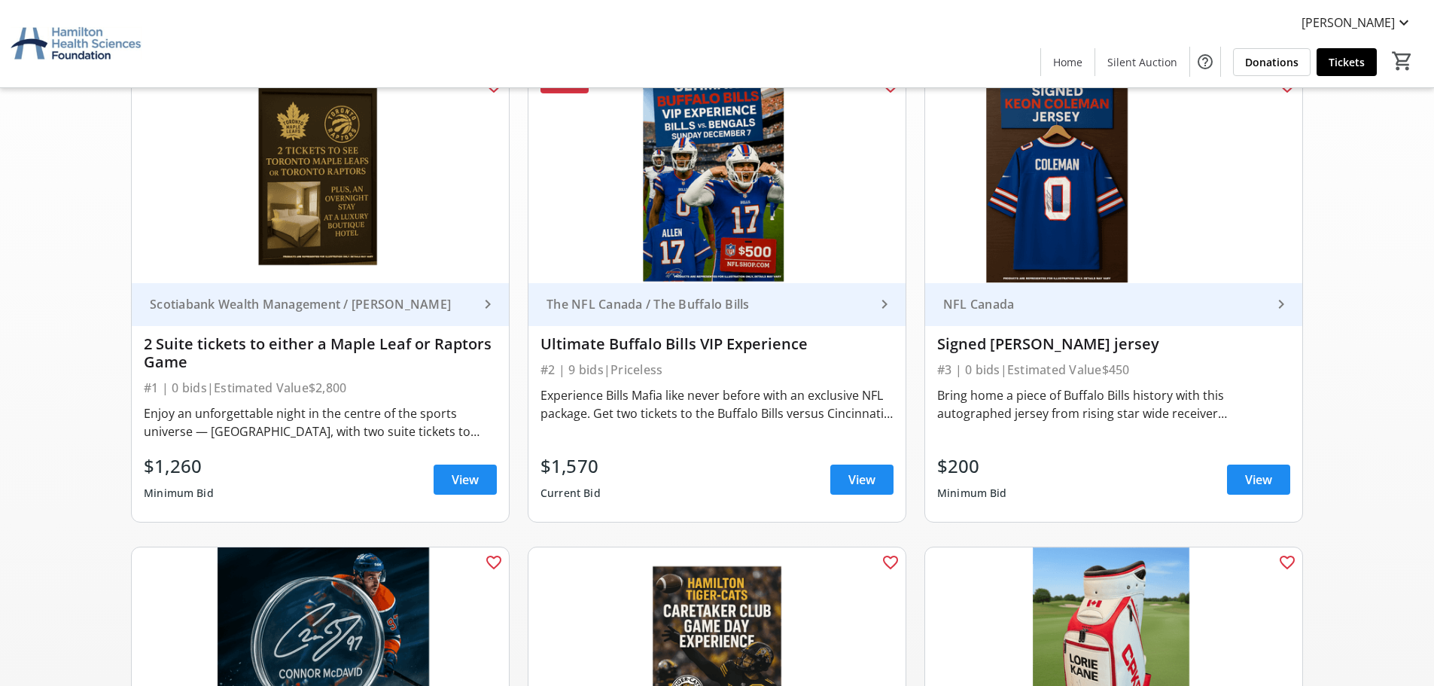
click at [730, 407] on div "Experience Bills Mafia like never before with an exclusive NFL package. Get two…" at bounding box center [716, 404] width 353 height 36
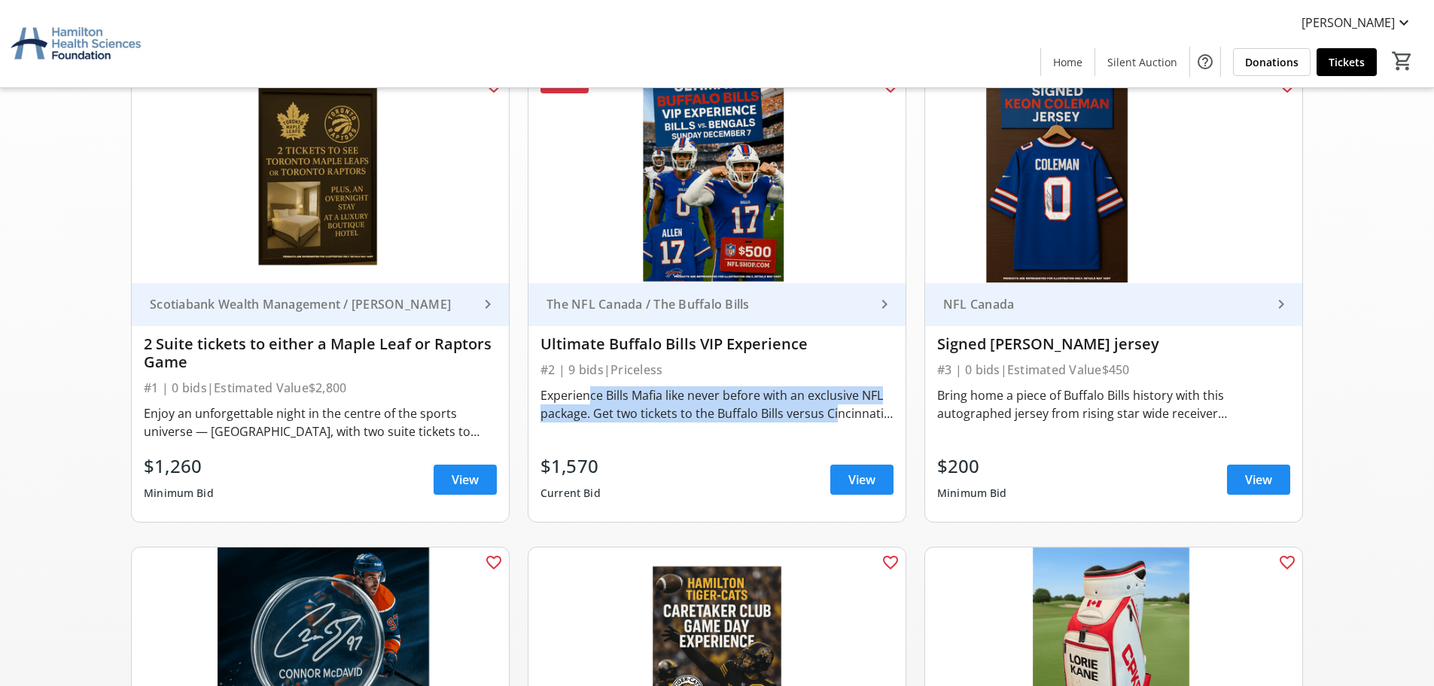
drag, startPoint x: 833, startPoint y: 414, endPoint x: 581, endPoint y: 396, distance: 252.8
click at [581, 396] on div "Experience Bills Mafia like never before with an exclusive NFL package. Get two…" at bounding box center [716, 404] width 353 height 36
drag, startPoint x: 579, startPoint y: 395, endPoint x: 841, endPoint y: 410, distance: 262.4
click at [841, 410] on div "Experience Bills Mafia like never before with an exclusive NFL package. Get two…" at bounding box center [716, 404] width 353 height 36
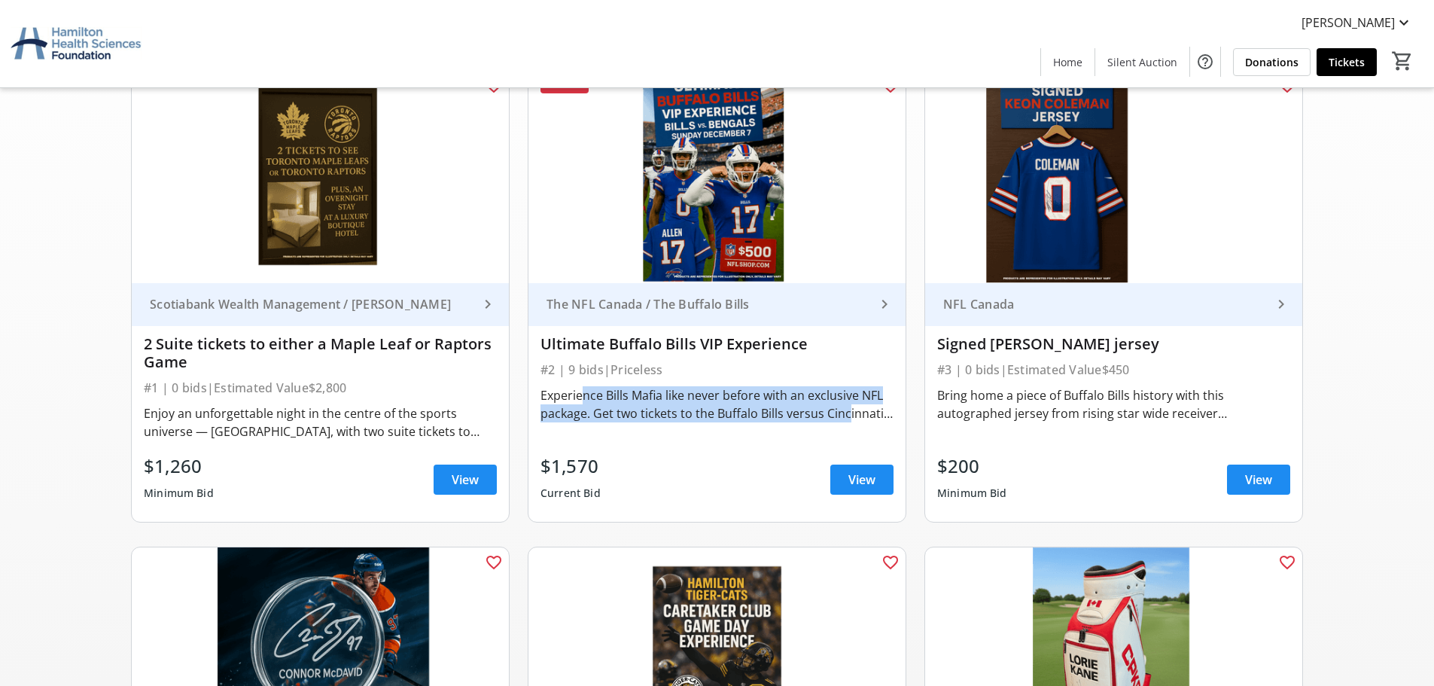
click at [843, 411] on div "Experience Bills Mafia like never before with an exclusive NFL package. Get two…" at bounding box center [716, 404] width 353 height 36
drag, startPoint x: 848, startPoint y: 413, endPoint x: 568, endPoint y: 388, distance: 281.1
click at [568, 388] on div "Experience Bills Mafia like never before with an exclusive NFL package. Get two…" at bounding box center [716, 404] width 353 height 36
drag, startPoint x: 568, startPoint y: 388, endPoint x: 860, endPoint y: 407, distance: 292.7
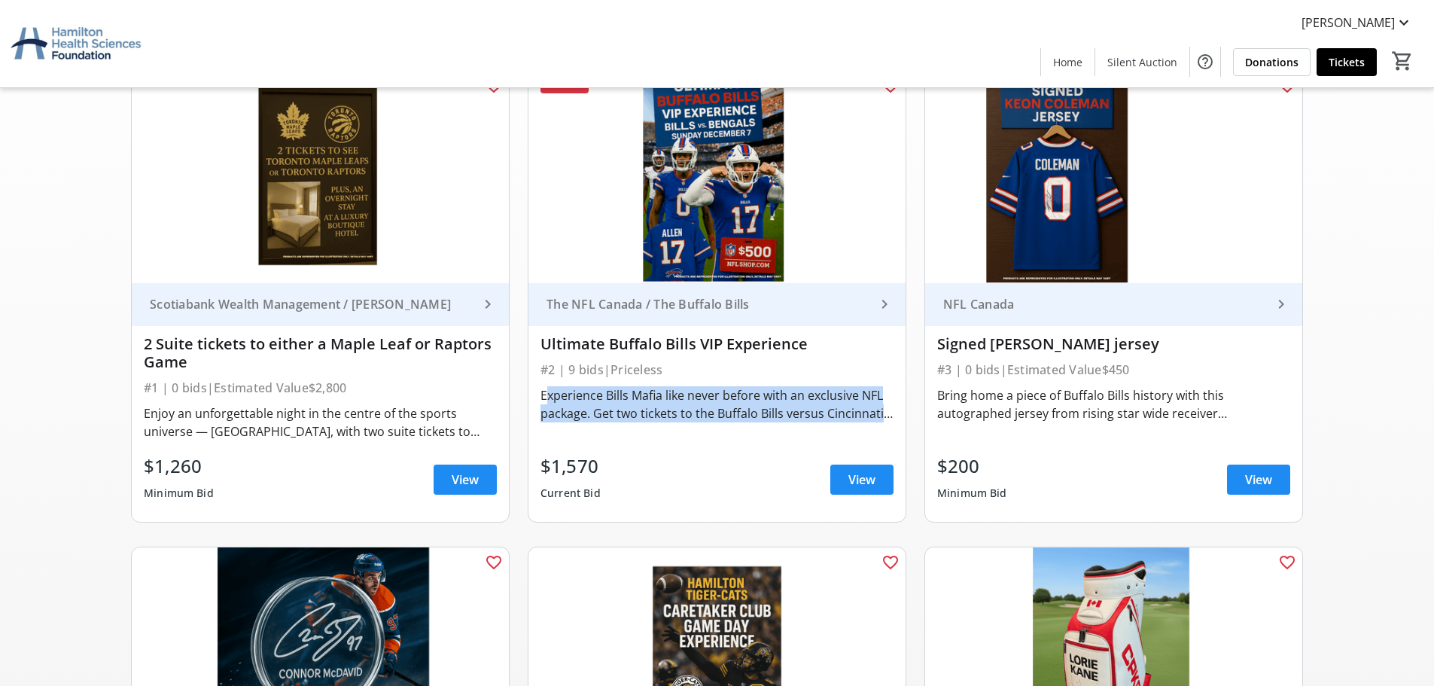
click at [860, 407] on div "Experience Bills Mafia like never before with an exclusive NFL package. Get two…" at bounding box center [716, 404] width 353 height 36
click at [820, 396] on div "Experience Bills Mafia like never before with an exclusive NFL package. Get two…" at bounding box center [716, 404] width 353 height 36
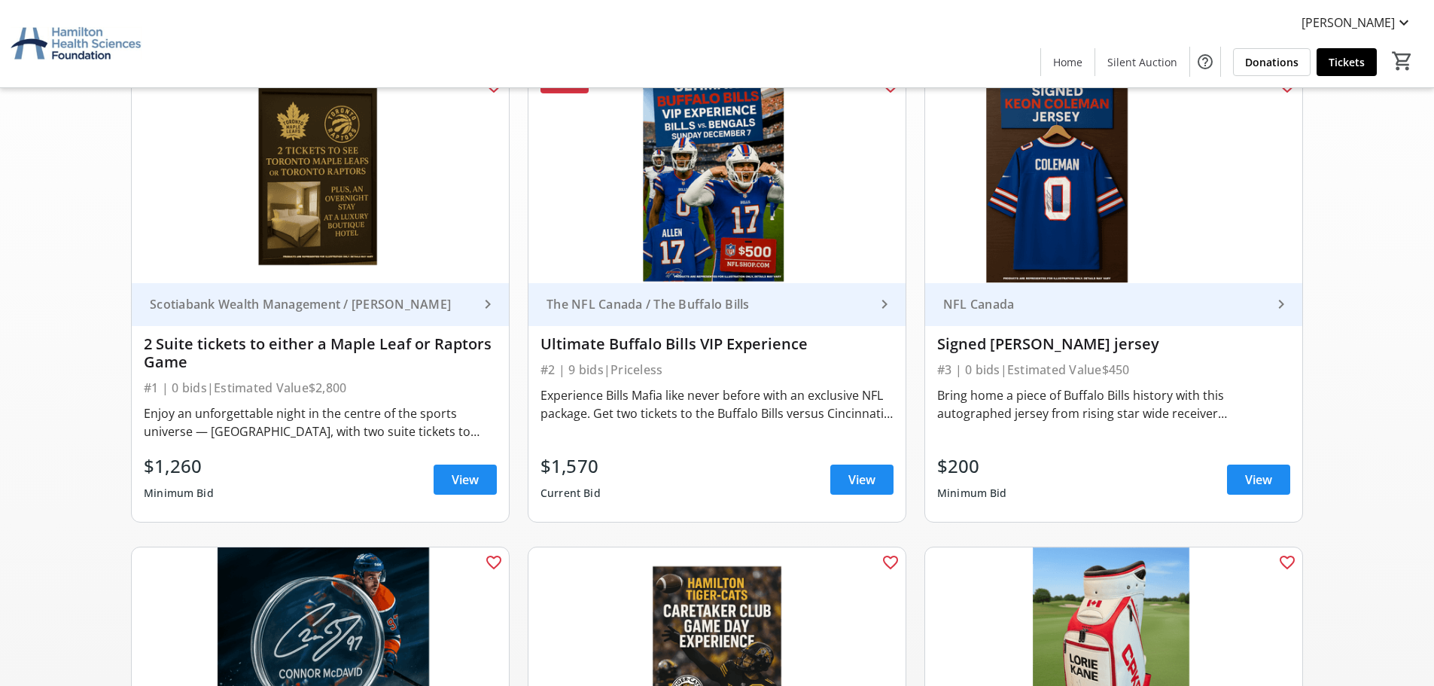
click at [599, 471] on div "$1,570" at bounding box center [570, 465] width 60 height 27
click at [868, 482] on span "View" at bounding box center [861, 479] width 27 height 18
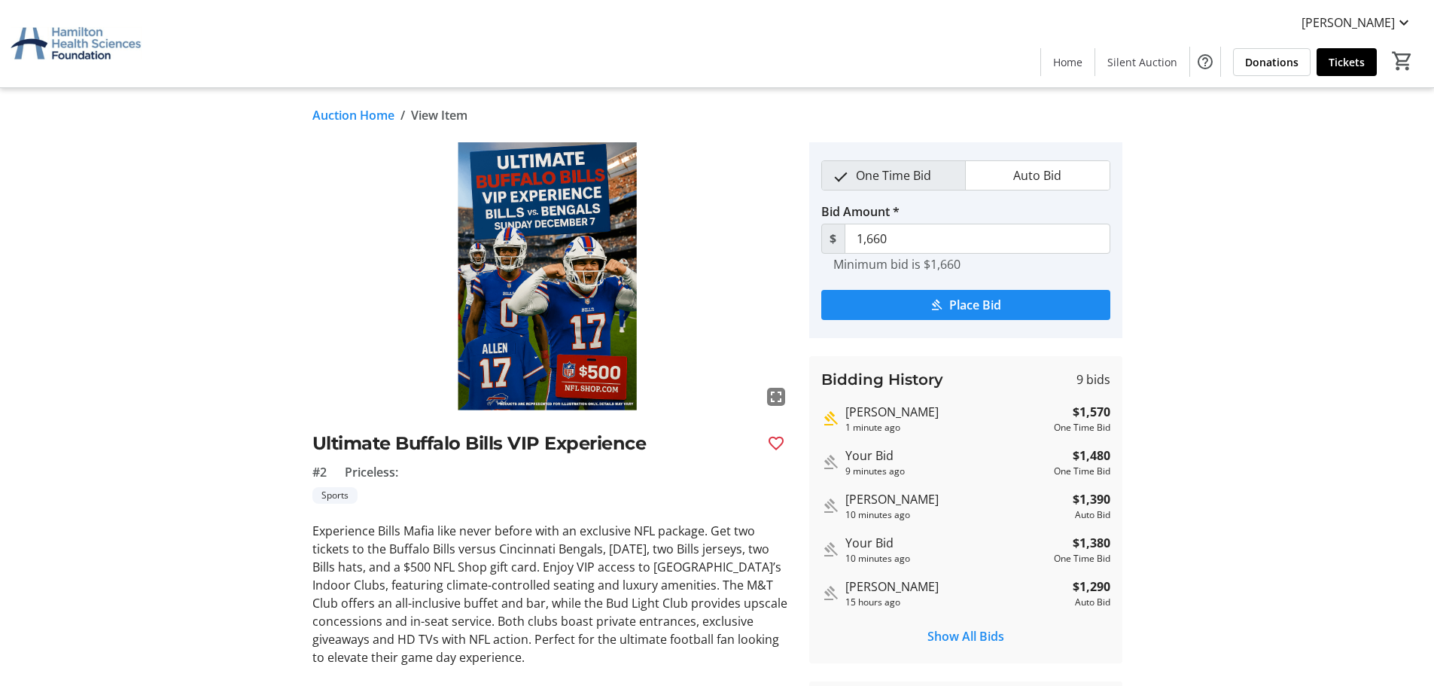
click at [700, 605] on p "Experience Bills Mafia like never before with an exclusive NFL package. Get two…" at bounding box center [551, 594] width 479 height 145
click at [725, 554] on p "Experience Bills Mafia like never before with an exclusive NFL package. Get two…" at bounding box center [551, 594] width 479 height 145
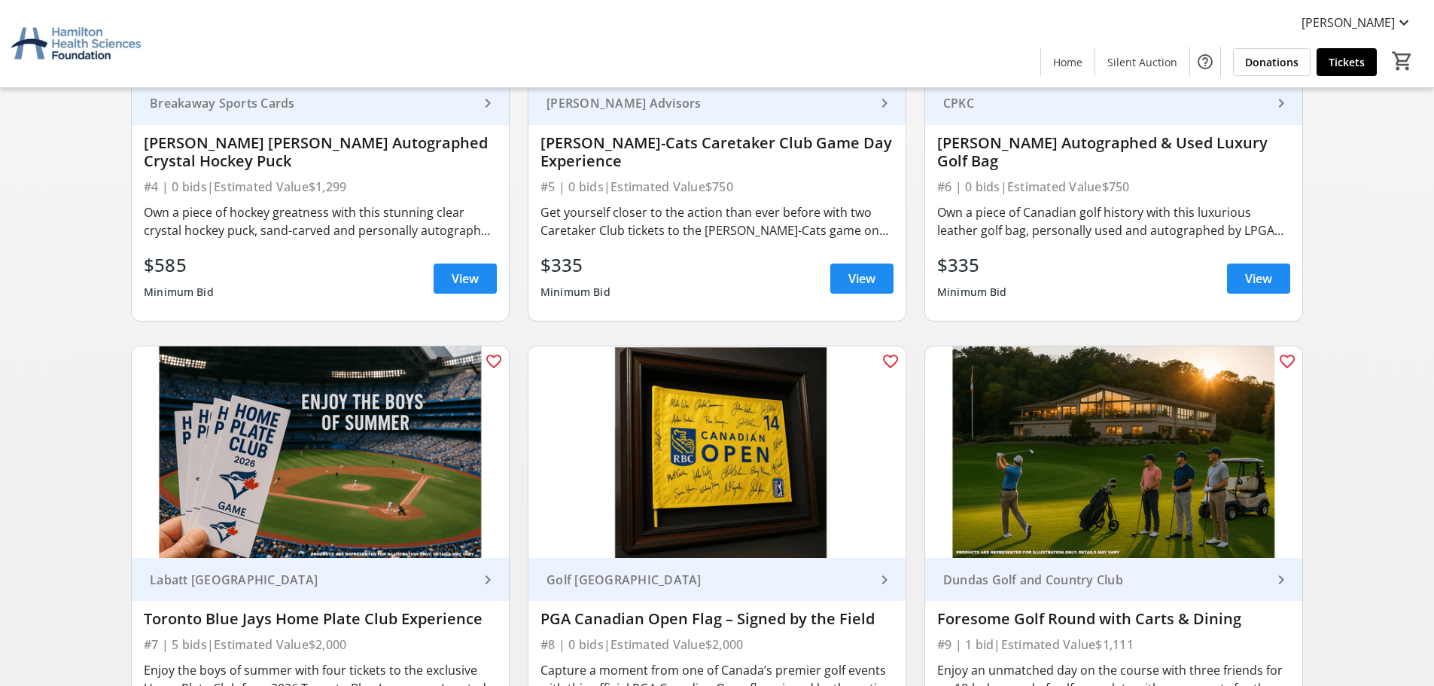
scroll to position [979, 0]
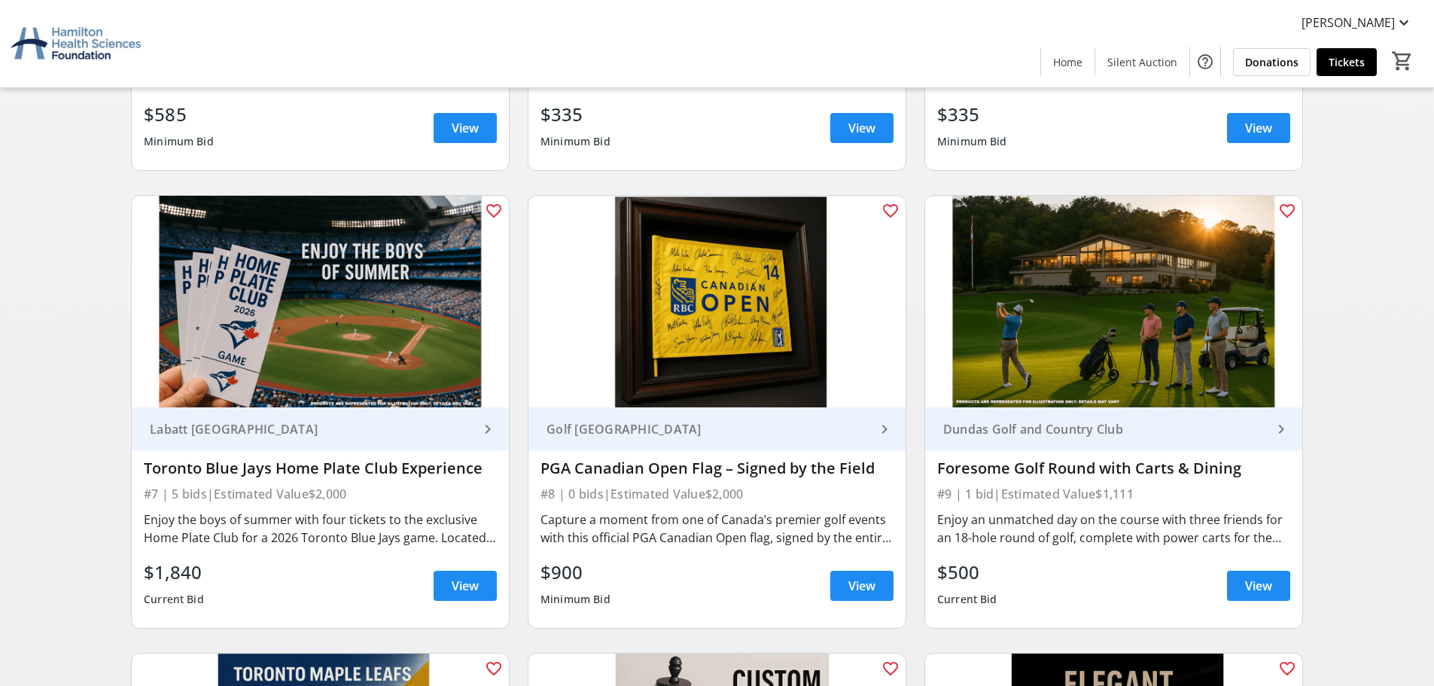
click at [511, 402] on div "favorite_outline Labatt Canada keyboard_arrow_right Toronto Blue Jays Home Plat…" at bounding box center [320, 412] width 397 height 458
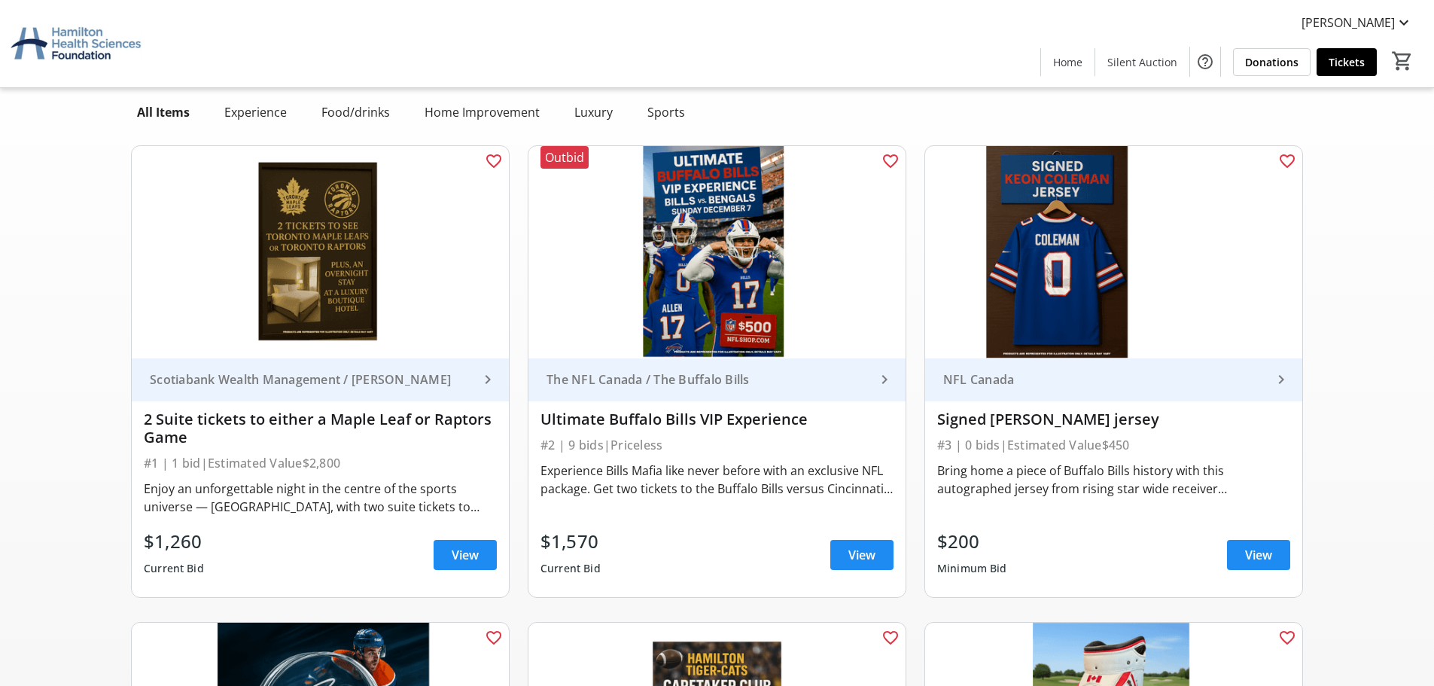
scroll to position [0, 0]
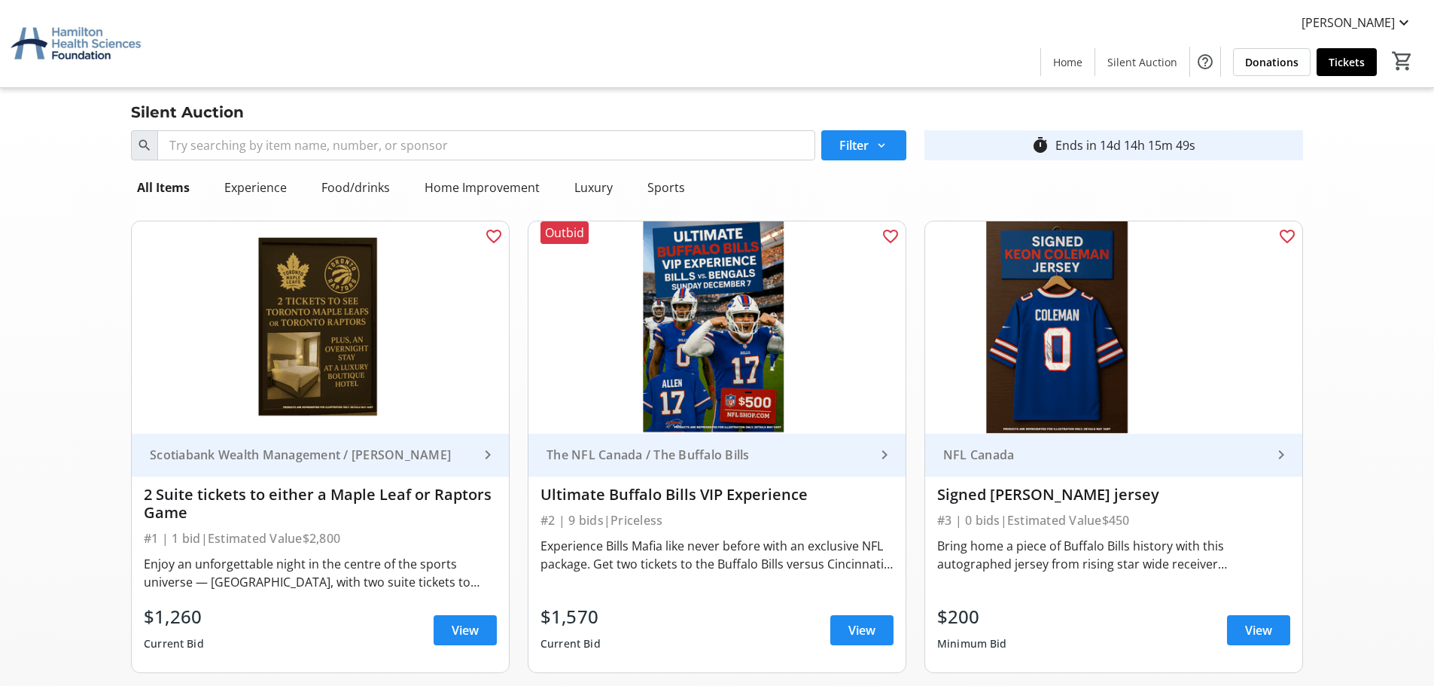
click at [174, 107] on div "Silent Auction" at bounding box center [187, 112] width 131 height 24
click at [175, 107] on div "Silent Auction" at bounding box center [187, 112] width 131 height 24
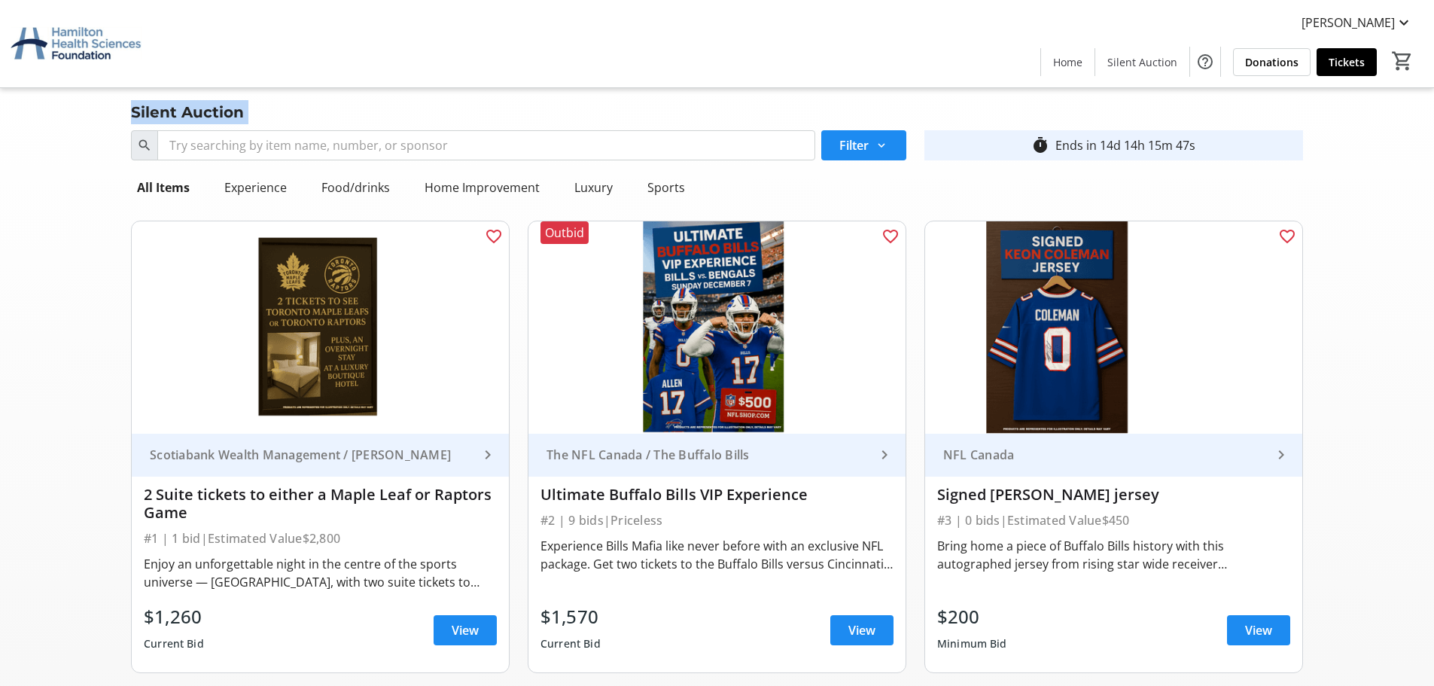
click at [115, 112] on div "Silent Auction" at bounding box center [717, 112] width 1428 height 24
click at [180, 111] on div "Silent Auction" at bounding box center [187, 112] width 131 height 24
click at [180, 110] on div "Silent Auction" at bounding box center [187, 112] width 131 height 24
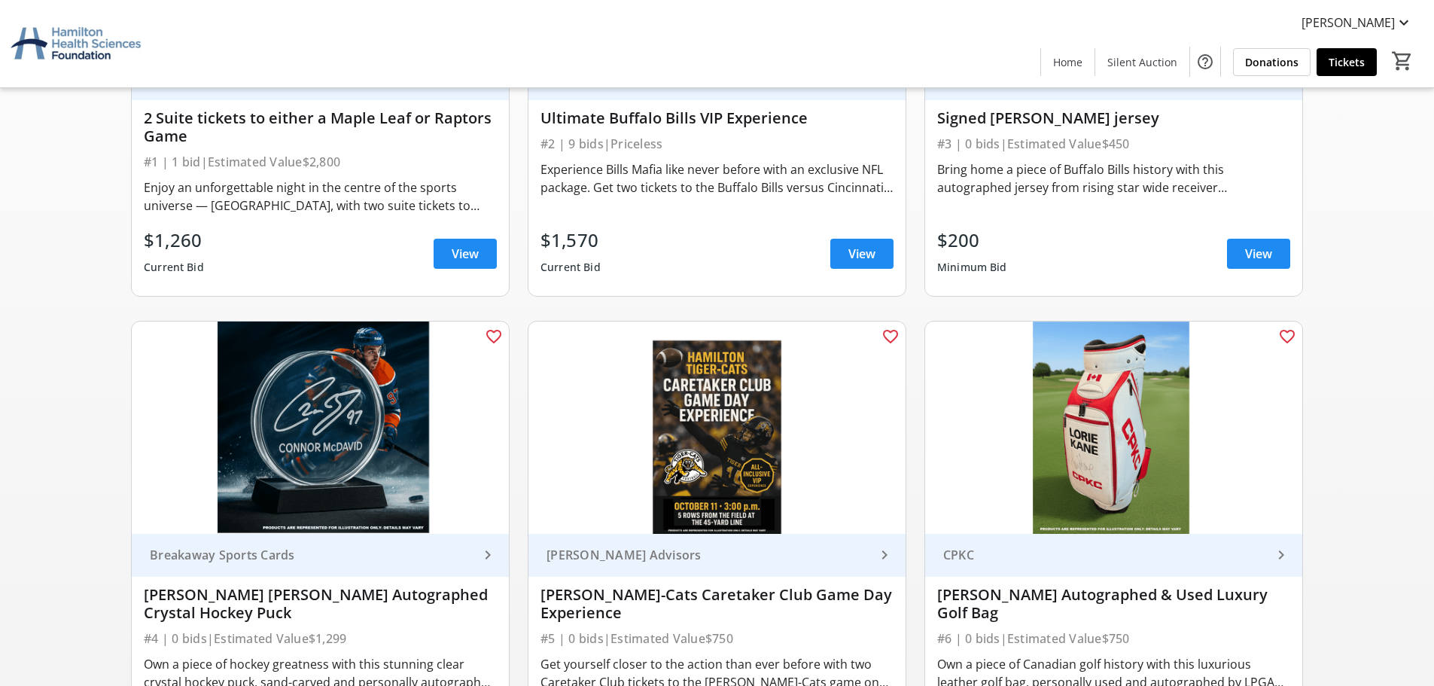
scroll to position [452, 0]
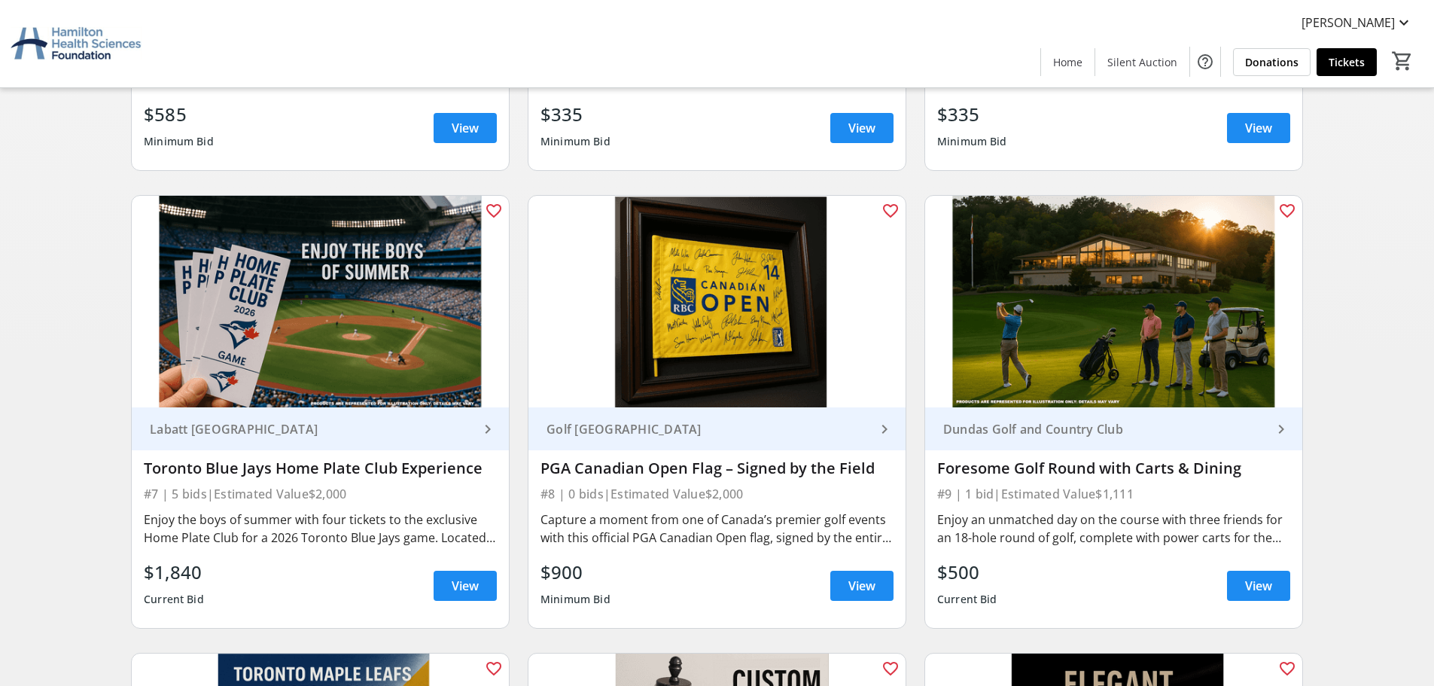
scroll to position [1129, 0]
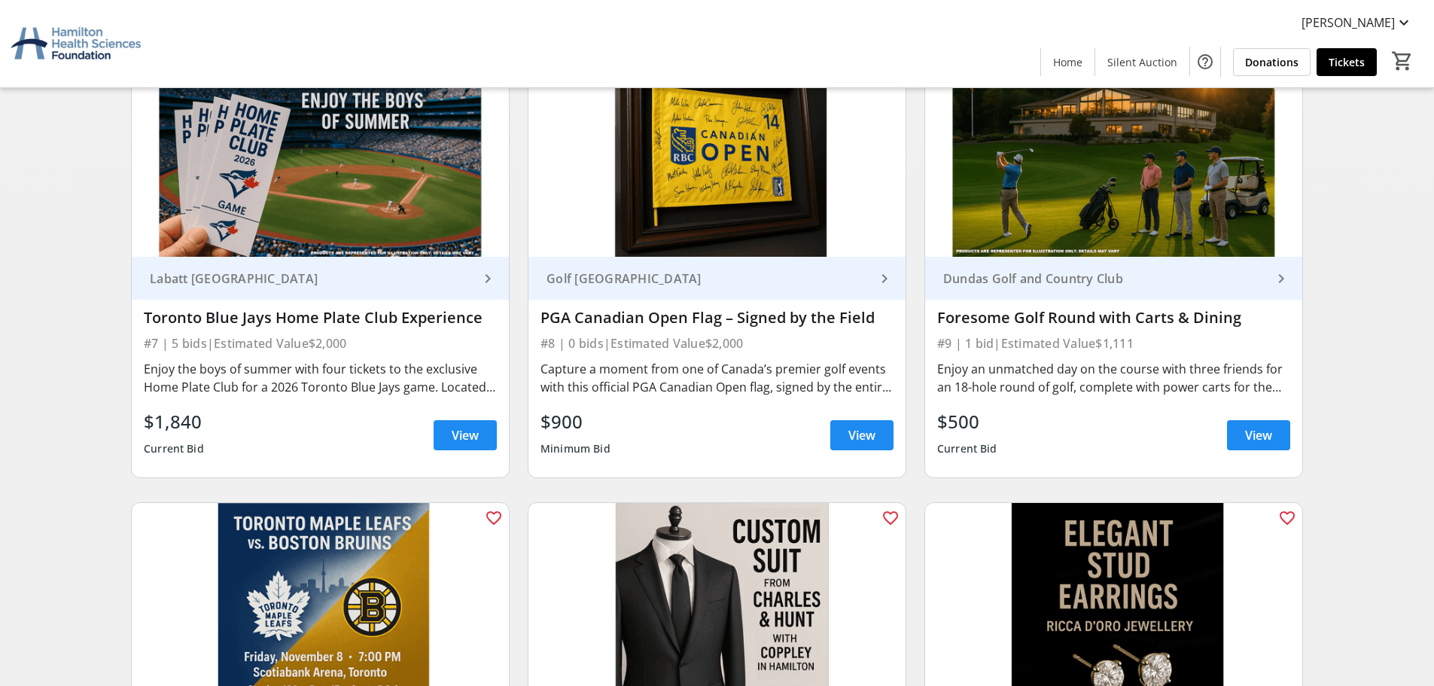
click at [521, 248] on div "favorite_outline Golf [GEOGRAPHIC_DATA] keyboard_arrow_right PGA Canadian Open …" at bounding box center [717, 261] width 397 height 458
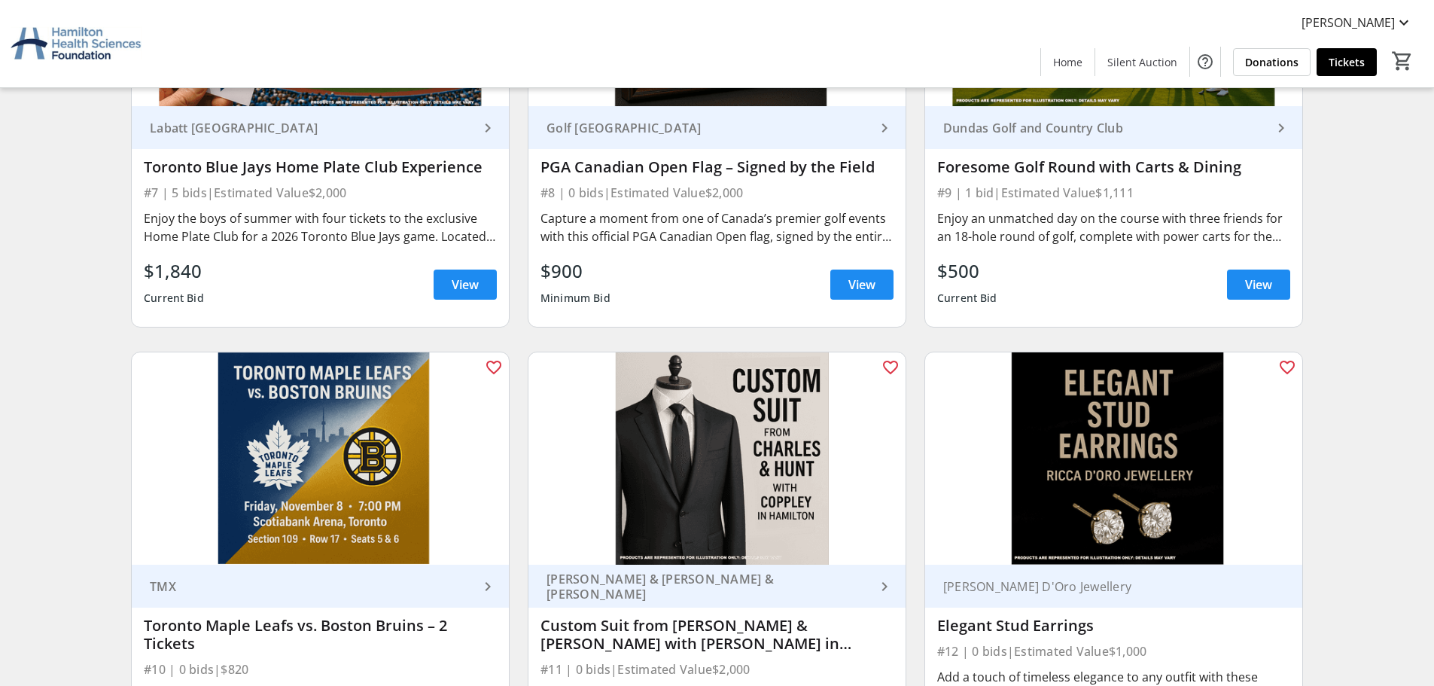
scroll to position [1355, 0]
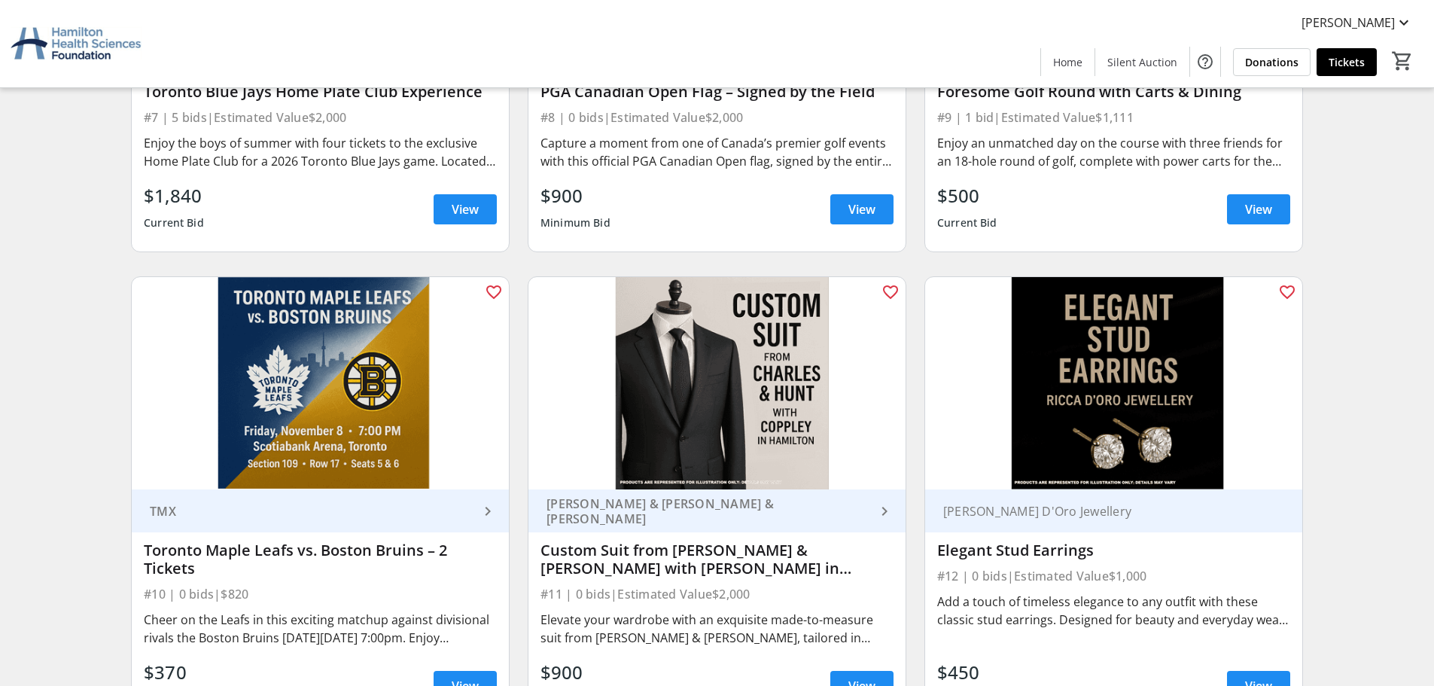
click at [923, 259] on div "favorite_outline Dundas Golf and Country Club keyboard_arrow_right Foresome Gol…" at bounding box center [1113, 36] width 397 height 458
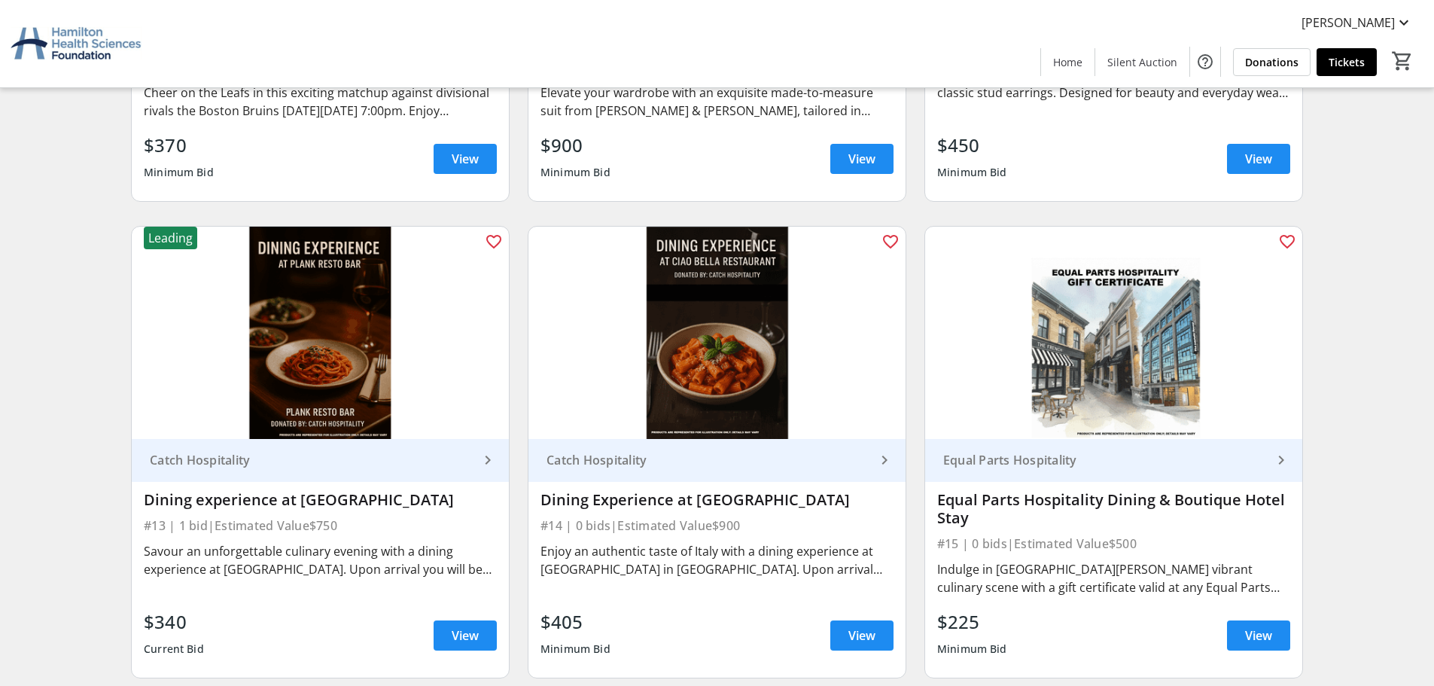
scroll to position [1957, 0]
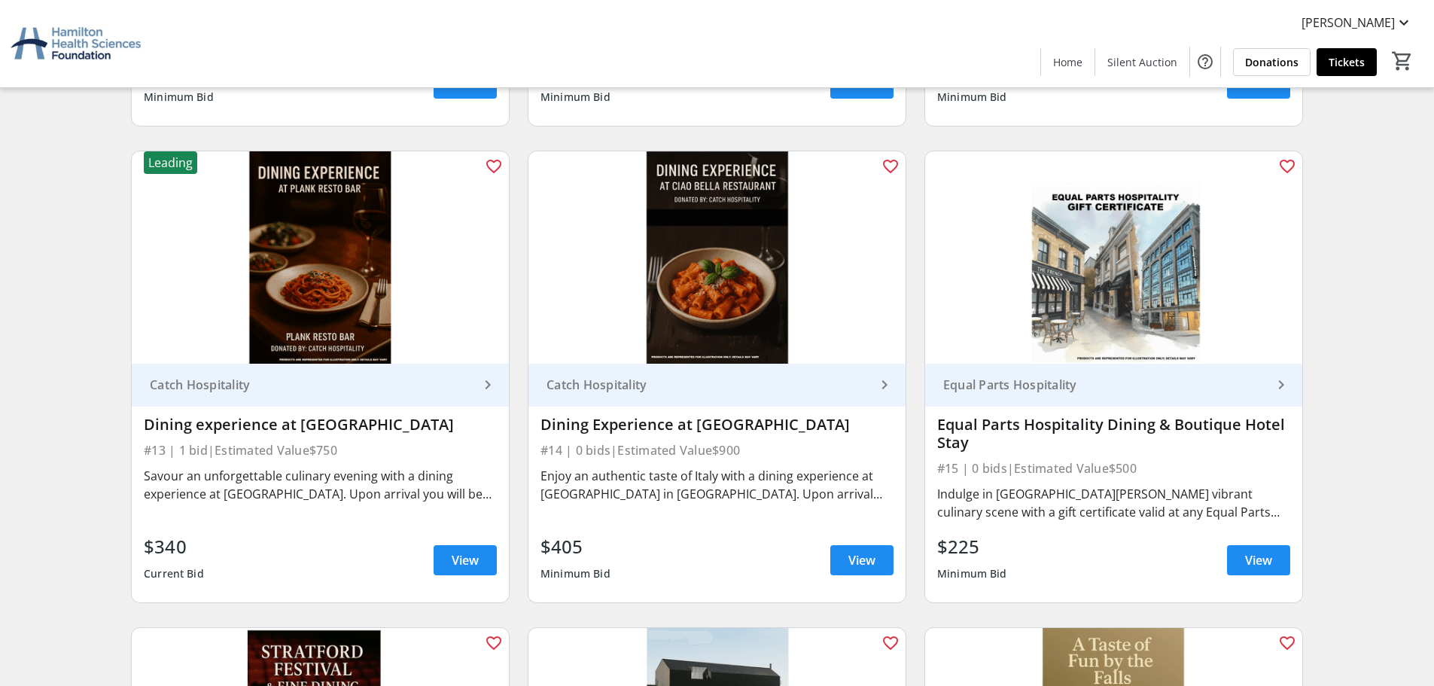
click at [525, 139] on div "favorite_outline Catch Hospitality keyboard_arrow_right Dining Experience at [G…" at bounding box center [717, 377] width 397 height 476
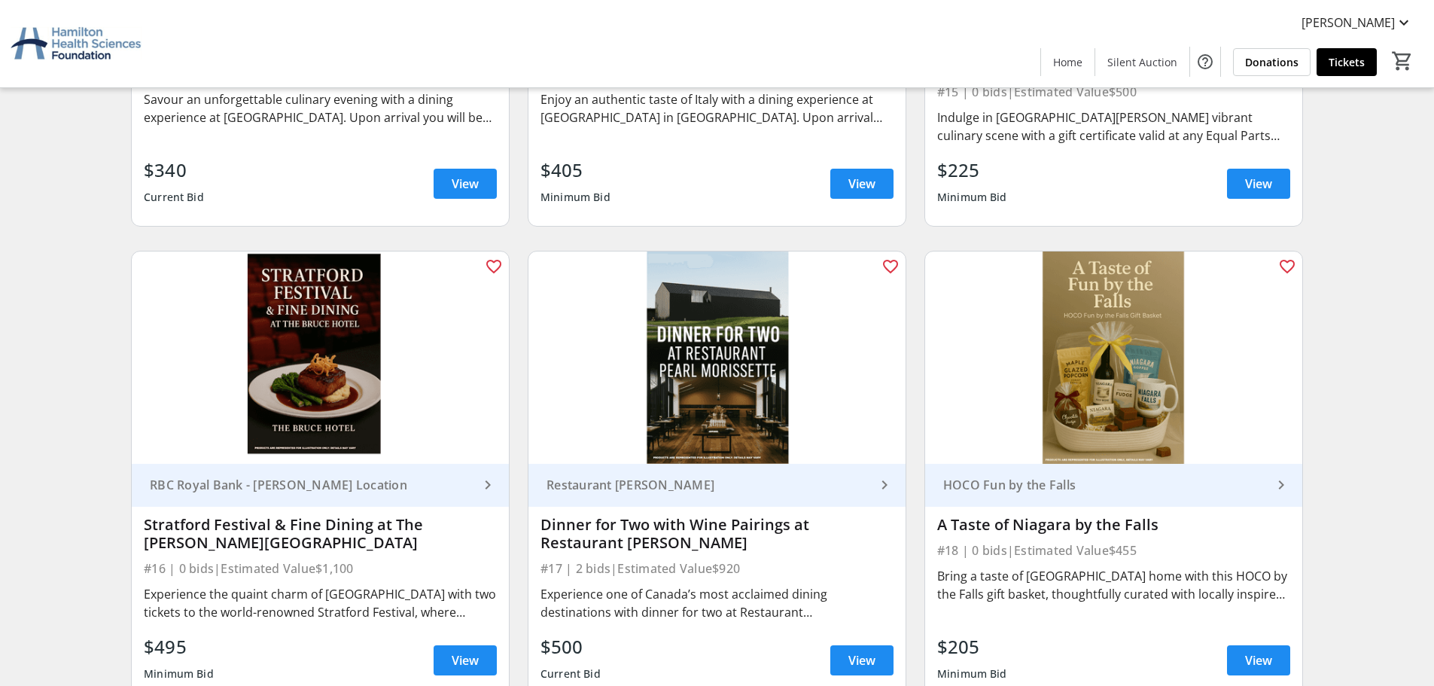
scroll to position [2484, 0]
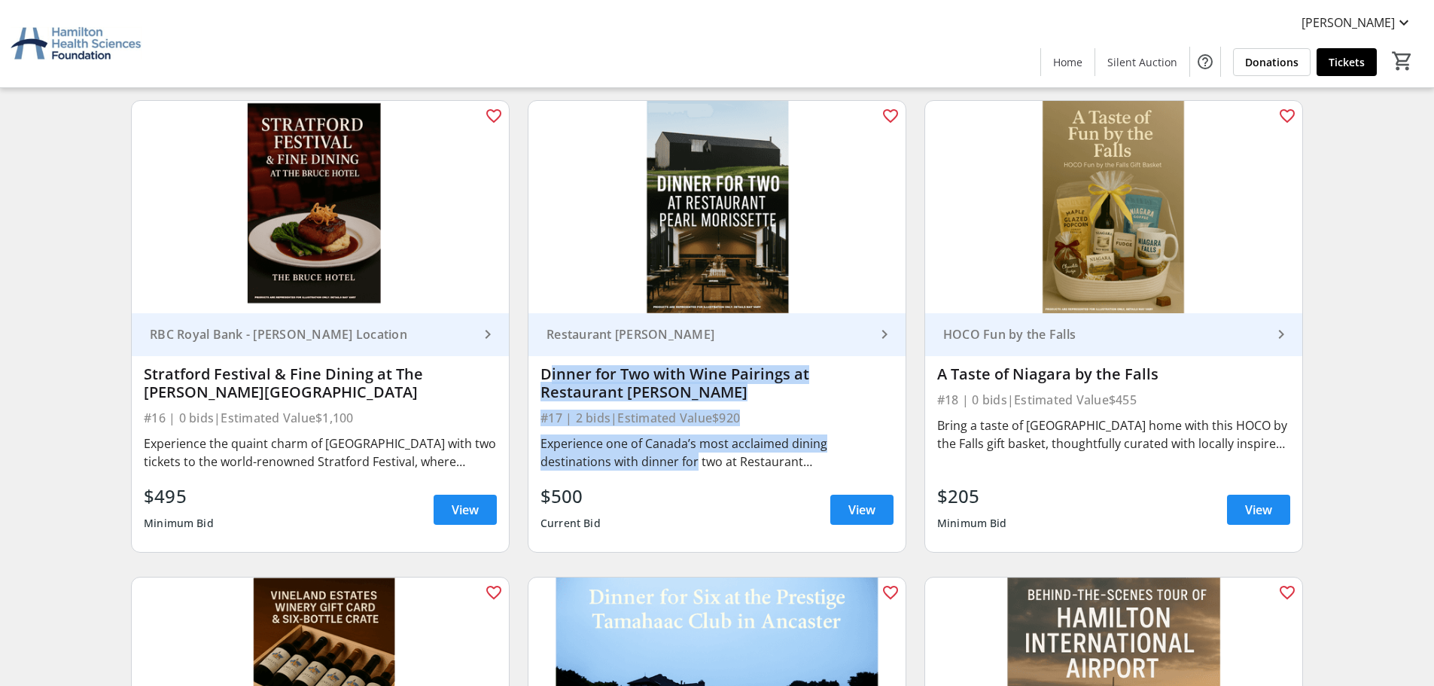
drag, startPoint x: 547, startPoint y: 380, endPoint x: 691, endPoint y: 458, distance: 163.7
click at [691, 459] on div "Restaurant [PERSON_NAME] keyboard_arrow_right Dinner for Two with Wine Pairings…" at bounding box center [716, 432] width 377 height 239
click at [693, 458] on div "Experience one of Canada’s most acclaimed dining destinations with dinner for t…" at bounding box center [716, 452] width 353 height 36
click at [721, 445] on div "Experience one of Canada’s most acclaimed dining destinations with dinner for t…" at bounding box center [716, 452] width 353 height 36
click at [722, 445] on div "Experience one of Canada’s most acclaimed dining destinations with dinner for t…" at bounding box center [716, 452] width 353 height 36
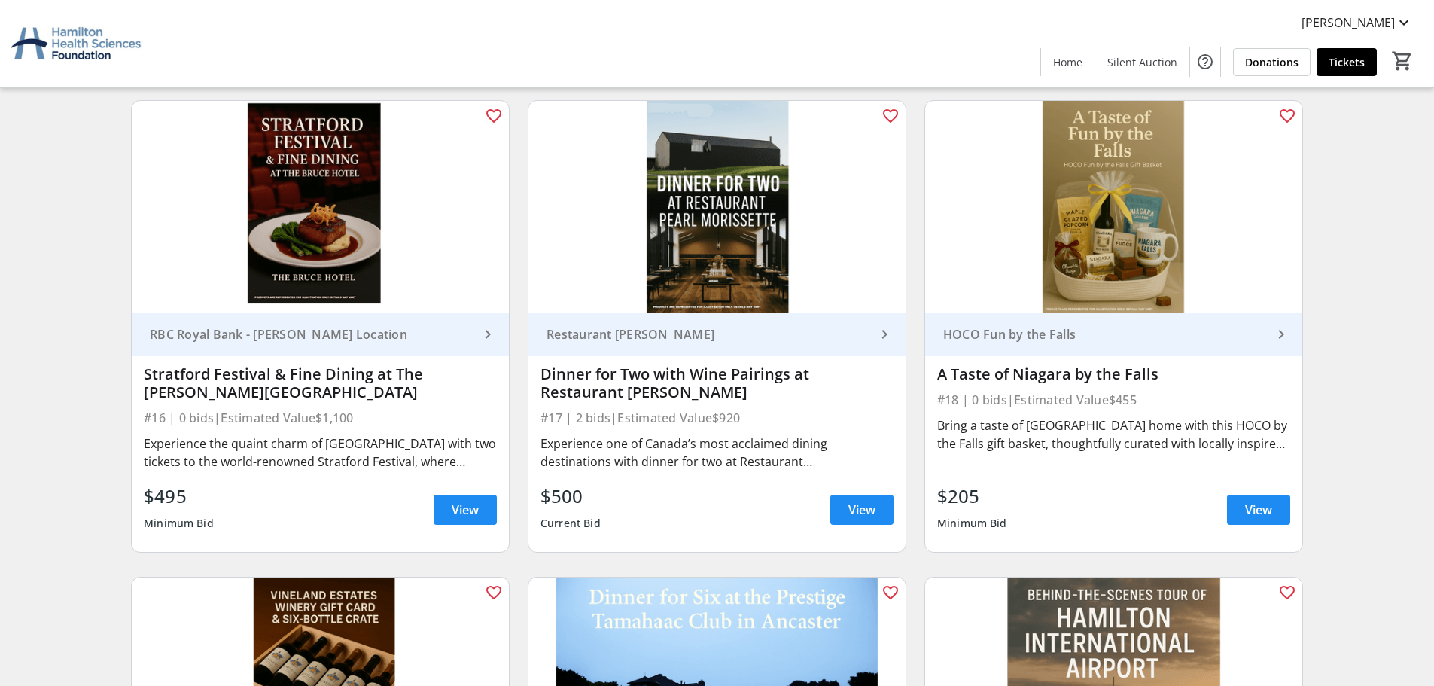
click at [402, 444] on div "Experience the quaint charm of [GEOGRAPHIC_DATA] with two tickets to the world-…" at bounding box center [320, 452] width 353 height 36
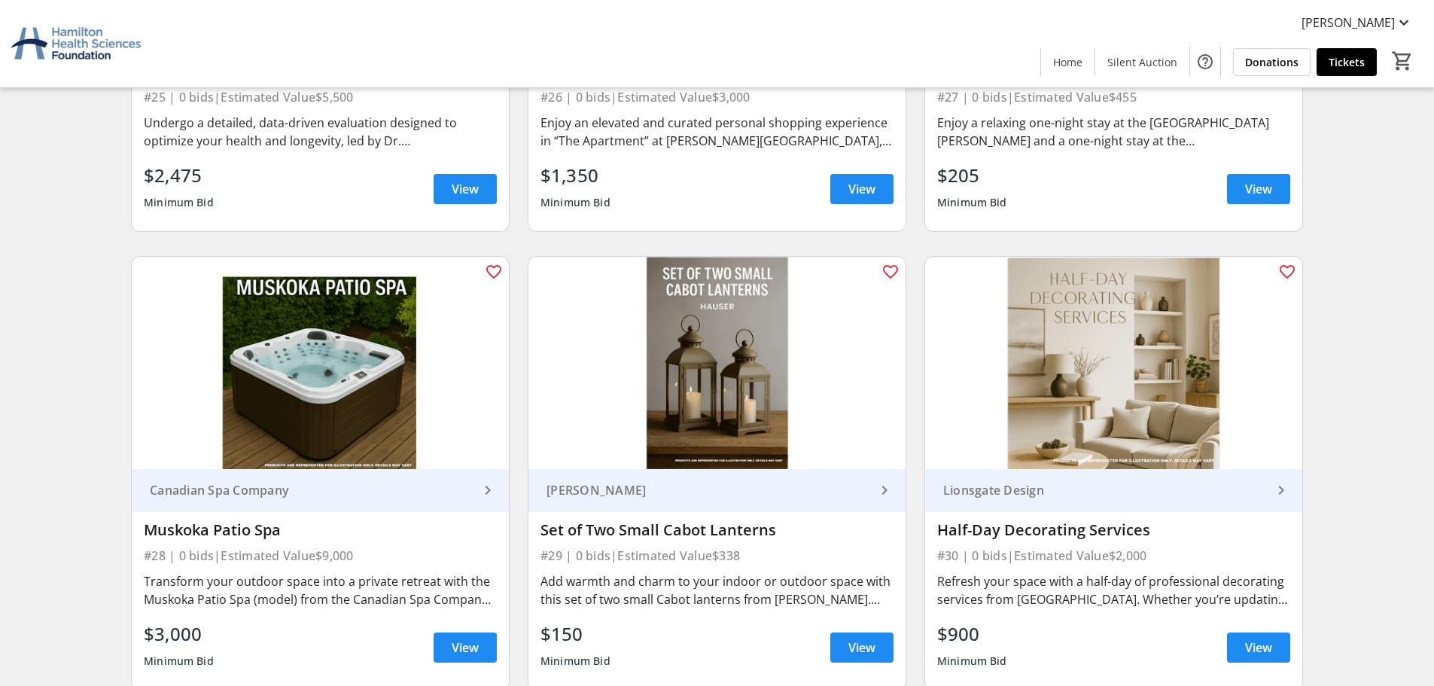
scroll to position [4366, 0]
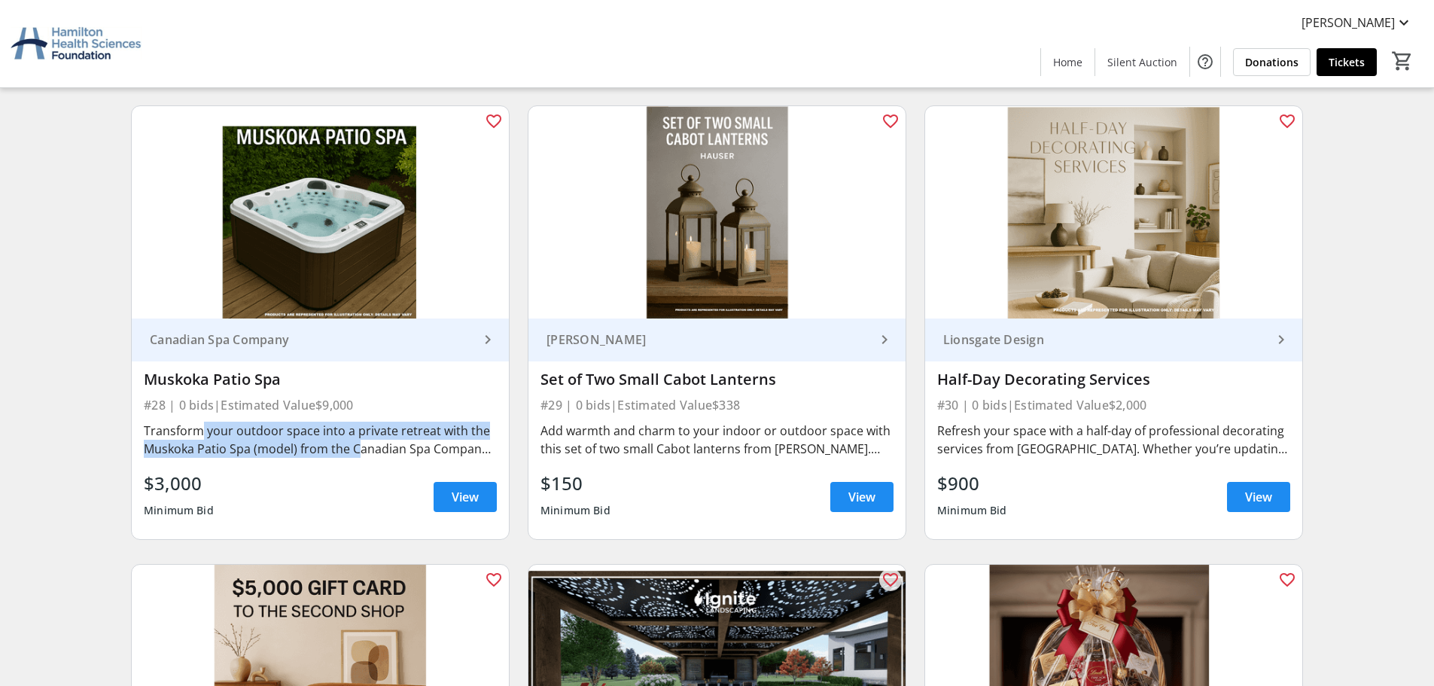
drag, startPoint x: 191, startPoint y: 435, endPoint x: 363, endPoint y: 440, distance: 171.7
click at [362, 440] on div "Transform your outdoor space into a private retreat with the Muskoka Patio Spa …" at bounding box center [320, 440] width 353 height 36
click at [364, 440] on div "Transform your outdoor space into a private retreat with the Muskoka Patio Spa …" at bounding box center [320, 440] width 353 height 36
drag, startPoint x: 396, startPoint y: 450, endPoint x: 184, endPoint y: 439, distance: 211.8
click at [185, 439] on div "Transform your outdoor space into a private retreat with the Muskoka Patio Spa …" at bounding box center [320, 440] width 353 height 36
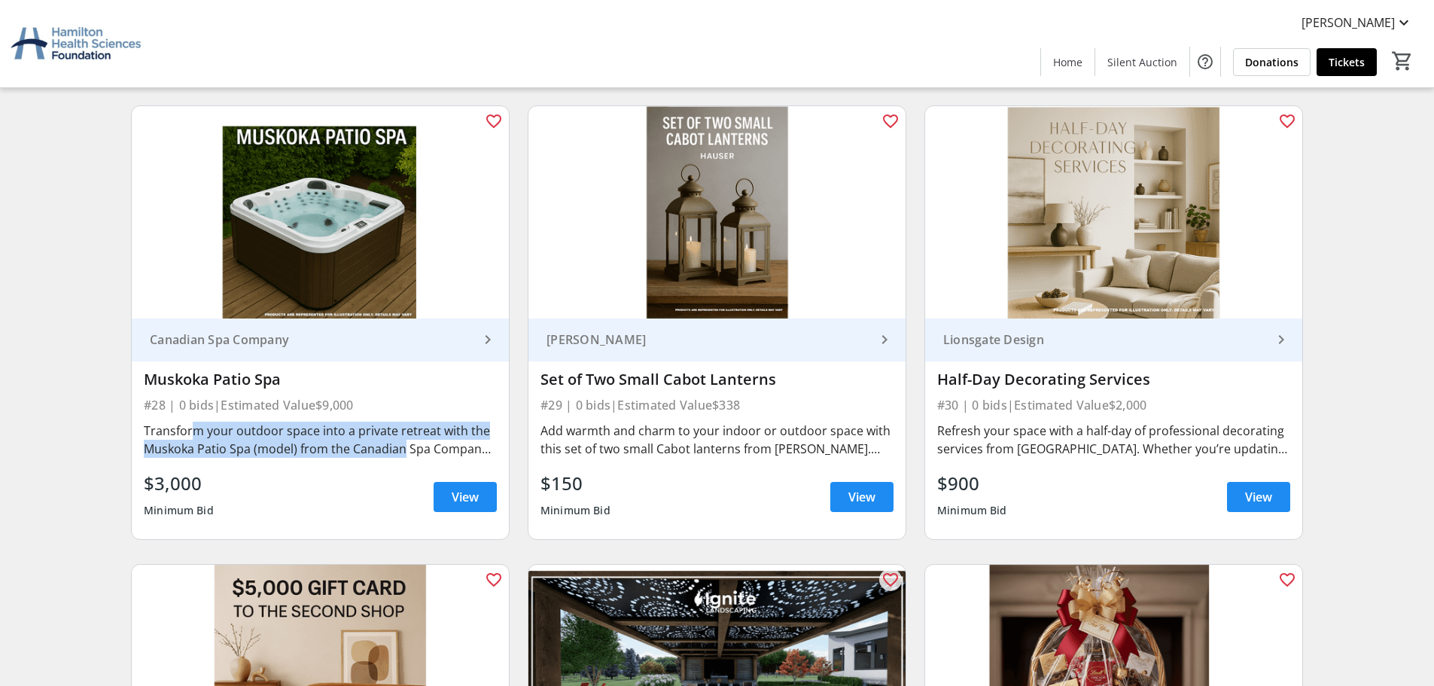
click at [184, 439] on div "Transform your outdoor space into a private retreat with the Muskoka Patio Spa …" at bounding box center [320, 440] width 353 height 36
click at [477, 497] on span "View" at bounding box center [465, 497] width 27 height 18
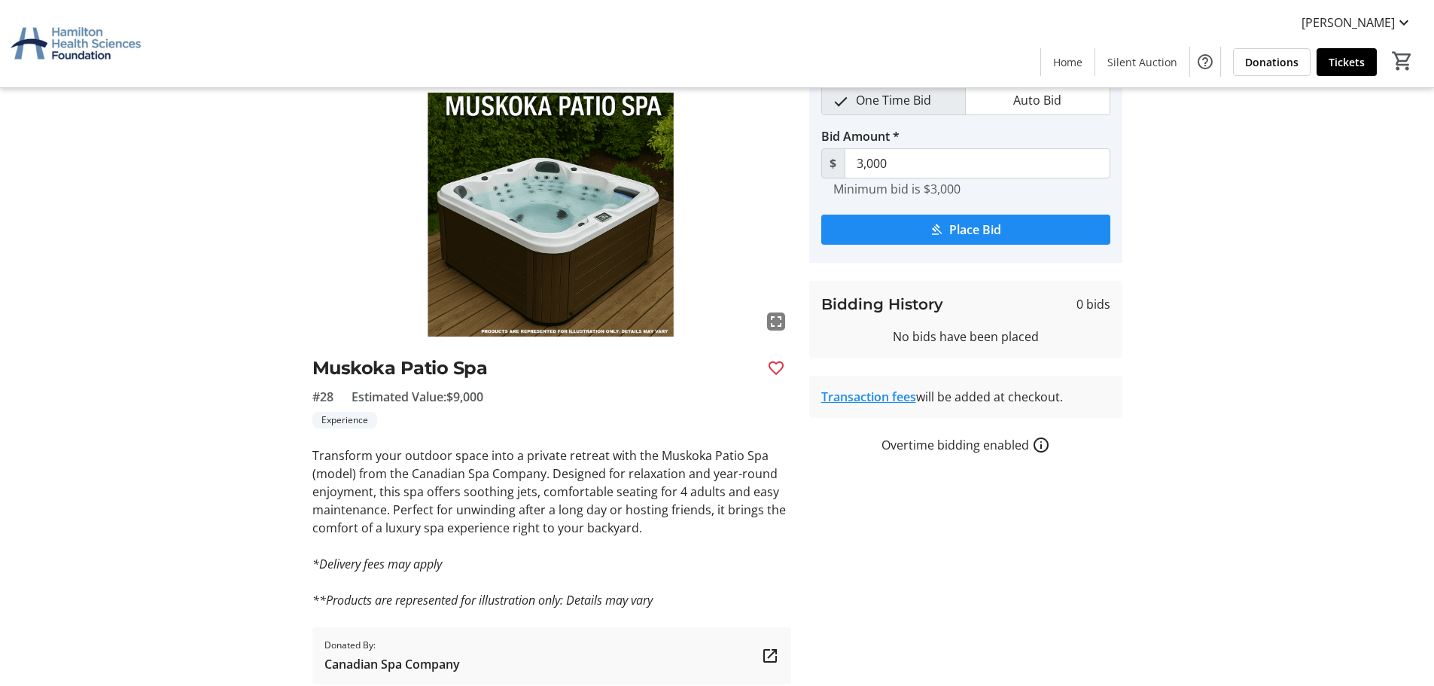
scroll to position [131, 0]
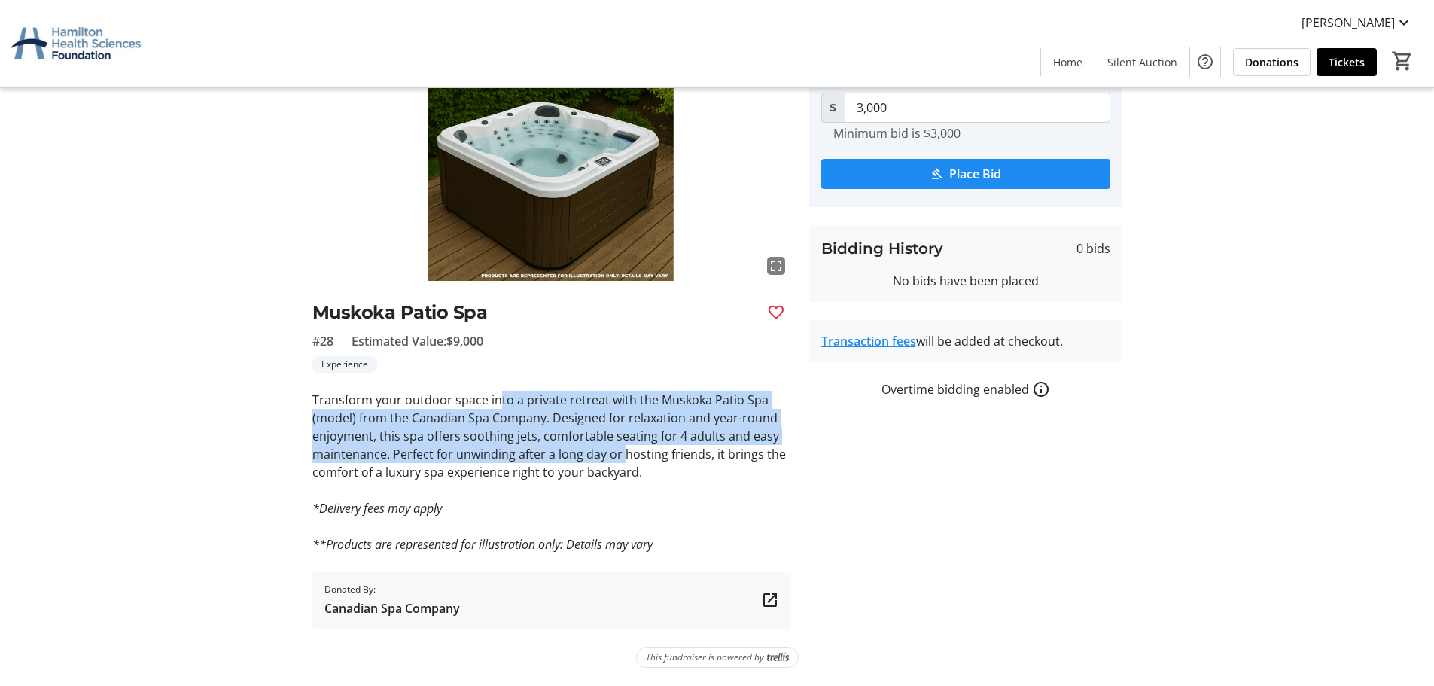
drag, startPoint x: 497, startPoint y: 400, endPoint x: 627, endPoint y: 459, distance: 143.2
click at [627, 459] on p "Transform your outdoor space into a private retreat with the Muskoka Patio Spa …" at bounding box center [551, 436] width 479 height 90
click at [628, 459] on p "Transform your outdoor space into a private retreat with the Muskoka Patio Spa …" at bounding box center [551, 436] width 479 height 90
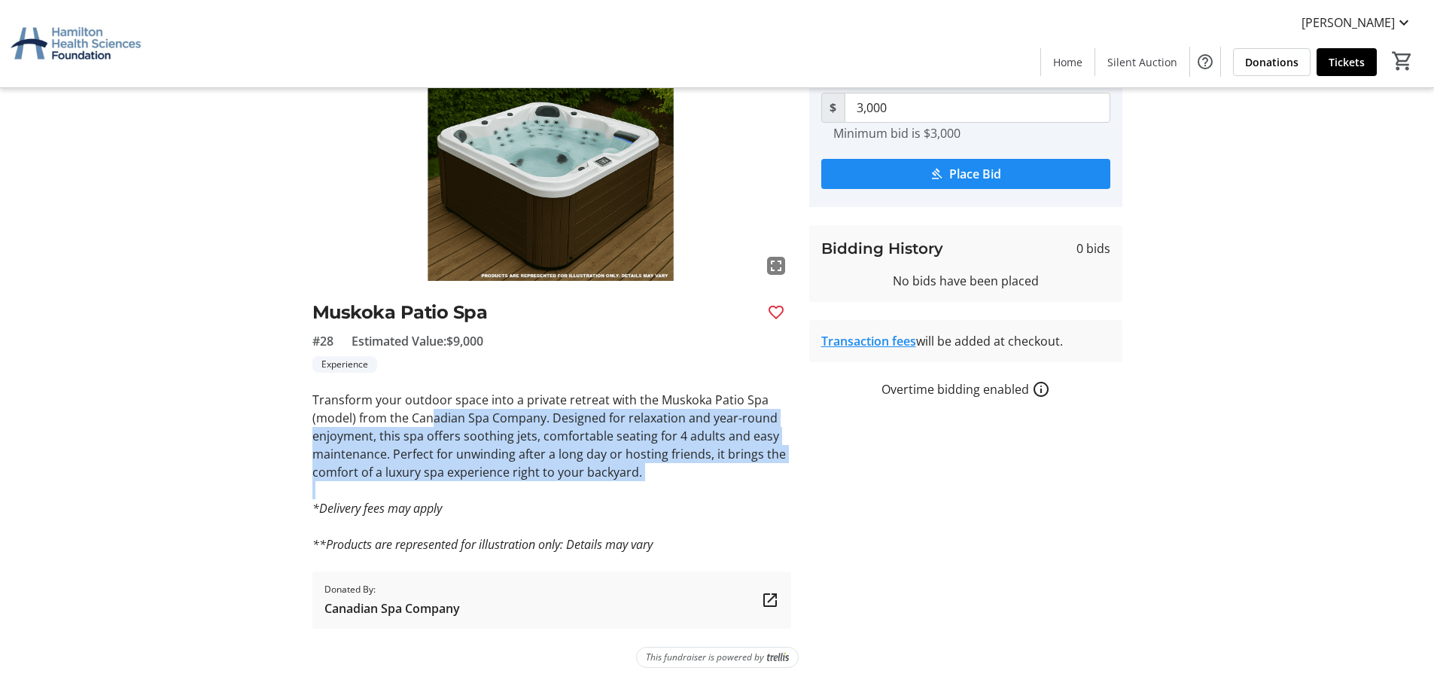
drag, startPoint x: 634, startPoint y: 485, endPoint x: 416, endPoint y: 409, distance: 230.4
click at [422, 413] on div "Transform your outdoor space into a private retreat with the Muskoka Patio Spa …" at bounding box center [551, 472] width 479 height 163
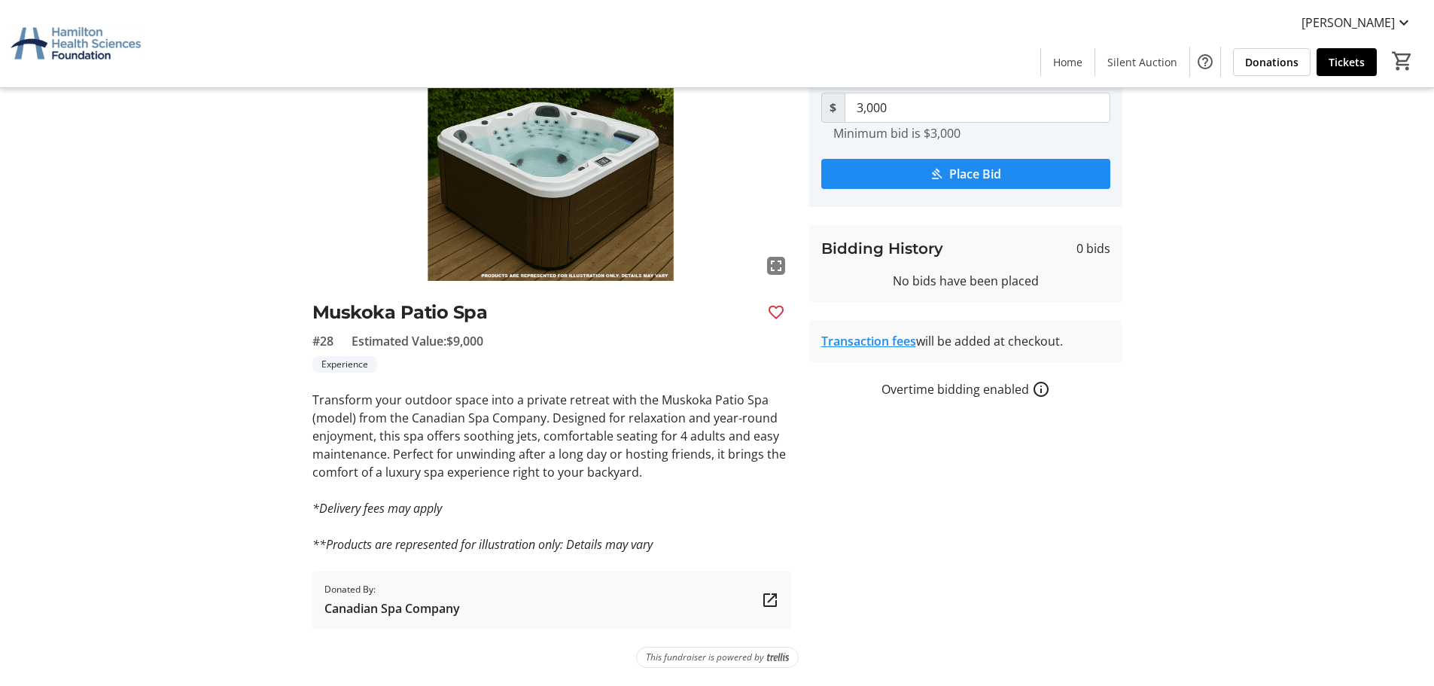
click at [416, 409] on p "Transform your outdoor space into a private retreat with the Muskoka Patio Spa …" at bounding box center [551, 436] width 479 height 90
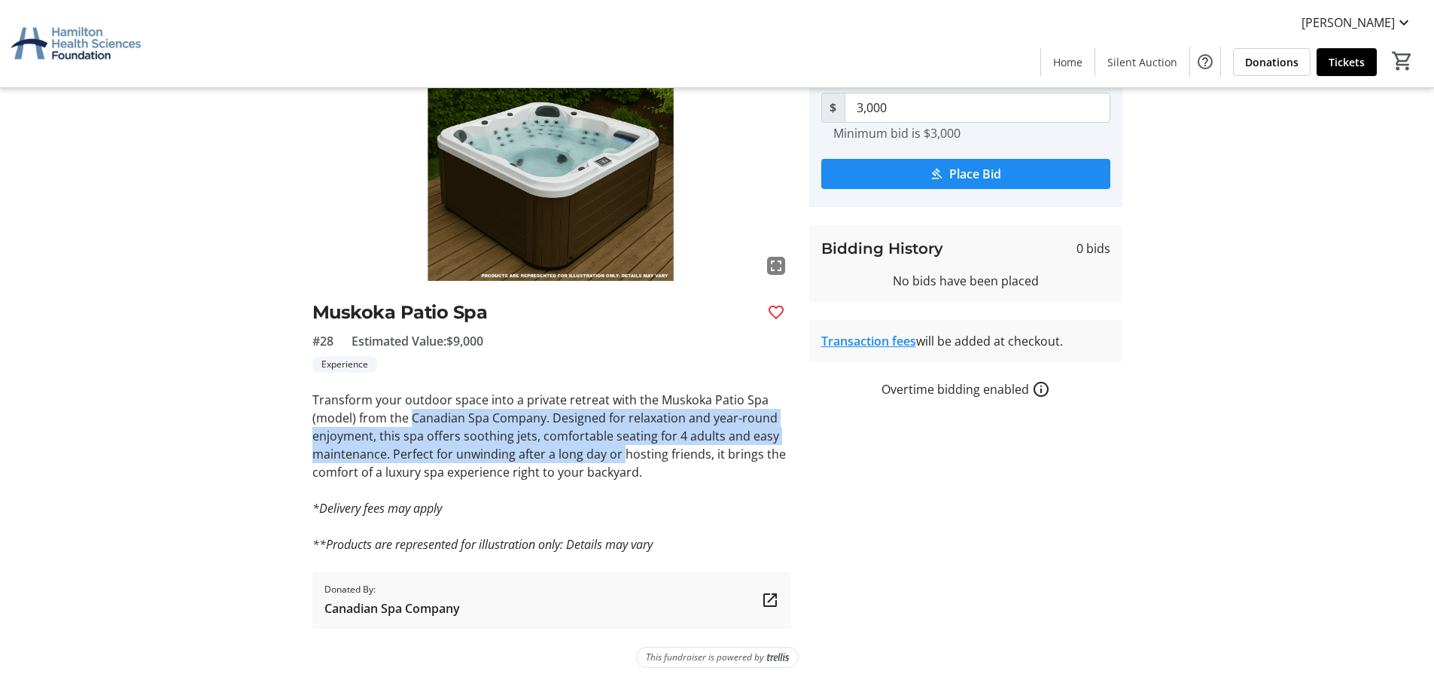
drag, startPoint x: 417, startPoint y: 409, endPoint x: 663, endPoint y: 449, distance: 249.5
click at [663, 449] on p "Transform your outdoor space into a private retreat with the Muskoka Patio Spa …" at bounding box center [551, 436] width 479 height 90
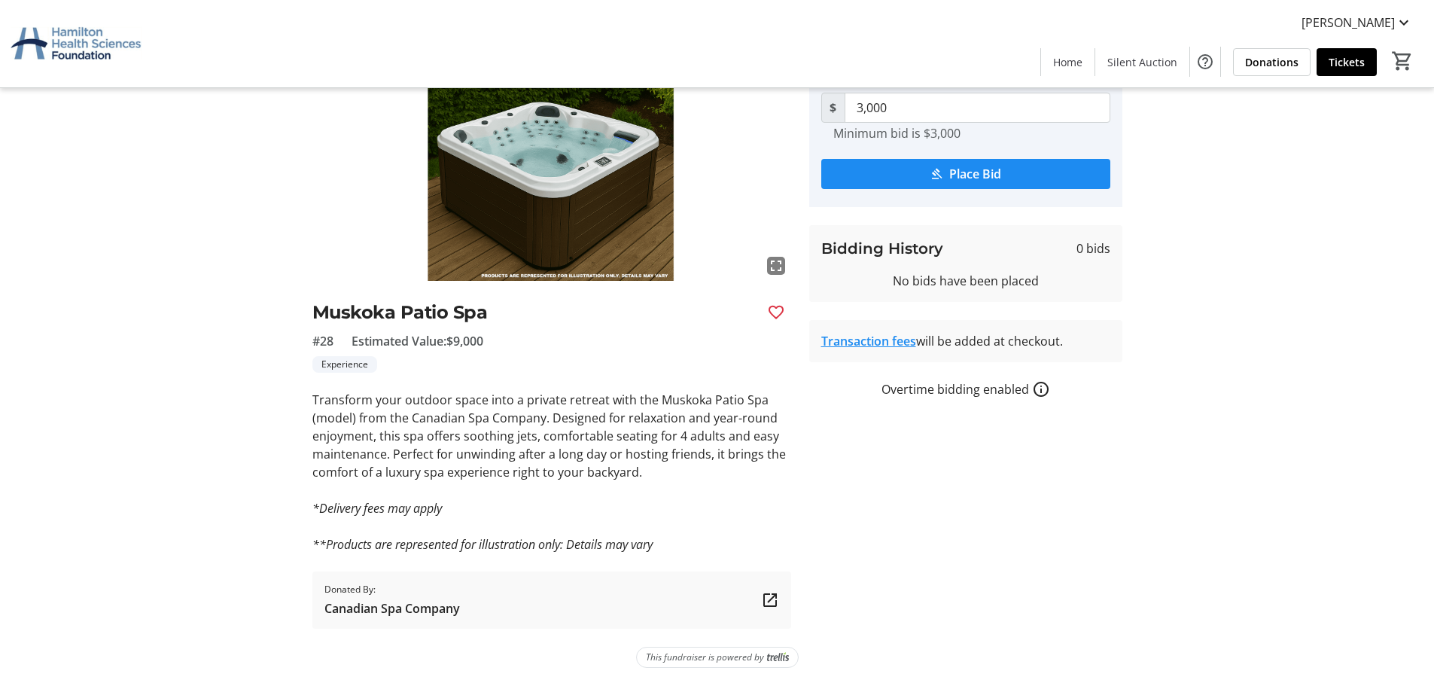
scroll to position [56, 0]
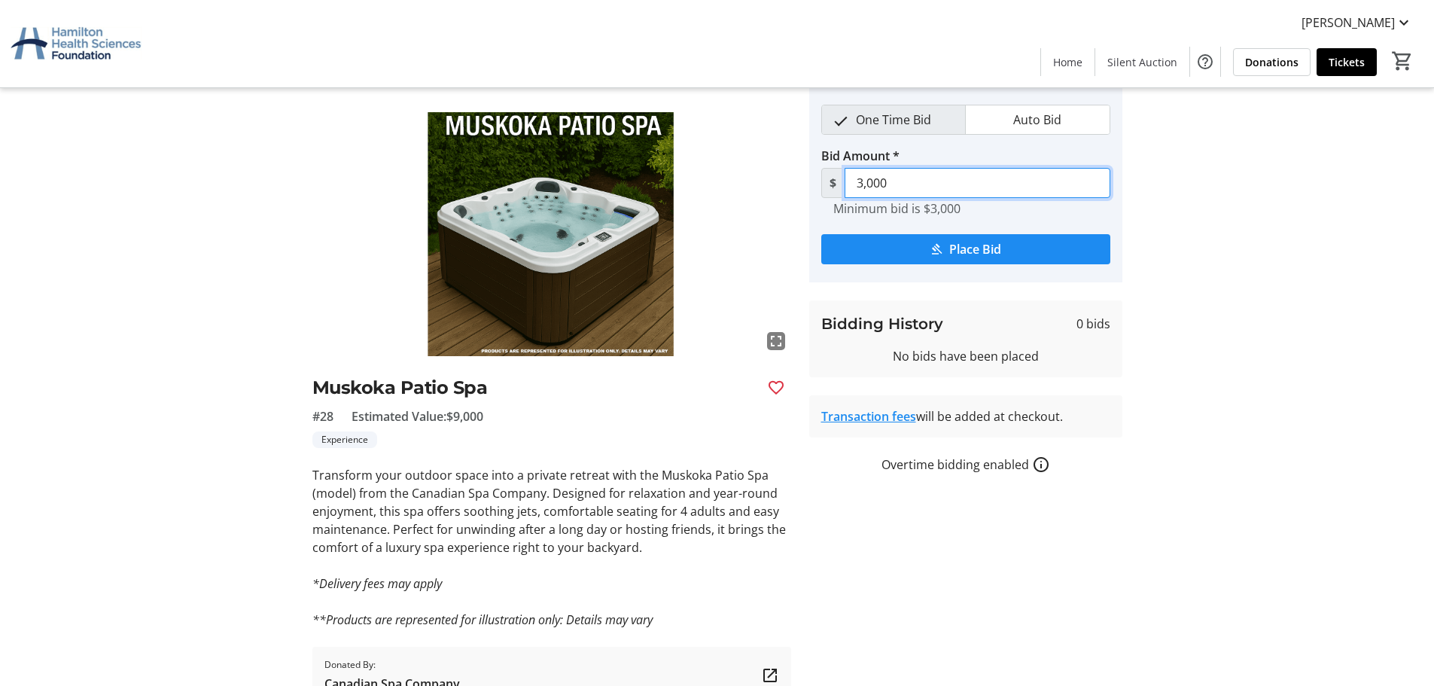
click at [948, 187] on input "3,000" at bounding box center [978, 183] width 266 height 30
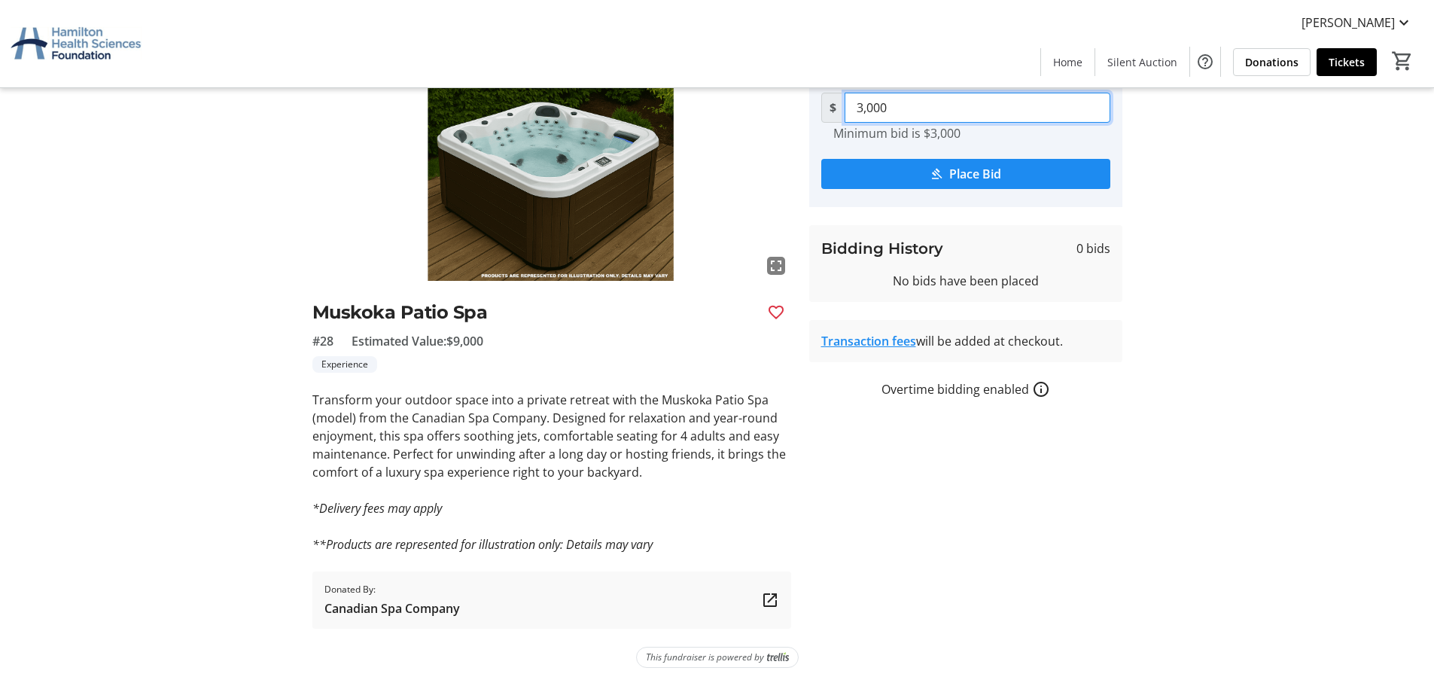
scroll to position [0, 0]
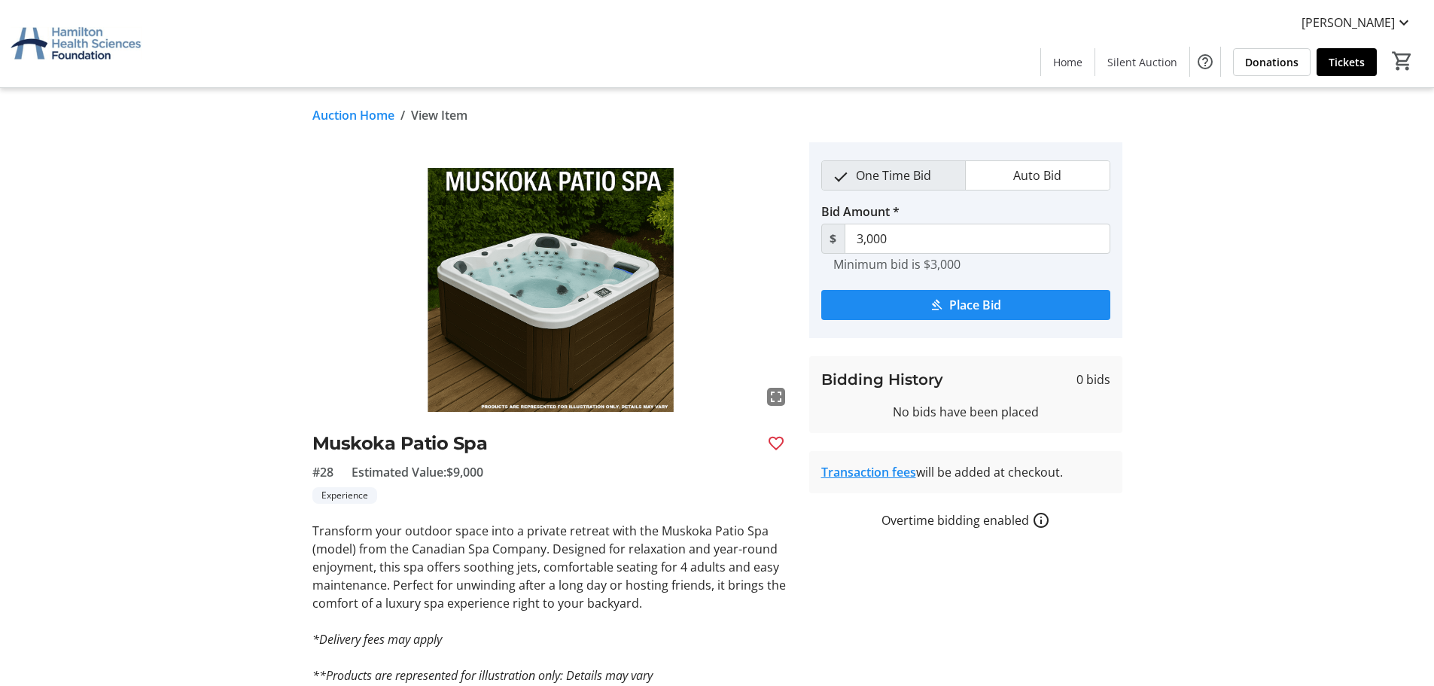
drag, startPoint x: 548, startPoint y: 509, endPoint x: 677, endPoint y: 616, distance: 167.9
click at [677, 616] on div "fullscreen Muskoka Patio Spa #28 Estimated Value: $9,000 Experience Transform y…" at bounding box center [551, 450] width 479 height 617
click at [677, 616] on p at bounding box center [551, 621] width 479 height 18
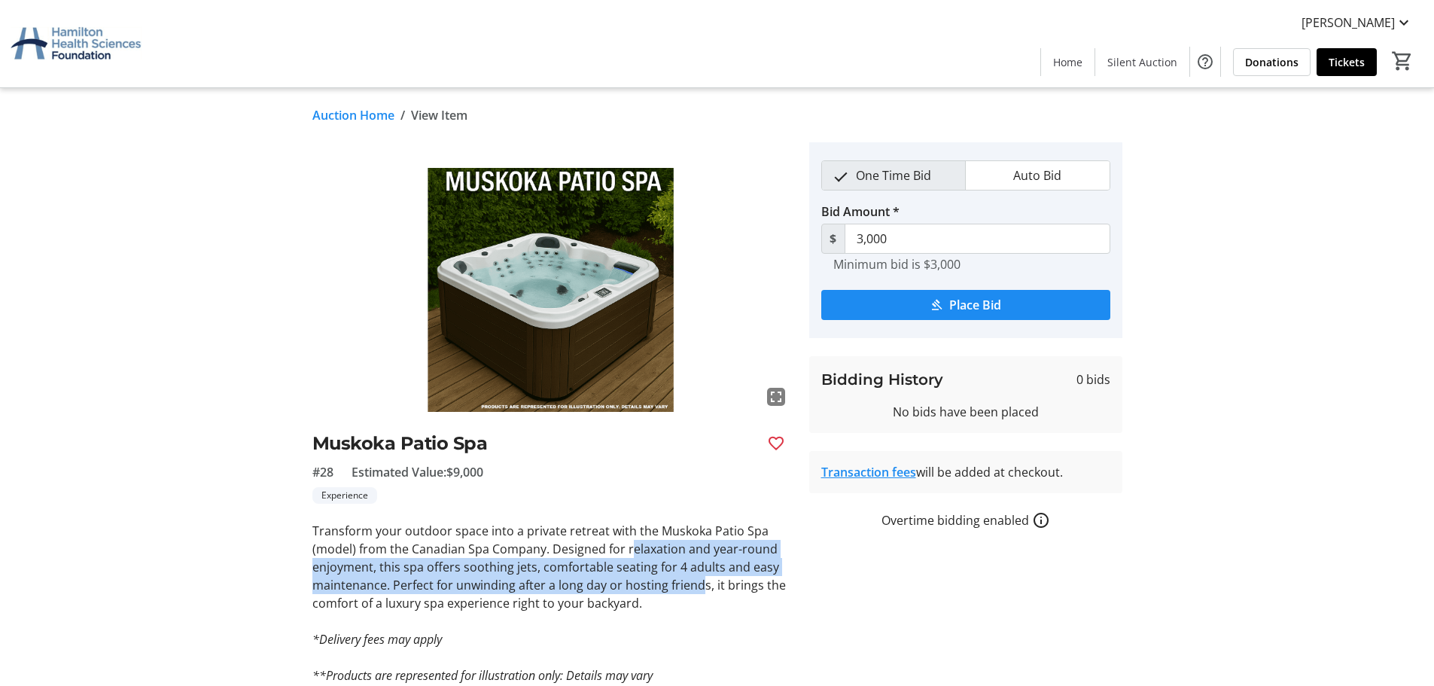
drag, startPoint x: 683, startPoint y: 571, endPoint x: 697, endPoint y: 578, distance: 15.5
click at [697, 578] on p "Transform your outdoor space into a private retreat with the Muskoka Patio Spa …" at bounding box center [551, 567] width 479 height 90
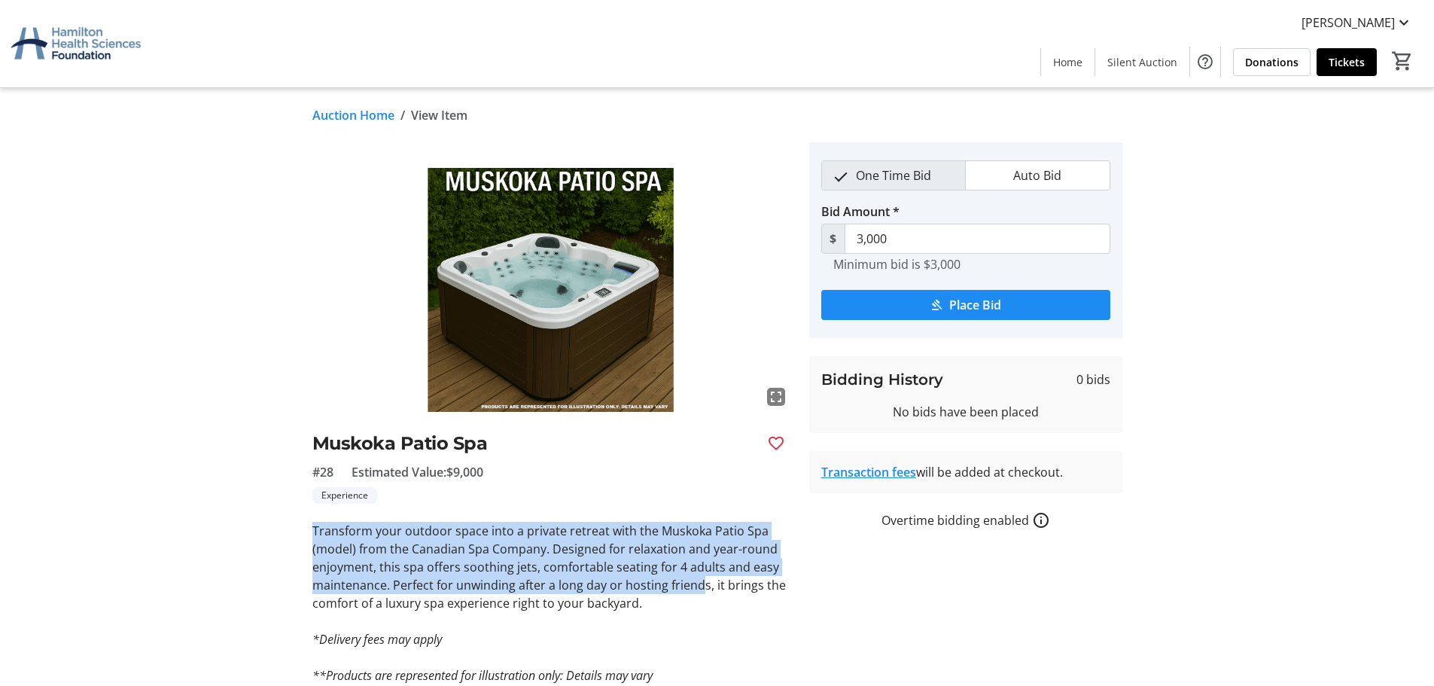
drag, startPoint x: 696, startPoint y: 579, endPoint x: 300, endPoint y: 539, distance: 398.7
click at [300, 539] on div "fullscreen Muskoka Patio Spa #28 Estimated Value: $9,000 Experience Transform y…" at bounding box center [718, 450] width 994 height 617
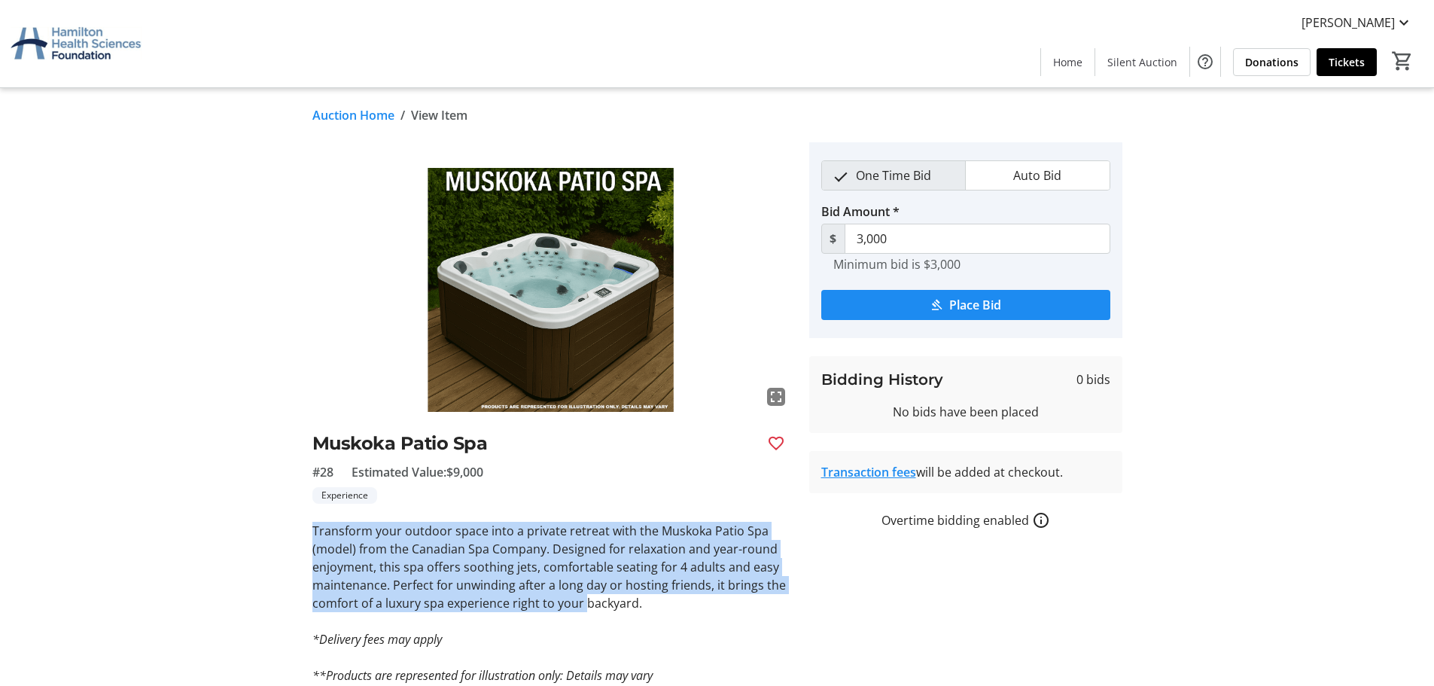
drag, startPoint x: 314, startPoint y: 536, endPoint x: 593, endPoint y: 610, distance: 289.0
click at [592, 610] on p "Transform your outdoor space into a private retreat with the Muskoka Patio Spa …" at bounding box center [551, 567] width 479 height 90
click at [593, 610] on p "Transform your outdoor space into a private retreat with the Muskoka Patio Spa …" at bounding box center [551, 567] width 479 height 90
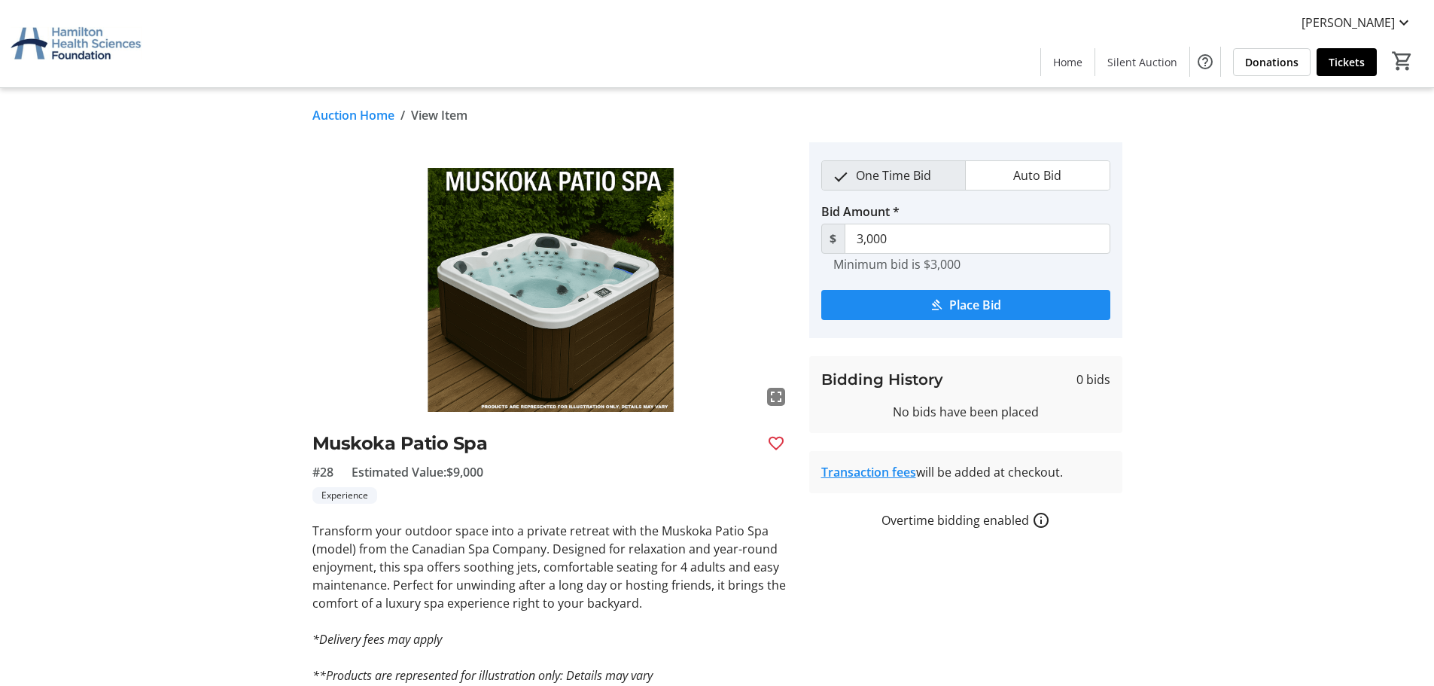
scroll to position [131, 0]
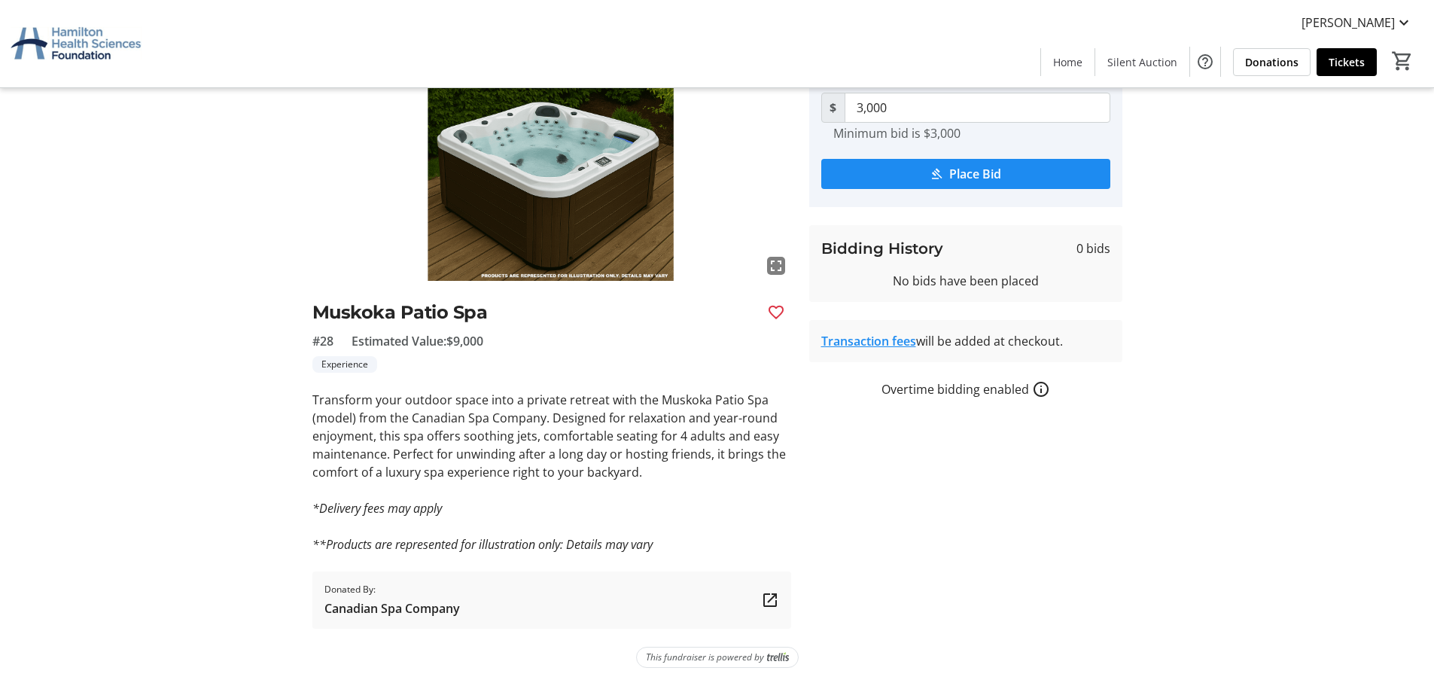
drag, startPoint x: 518, startPoint y: 456, endPoint x: 542, endPoint y: 472, distance: 28.8
click at [519, 458] on p "Transform your outdoor space into a private retreat with the Muskoka Patio Spa …" at bounding box center [551, 436] width 479 height 90
click at [637, 497] on p at bounding box center [551, 490] width 479 height 18
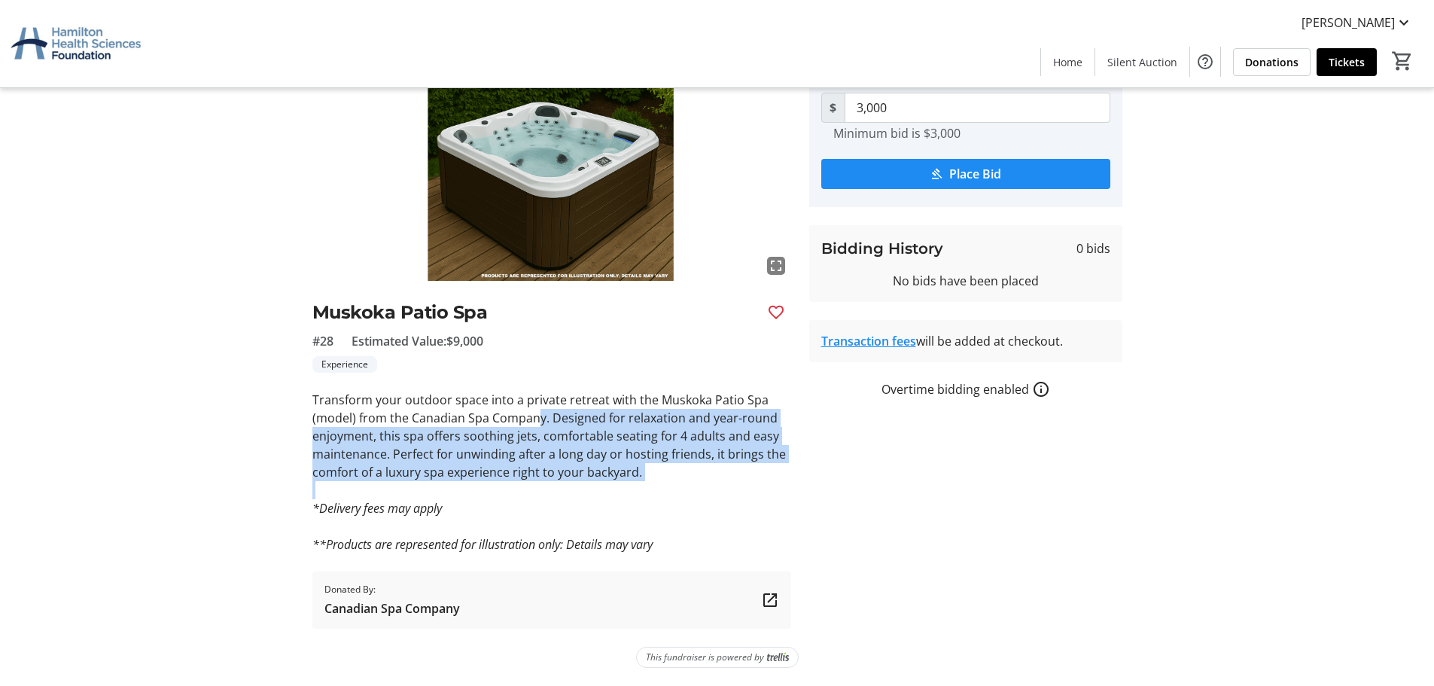
drag, startPoint x: 623, startPoint y: 485, endPoint x: 525, endPoint y: 416, distance: 119.9
click at [527, 419] on div "Transform your outdoor space into a private retreat with the Muskoka Patio Spa …" at bounding box center [551, 472] width 479 height 163
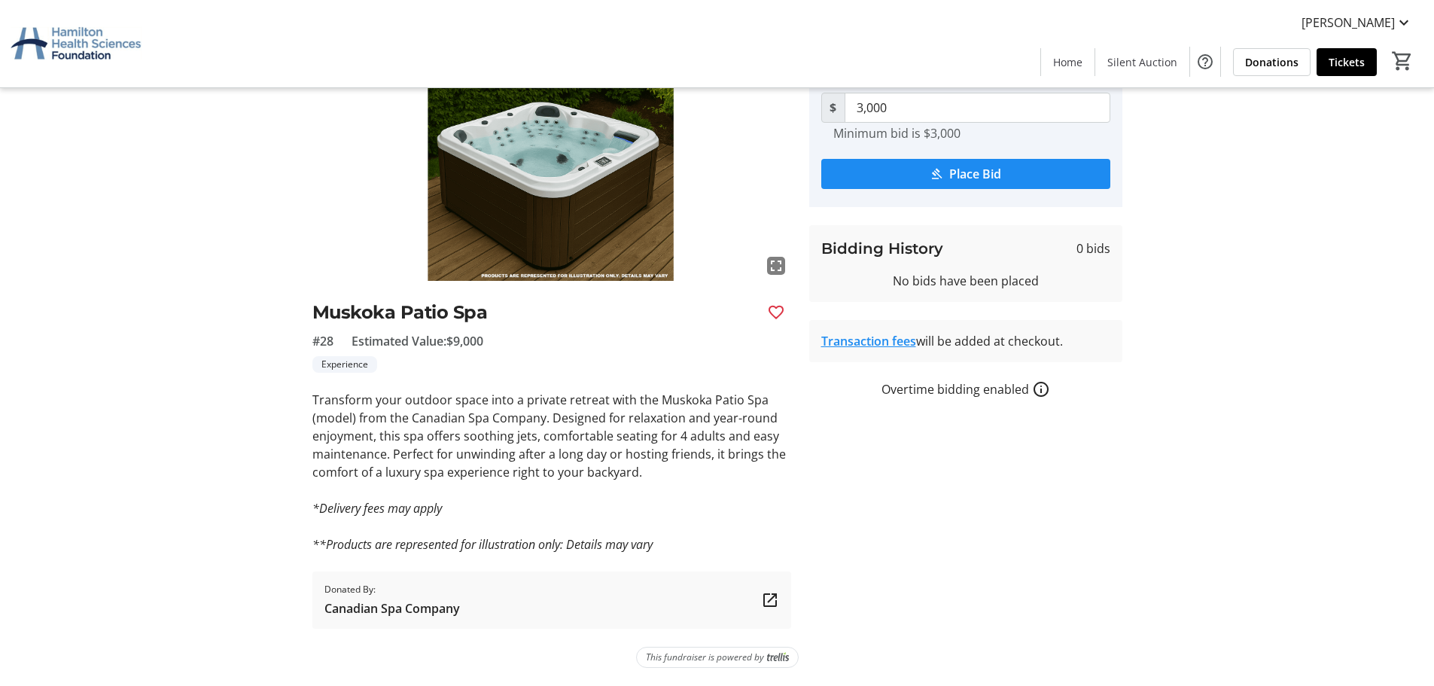
click at [525, 416] on p "Transform your outdoor space into a private retreat with the Muskoka Patio Spa …" at bounding box center [551, 436] width 479 height 90
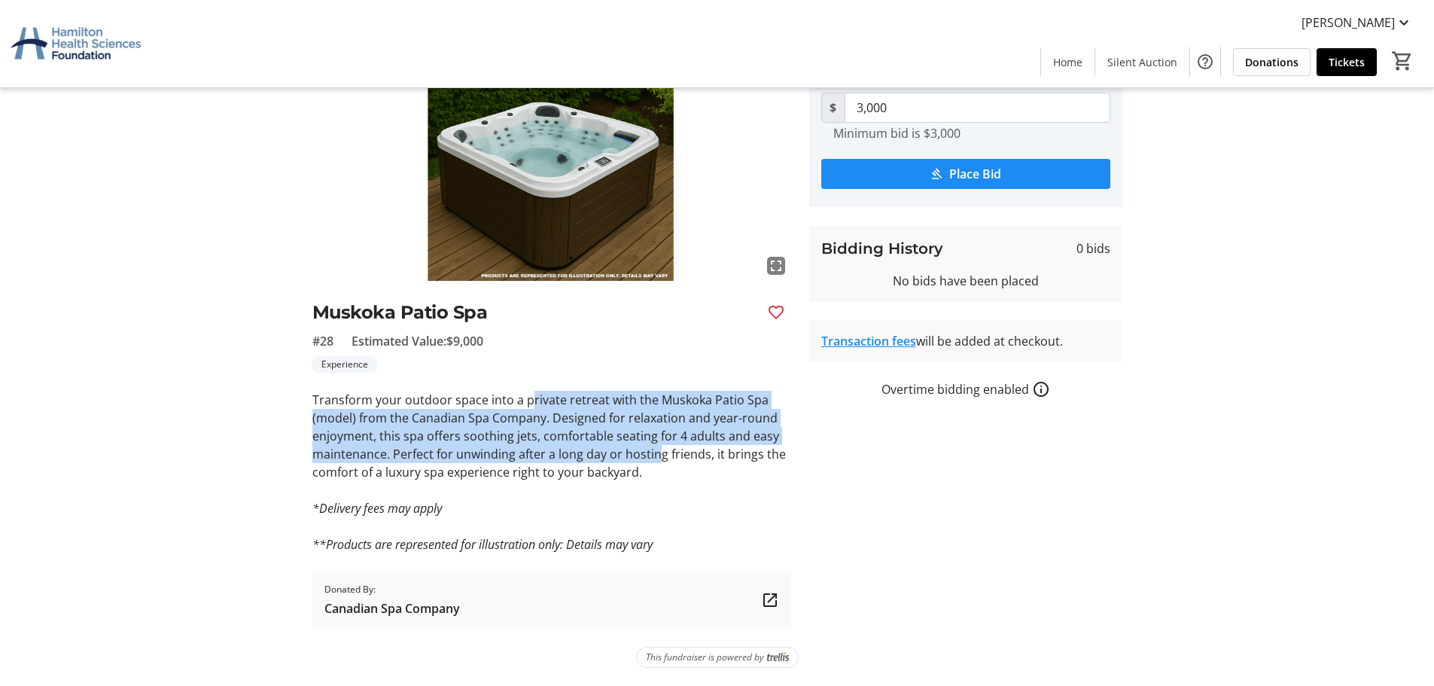
drag, startPoint x: 531, startPoint y: 388, endPoint x: 677, endPoint y: 466, distance: 165.7
click at [675, 466] on div "fullscreen Muskoka Patio Spa #28 Estimated Value: $9,000 Experience Transform y…" at bounding box center [551, 319] width 479 height 617
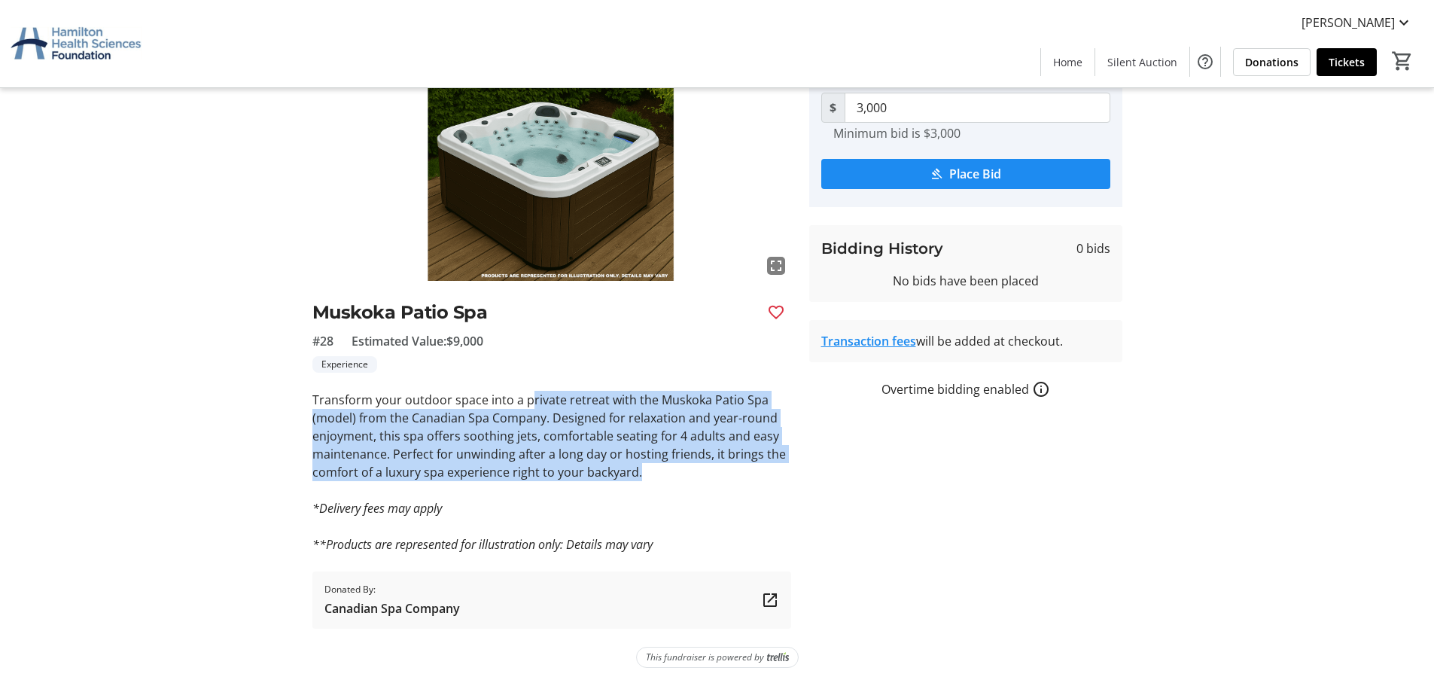
click at [677, 466] on p "Transform your outdoor space into a private retreat with the Muskoka Patio Spa …" at bounding box center [551, 436] width 479 height 90
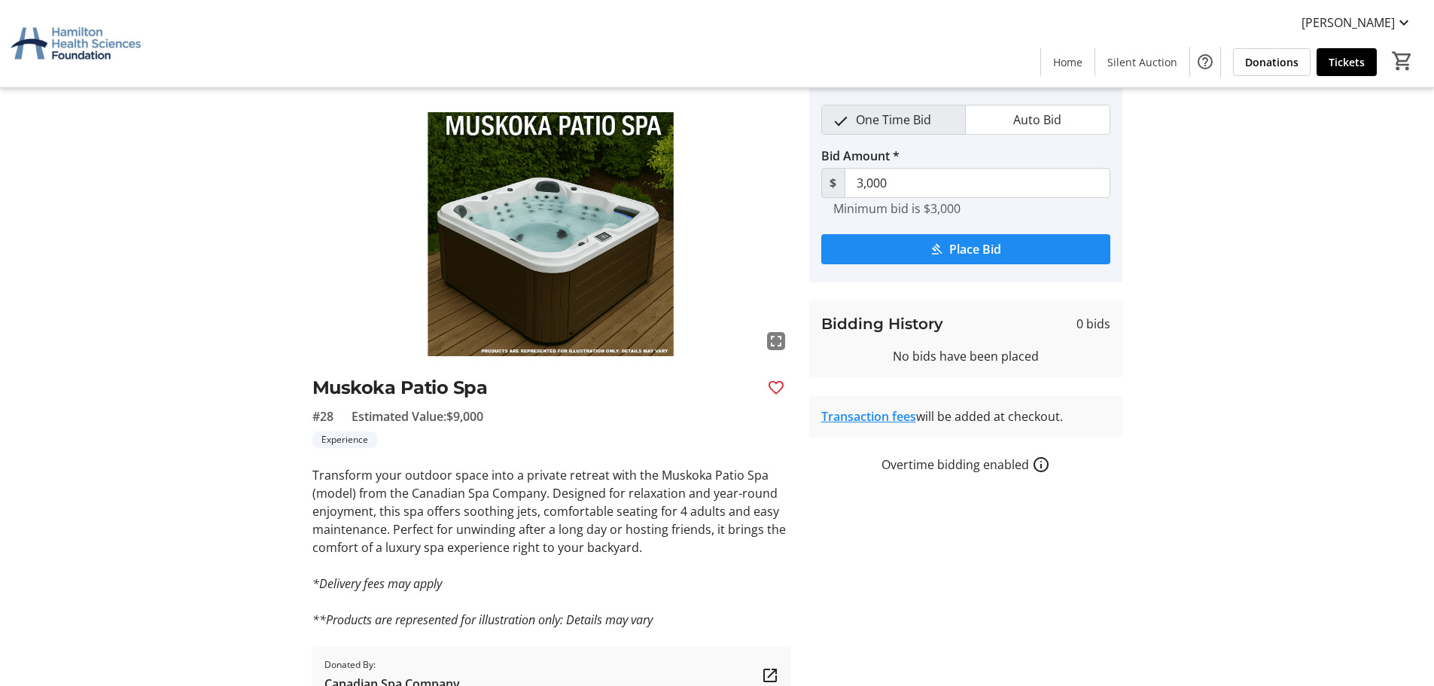
scroll to position [0, 0]
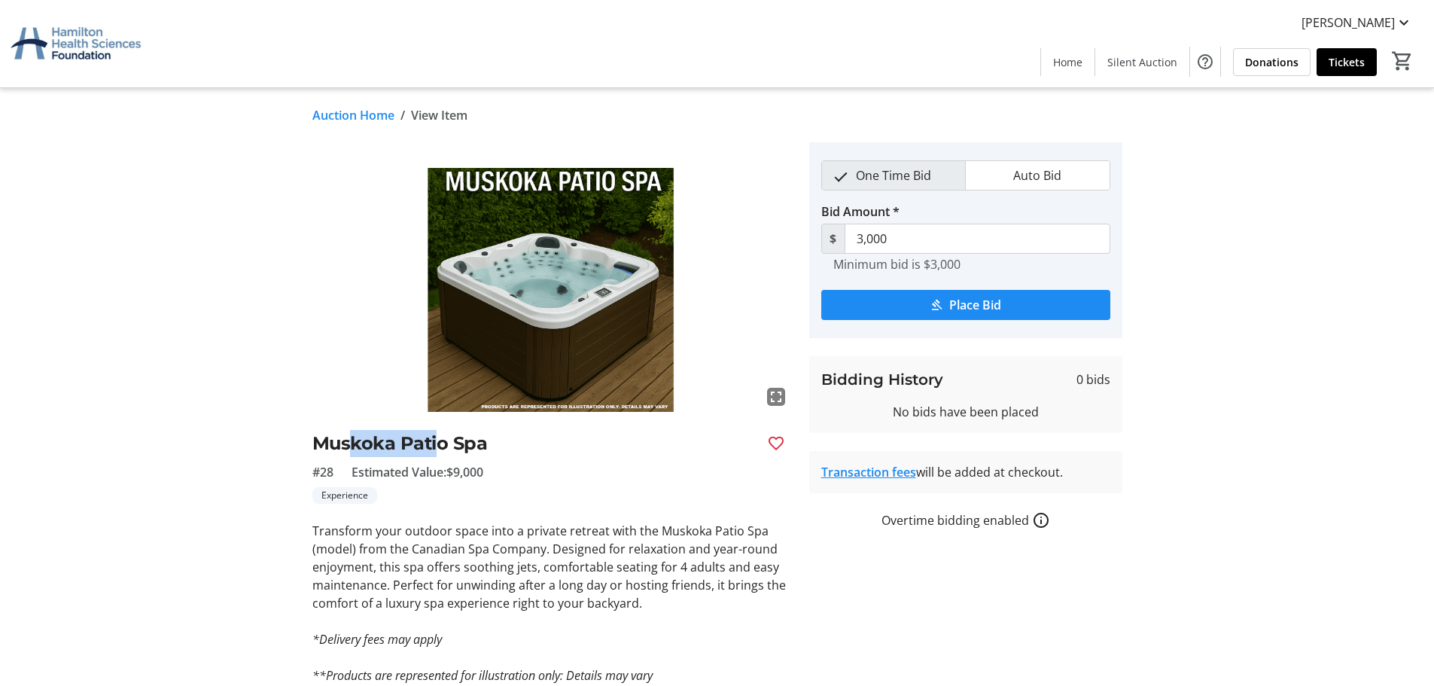
drag, startPoint x: 349, startPoint y: 434, endPoint x: 450, endPoint y: 438, distance: 101.7
click at [450, 438] on h2 "Muskoka Patio Spa" at bounding box center [533, 443] width 443 height 27
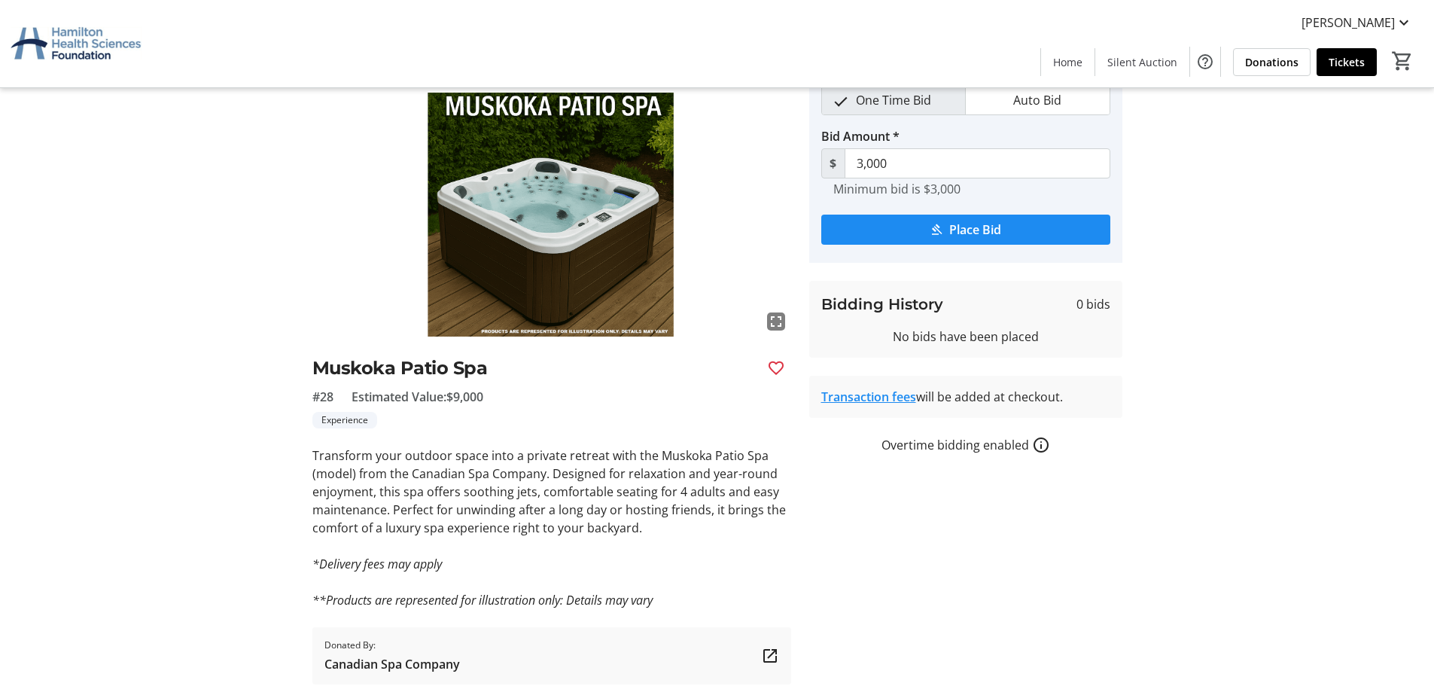
scroll to position [131, 0]
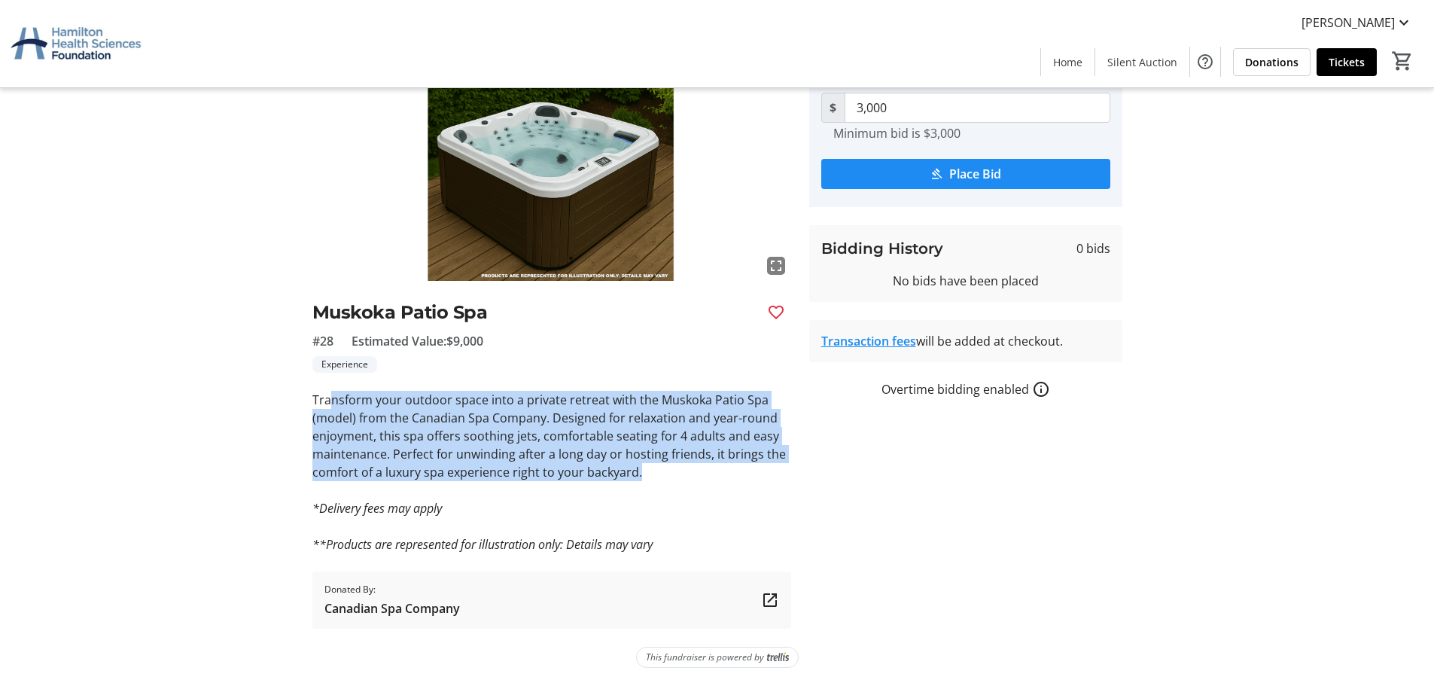
drag, startPoint x: 328, startPoint y: 399, endPoint x: 693, endPoint y: 469, distance: 371.7
click at [693, 469] on p "Transform your outdoor space into a private retreat with the Muskoka Patio Spa …" at bounding box center [551, 436] width 479 height 90
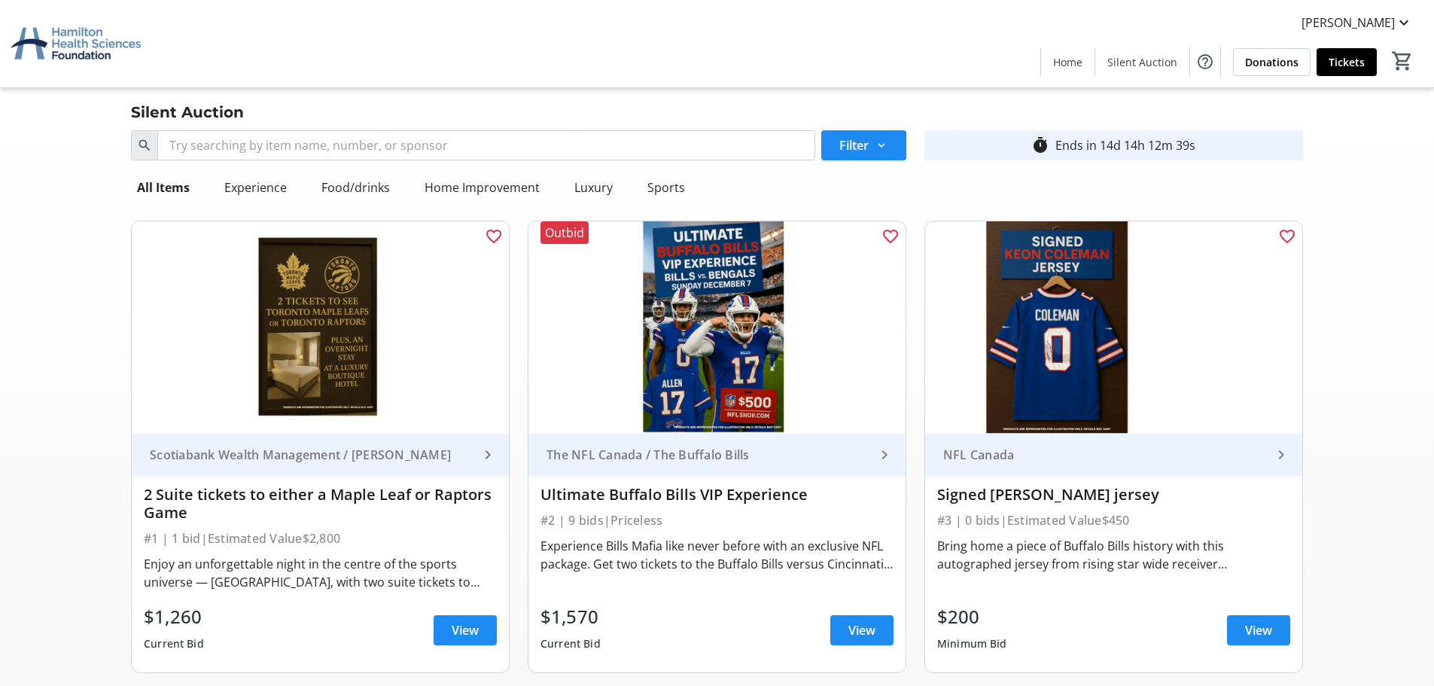
click at [162, 113] on div "Silent Auction" at bounding box center [187, 112] width 131 height 24
click at [163, 112] on div "Silent Auction" at bounding box center [187, 112] width 131 height 24
click at [163, 111] on div "Silent Auction" at bounding box center [187, 112] width 131 height 24
